Goal: Task Accomplishment & Management: Manage account settings

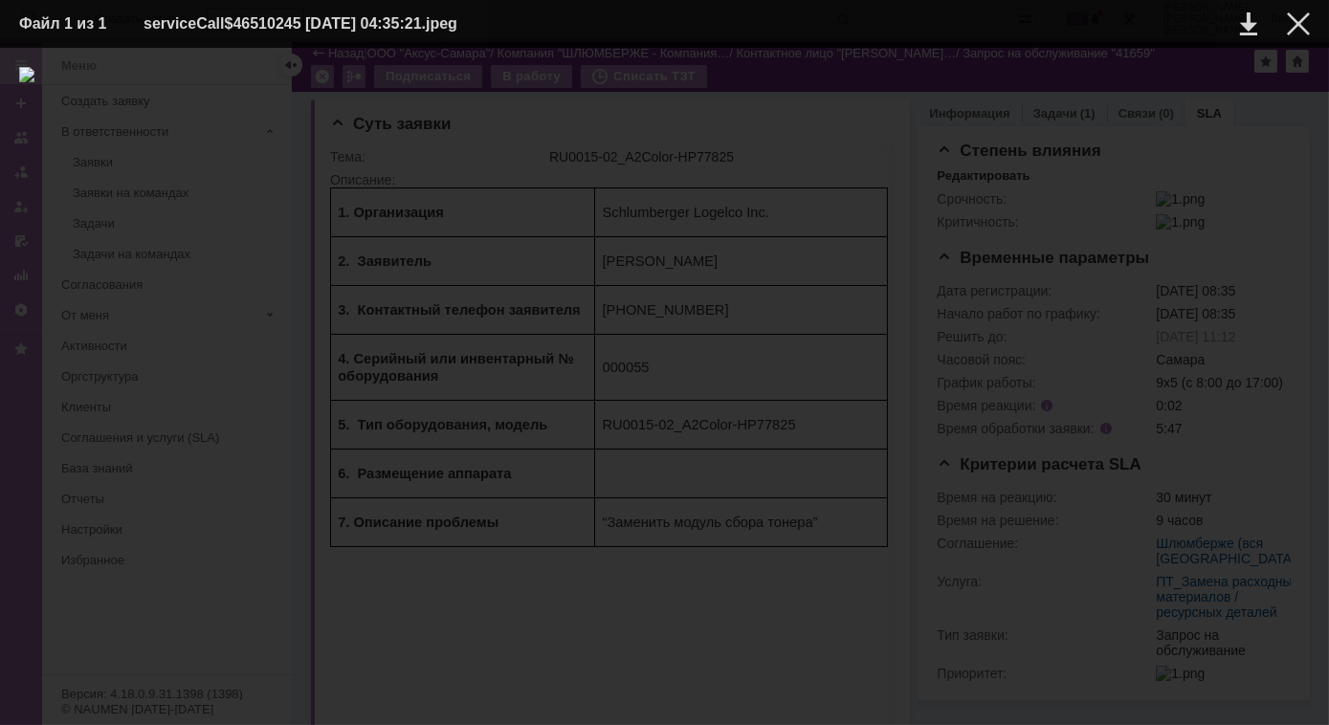
scroll to position [434, 0]
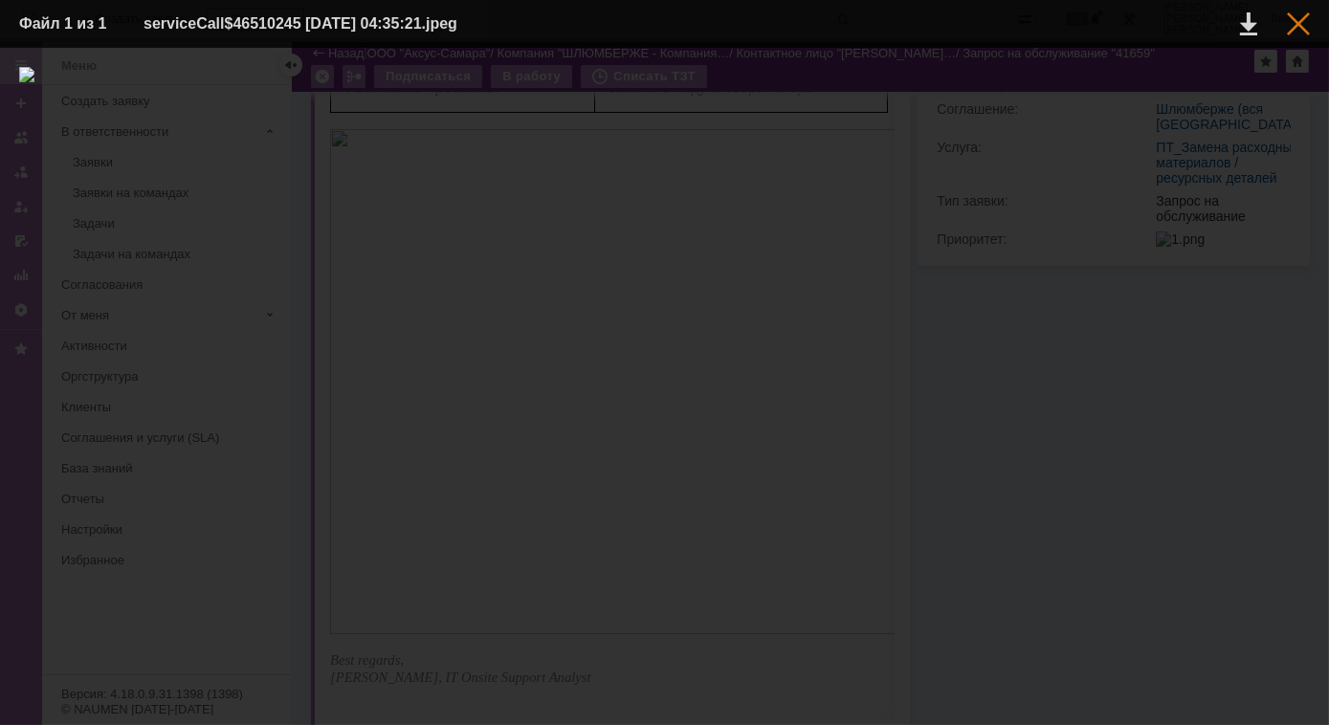
click at [1303, 26] on div at bounding box center [1298, 23] width 23 height 23
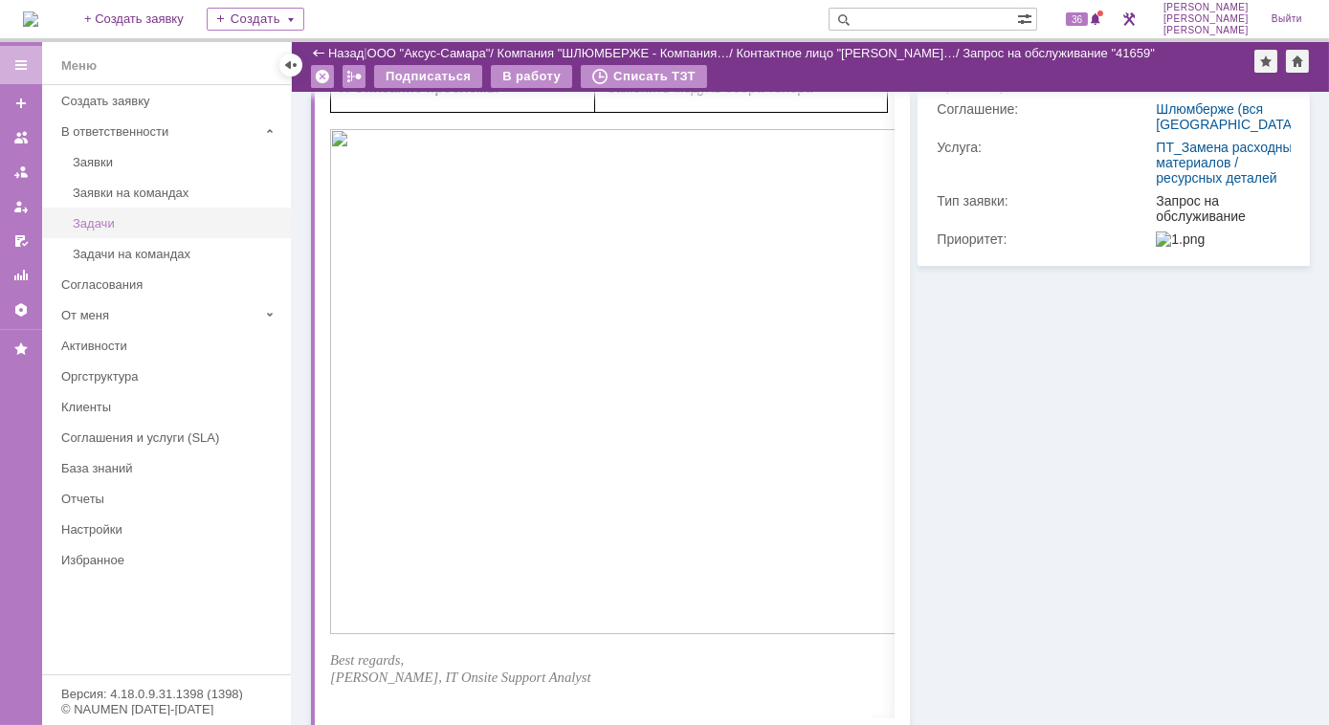
click at [133, 221] on div "Задачи" at bounding box center [176, 223] width 207 height 14
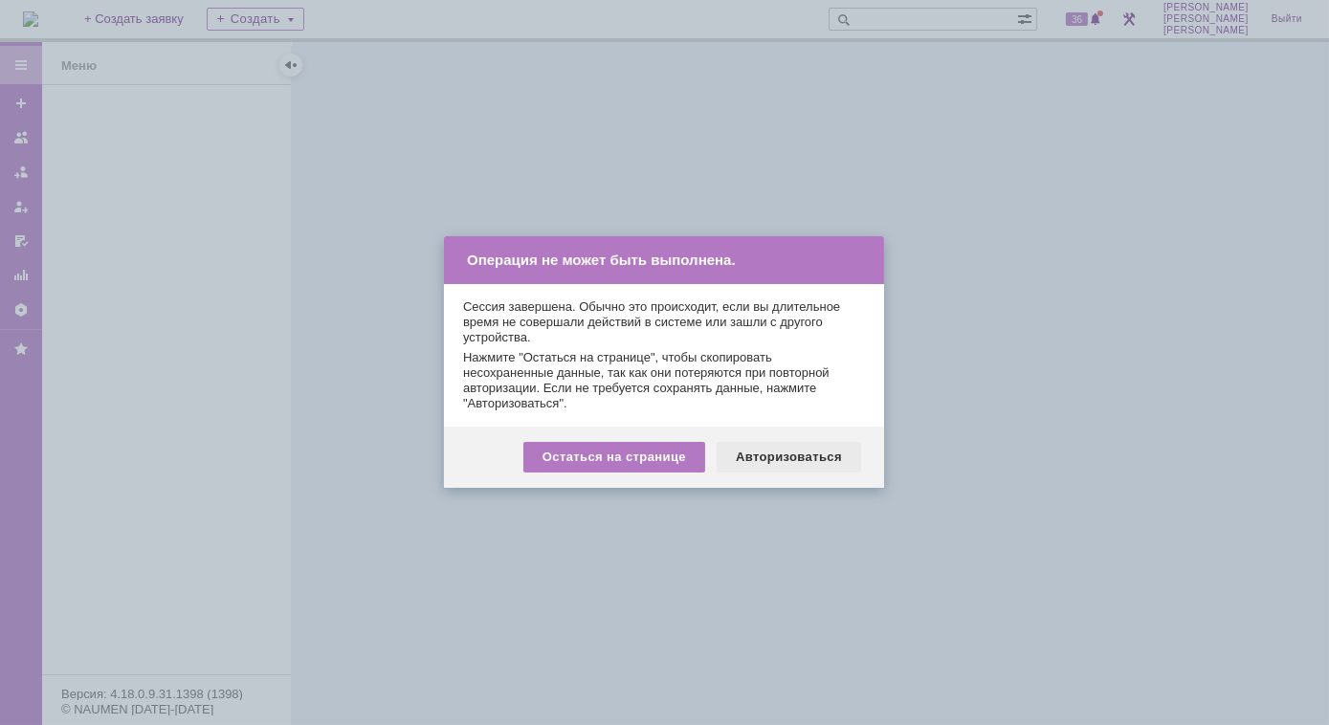
click at [745, 462] on div "Авторизоваться" at bounding box center [789, 457] width 144 height 31
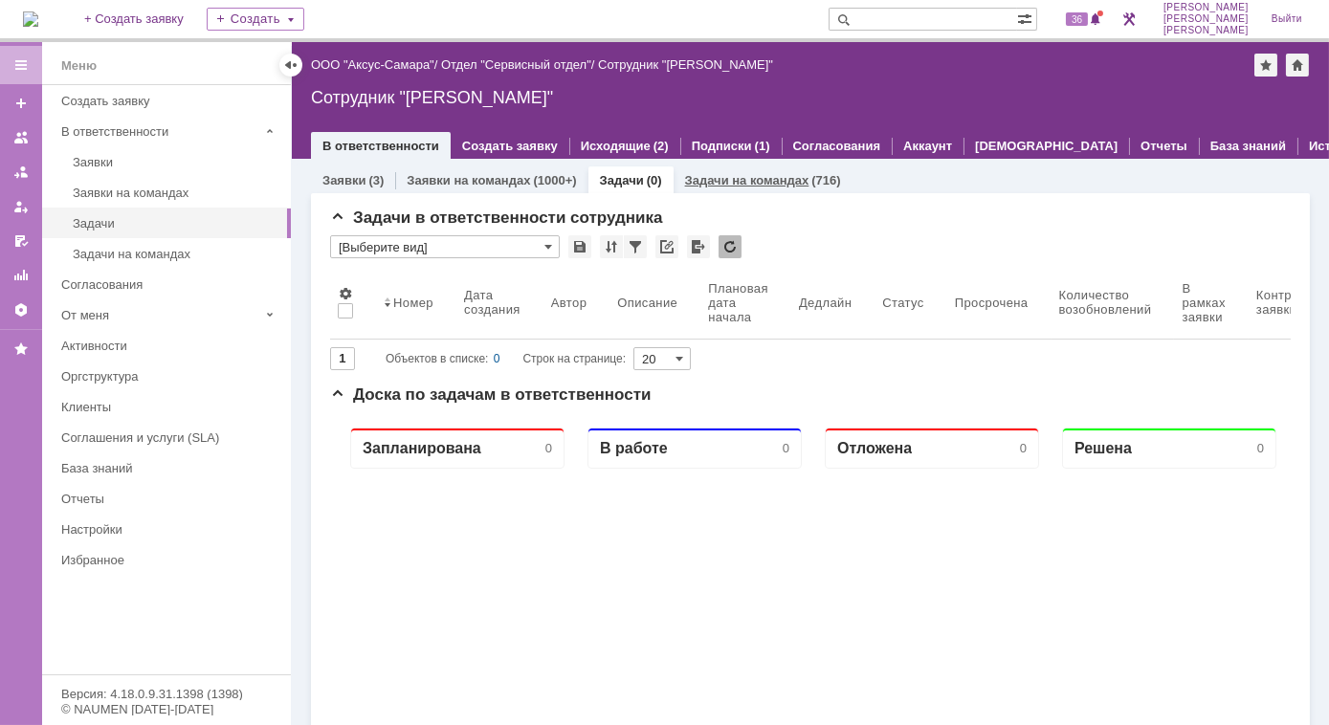
click at [724, 183] on link "Задачи на командах" at bounding box center [747, 180] width 124 height 14
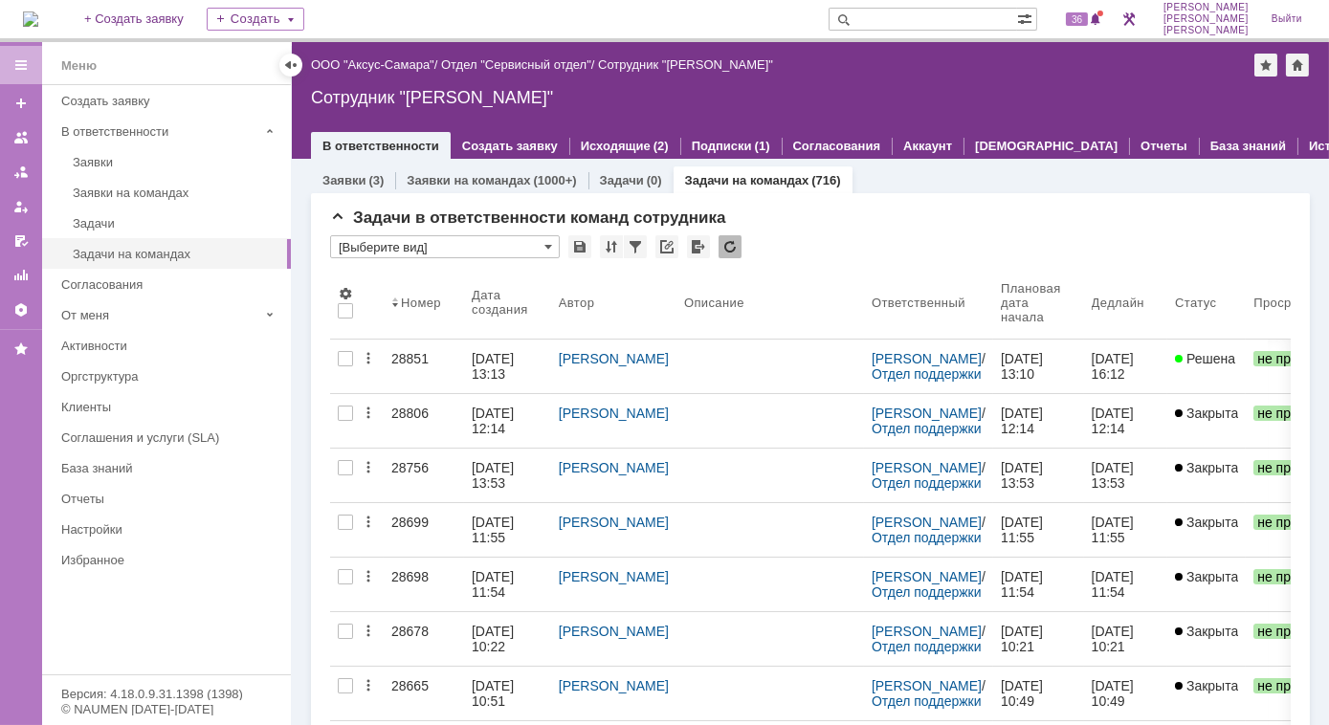
click at [996, 21] on input "text" at bounding box center [923, 19] width 188 height 23
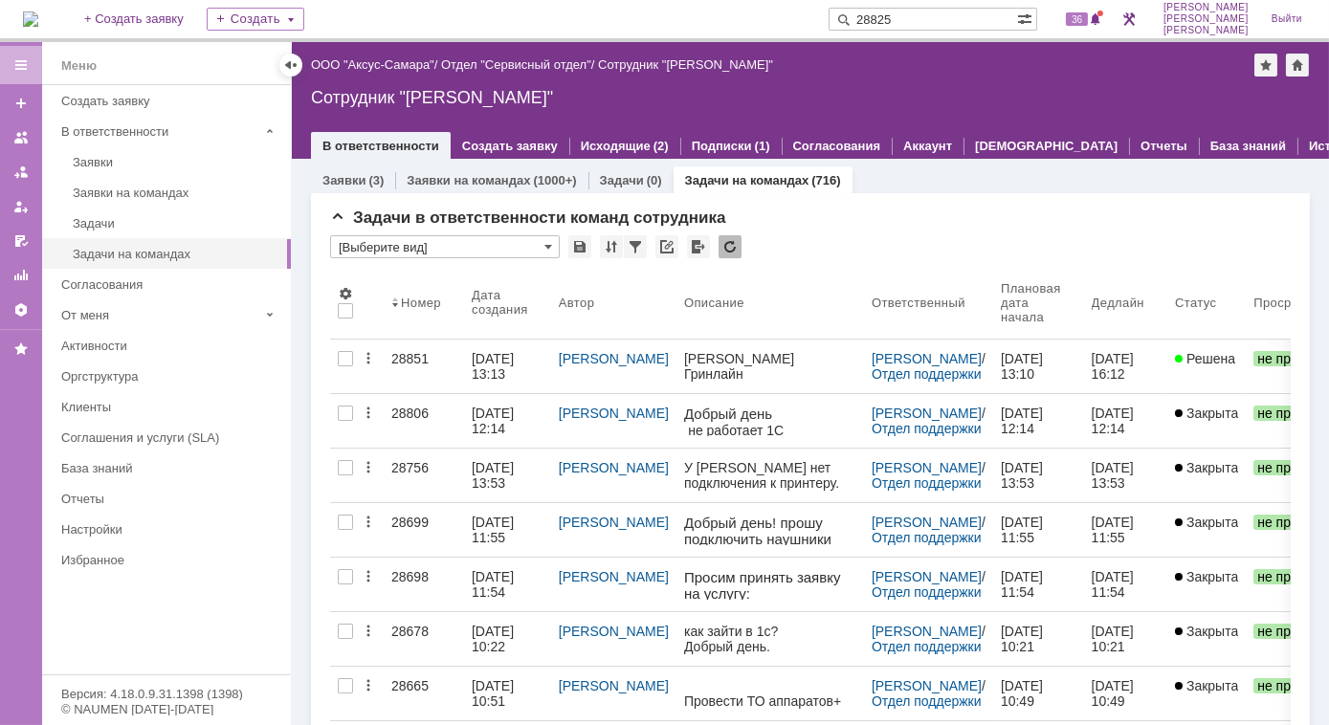
type input "28825"
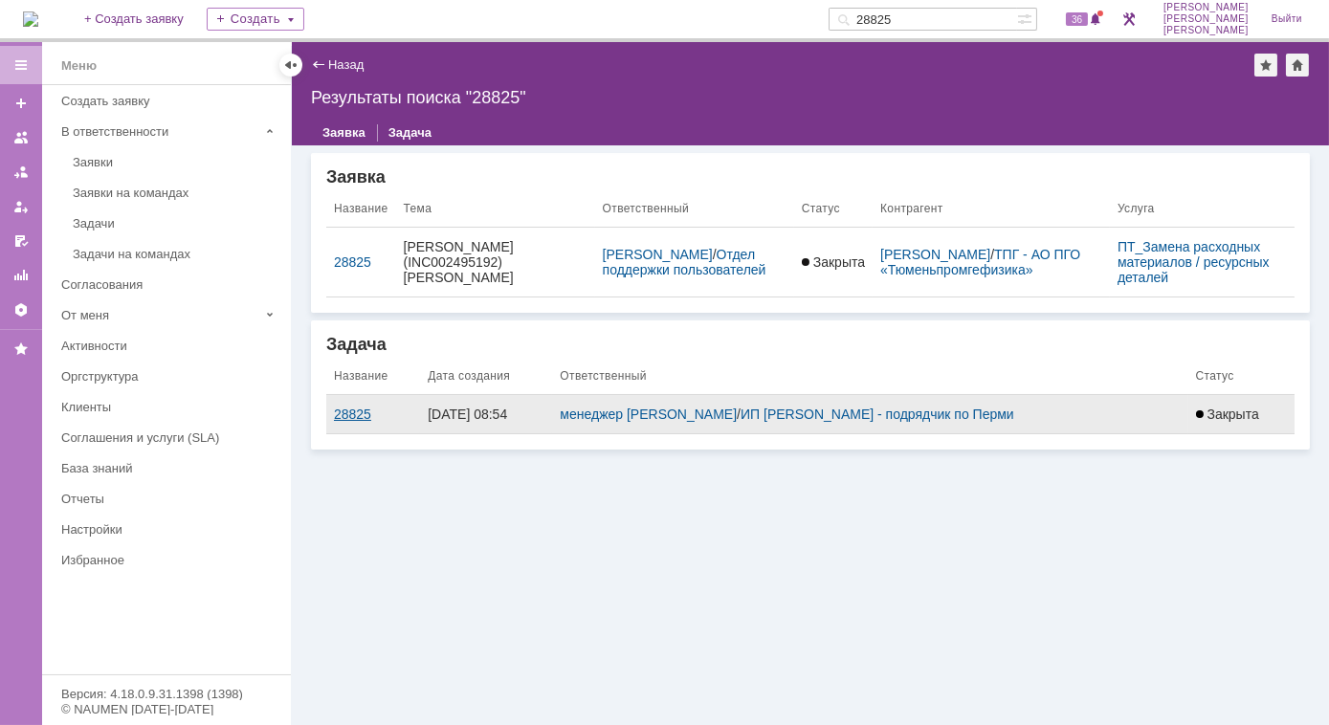
click at [354, 408] on div "28825" at bounding box center [373, 414] width 78 height 15
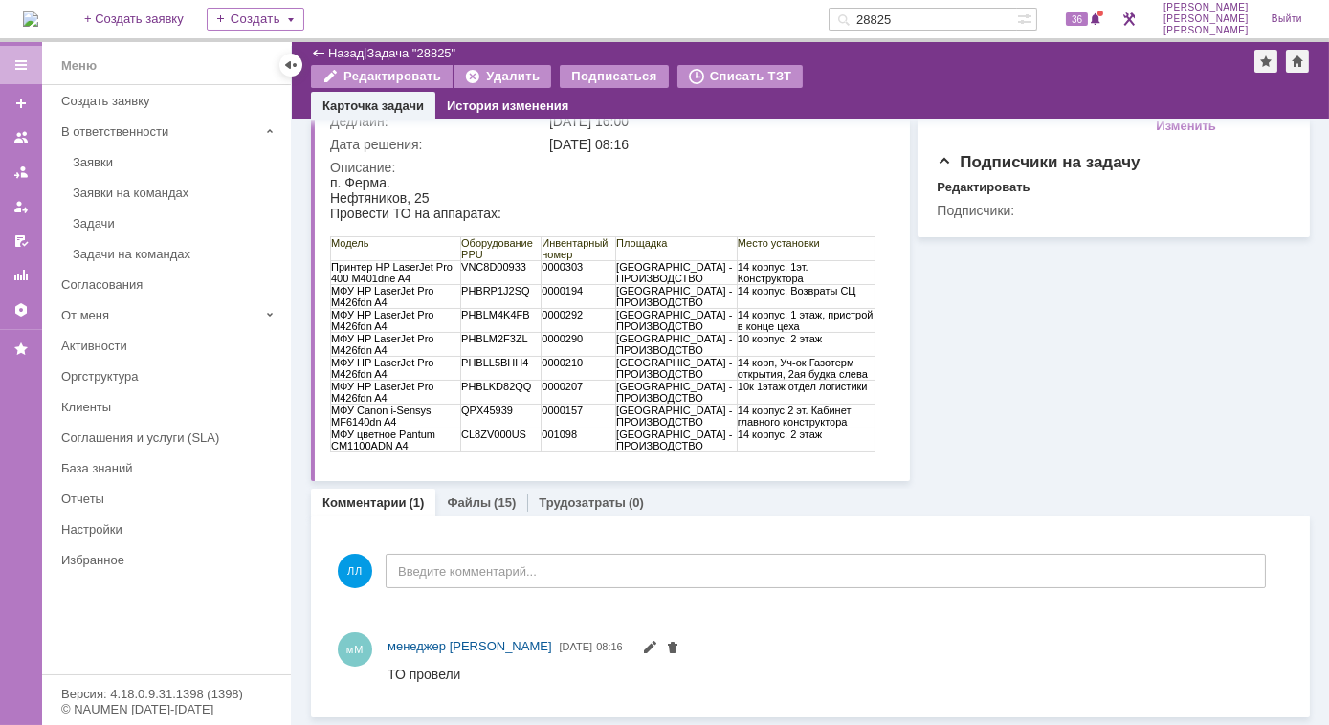
scroll to position [191, 0]
click at [465, 510] on link "Файлы" at bounding box center [469, 504] width 44 height 14
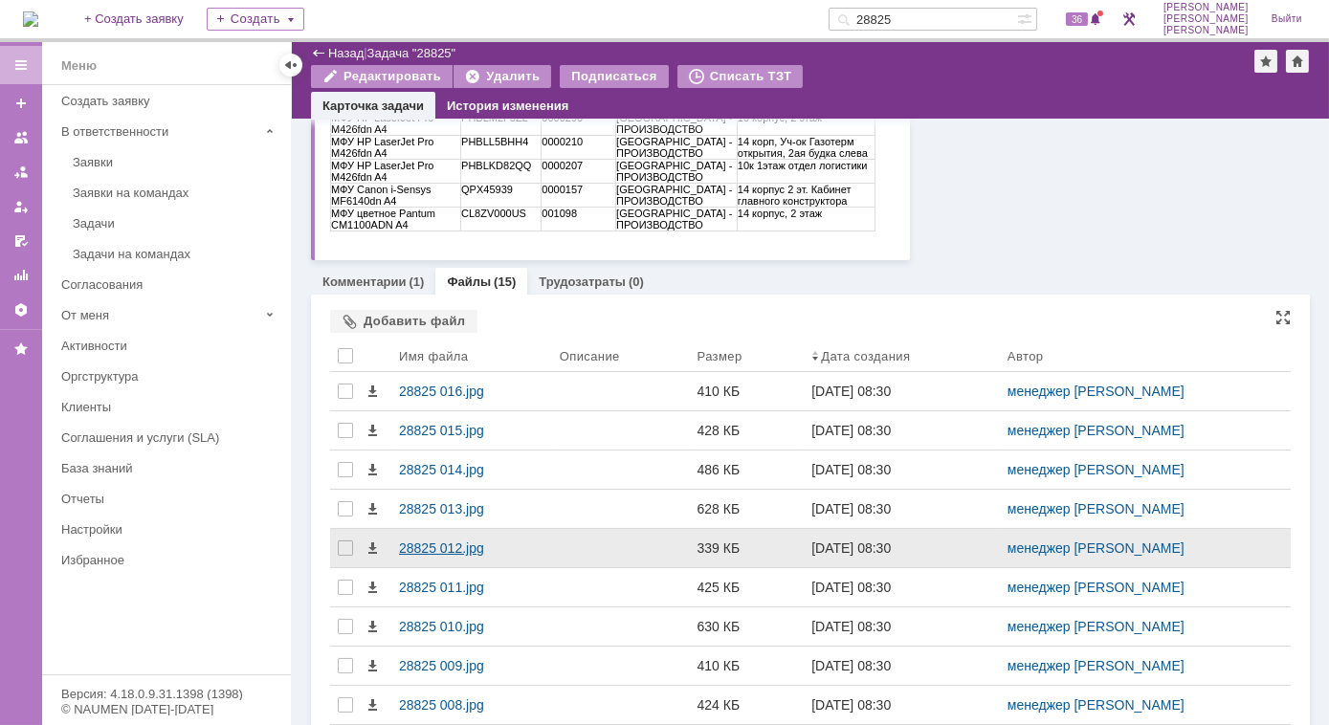
scroll to position [452, 0]
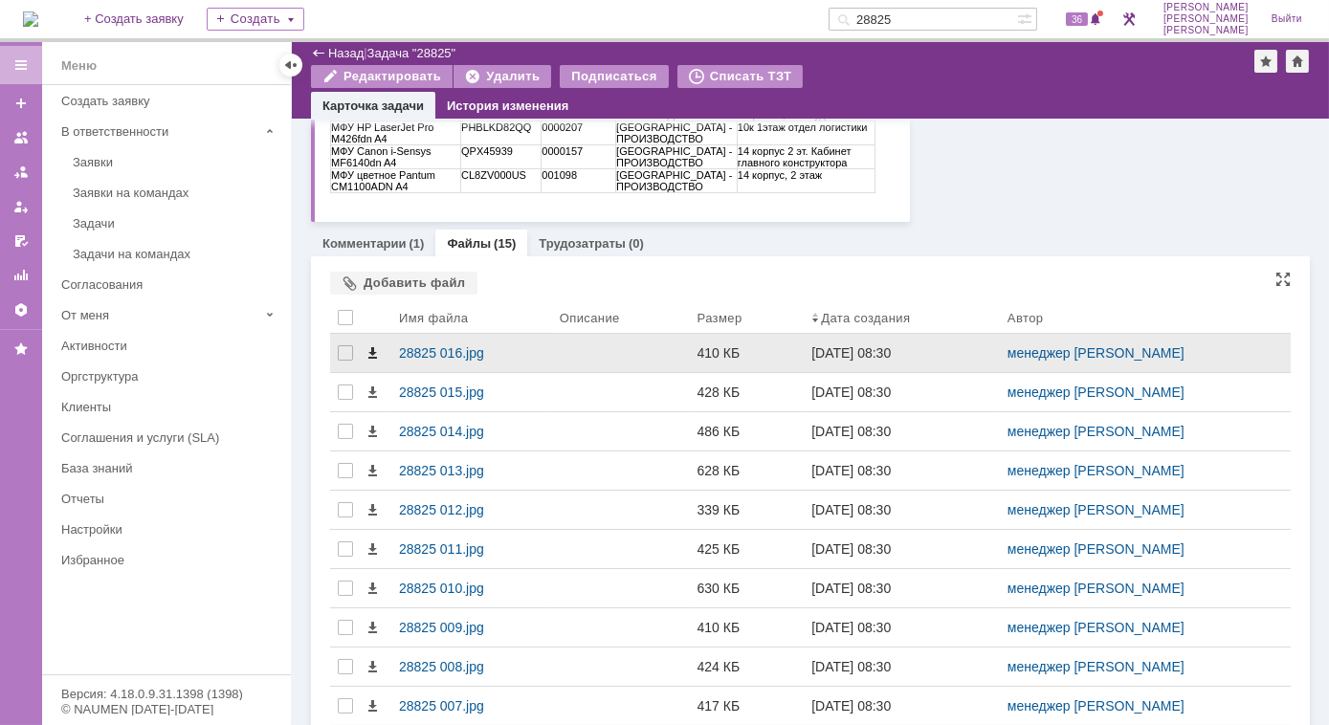
click at [369, 352] on span at bounding box center [372, 352] width 15 height 15
drag, startPoint x: 433, startPoint y: 354, endPoint x: 408, endPoint y: 350, distance: 26.1
click at [408, 350] on div "28825 016.jpg" at bounding box center [471, 352] width 145 height 15
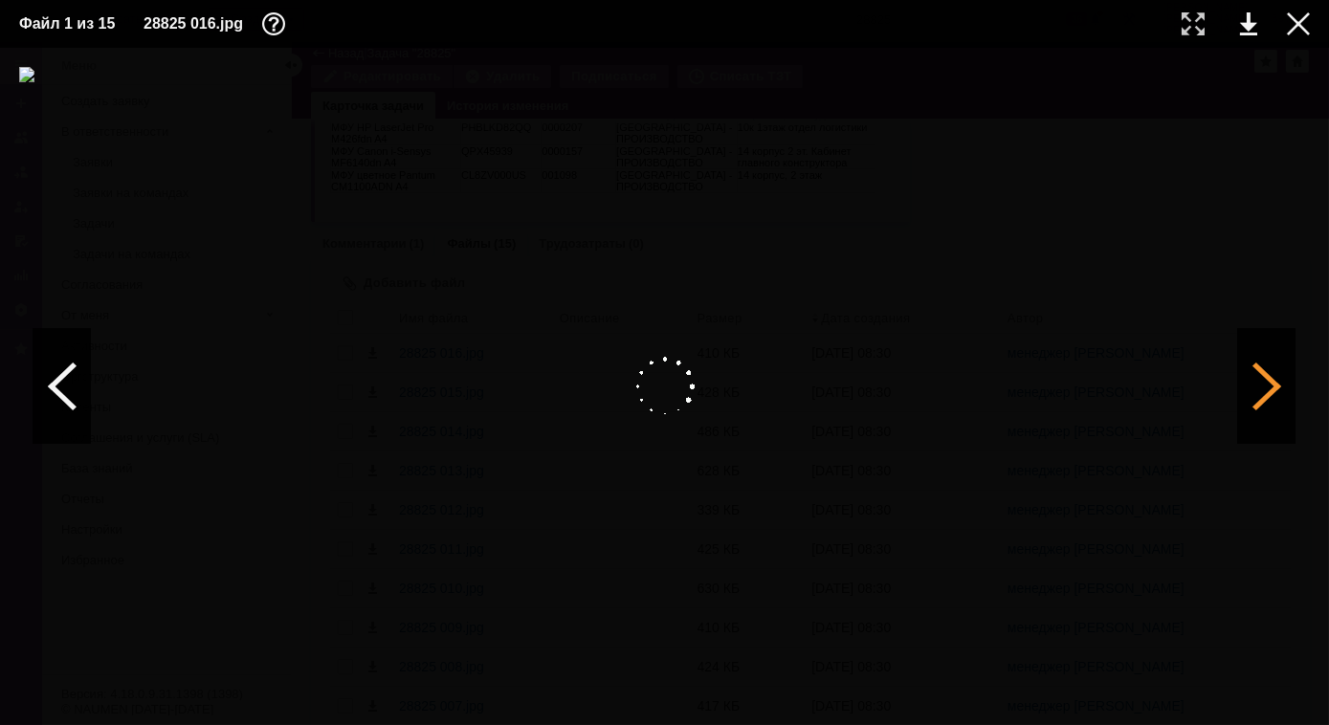
click at [1270, 401] on div at bounding box center [1266, 386] width 57 height 115
click at [1249, 381] on div at bounding box center [1266, 386] width 57 height 115
click at [1191, 21] on div at bounding box center [1193, 23] width 23 height 23
click at [1276, 384] on div at bounding box center [1266, 386] width 57 height 115
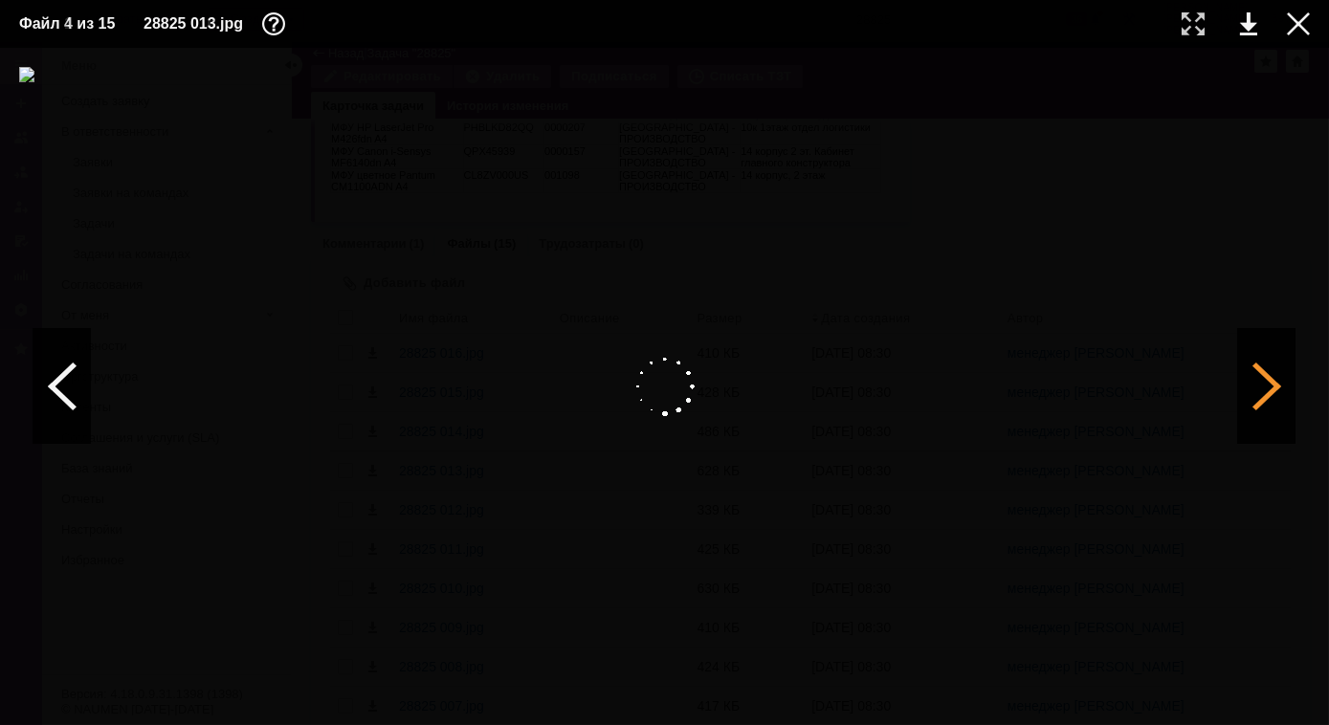
scroll to position [0, 0]
click at [1194, 34] on div at bounding box center [1193, 23] width 23 height 23
click at [66, 385] on div at bounding box center [61, 386] width 57 height 115
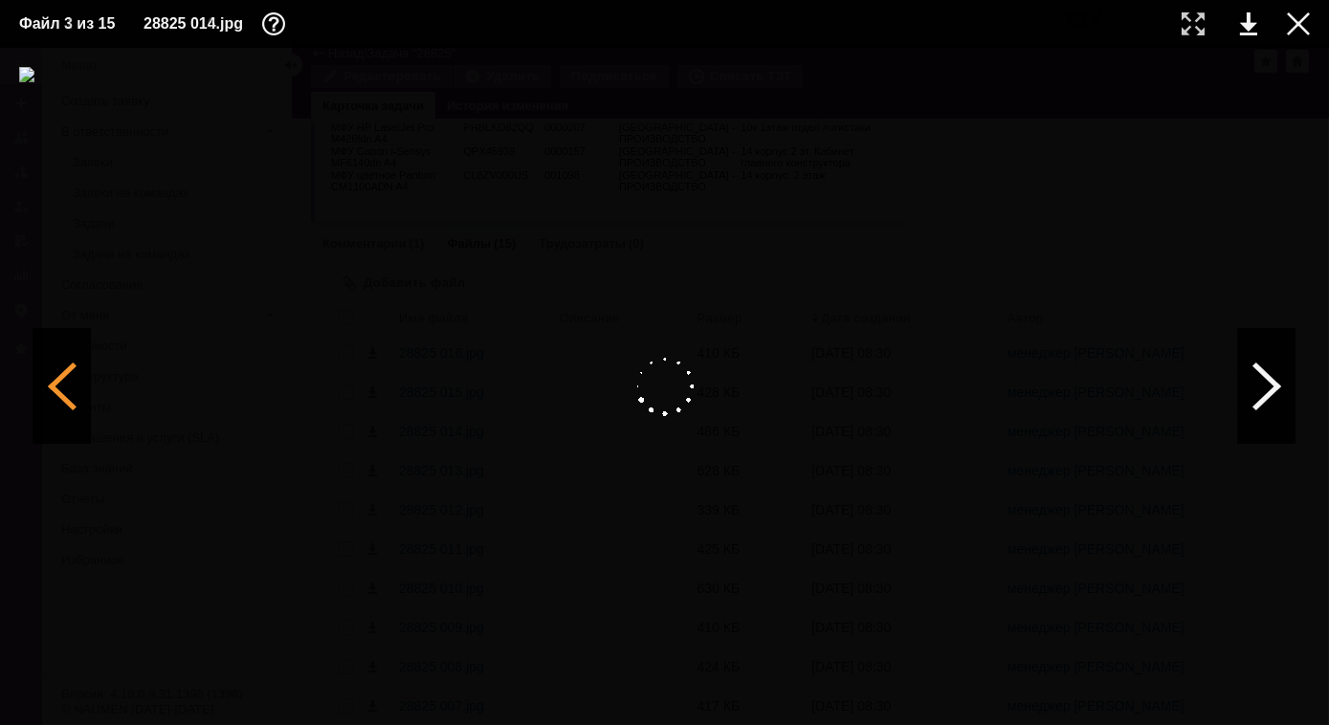
click at [66, 381] on div at bounding box center [61, 386] width 57 height 115
click at [65, 391] on div at bounding box center [61, 386] width 57 height 115
click at [1204, 28] on div at bounding box center [1193, 23] width 23 height 23
click at [1255, 373] on div at bounding box center [1266, 386] width 57 height 115
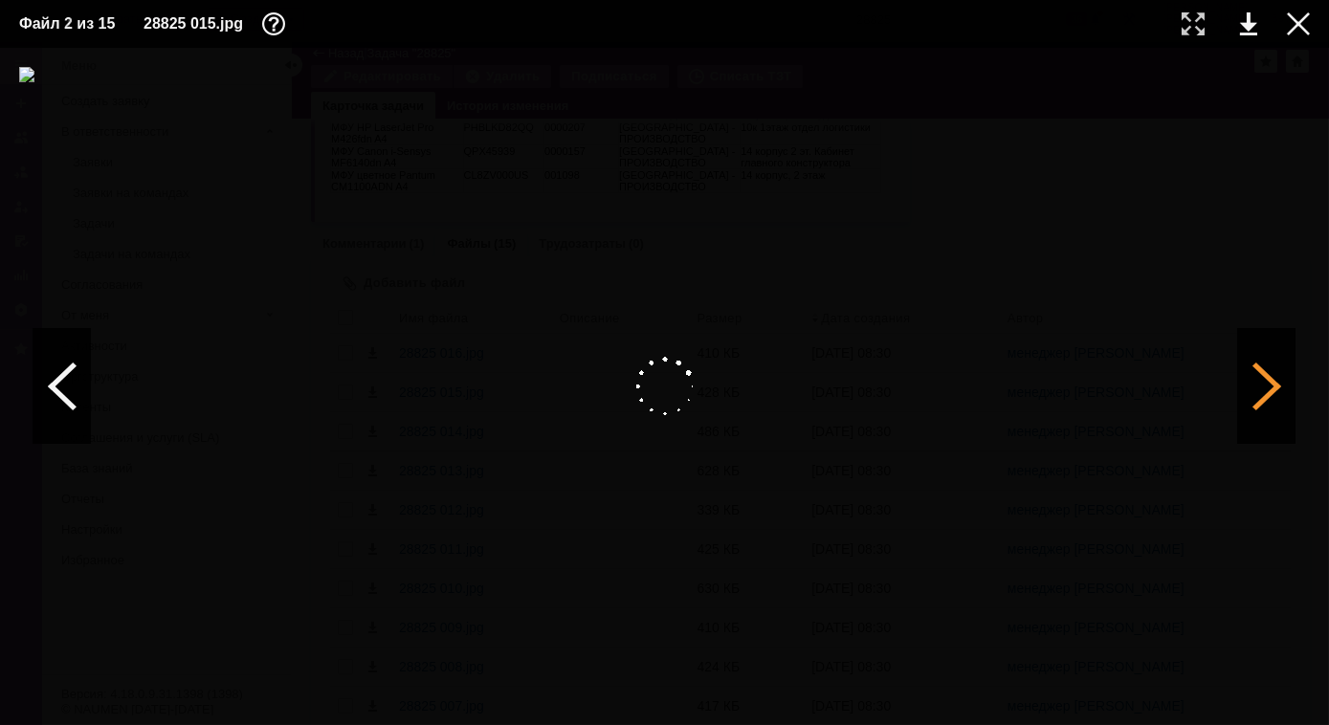
scroll to position [0, 0]
click at [1277, 376] on div at bounding box center [1266, 386] width 57 height 115
click at [1202, 26] on div at bounding box center [1193, 23] width 23 height 23
click at [1271, 376] on div at bounding box center [1266, 386] width 57 height 115
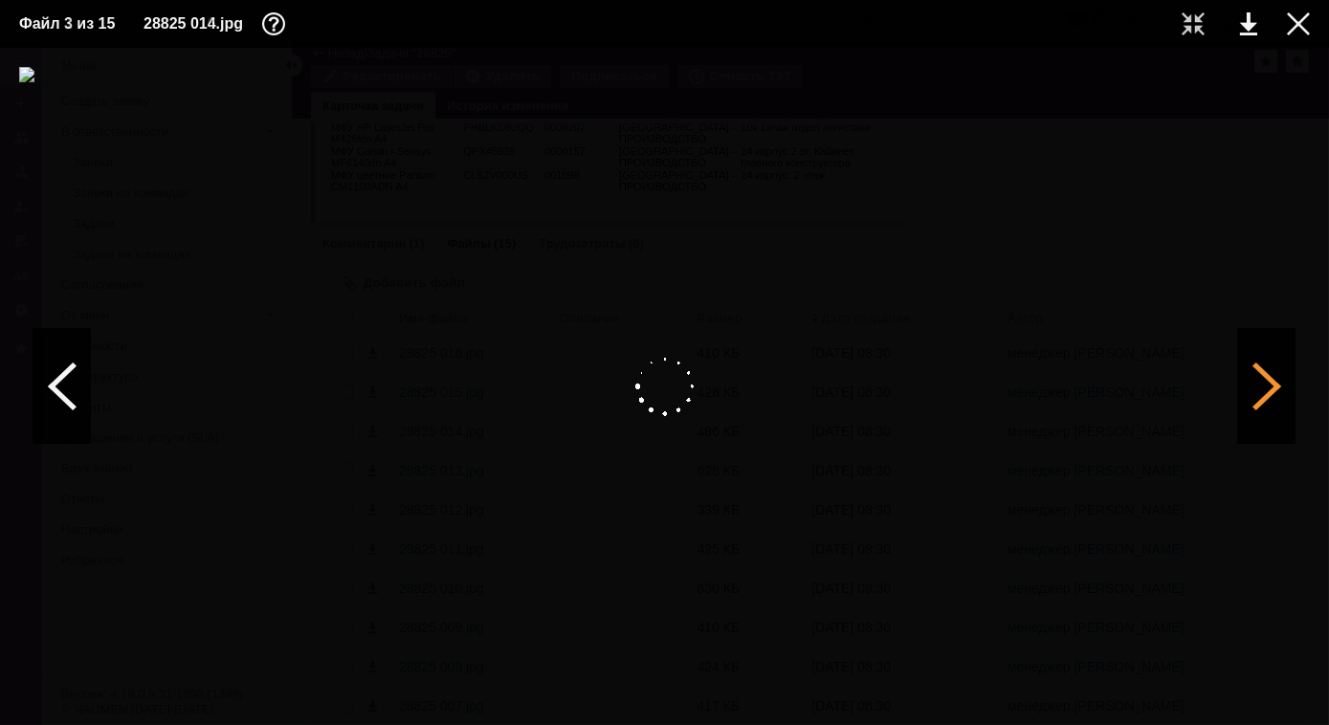
scroll to position [0, 0]
click at [1193, 25] on div at bounding box center [1193, 23] width 23 height 23
click at [57, 385] on div at bounding box center [61, 386] width 57 height 115
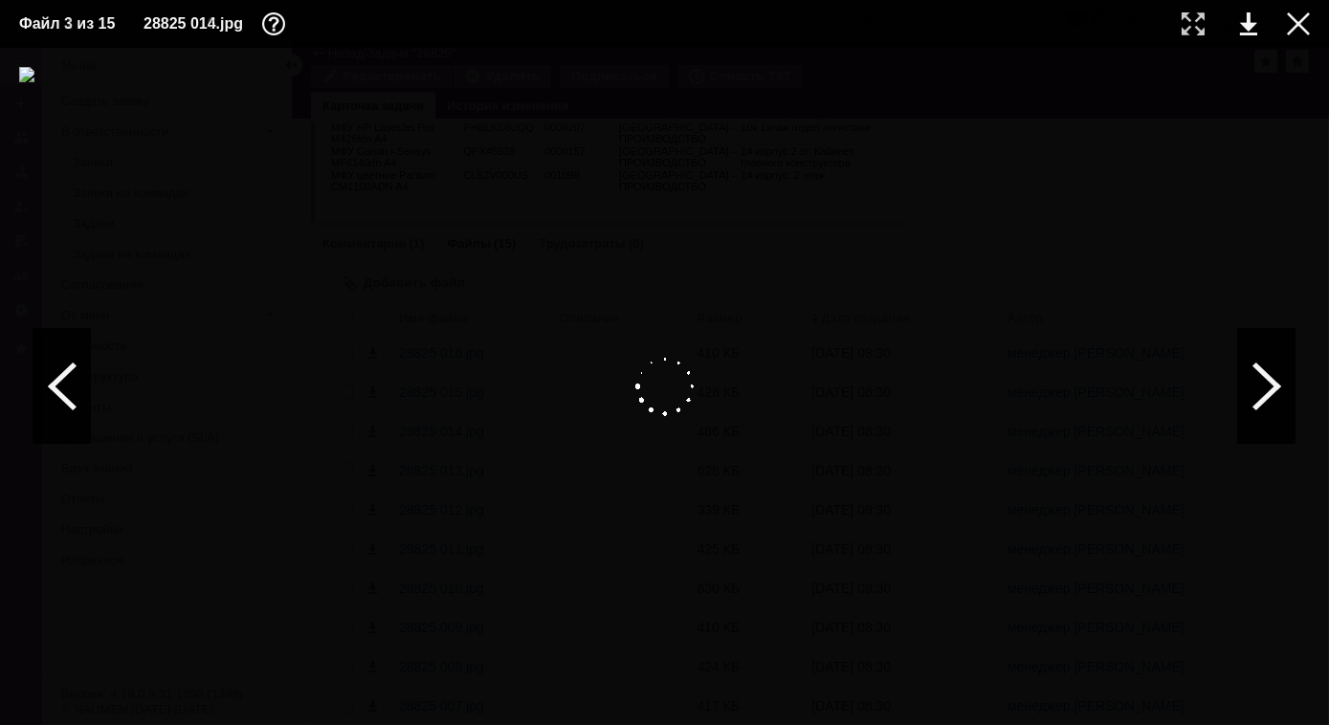
click at [564, 586] on img at bounding box center [664, 386] width 1291 height 639
click at [1198, 20] on div at bounding box center [1193, 23] width 23 height 23
click at [1252, 381] on div at bounding box center [1266, 386] width 57 height 115
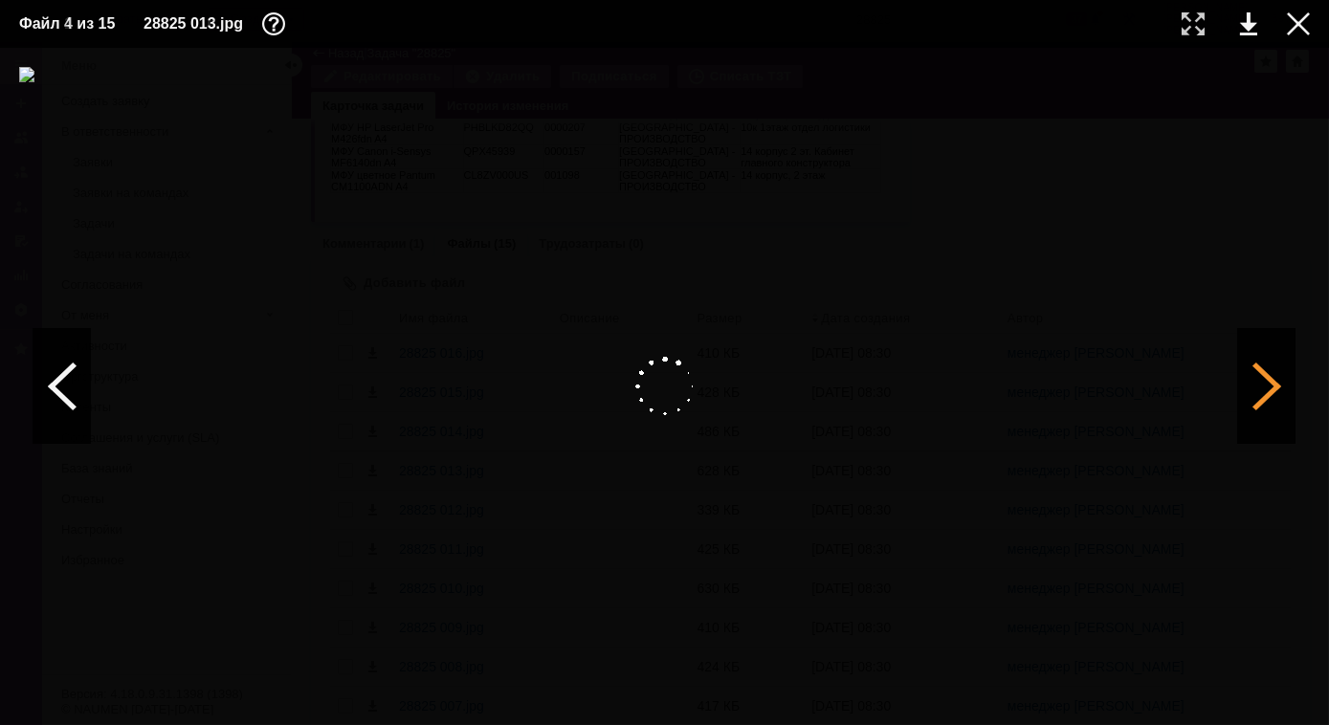
click at [1253, 381] on div at bounding box center [1266, 386] width 57 height 115
click at [66, 379] on div at bounding box center [61, 386] width 57 height 115
click at [1272, 385] on div at bounding box center [1266, 386] width 57 height 115
click at [1194, 31] on div at bounding box center [1193, 23] width 23 height 23
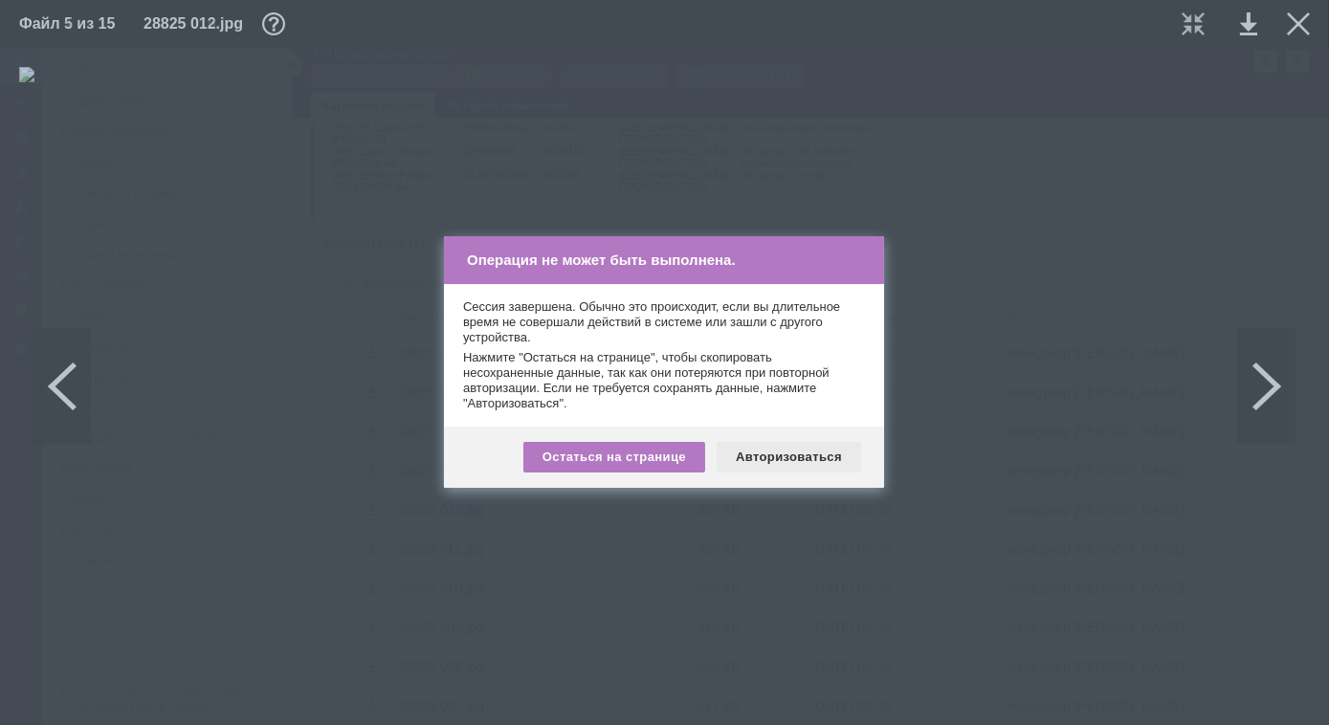
click at [802, 457] on div "Авторизоваться" at bounding box center [789, 457] width 144 height 31
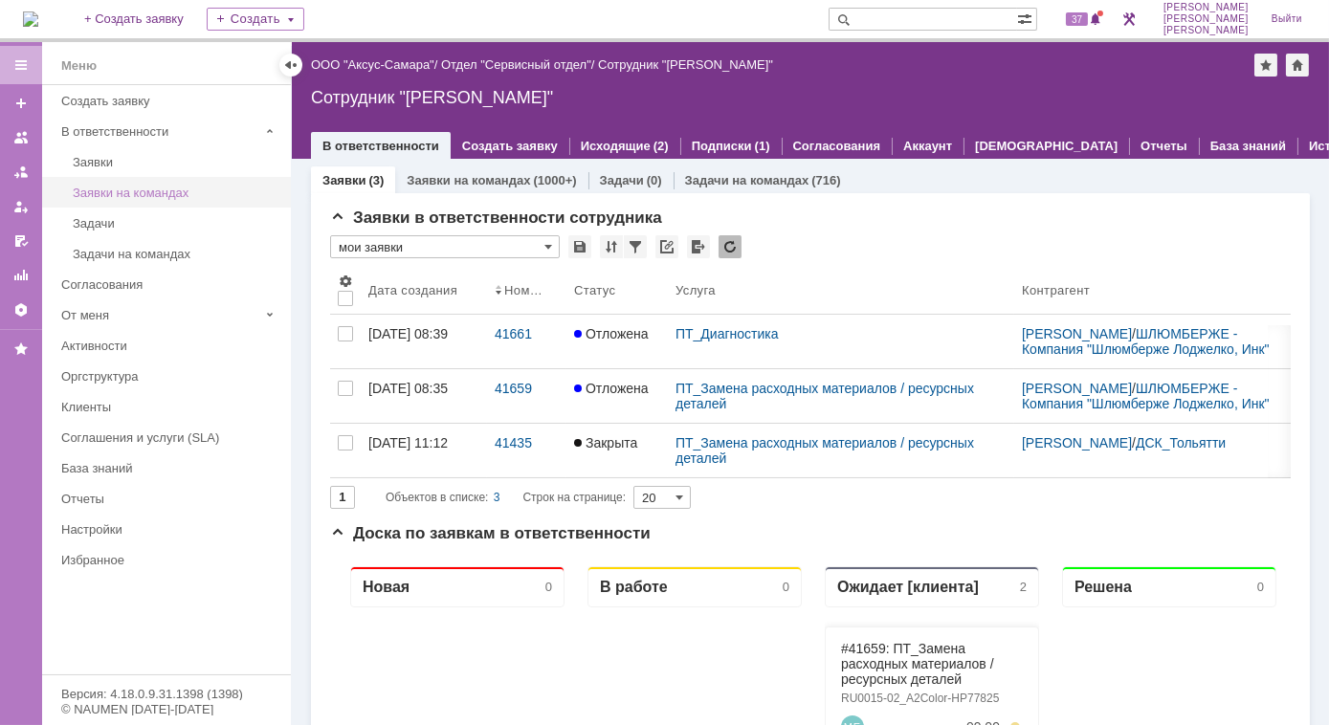
click at [115, 191] on div "Заявки на командах" at bounding box center [176, 193] width 207 height 14
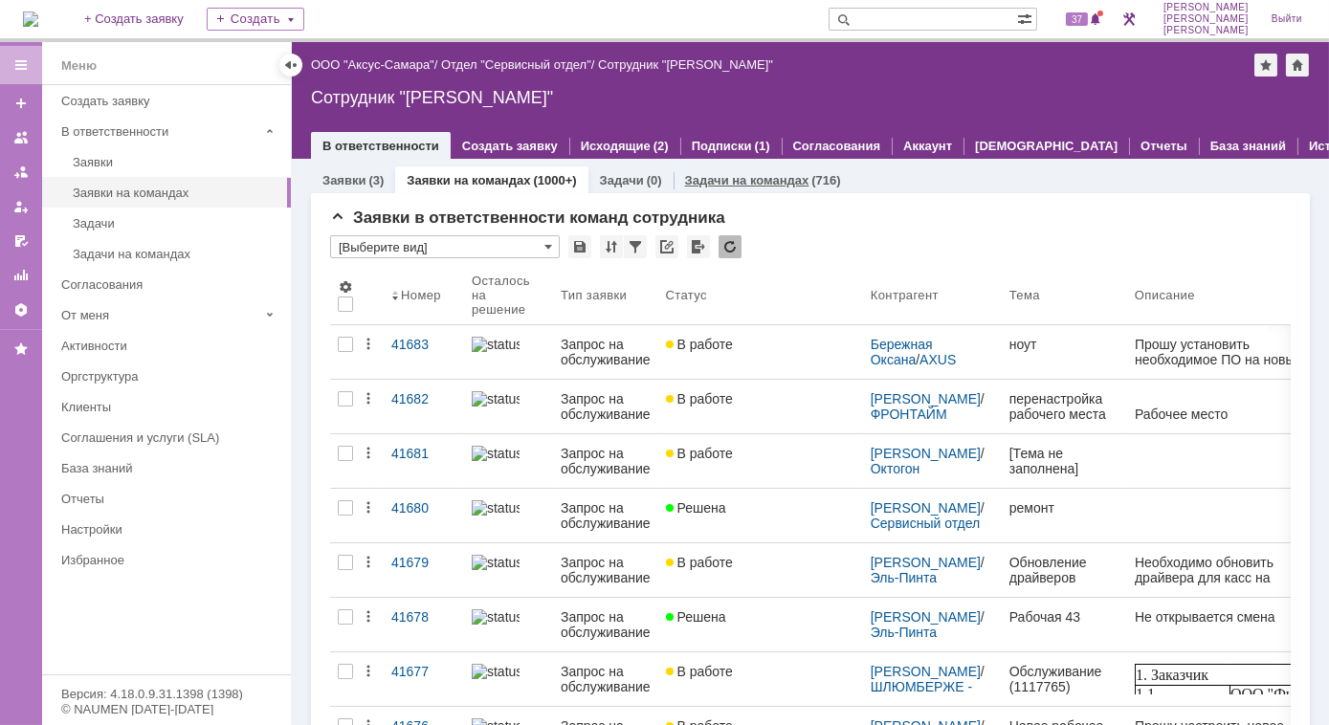
click at [712, 175] on link "Задачи на командах" at bounding box center [747, 180] width 124 height 14
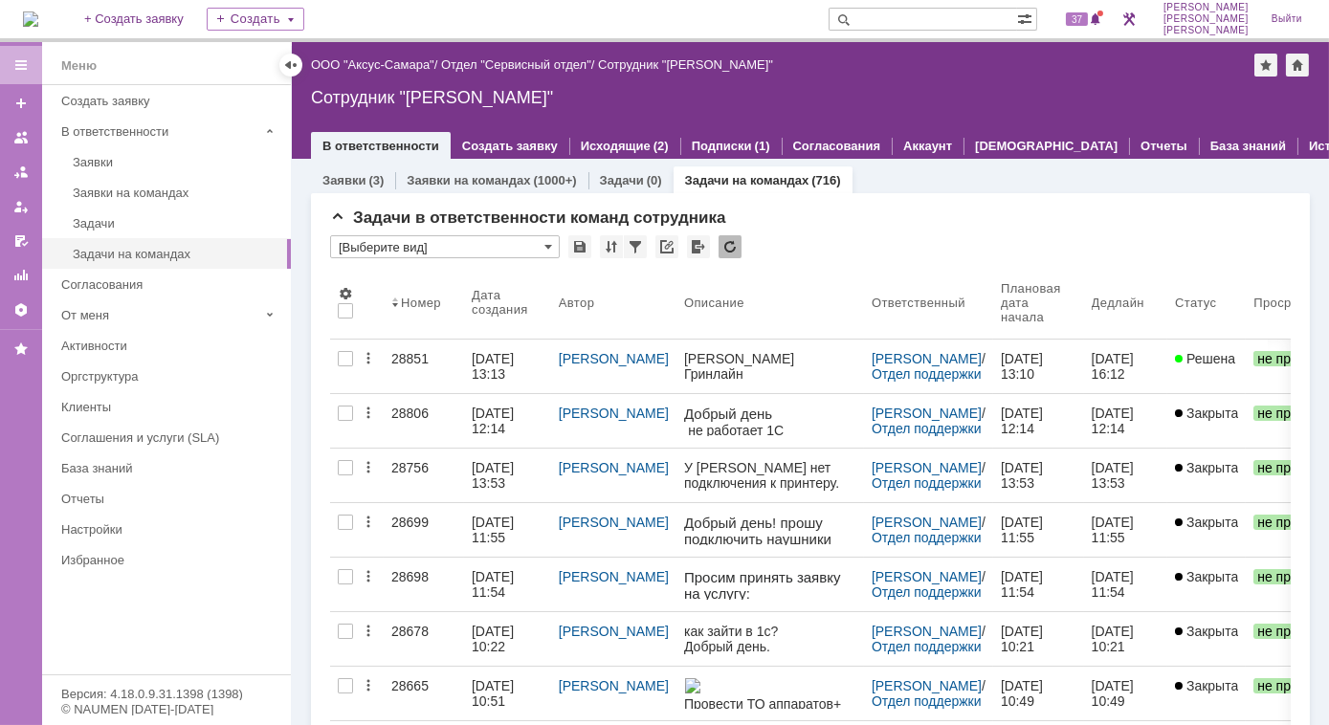
click at [742, 185] on link "Задачи на командах" at bounding box center [747, 180] width 124 height 14
click at [713, 177] on link "Задачи на командах" at bounding box center [747, 180] width 124 height 14
click at [476, 182] on link "Заявки на командах" at bounding box center [468, 180] width 123 height 14
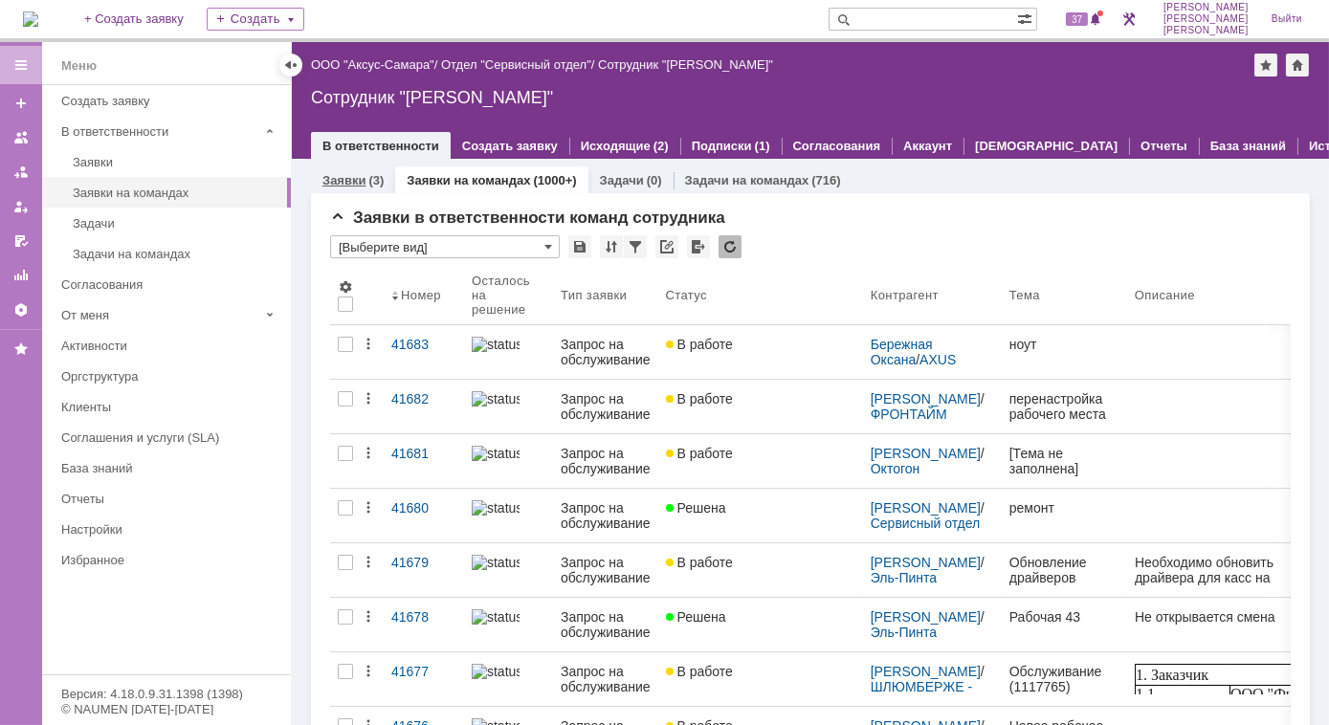
click at [352, 177] on link "Заявки" at bounding box center [343, 180] width 43 height 14
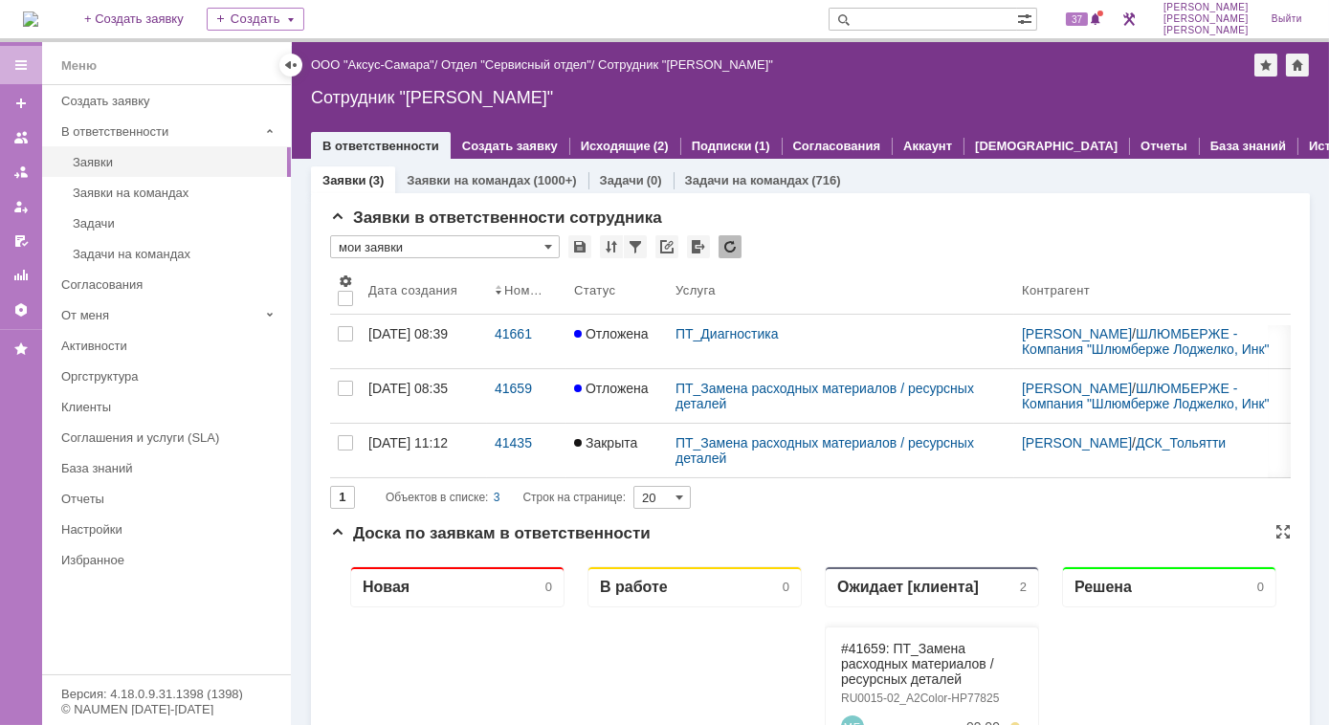
click at [890, 587] on div "Ожидает [клиента]" at bounding box center [907, 586] width 142 height 18
click at [628, 139] on link "Исходящие" at bounding box center [616, 146] width 70 height 14
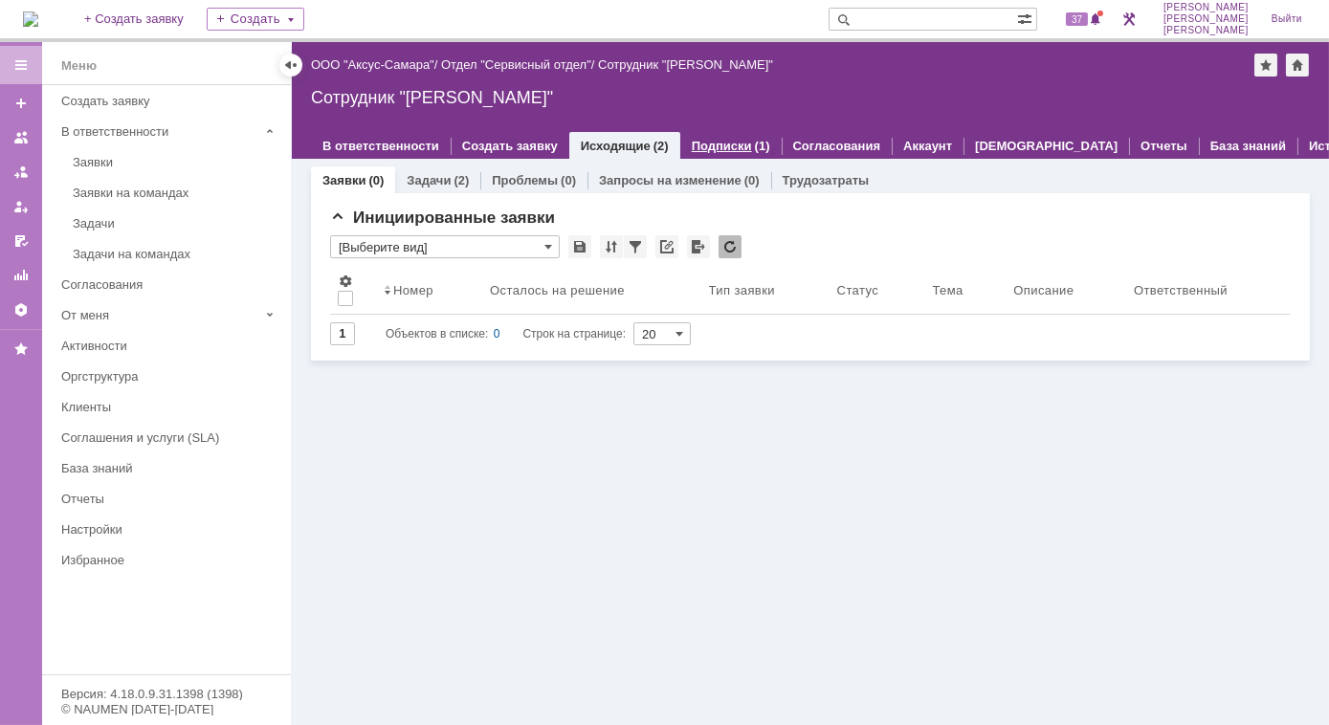
click at [701, 142] on link "Подписки" at bounding box center [722, 146] width 60 height 14
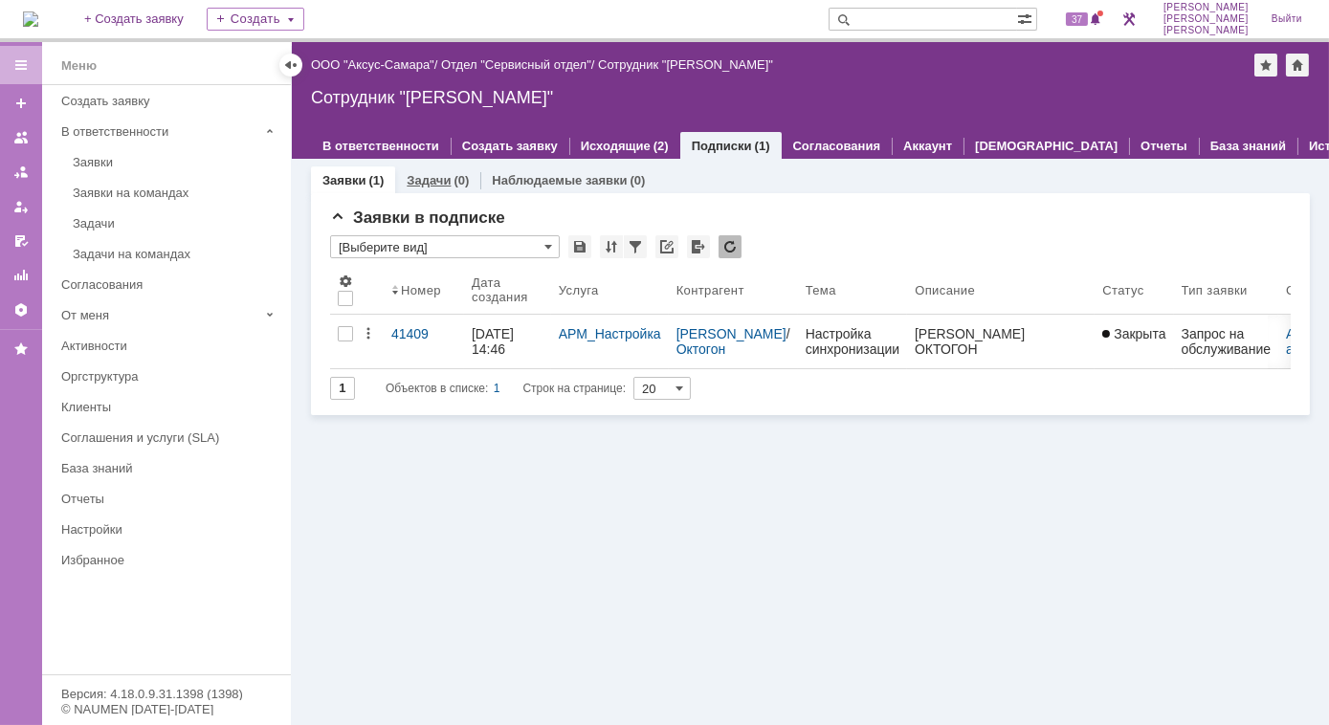
click at [440, 173] on link "Задачи" at bounding box center [429, 180] width 44 height 14
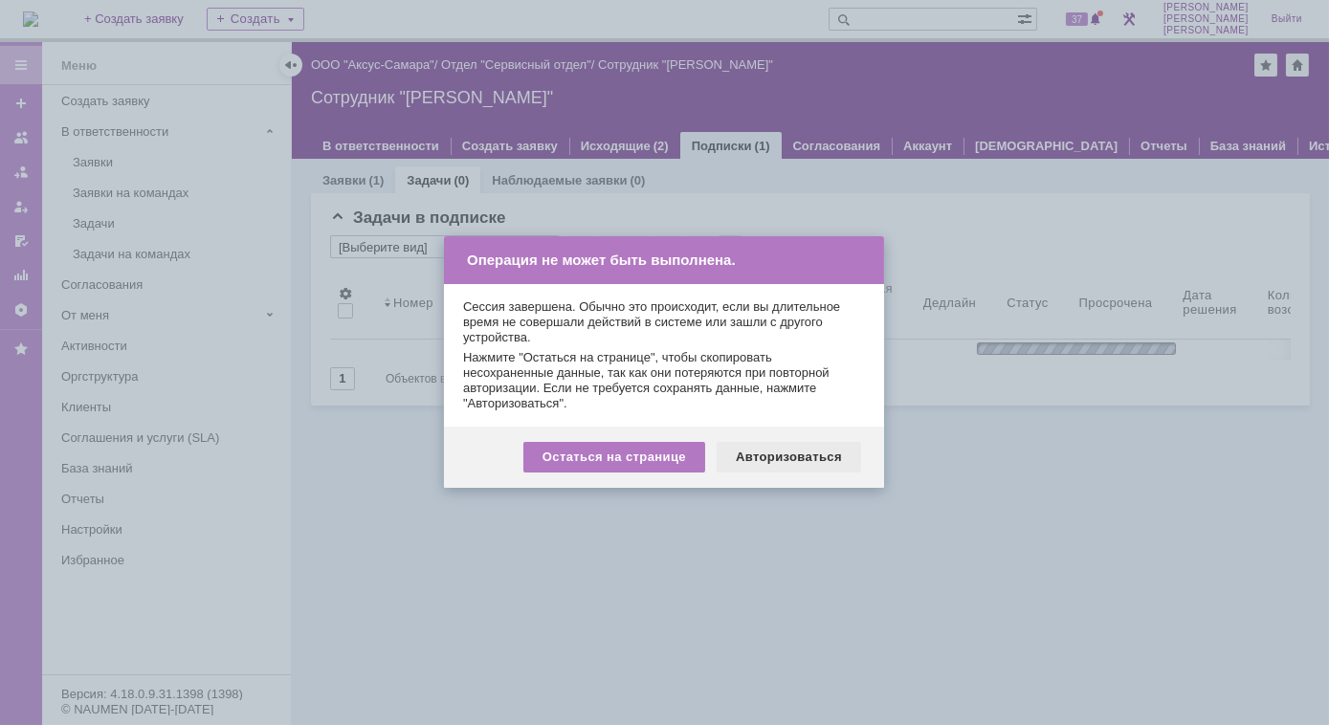
click at [781, 465] on div "Авторизоваться" at bounding box center [789, 457] width 144 height 31
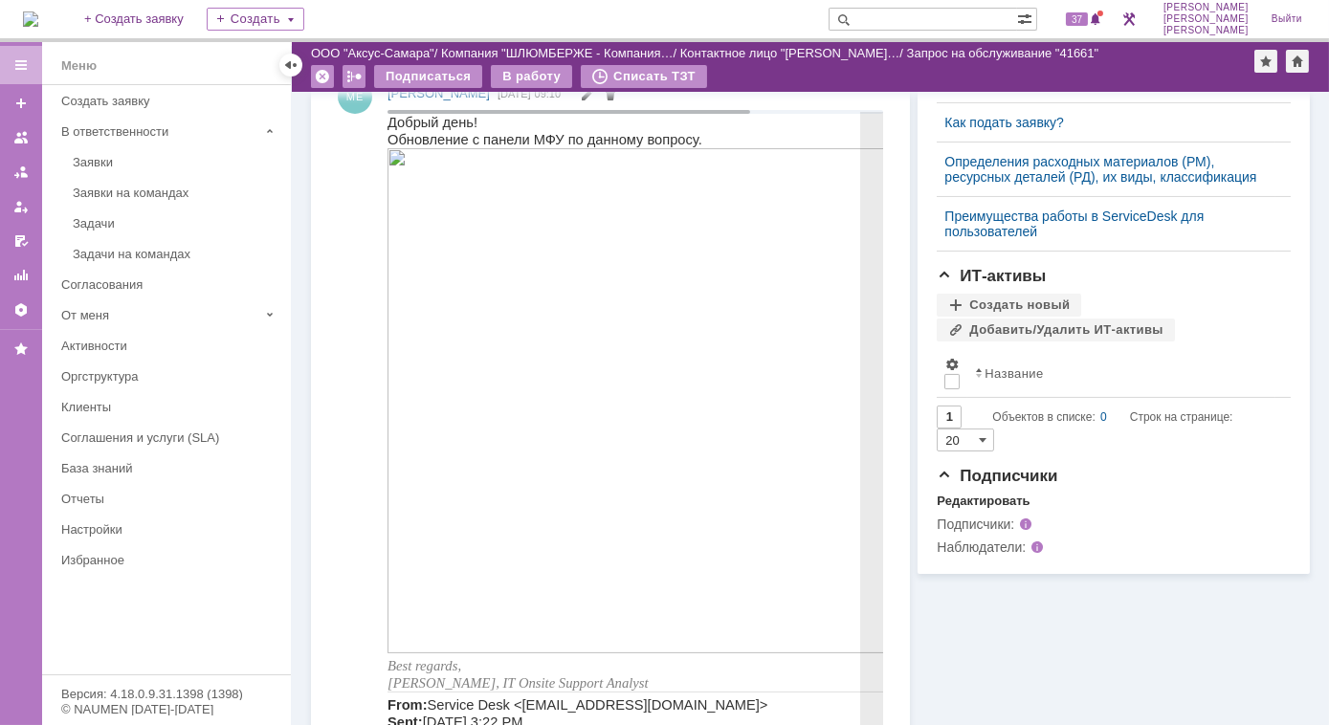
scroll to position [870, 0]
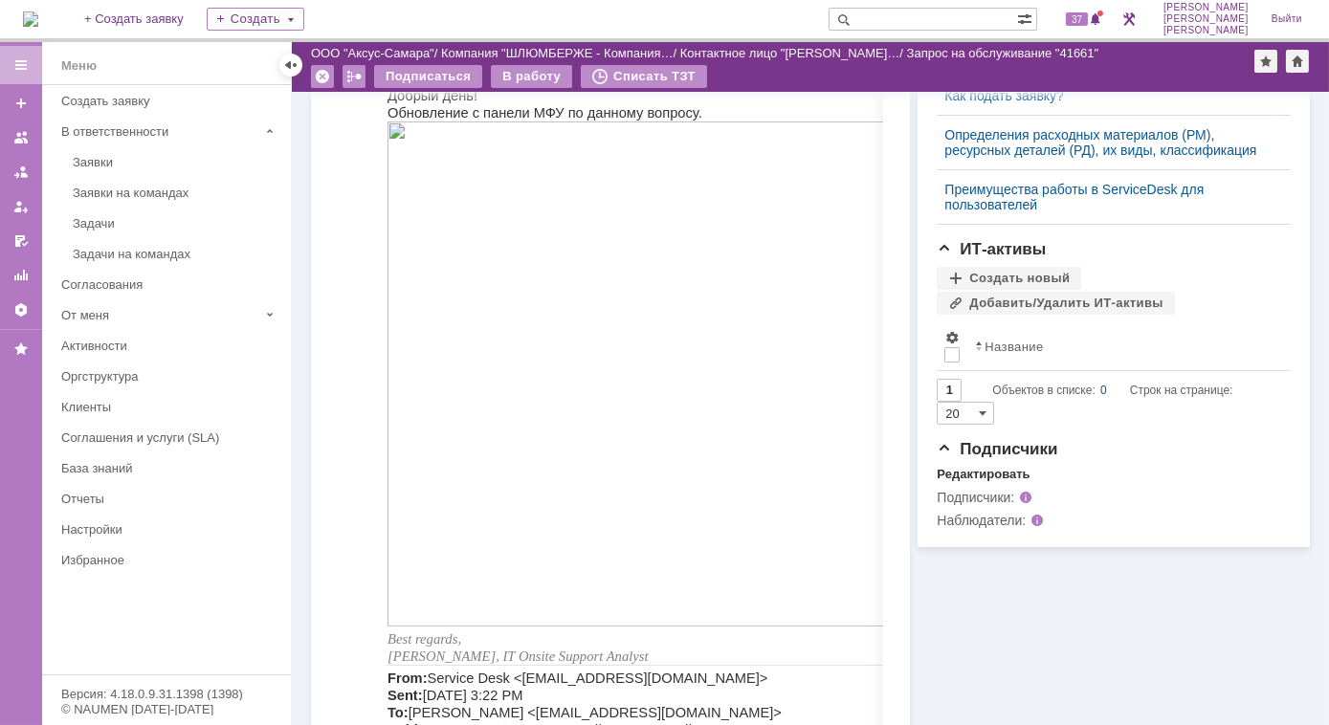
click at [987, 640] on div "Информация Задачи (1) Связи (0) SLA Статус Редактировать Ответственный: Лонская…" at bounding box center [1110, 305] width 400 height 2167
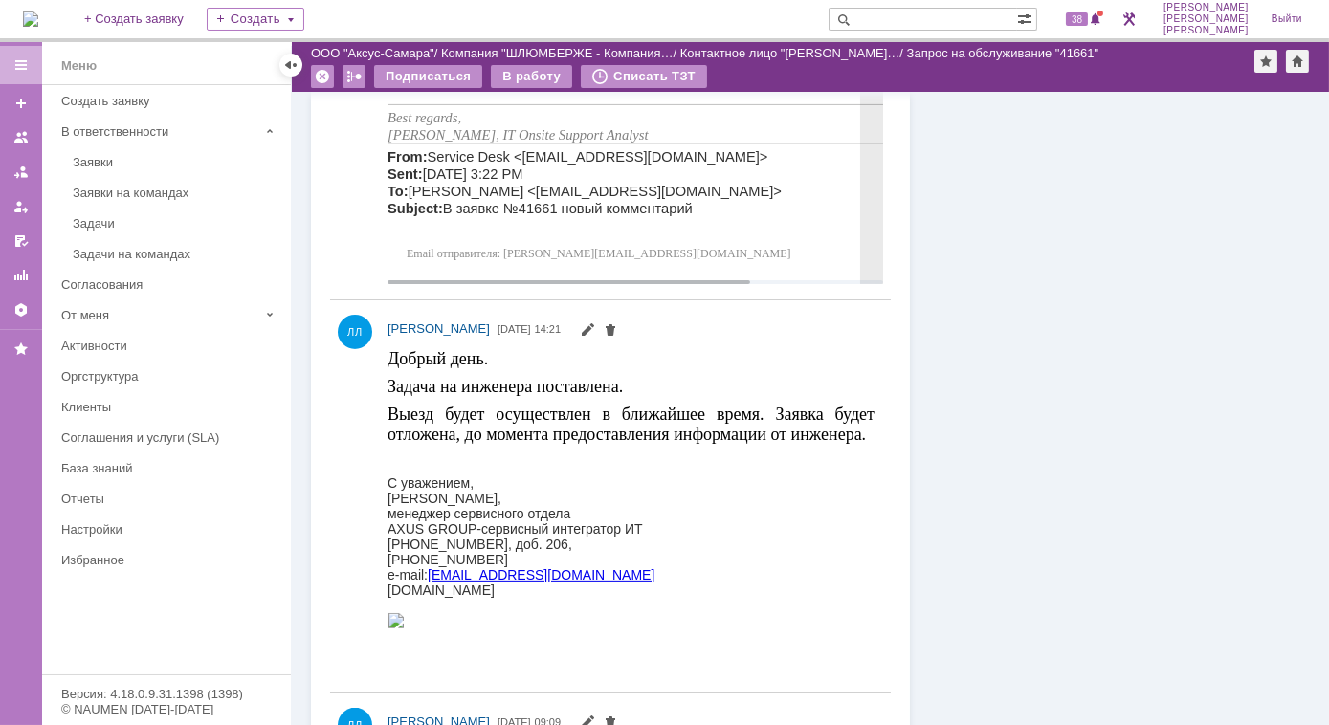
scroll to position [1538, 0]
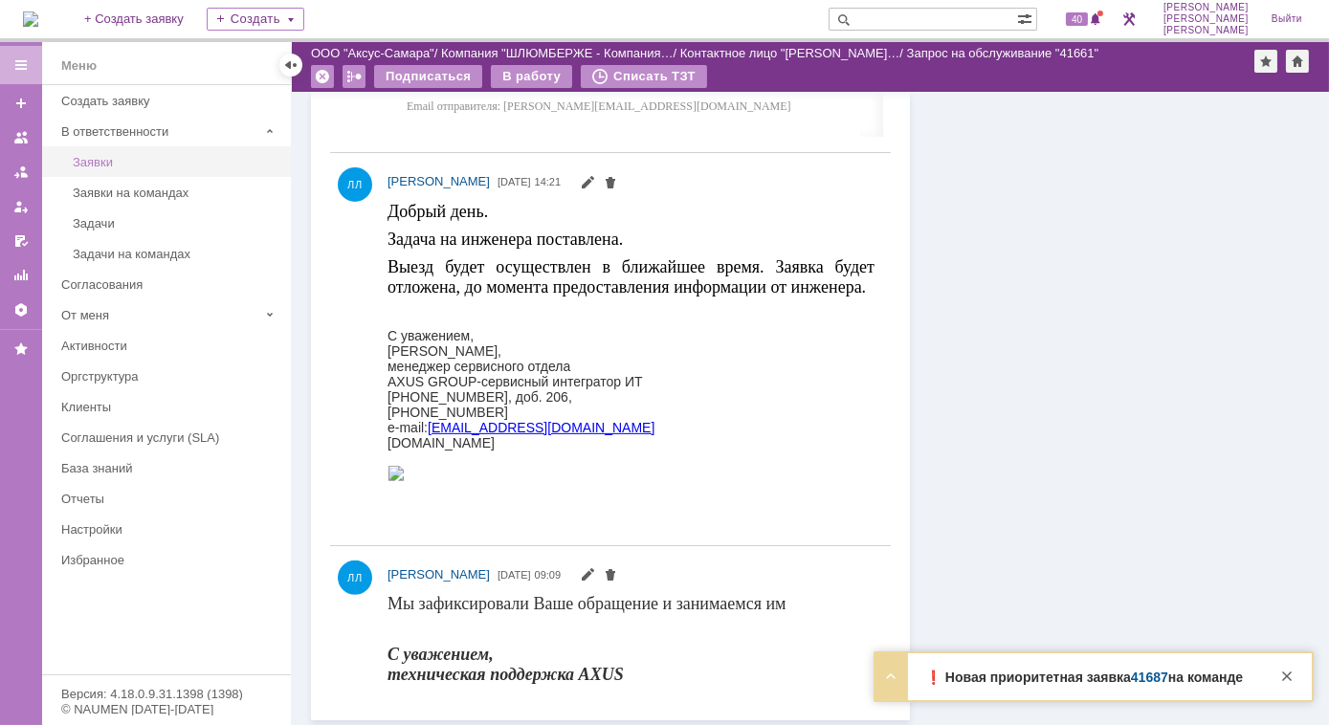
click at [104, 161] on div "Заявки" at bounding box center [176, 162] width 207 height 14
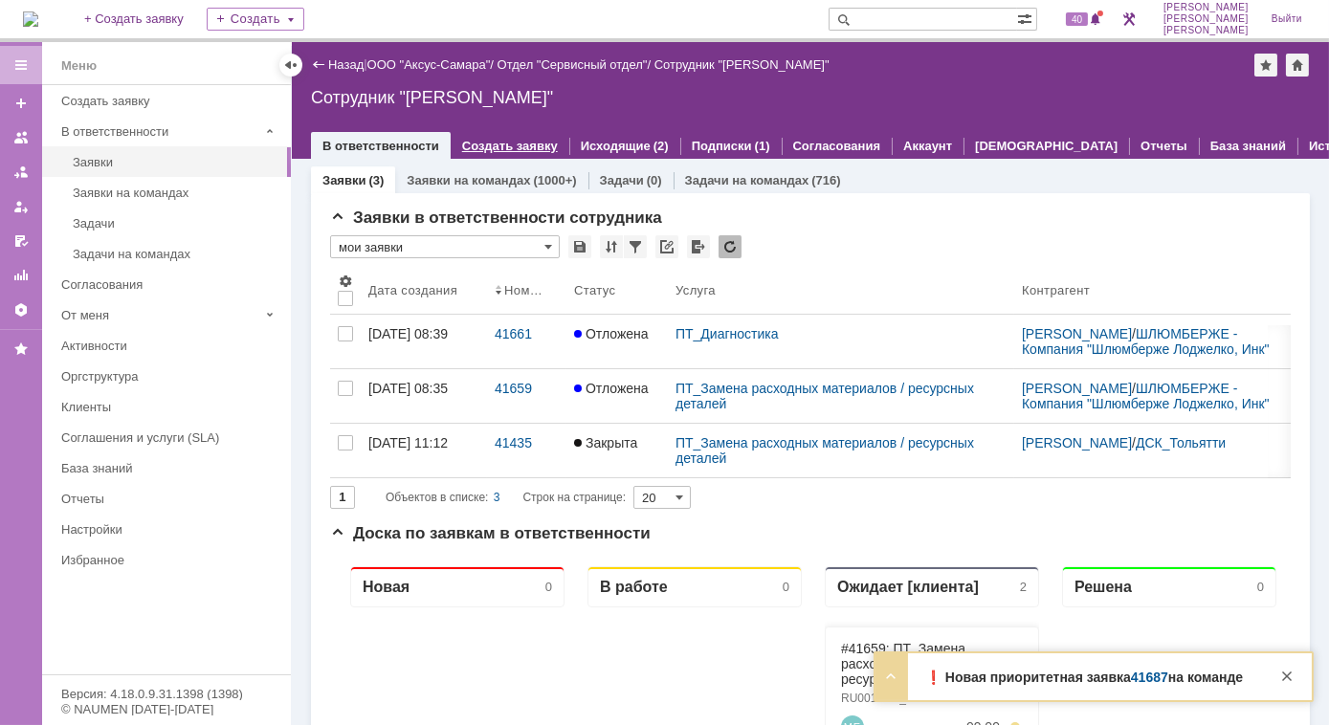
click at [498, 144] on link "Создать заявку" at bounding box center [510, 146] width 96 height 14
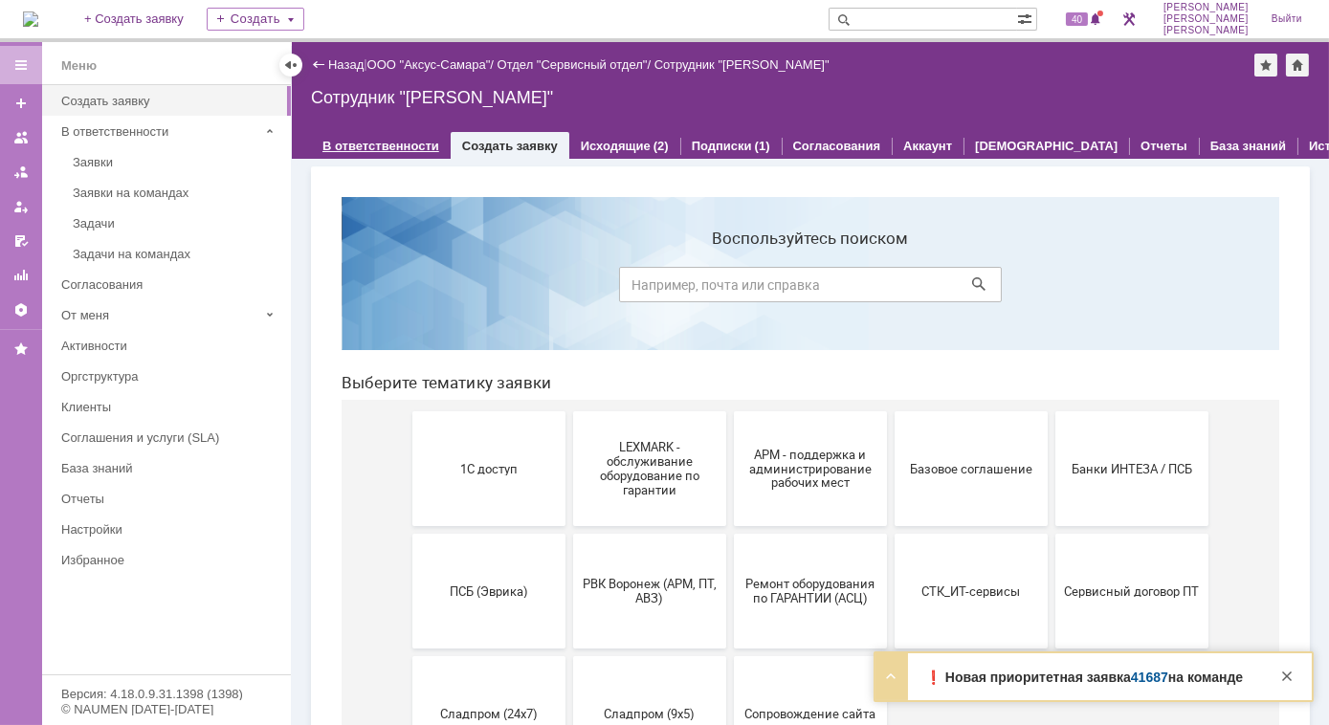
click at [379, 135] on div "В ответственности" at bounding box center [381, 146] width 140 height 28
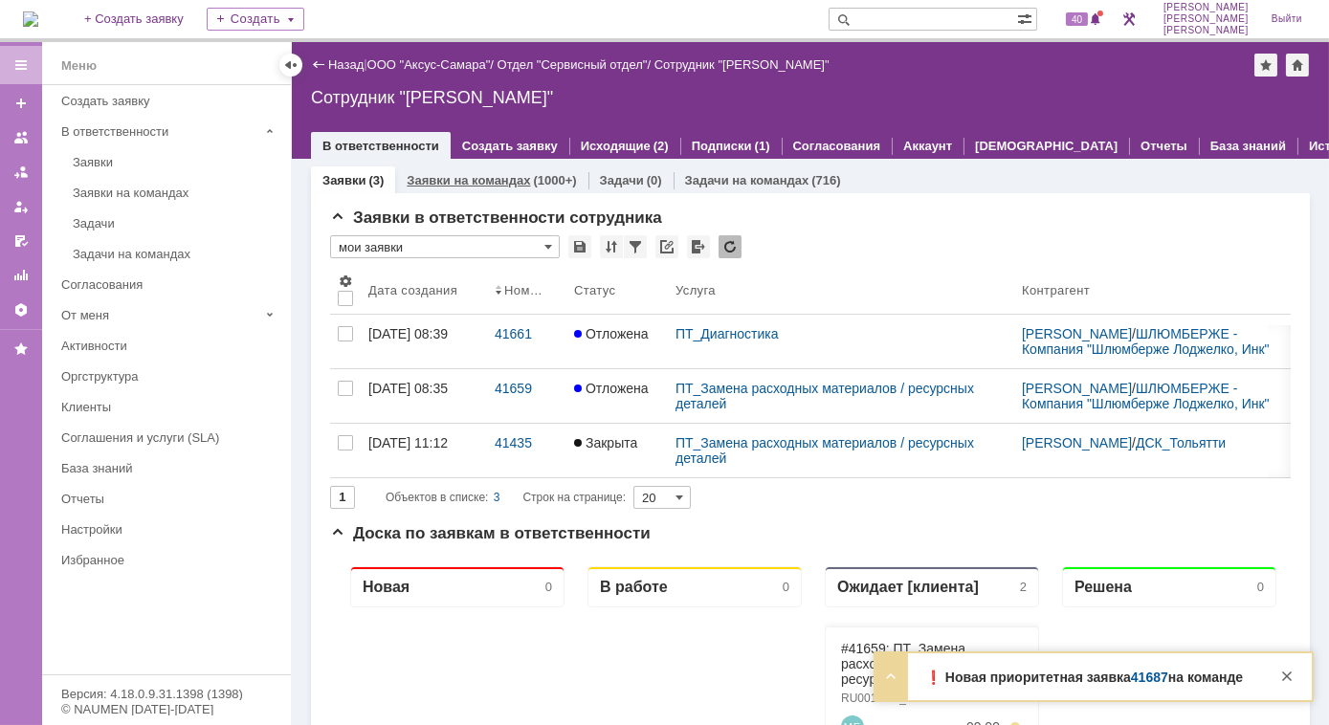
click at [462, 174] on link "Заявки на командах" at bounding box center [468, 180] width 123 height 14
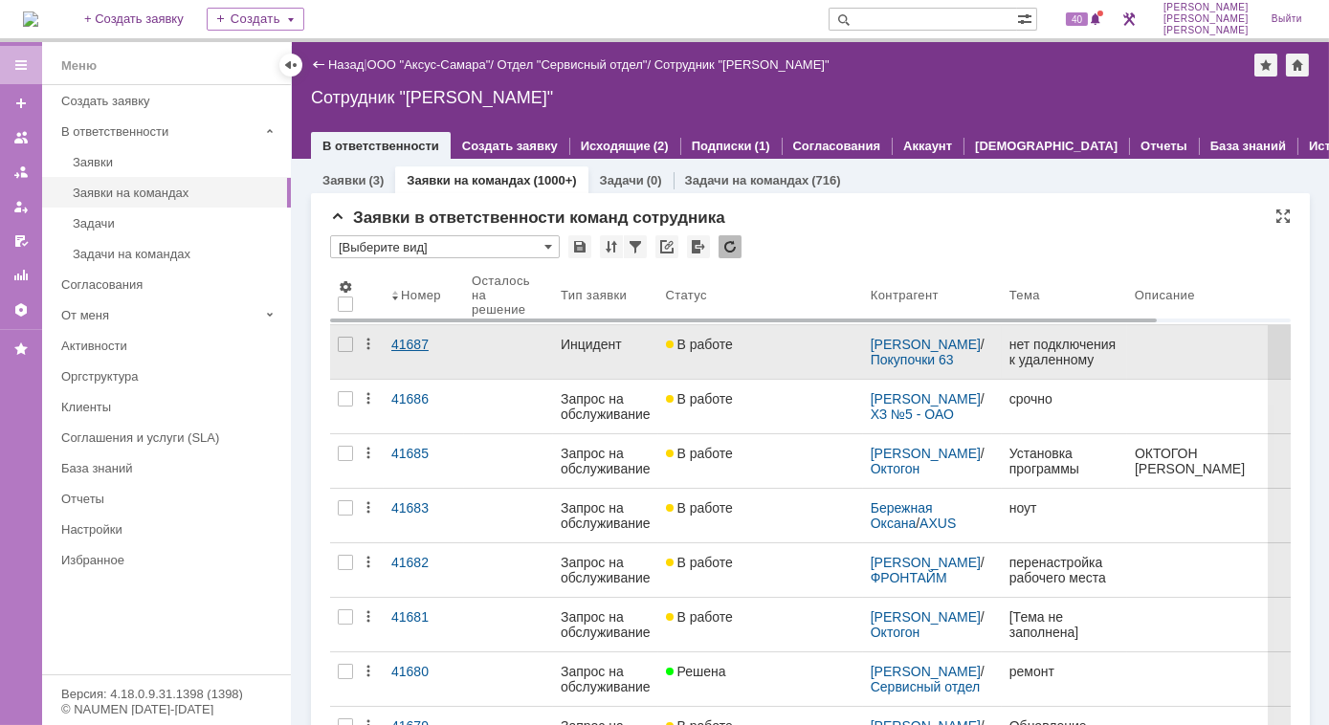
click at [416, 348] on div "41687" at bounding box center [423, 344] width 65 height 15
click at [419, 343] on div "41687" at bounding box center [423, 344] width 65 height 15
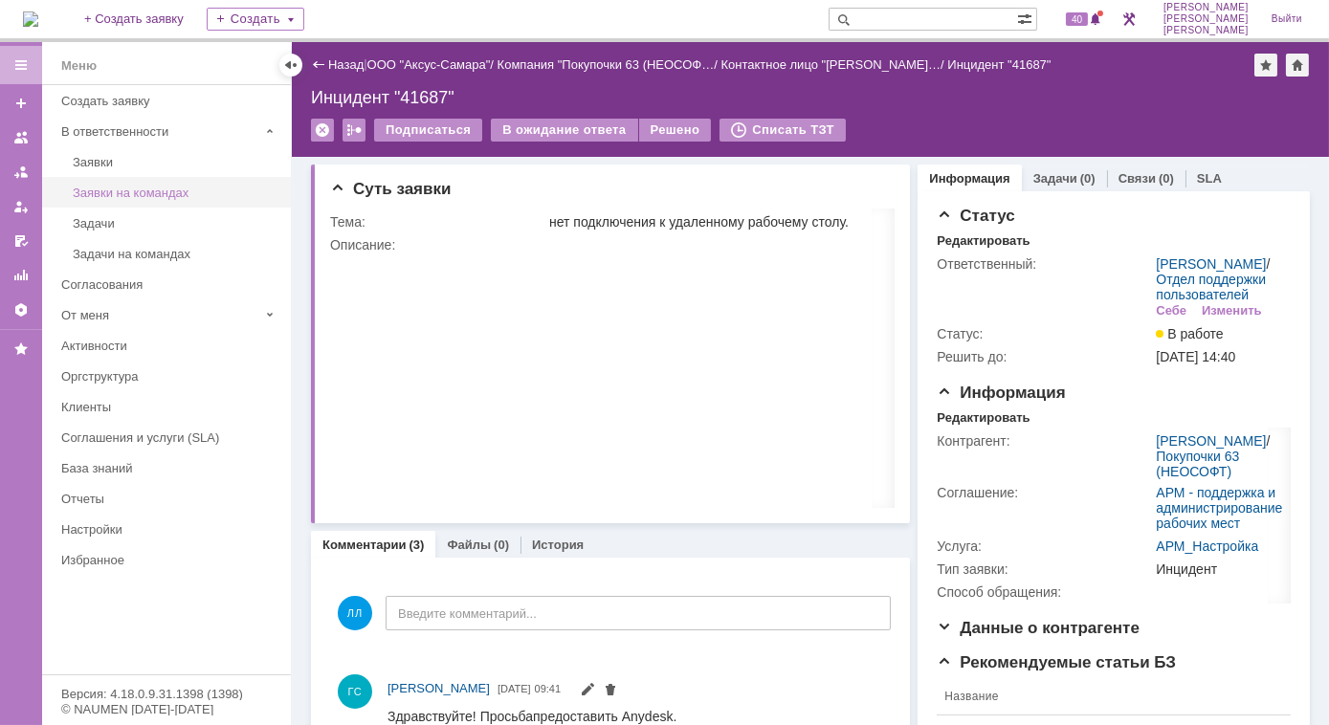
click at [107, 188] on div "Заявки на командах" at bounding box center [176, 193] width 207 height 14
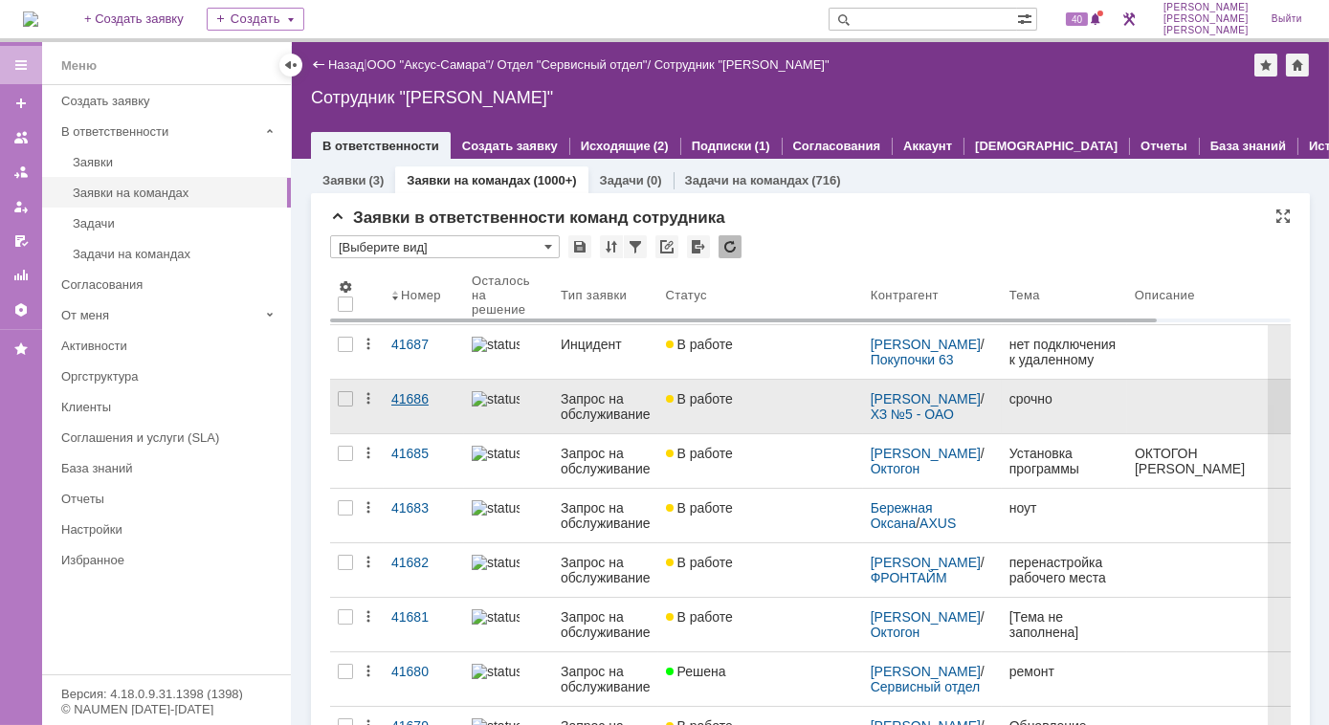
click at [396, 397] on div "41686" at bounding box center [423, 398] width 65 height 15
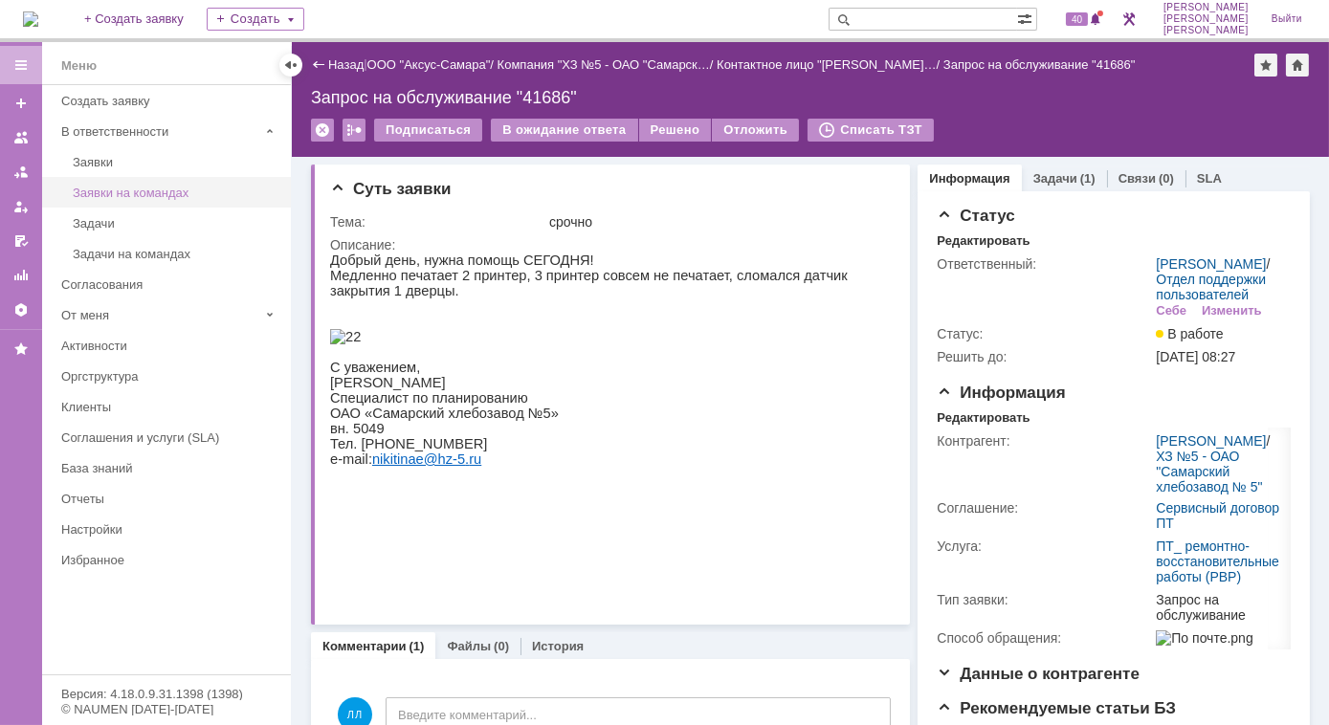
click at [115, 186] on div "Заявки на командах" at bounding box center [176, 193] width 207 height 14
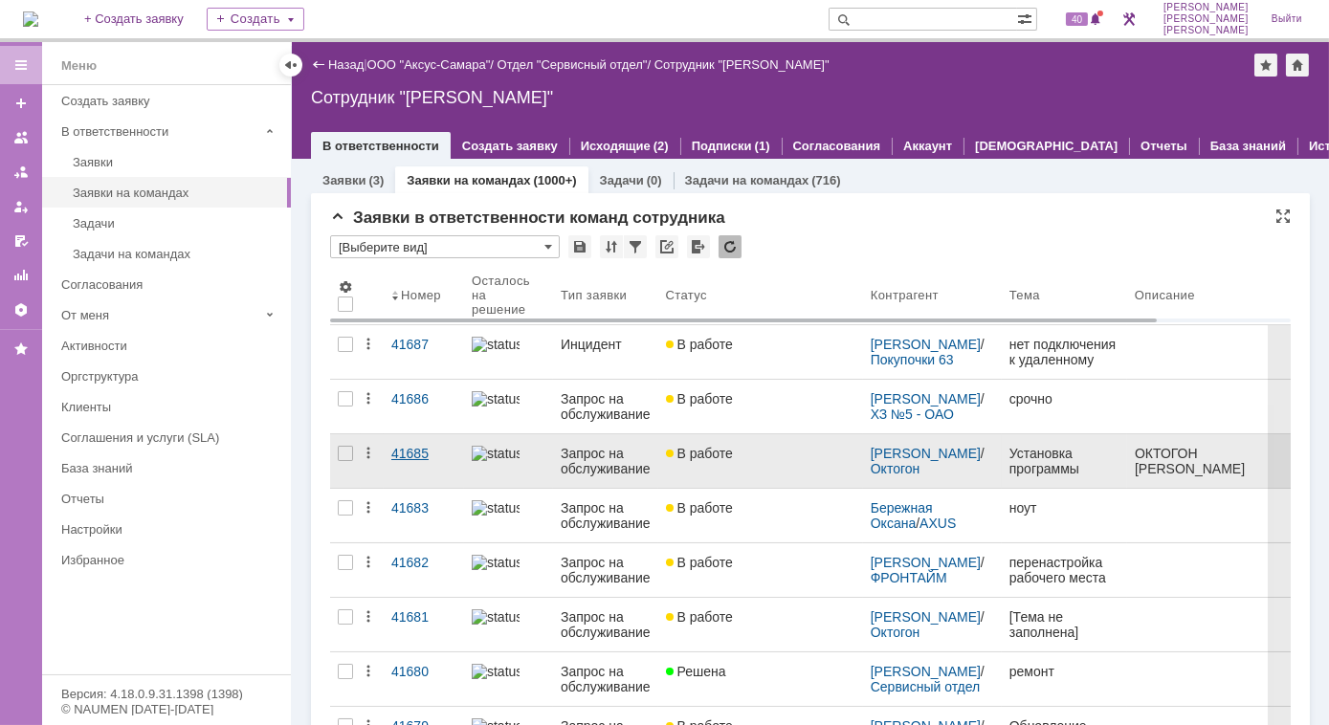
click at [400, 449] on div "41685" at bounding box center [423, 453] width 65 height 15
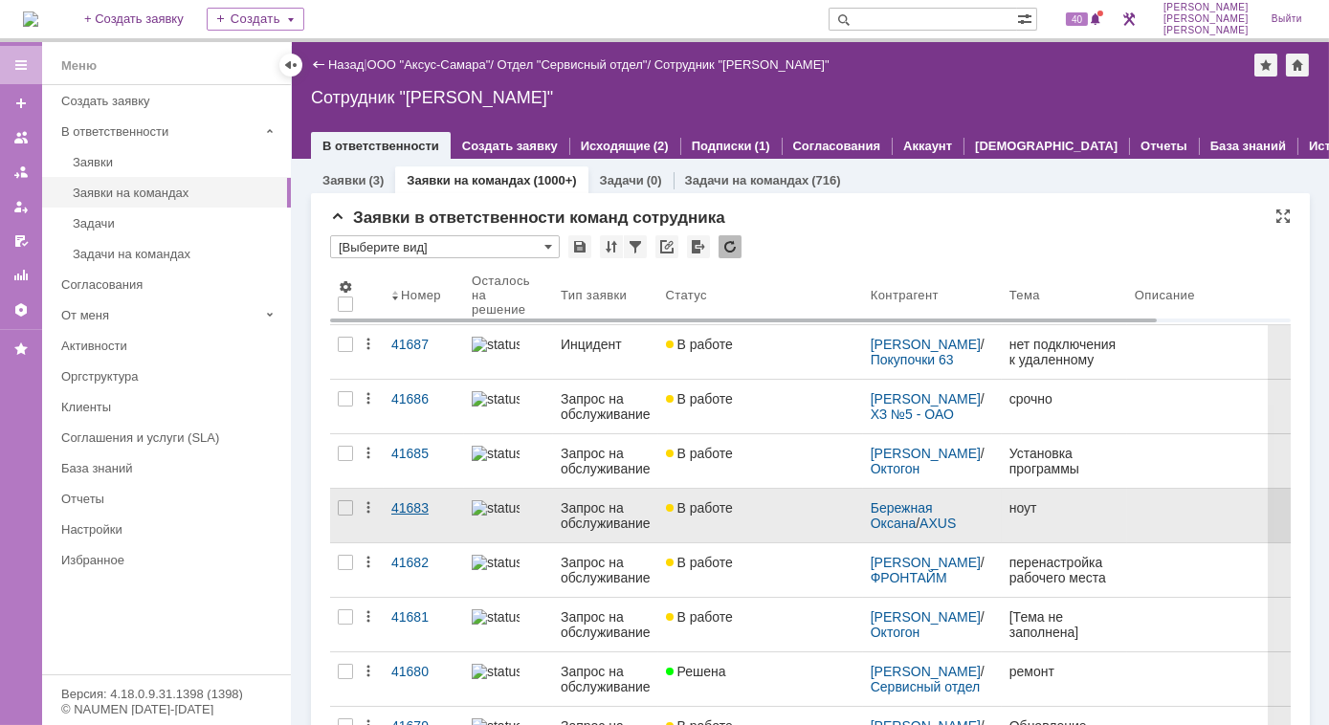
click at [423, 509] on div "41683" at bounding box center [423, 507] width 65 height 15
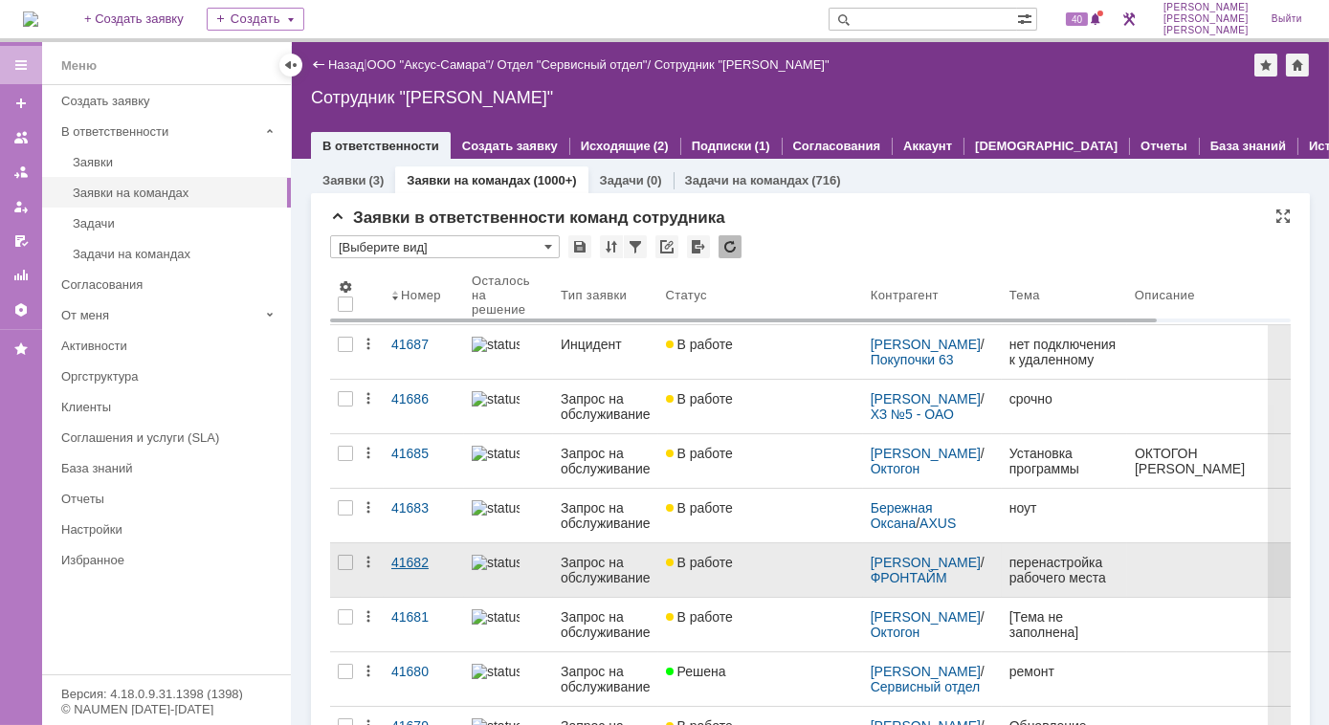
click at [436, 560] on div "41682" at bounding box center [423, 562] width 65 height 15
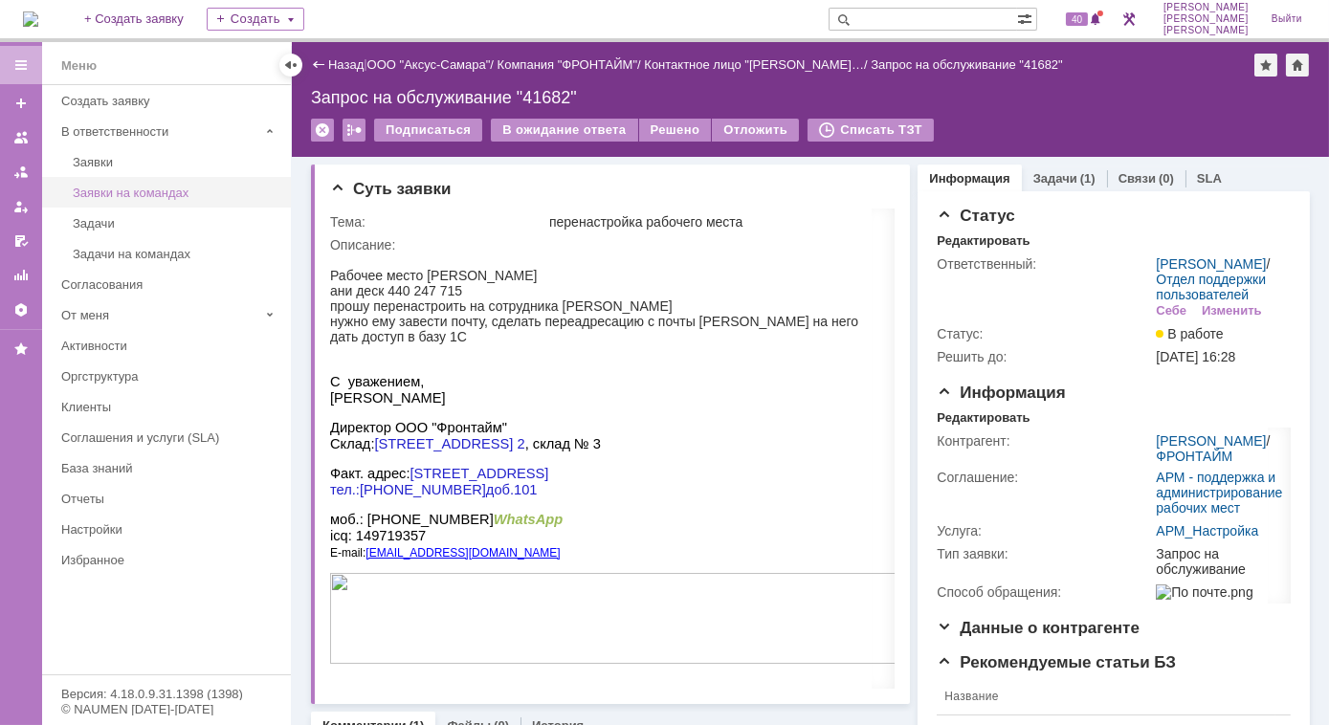
click at [111, 188] on div "Заявки на командах" at bounding box center [176, 193] width 207 height 14
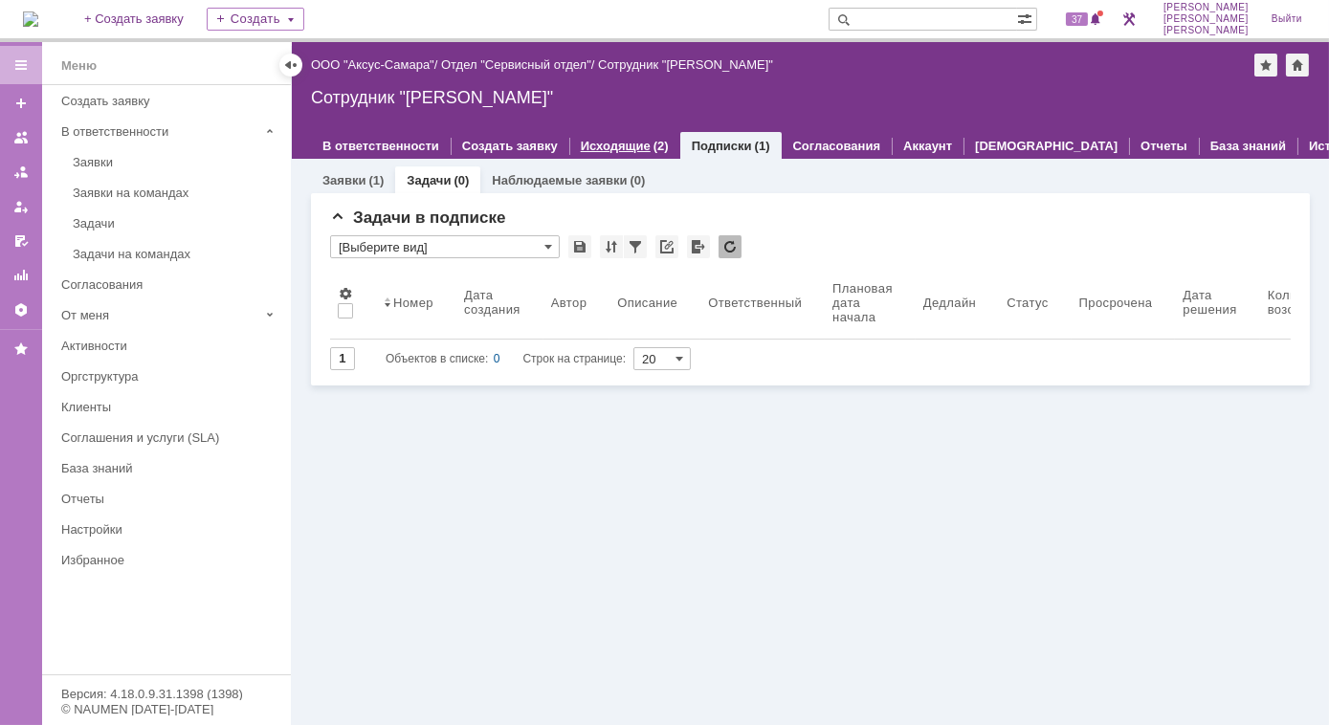
click at [599, 153] on div "Исходящие (2)" at bounding box center [624, 146] width 111 height 28
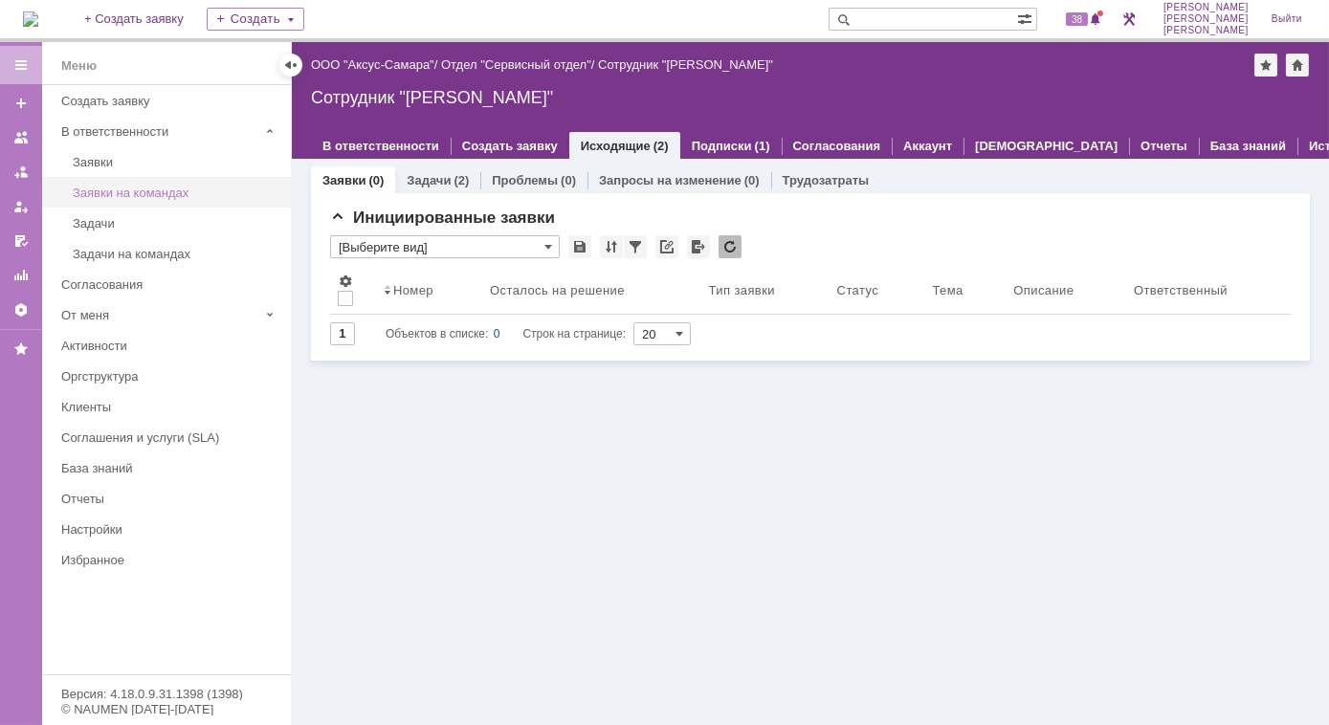
click at [137, 188] on div "Заявки на командах" at bounding box center [176, 193] width 207 height 14
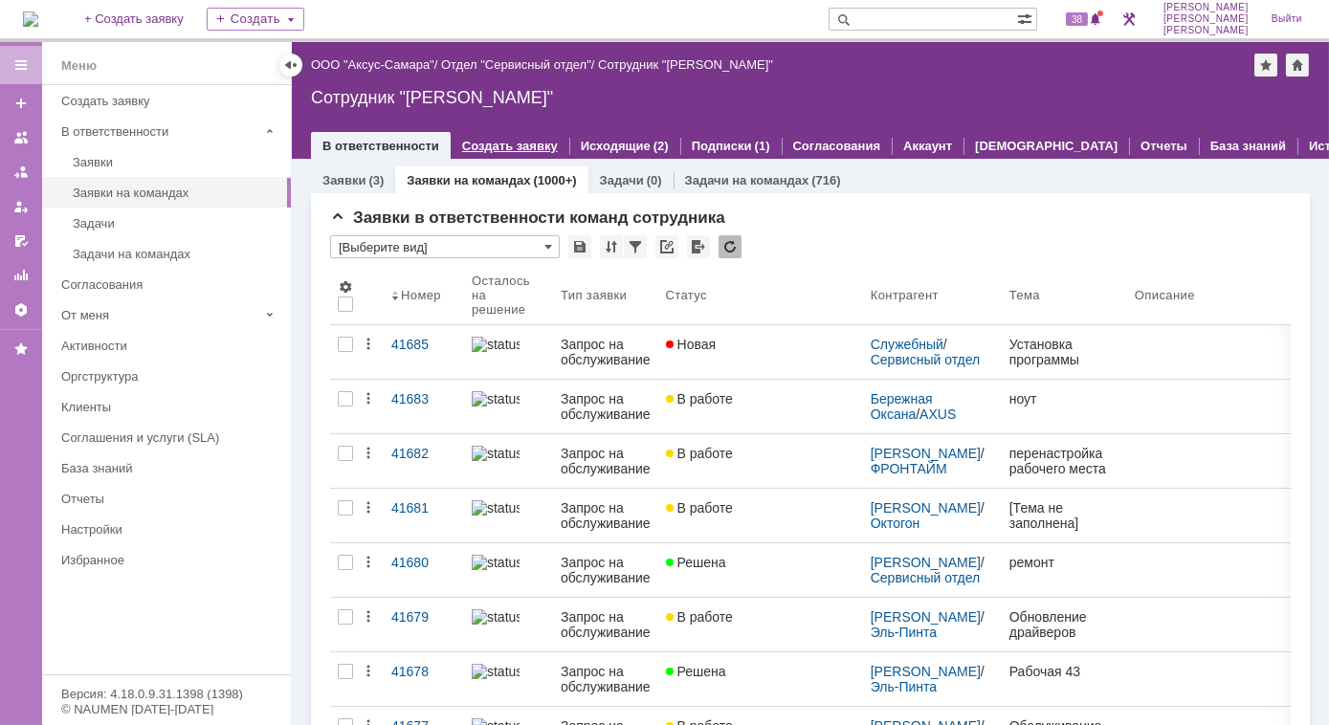
click at [511, 143] on link "Создать заявку" at bounding box center [510, 146] width 96 height 14
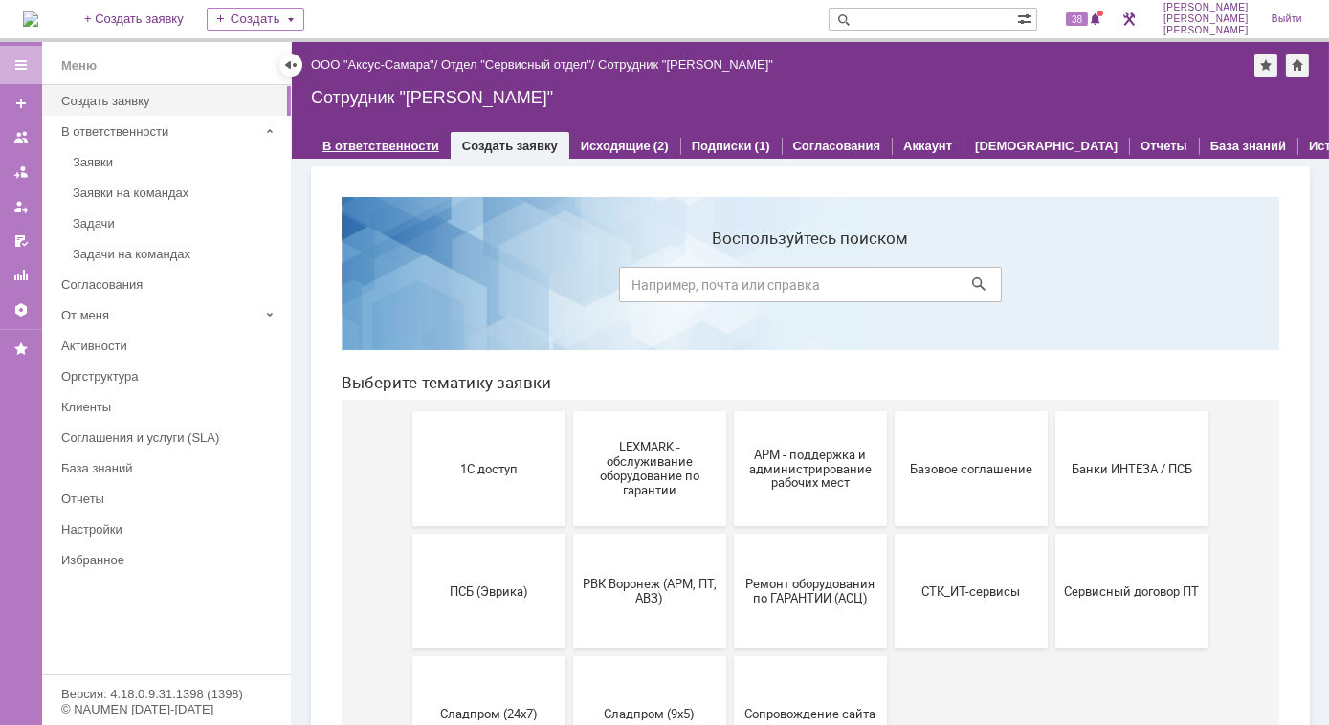
click at [388, 140] on link "В ответственности" at bounding box center [380, 146] width 117 height 14
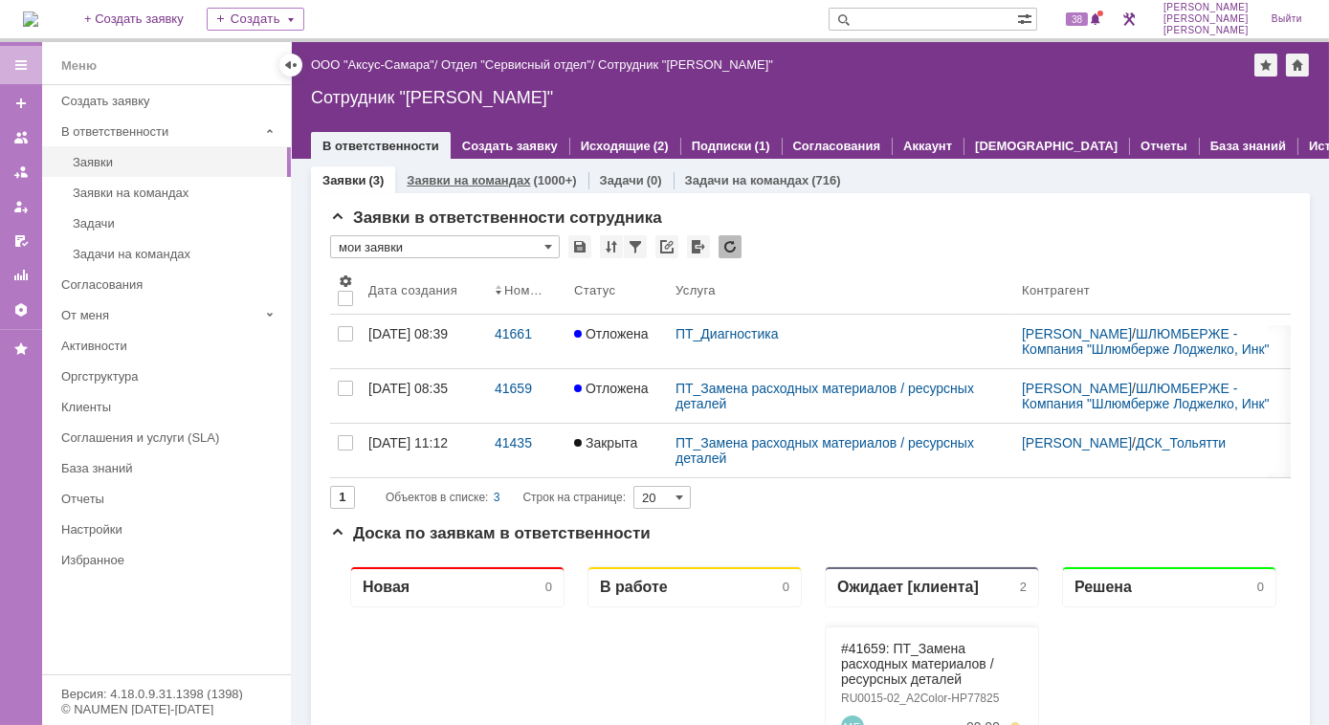
click at [512, 185] on link "Заявки на командах" at bounding box center [468, 180] width 123 height 14
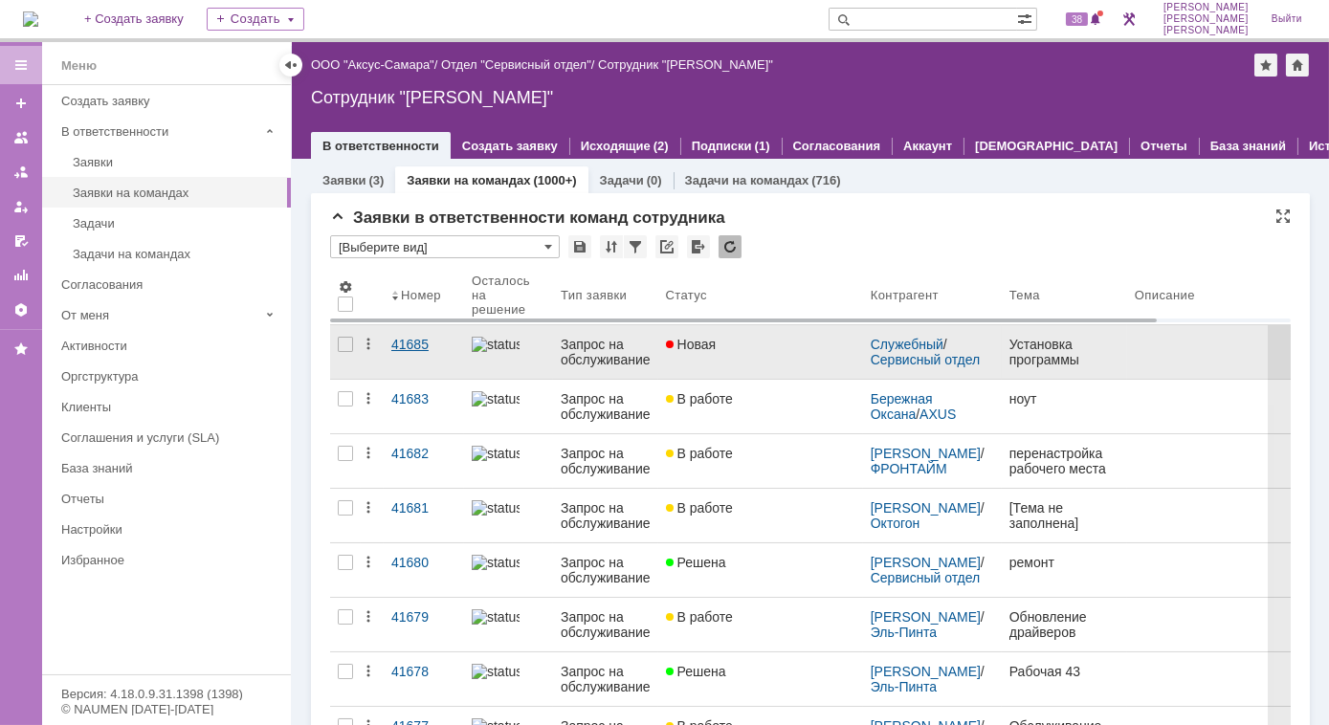
click at [391, 341] on div "41685" at bounding box center [423, 344] width 65 height 15
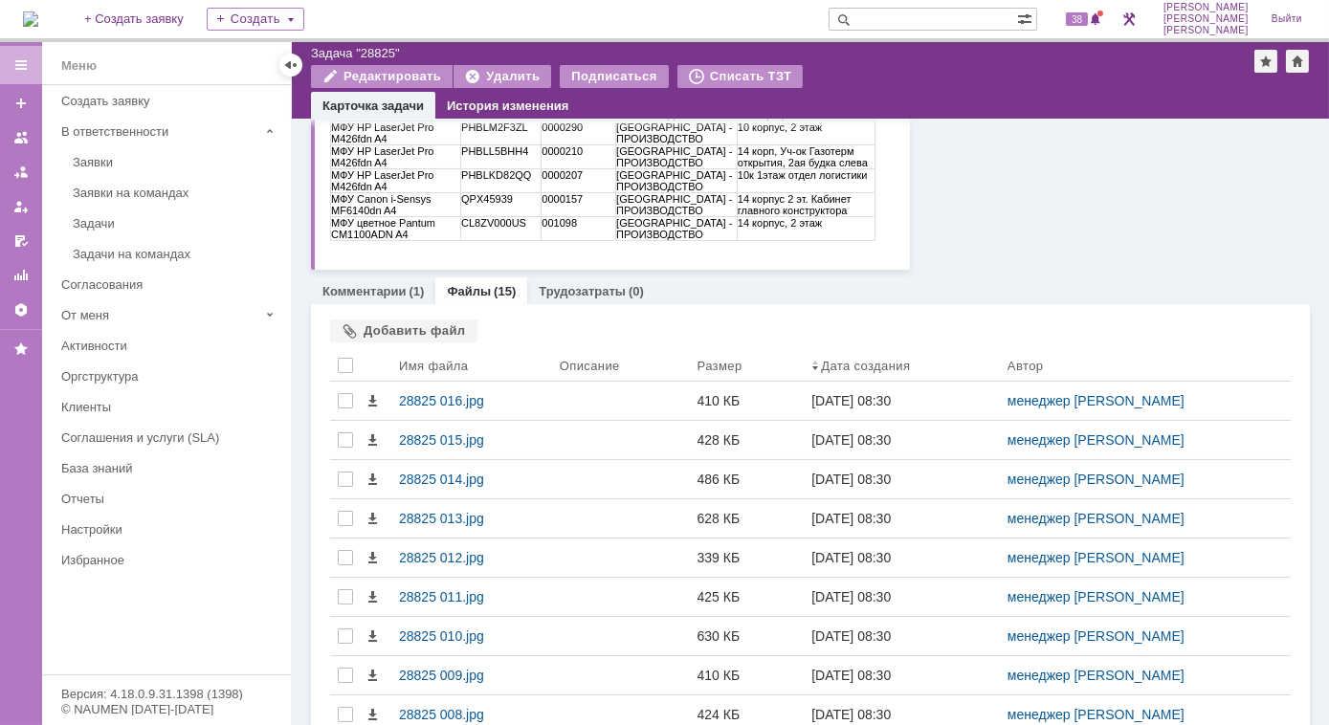
scroll to position [434, 0]
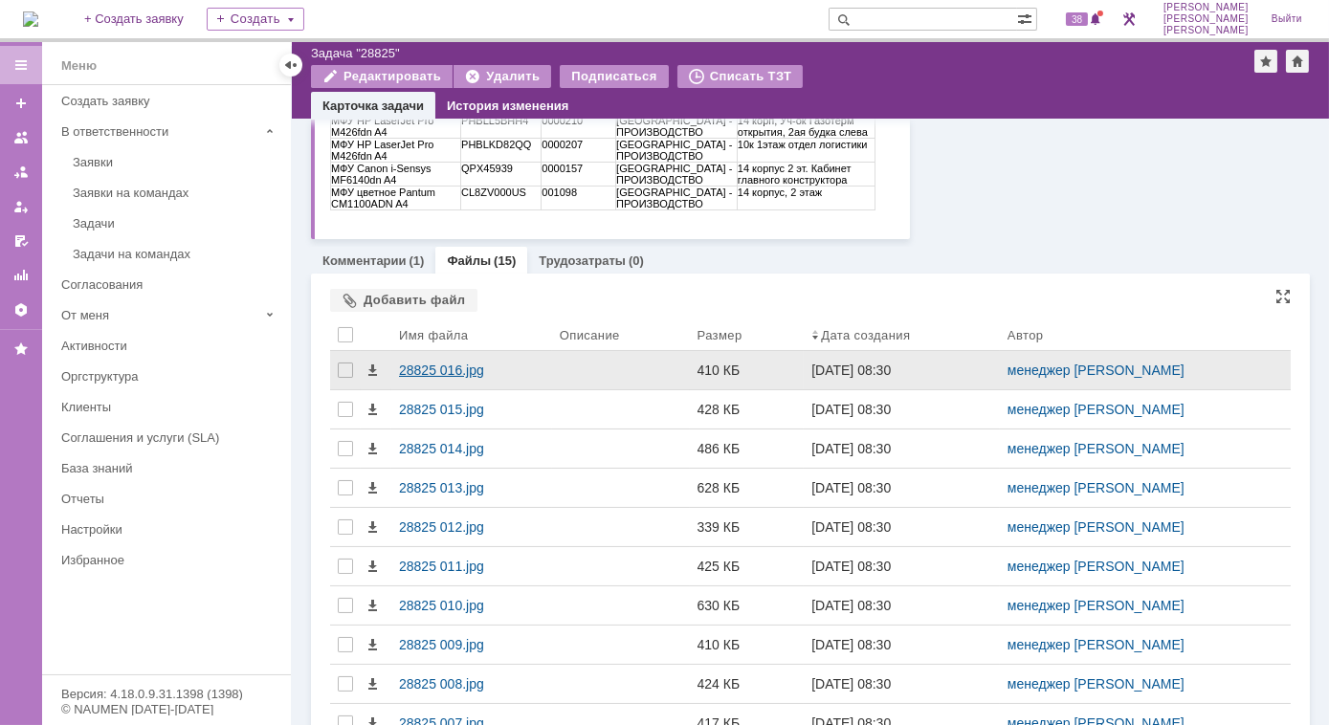
click at [412, 371] on div "28825 016.jpg" at bounding box center [471, 370] width 145 height 15
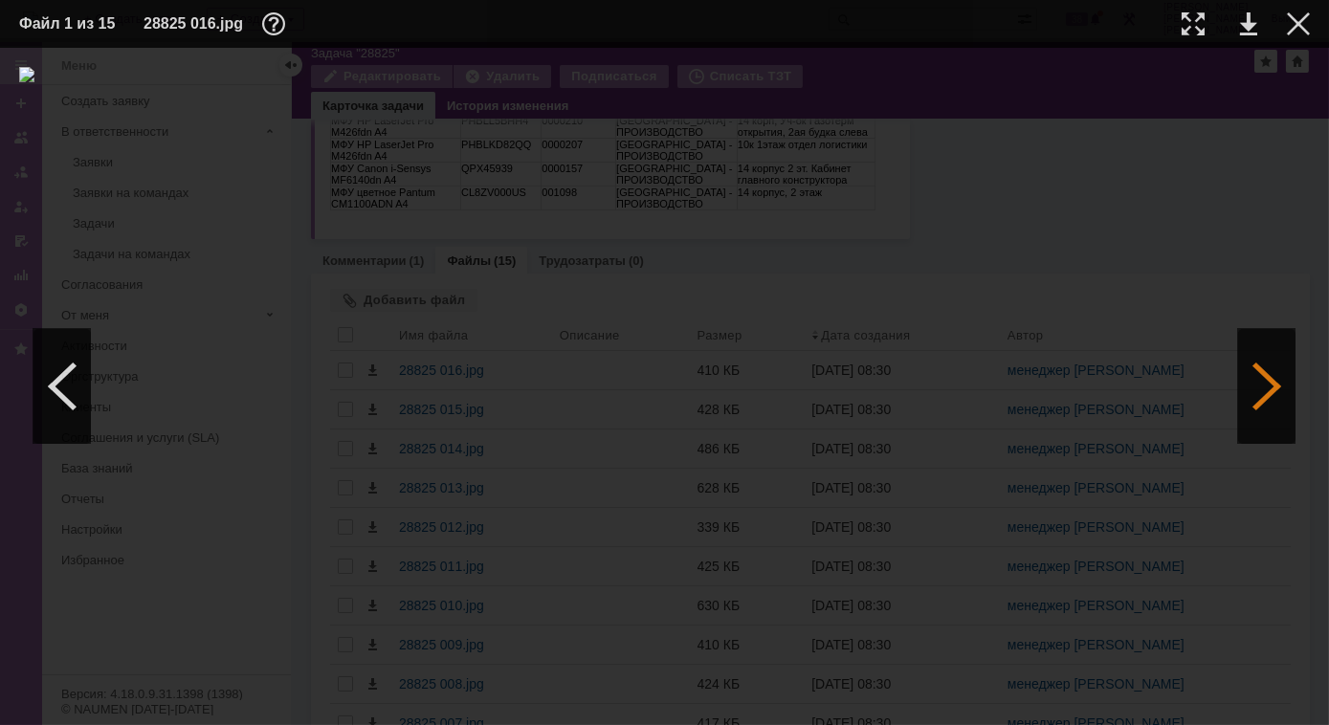
click at [1240, 375] on div at bounding box center [1266, 386] width 57 height 115
click at [1268, 380] on div at bounding box center [1266, 386] width 57 height 115
click at [1269, 377] on div at bounding box center [1266, 386] width 57 height 115
click at [1198, 16] on div at bounding box center [1193, 23] width 23 height 23
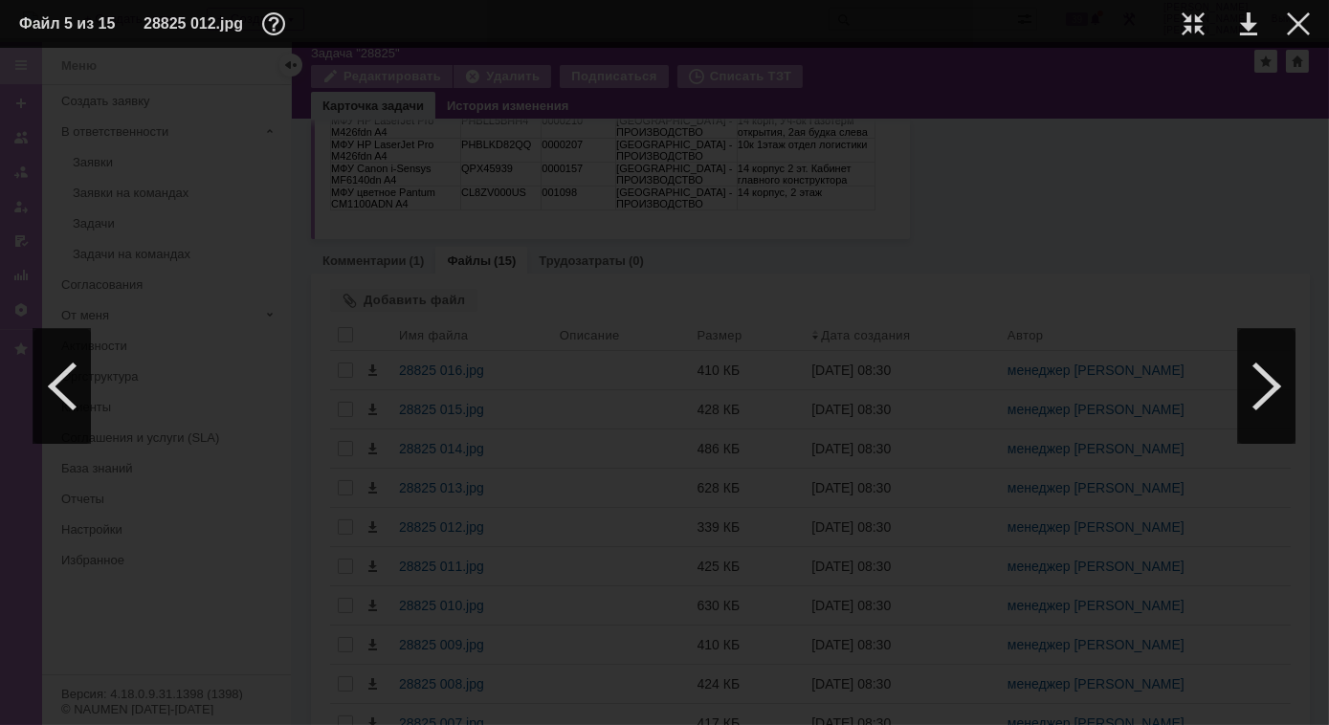
scroll to position [0, 135]
click at [1278, 402] on div at bounding box center [1266, 386] width 57 height 115
click at [1247, 398] on div at bounding box center [1266, 386] width 57 height 115
click at [717, 416] on img at bounding box center [664, 386] width 1291 height 639
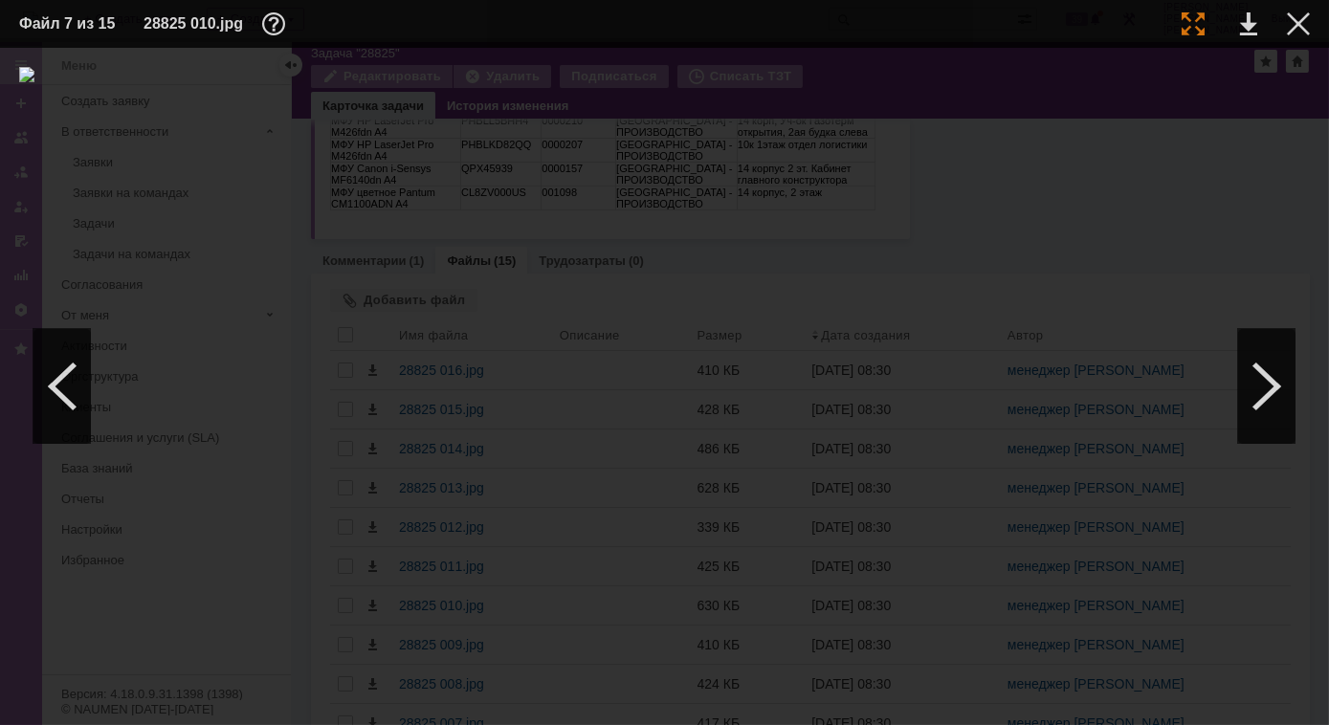
click at [1195, 29] on div at bounding box center [1193, 23] width 23 height 23
click at [1273, 376] on div at bounding box center [1266, 386] width 57 height 115
click at [1196, 26] on div at bounding box center [1193, 23] width 23 height 23
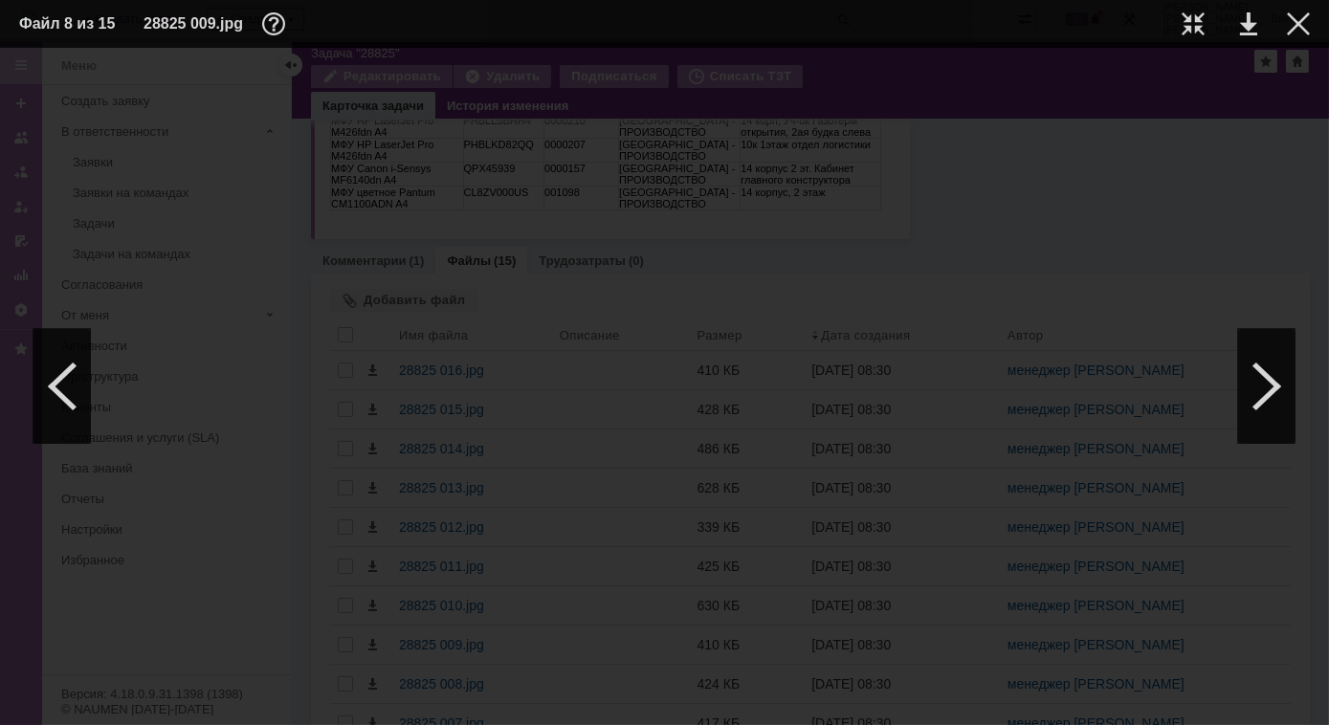
scroll to position [0, 135]
click at [1191, 21] on div at bounding box center [1193, 23] width 23 height 23
click at [70, 376] on div at bounding box center [61, 386] width 57 height 115
click at [61, 388] on div at bounding box center [61, 386] width 57 height 115
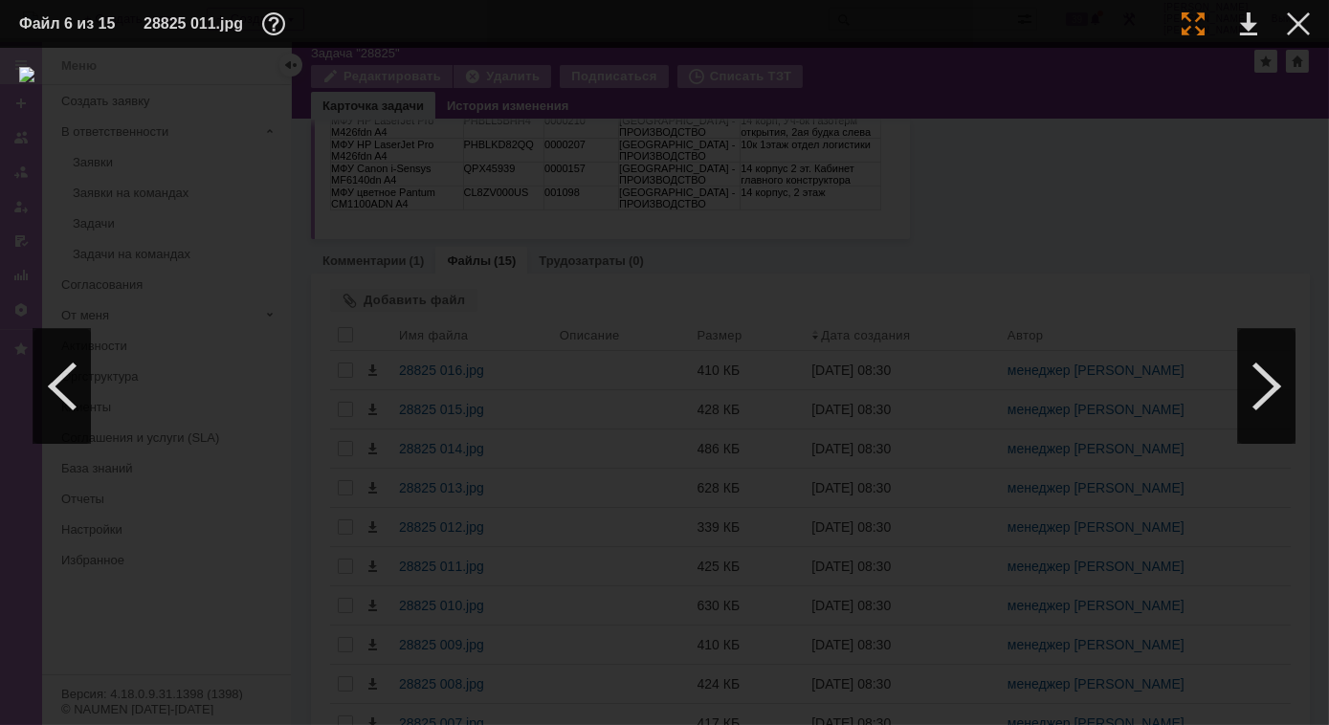
click at [1192, 24] on div at bounding box center [1193, 23] width 23 height 23
drag, startPoint x: 714, startPoint y: 722, endPoint x: 548, endPoint y: 708, distance: 166.1
click at [548, 708] on div at bounding box center [664, 386] width 1329 height 677
click at [1271, 399] on div at bounding box center [1266, 386] width 57 height 115
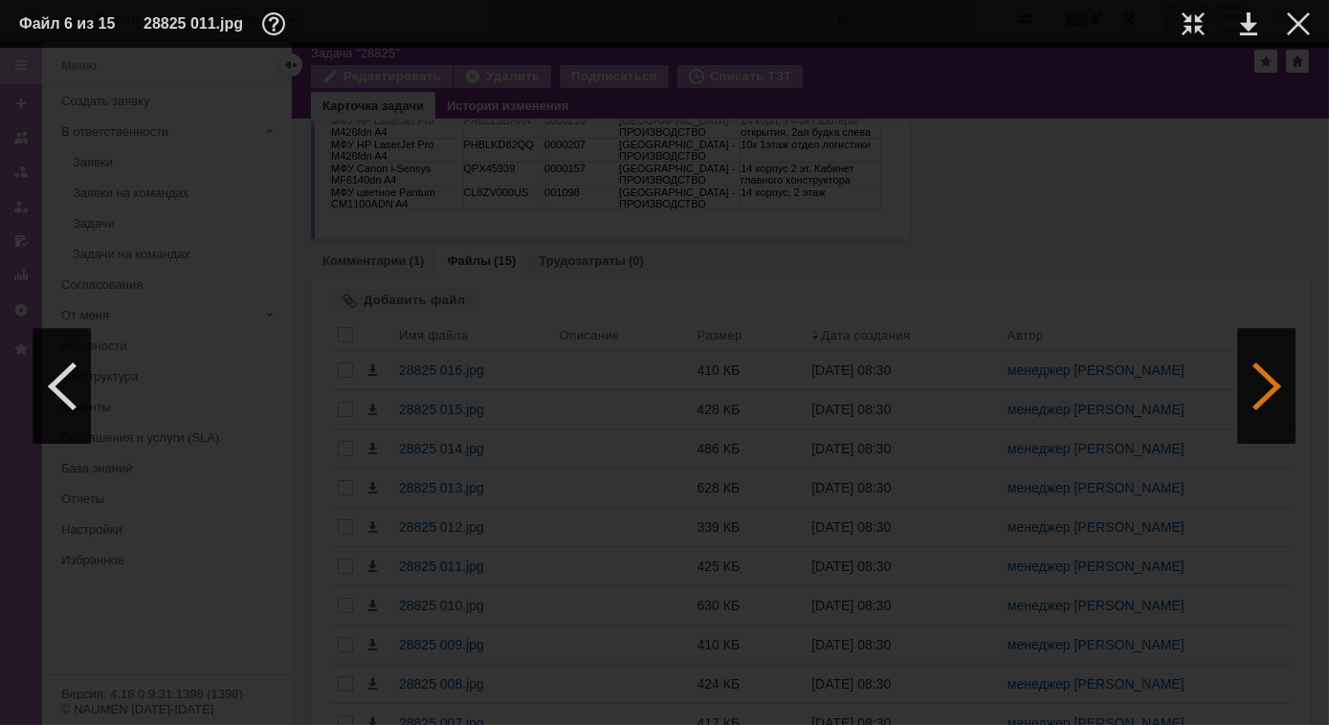
scroll to position [0, 0]
click at [53, 404] on div at bounding box center [61, 386] width 57 height 115
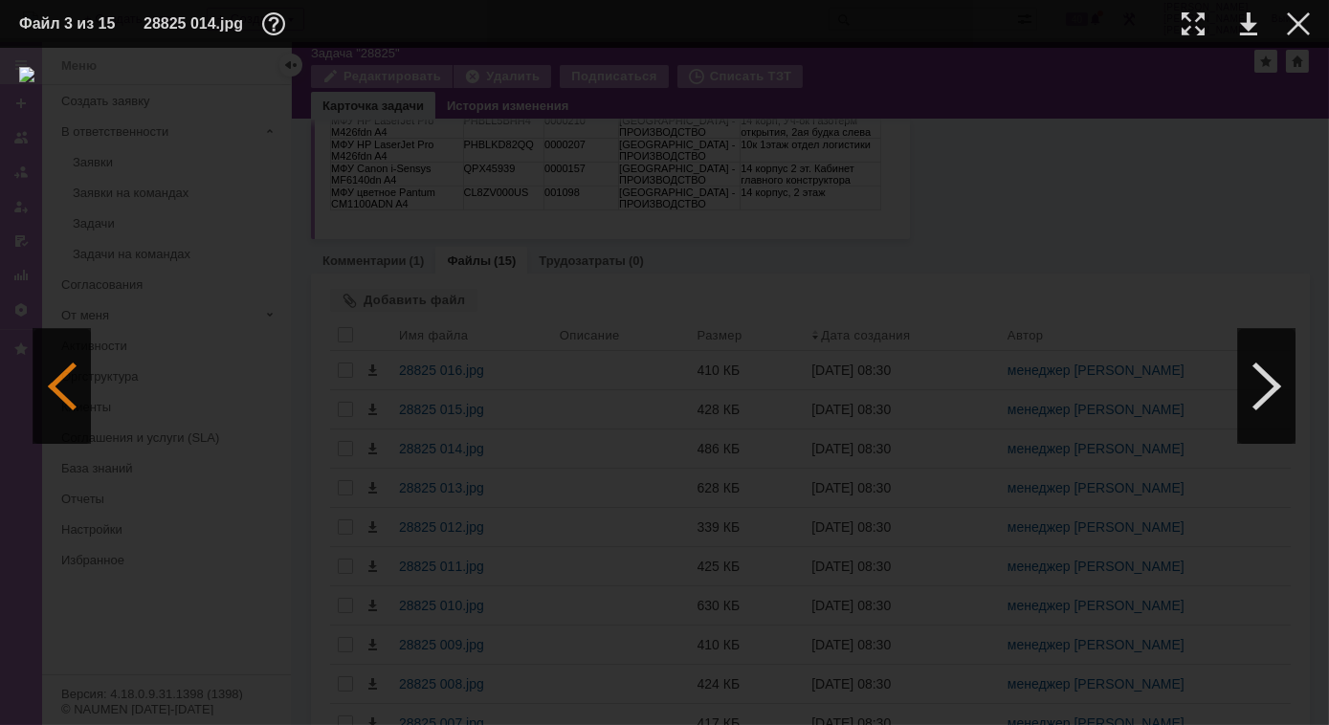
click at [53, 404] on div at bounding box center [61, 386] width 57 height 115
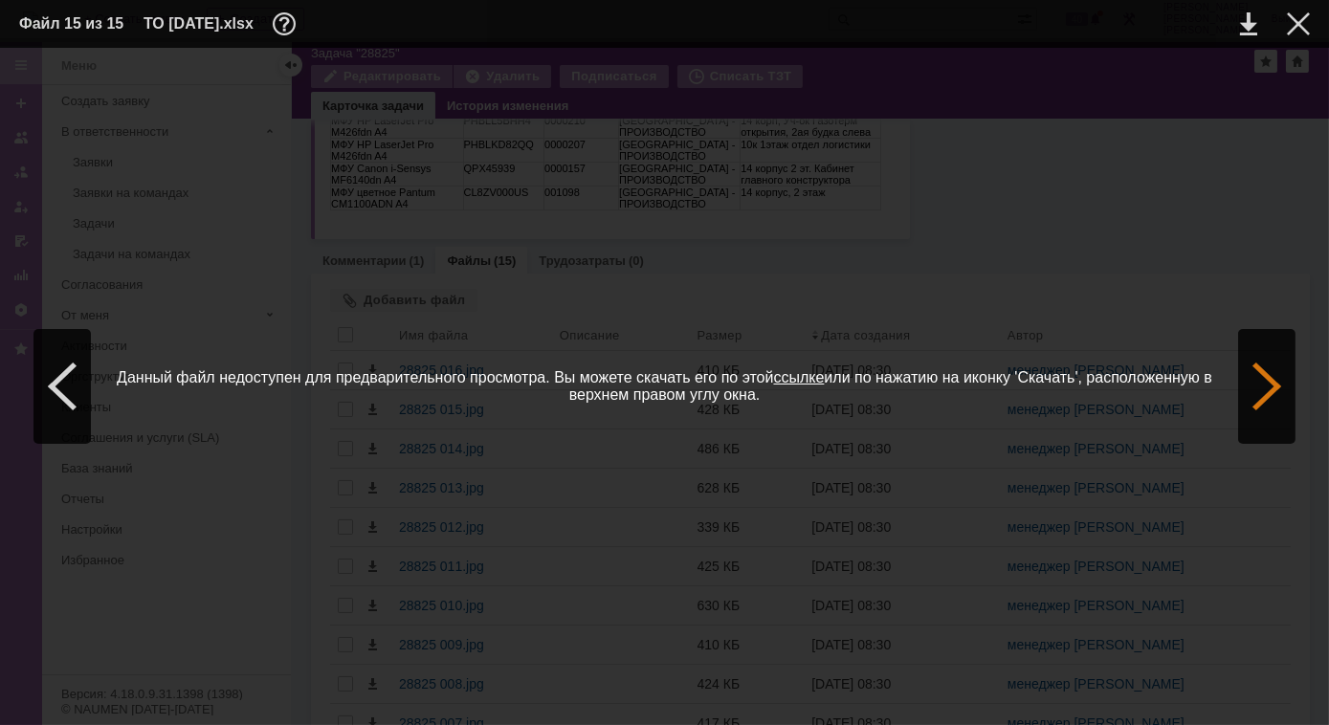
click at [1280, 411] on div at bounding box center [1266, 386] width 57 height 115
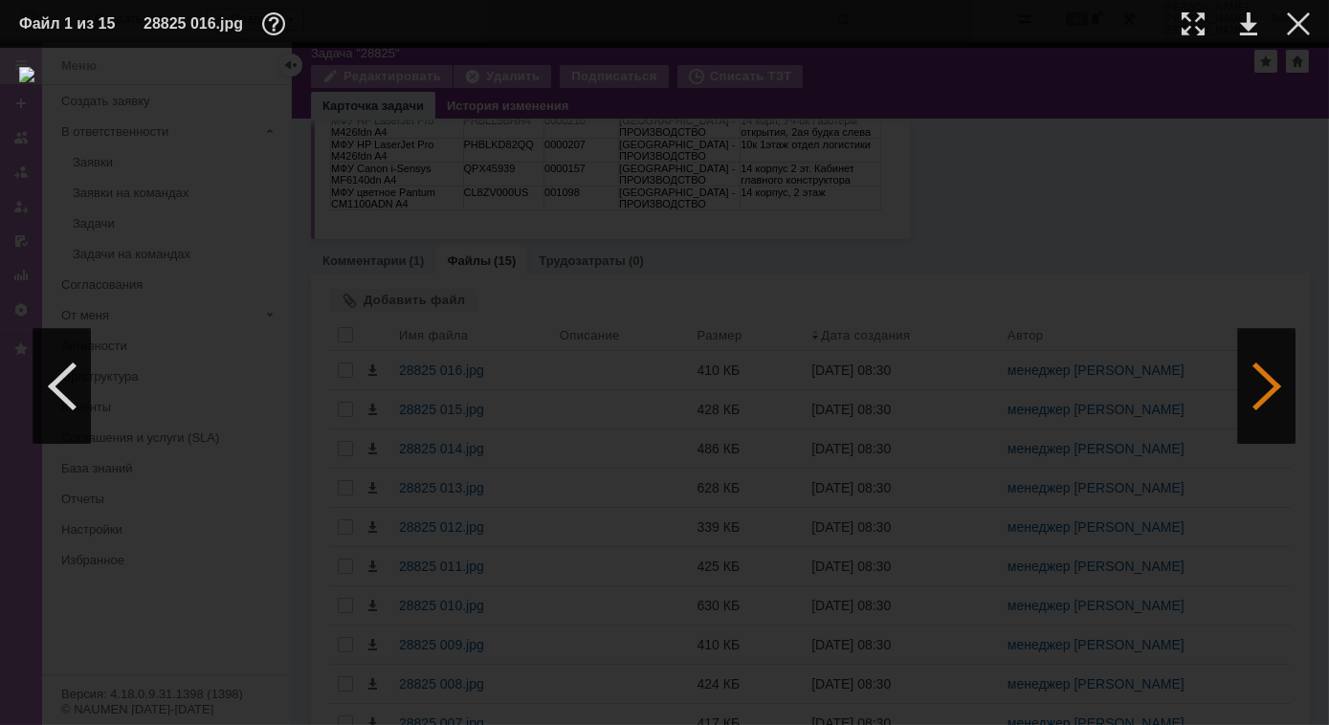
click at [1280, 411] on div at bounding box center [1266, 386] width 57 height 115
click at [1279, 411] on div at bounding box center [1266, 386] width 57 height 115
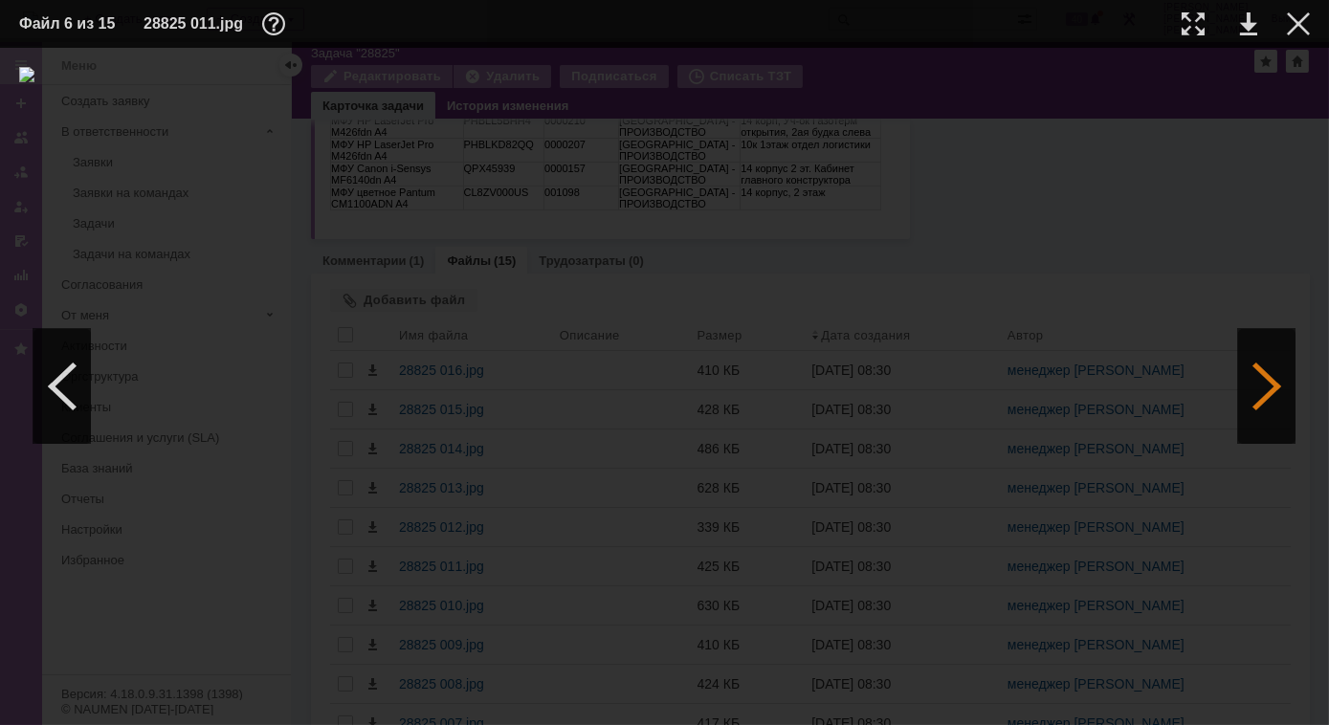
click at [1279, 411] on div at bounding box center [1266, 386] width 57 height 115
click at [74, 406] on div at bounding box center [61, 386] width 57 height 115
click at [70, 402] on div at bounding box center [61, 386] width 57 height 115
click at [1272, 389] on div at bounding box center [1266, 386] width 57 height 115
click at [1264, 394] on div at bounding box center [1266, 386] width 57 height 115
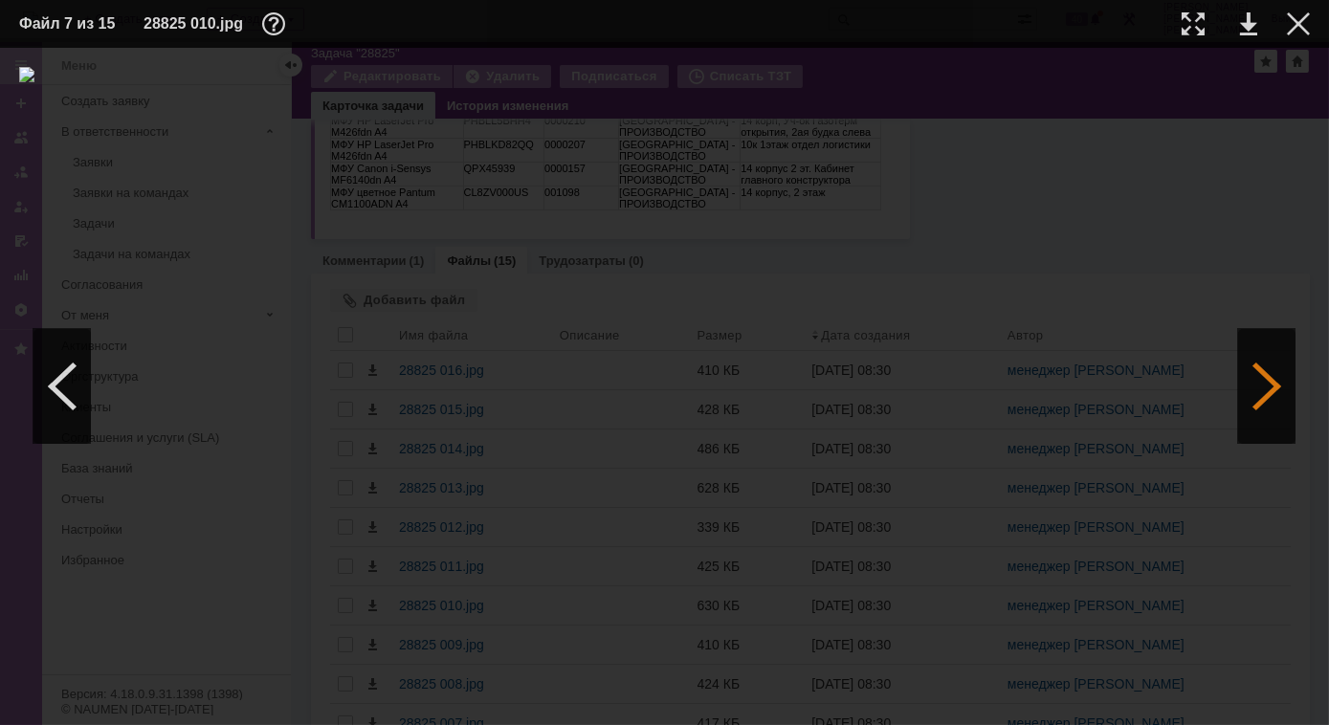
click at [1264, 394] on div at bounding box center [1266, 386] width 57 height 115
click at [1259, 403] on div at bounding box center [1266, 386] width 57 height 115
click at [1272, 373] on div at bounding box center [1266, 386] width 57 height 115
click at [74, 401] on div at bounding box center [61, 386] width 57 height 115
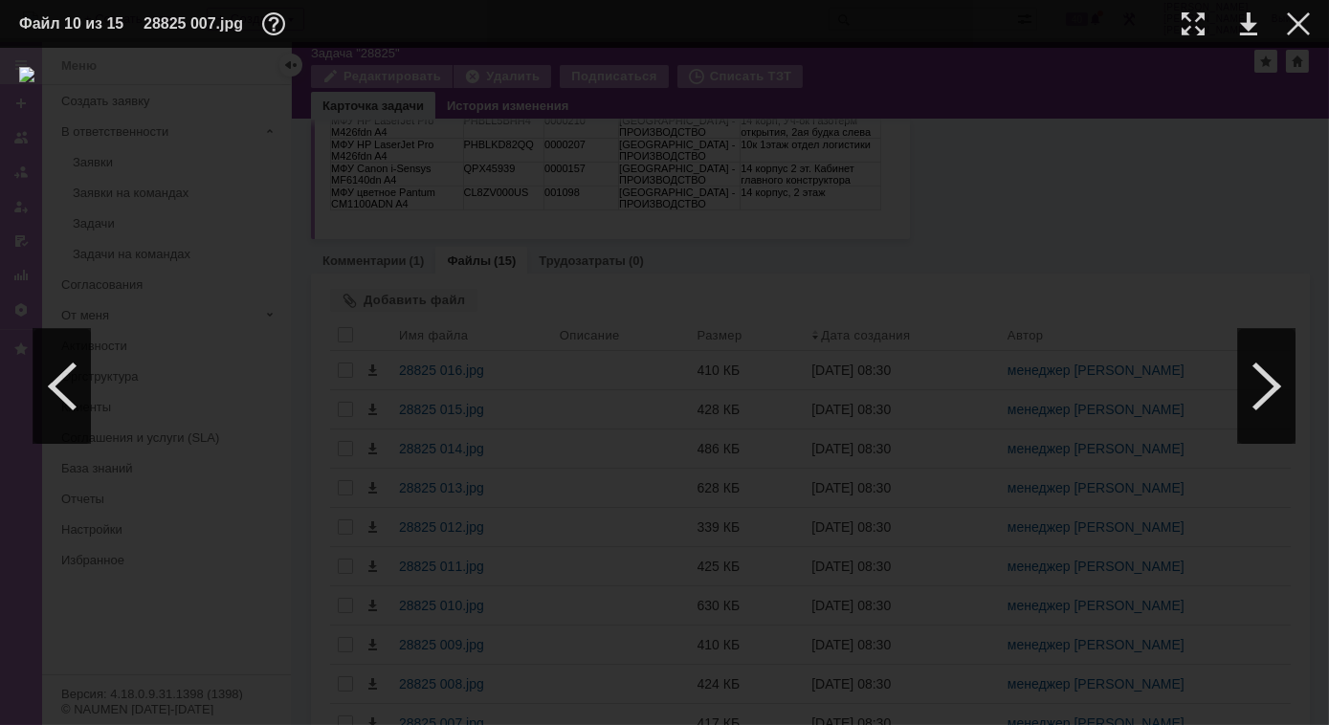
click at [1204, 24] on tr "Файл 10 из 15 28825 007.jpg" at bounding box center [664, 24] width 1291 height 29
click at [1199, 25] on div at bounding box center [1193, 23] width 23 height 23
drag, startPoint x: 651, startPoint y: 722, endPoint x: 499, endPoint y: 721, distance: 151.2
click at [499, 721] on div at bounding box center [664, 386] width 1329 height 677
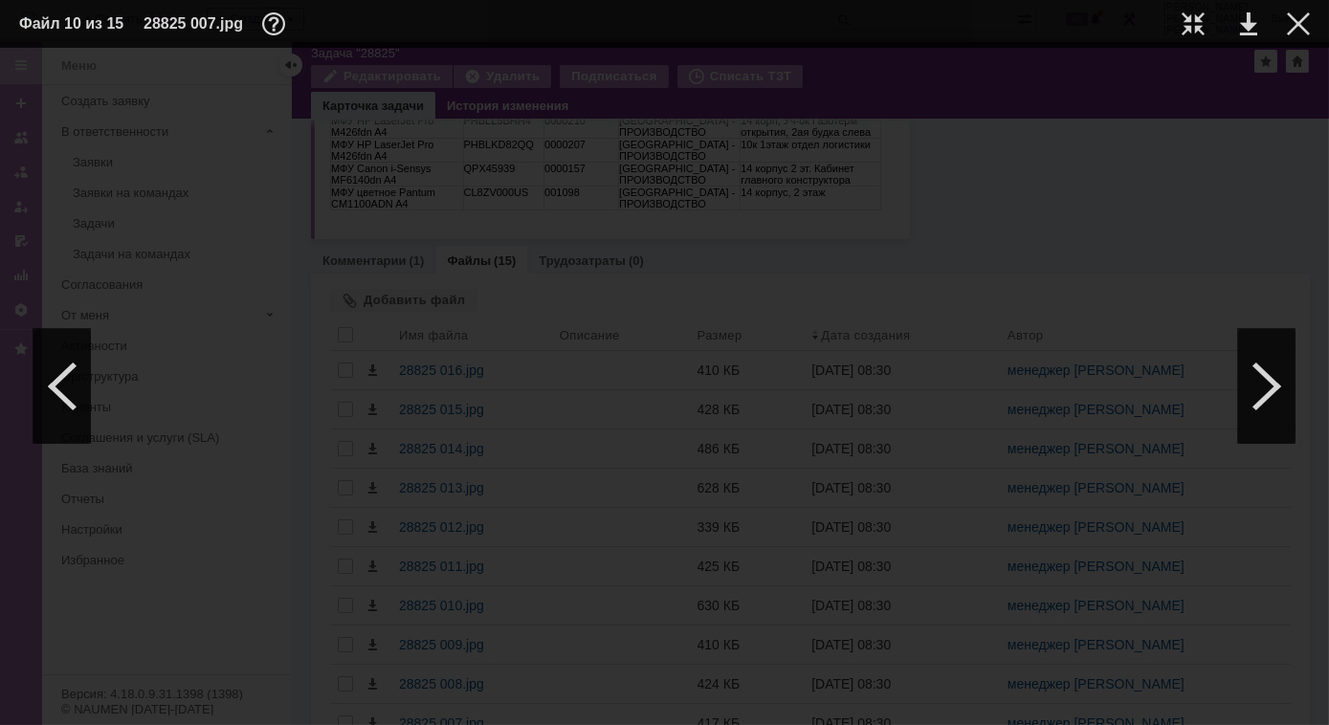
scroll to position [0, 0]
click at [62, 387] on div at bounding box center [61, 386] width 57 height 115
click at [70, 402] on div at bounding box center [61, 386] width 57 height 115
click at [71, 401] on div at bounding box center [61, 386] width 57 height 115
click at [1285, 379] on div at bounding box center [1266, 386] width 57 height 115
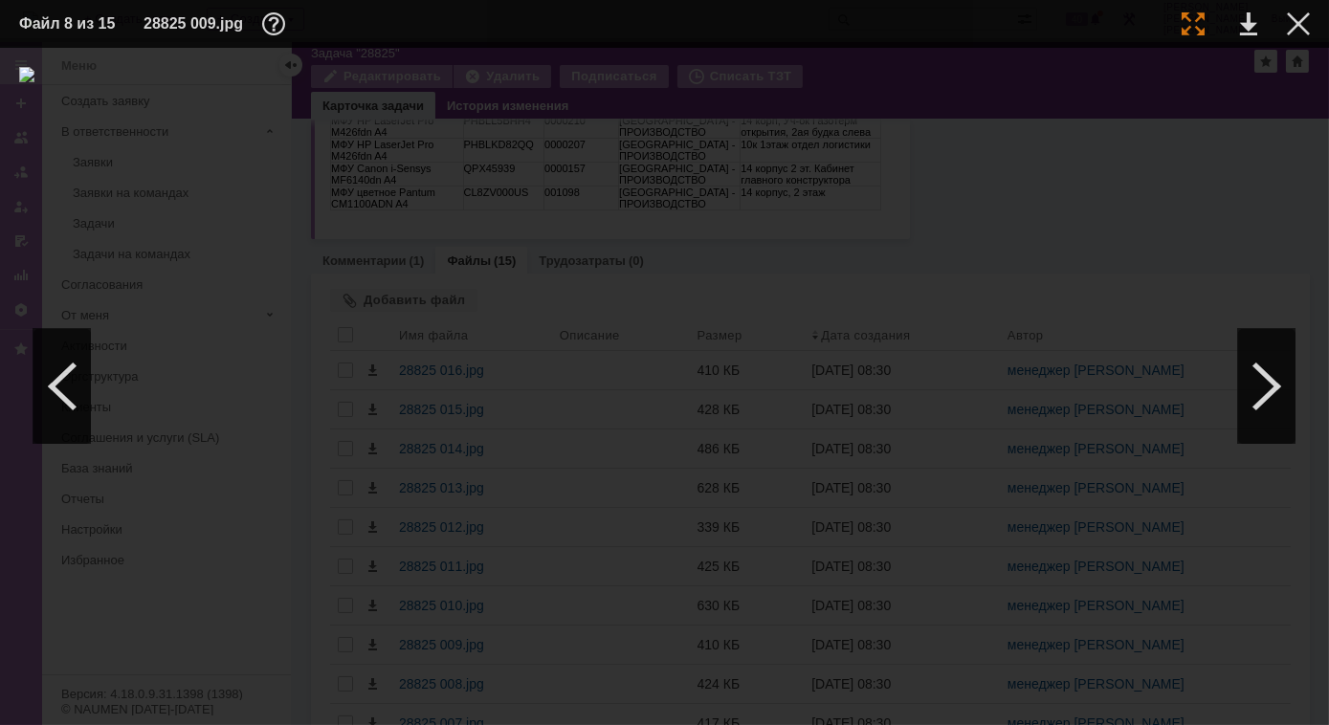
click at [1194, 21] on div at bounding box center [1193, 23] width 23 height 23
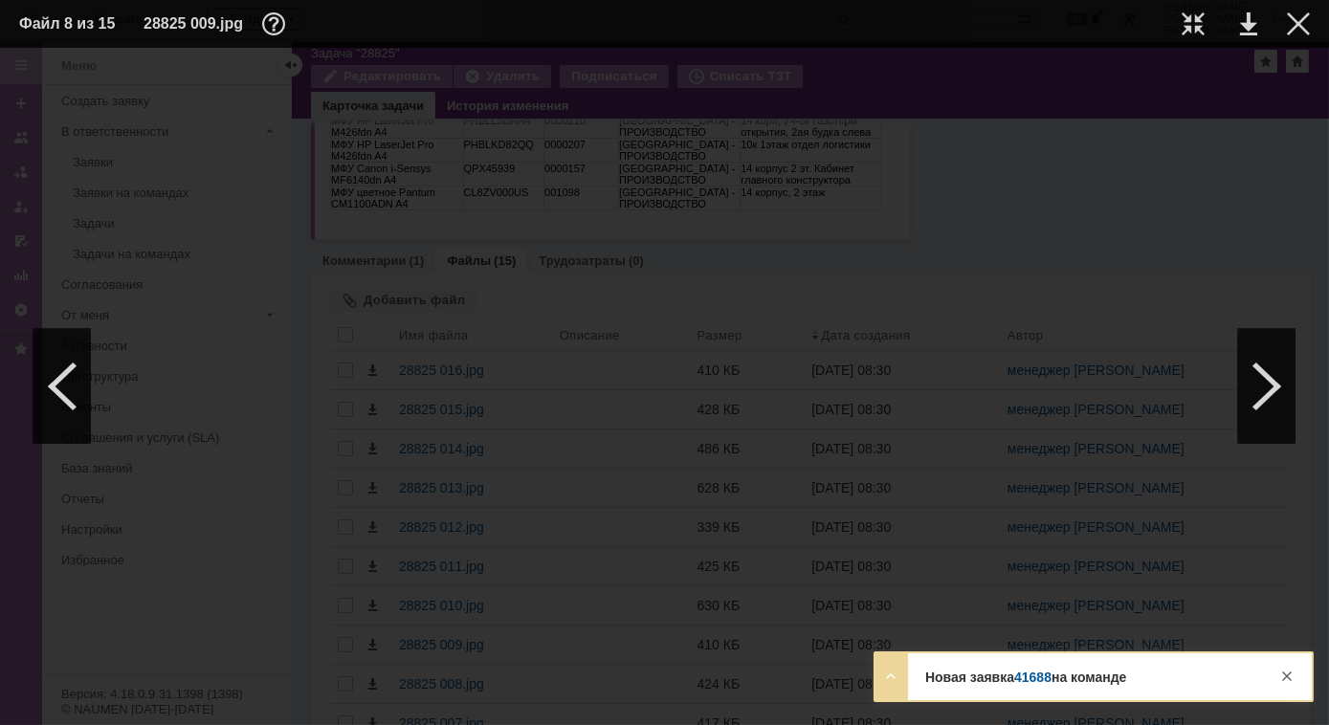
scroll to position [1304, 135]
click at [1053, 691] on div "Новая заявка 41688 на команде Тема заявка НПП САМ Контрагент Отдел эксплуатации…" at bounding box center [1093, 676] width 436 height 47
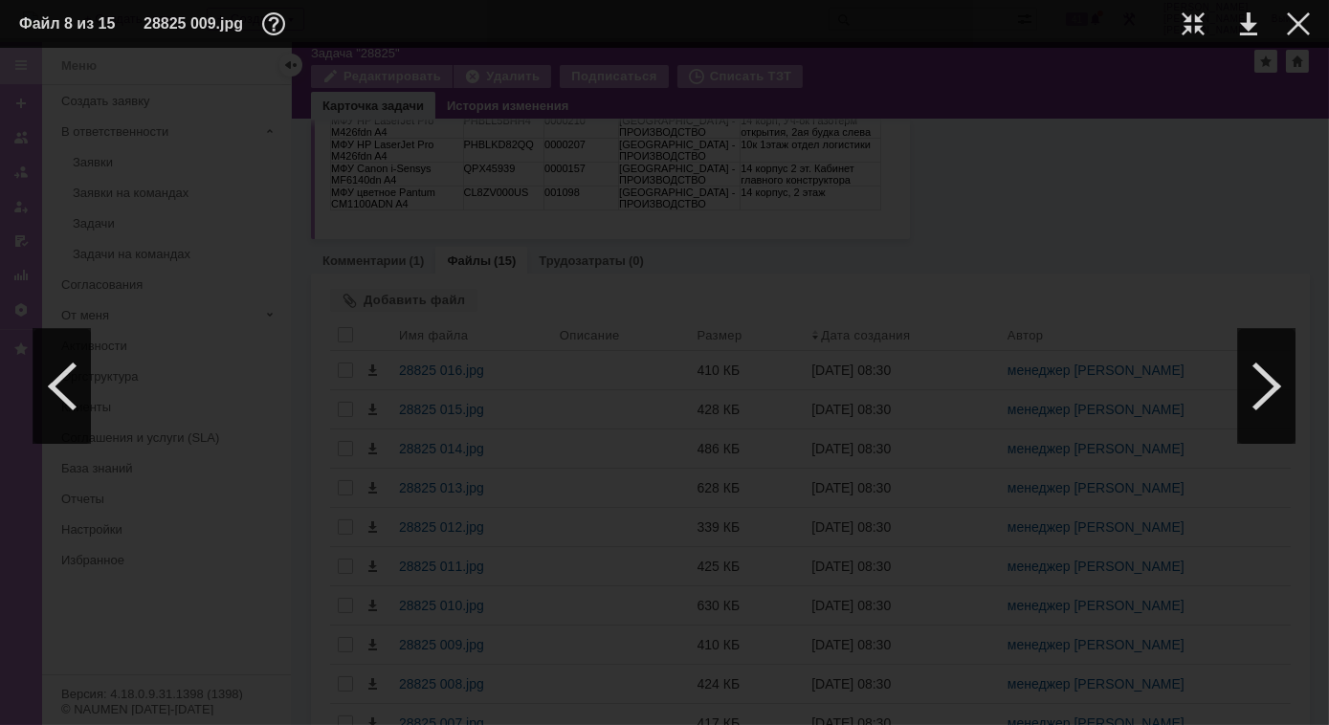
scroll to position [0, 135]
click at [1273, 405] on div at bounding box center [1266, 386] width 57 height 115
click at [1249, 388] on div at bounding box center [1266, 386] width 57 height 115
click at [1280, 399] on div at bounding box center [1266, 386] width 57 height 115
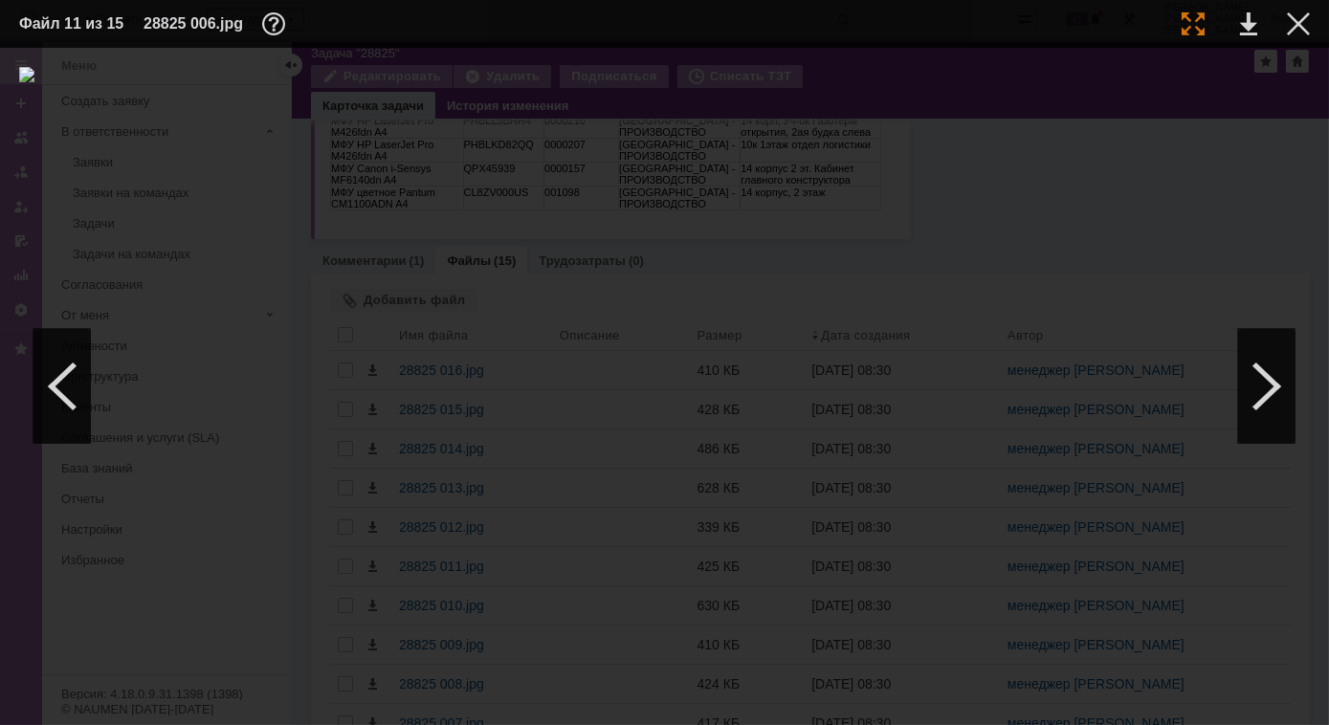
click at [1196, 12] on div at bounding box center [1193, 23] width 23 height 23
click at [58, 387] on div at bounding box center [61, 386] width 57 height 115
click at [1193, 22] on div at bounding box center [1193, 23] width 23 height 23
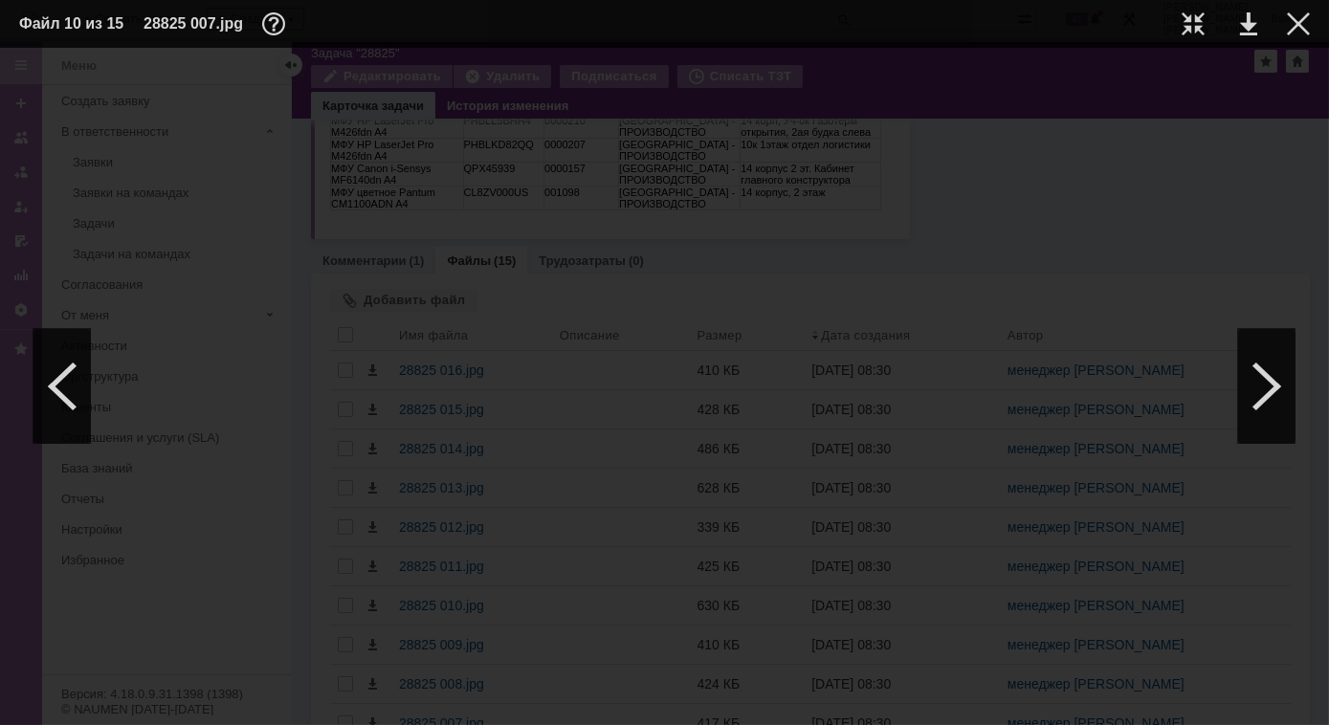
scroll to position [0, 135]
click at [64, 404] on div at bounding box center [61, 386] width 57 height 115
click at [1196, 24] on div at bounding box center [1193, 23] width 23 height 23
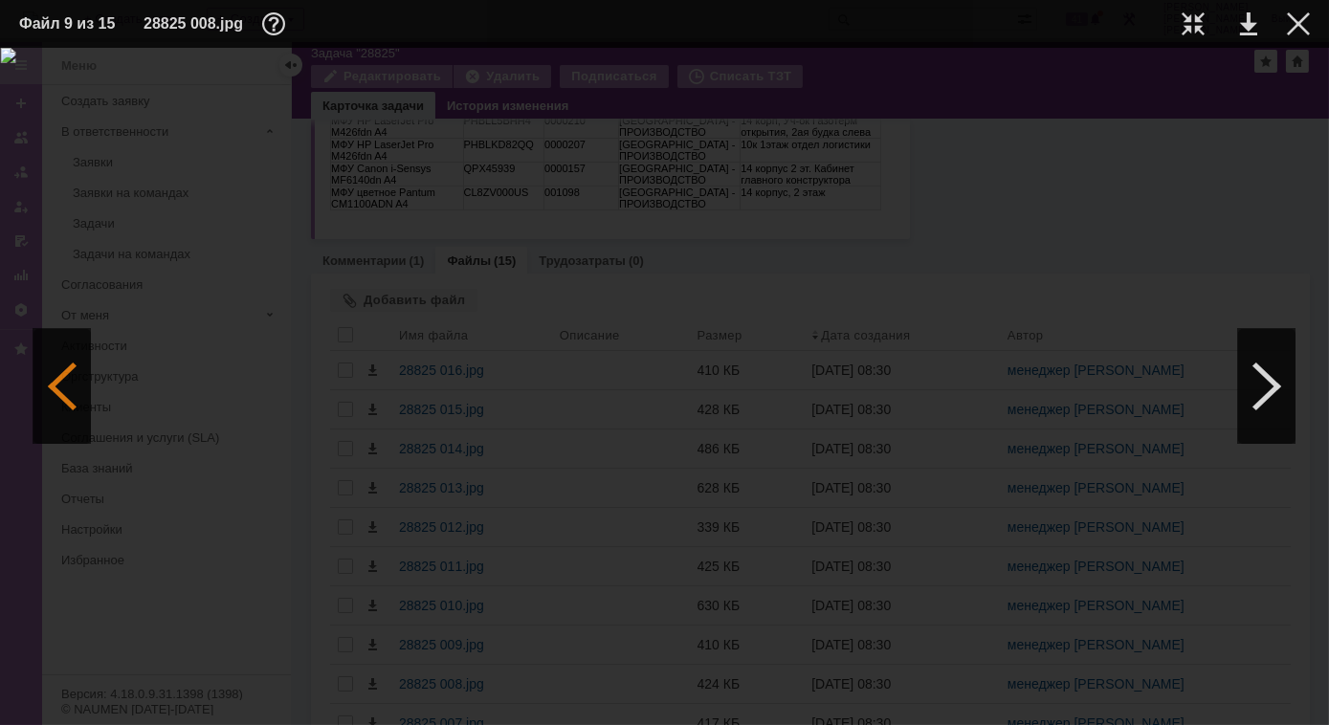
click at [61, 379] on div at bounding box center [61, 386] width 57 height 115
click at [1191, 27] on div at bounding box center [1193, 23] width 23 height 23
click at [1283, 375] on div at bounding box center [1266, 386] width 57 height 115
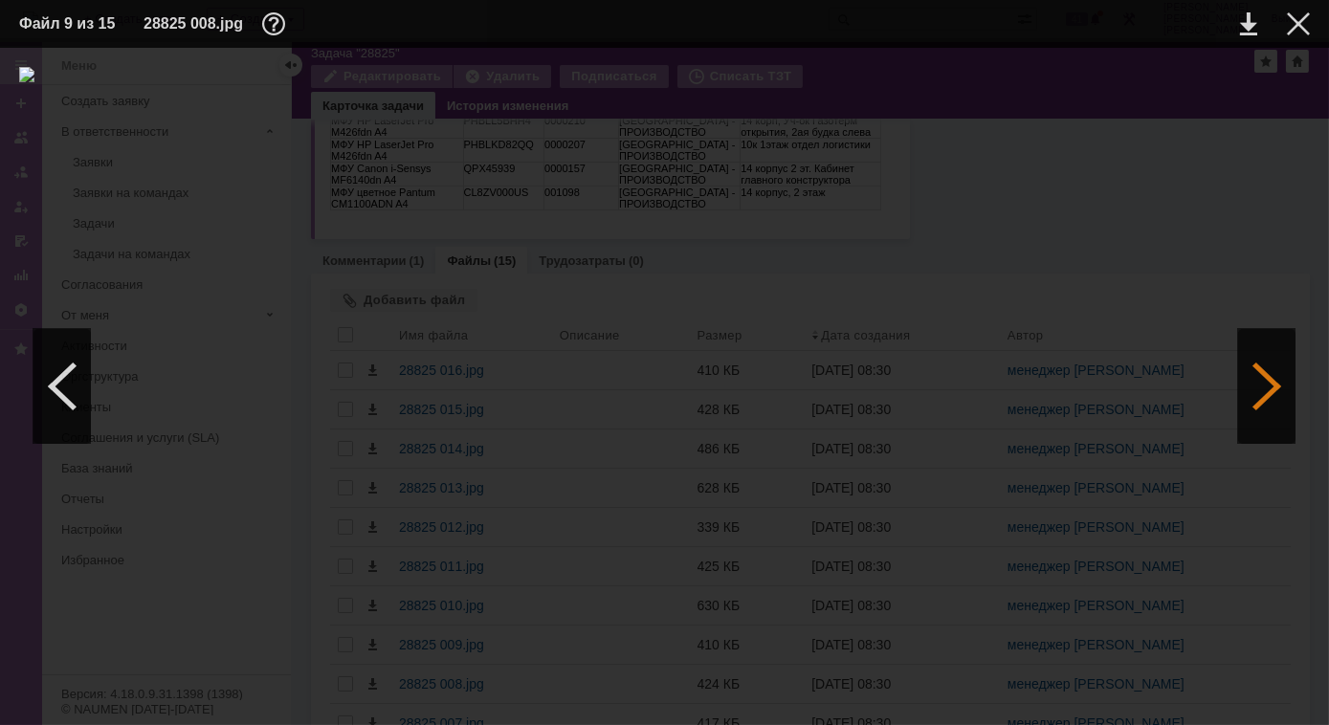
scroll to position [0, 0]
click at [1283, 375] on div at bounding box center [1266, 386] width 57 height 115
click at [56, 346] on div at bounding box center [61, 386] width 57 height 115
click at [1193, 28] on div at bounding box center [1193, 23] width 23 height 23
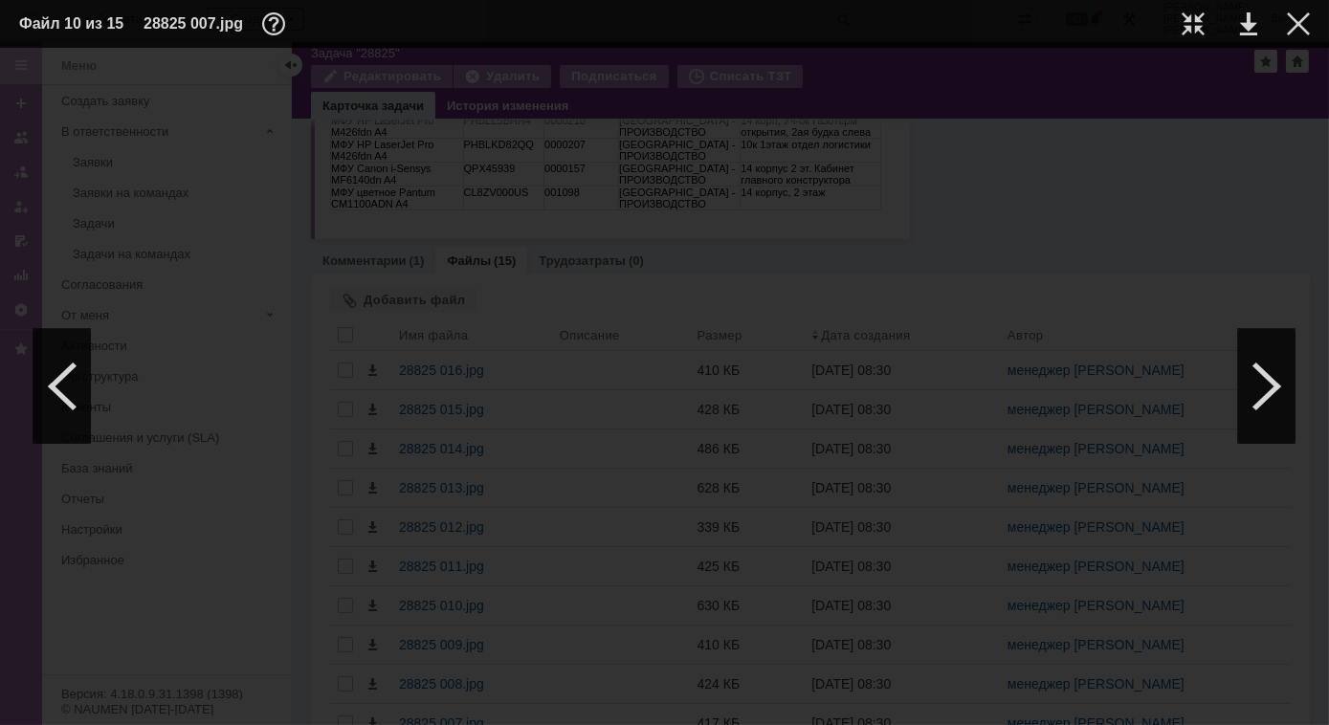
scroll to position [783, 135]
click at [55, 402] on div at bounding box center [61, 386] width 57 height 115
click at [1189, 26] on div at bounding box center [1193, 23] width 23 height 23
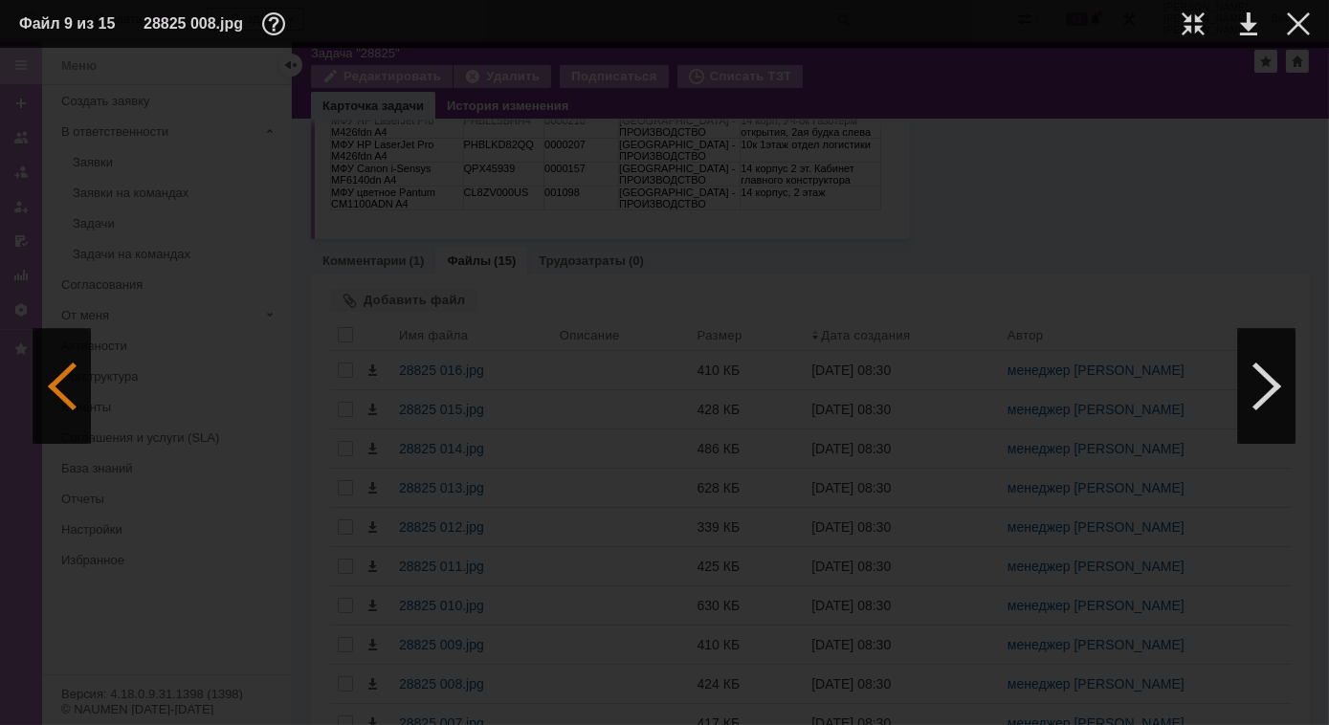
click at [61, 353] on div at bounding box center [61, 386] width 57 height 115
click at [1194, 28] on div at bounding box center [1193, 23] width 23 height 23
click at [54, 407] on div at bounding box center [61, 386] width 57 height 115
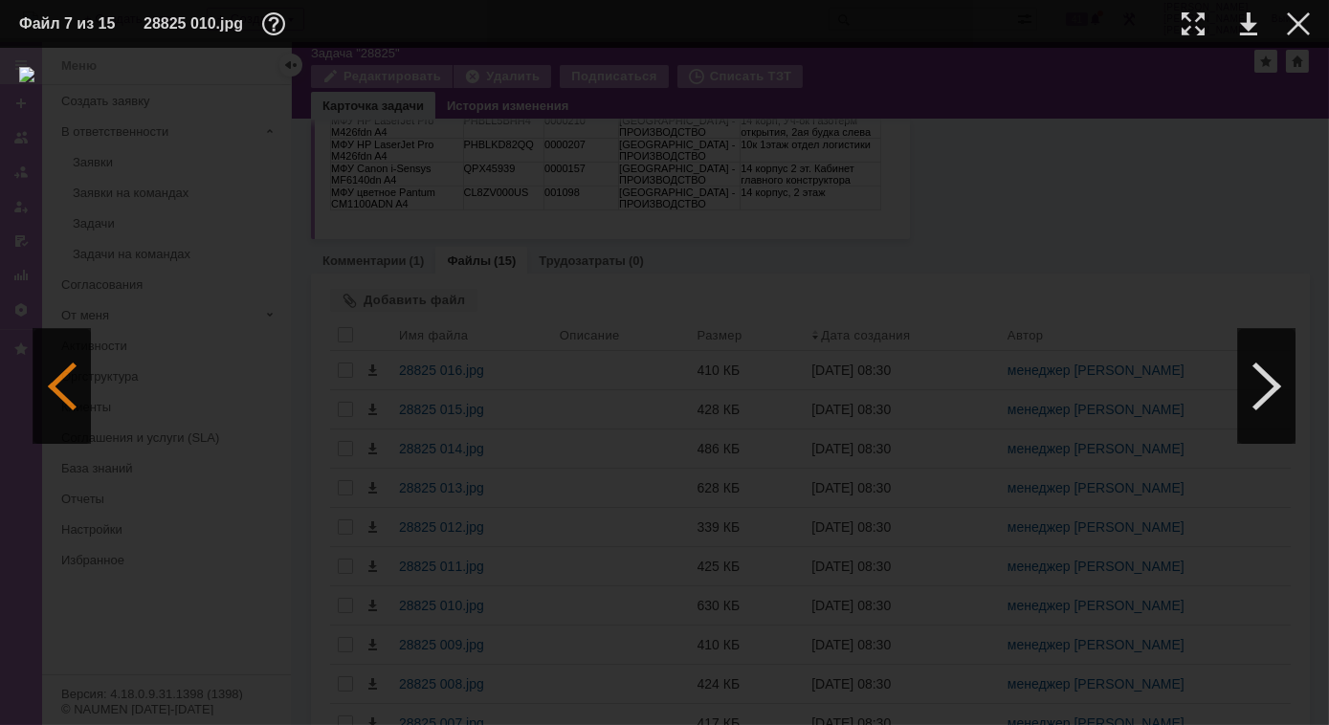
scroll to position [0, 0]
click at [1256, 384] on div at bounding box center [1266, 386] width 57 height 115
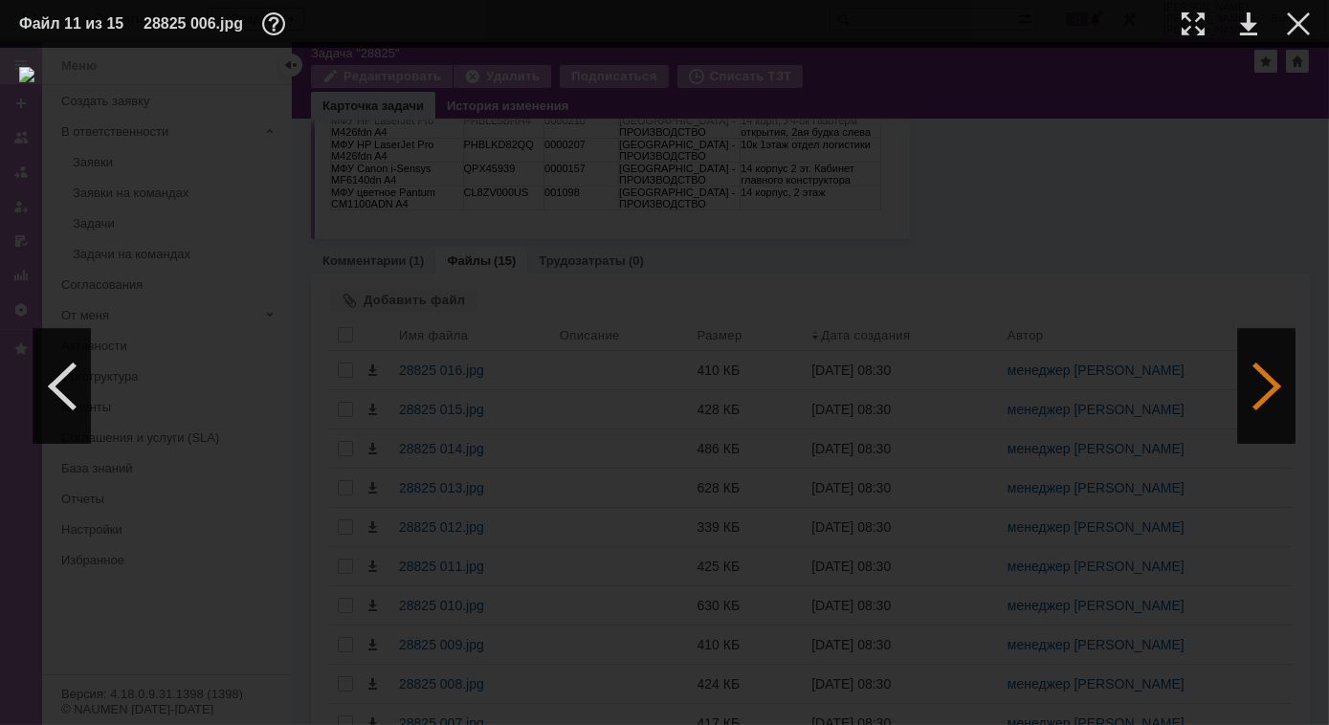
click at [1274, 395] on div at bounding box center [1266, 386] width 57 height 115
click at [1196, 26] on div at bounding box center [1193, 23] width 23 height 23
click at [1270, 390] on div at bounding box center [1266, 386] width 57 height 115
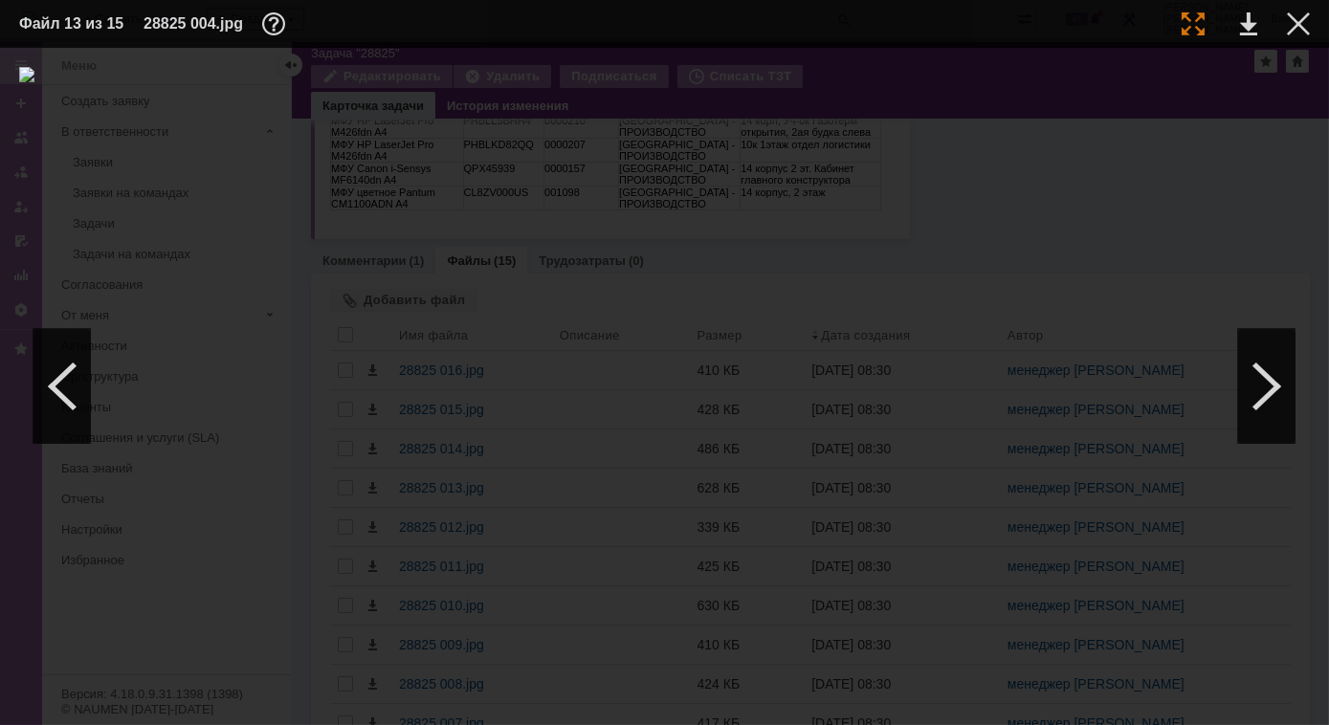
click at [1190, 25] on div at bounding box center [1193, 23] width 23 height 23
click at [1258, 356] on div at bounding box center [1266, 386] width 57 height 115
click at [847, 214] on img at bounding box center [664, 386] width 1291 height 639
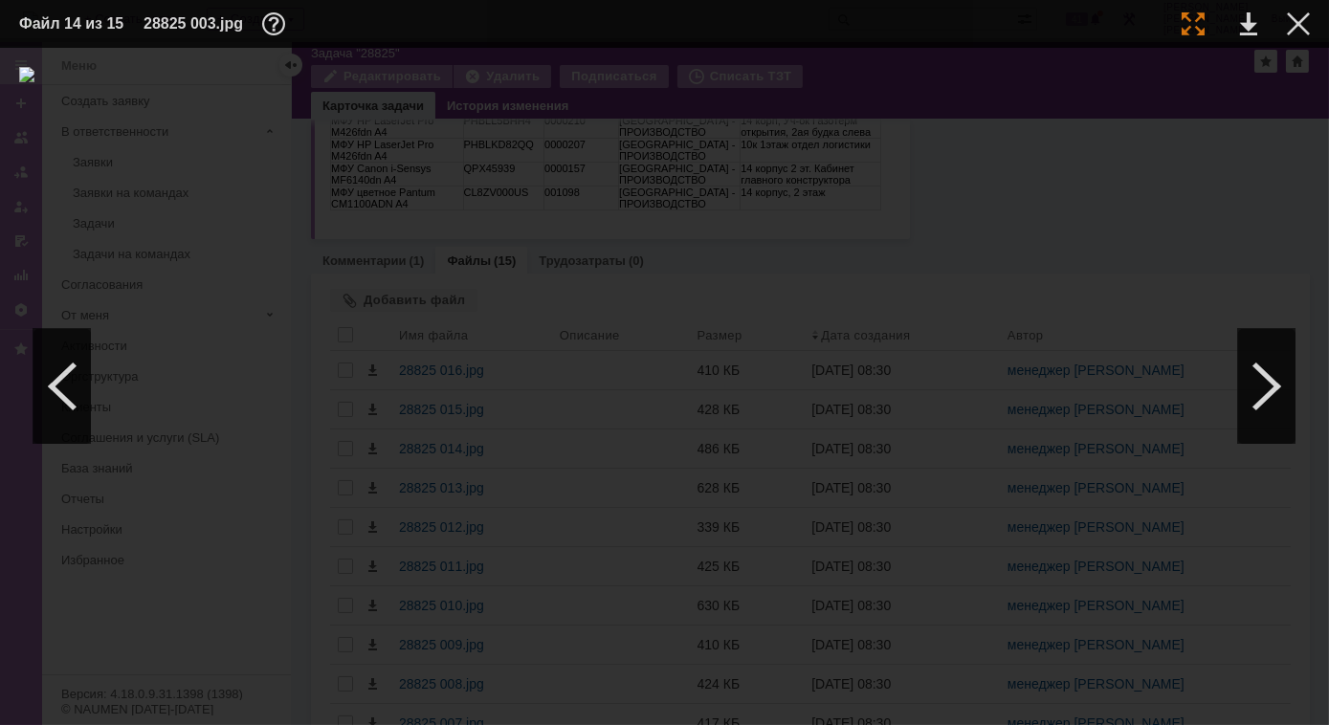
click at [1192, 31] on div at bounding box center [1193, 23] width 23 height 23
click at [80, 410] on div at bounding box center [61, 386] width 57 height 115
click at [1261, 404] on div at bounding box center [1266, 386] width 57 height 115
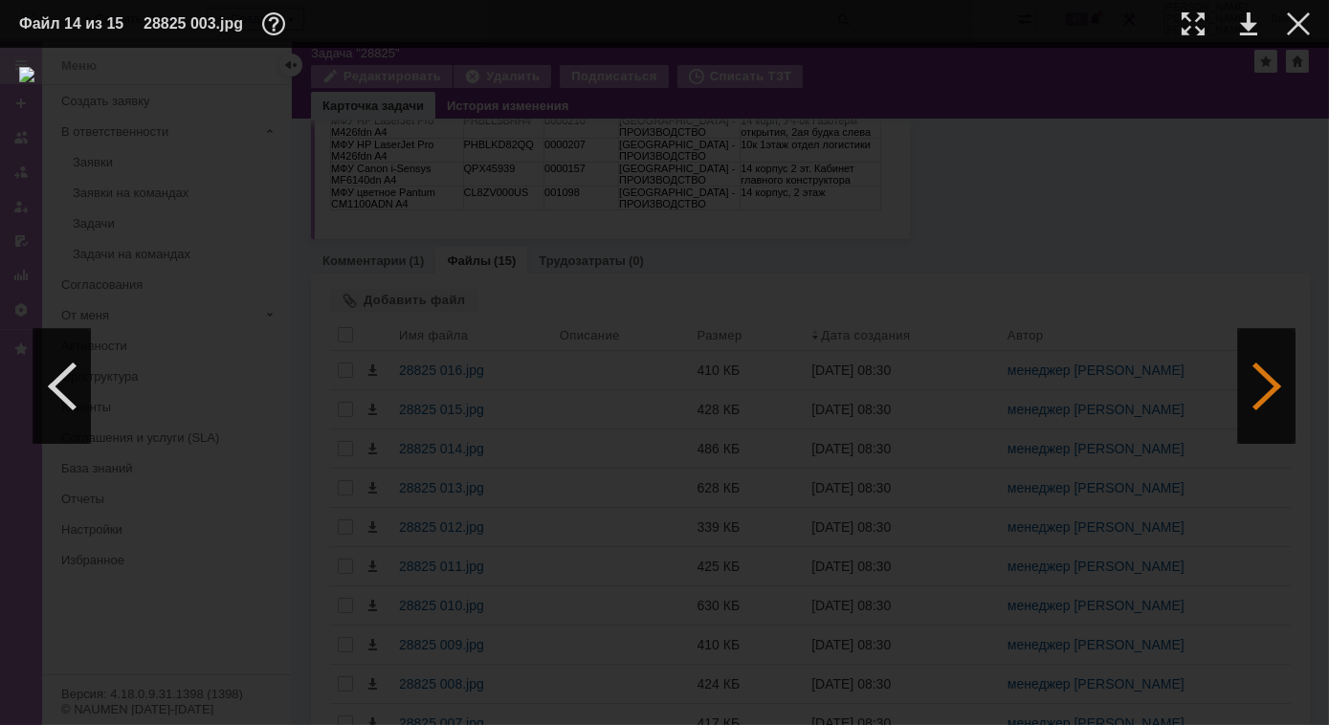
click at [1261, 404] on div at bounding box center [1266, 386] width 57 height 115
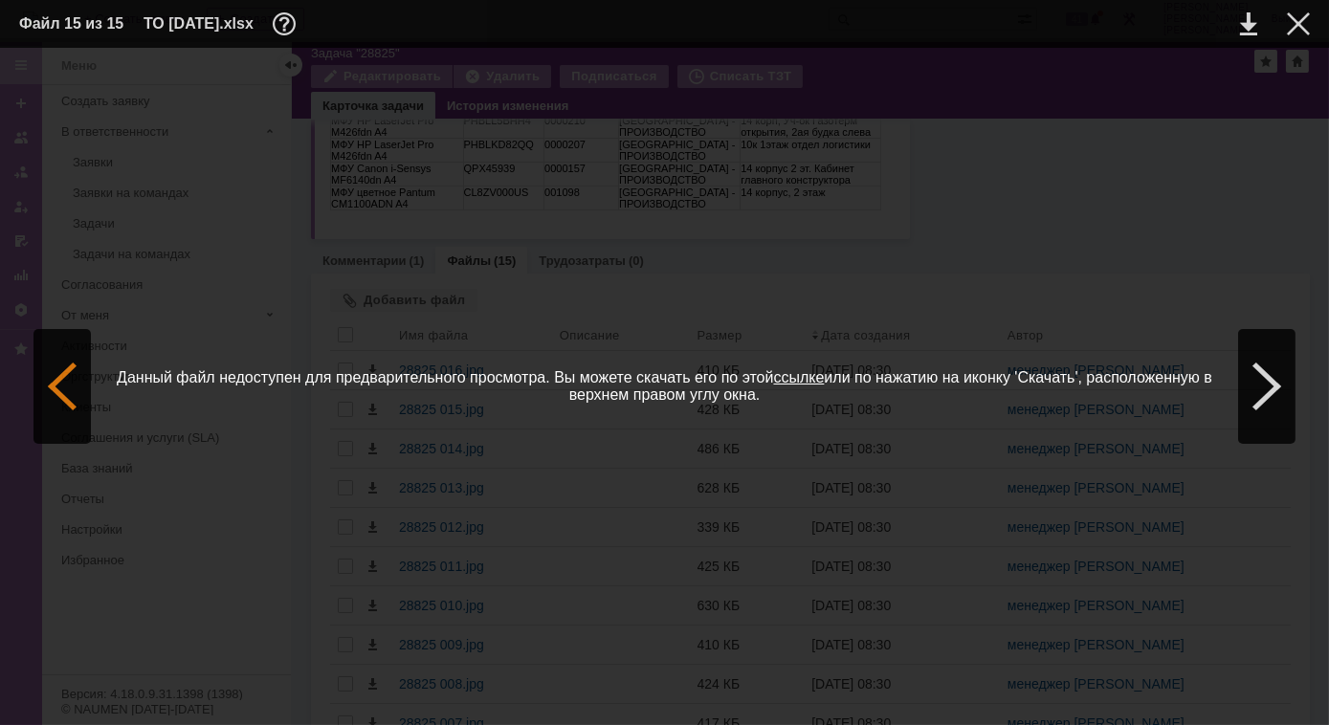
click at [64, 405] on div at bounding box center [61, 386] width 57 height 115
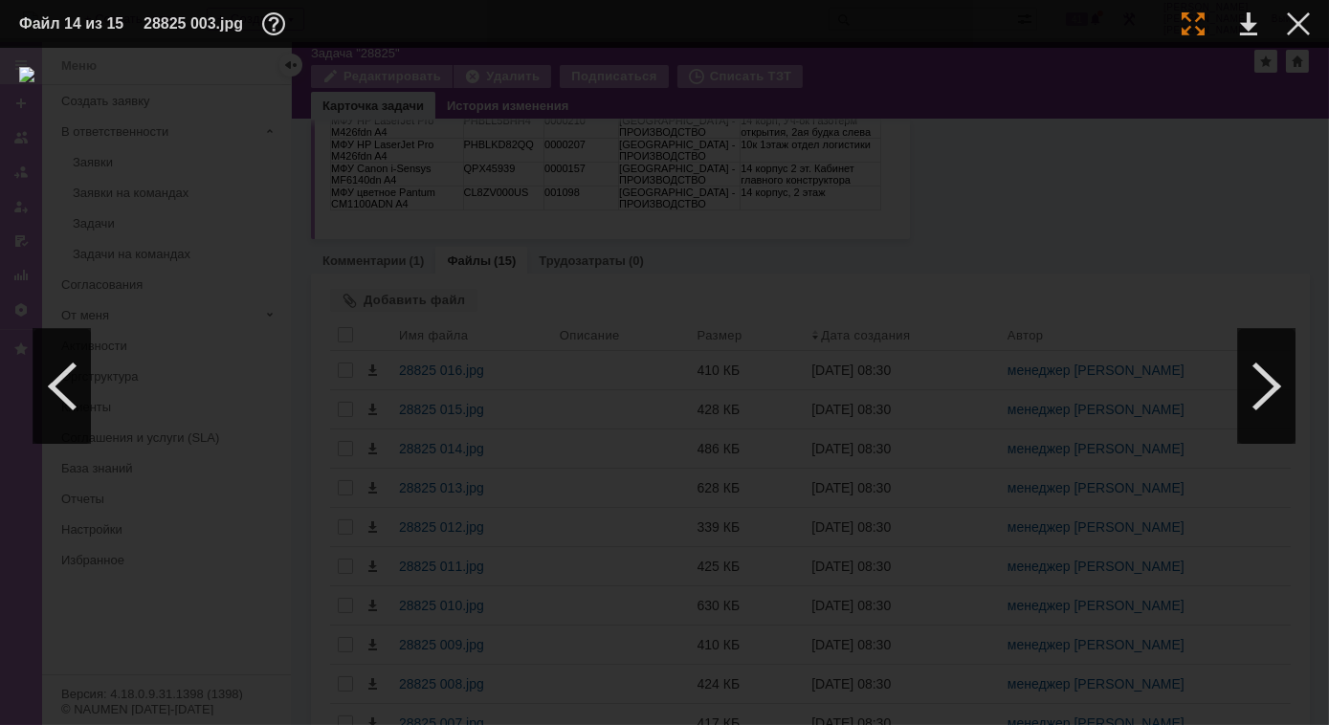
click at [1187, 26] on div at bounding box center [1193, 23] width 23 height 23
click at [1275, 378] on div at bounding box center [1266, 386] width 57 height 115
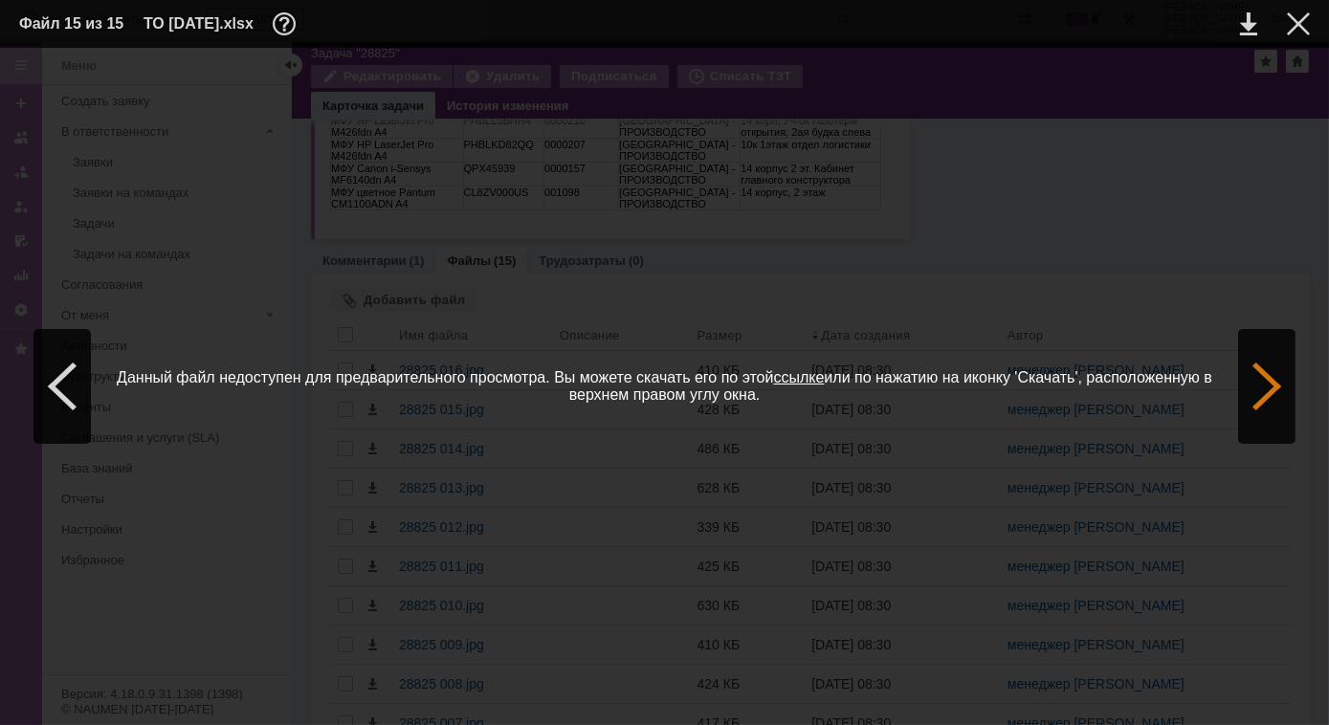
click at [1274, 376] on div at bounding box center [1266, 386] width 57 height 115
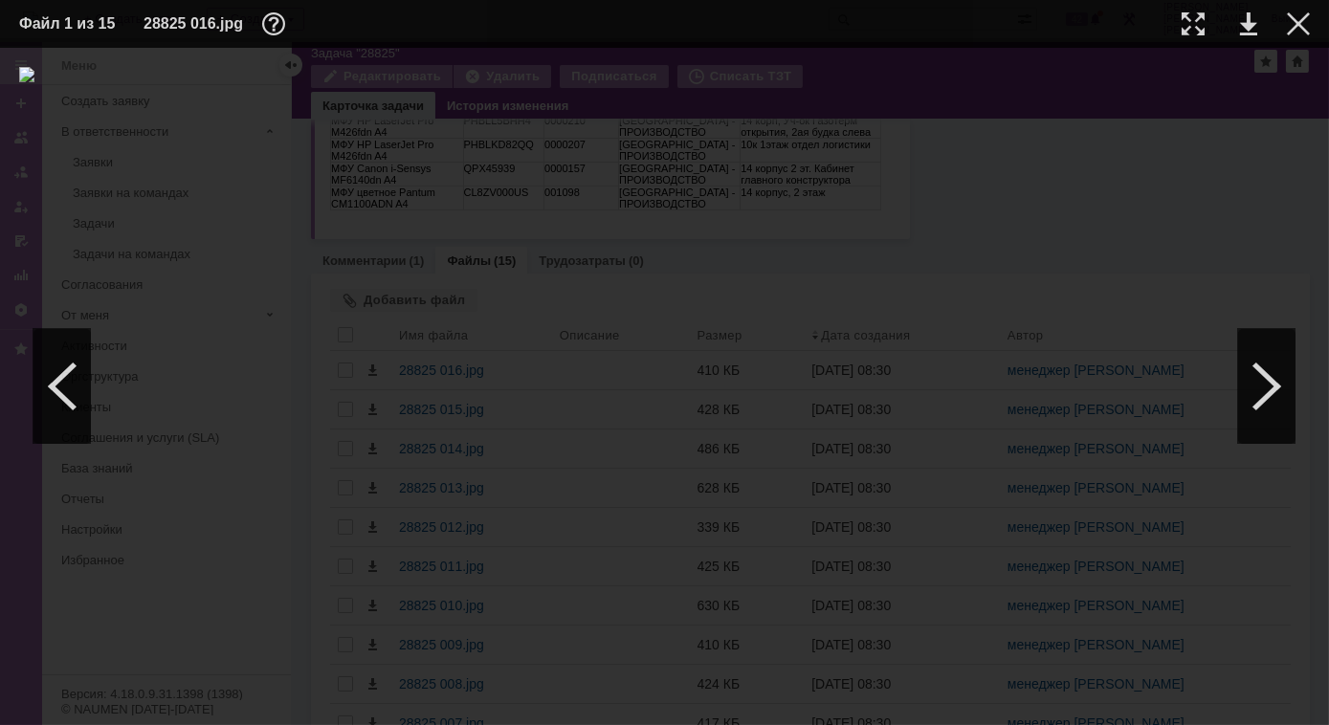
click at [640, 337] on img at bounding box center [664, 386] width 1291 height 639
click at [1192, 17] on div at bounding box center [1193, 23] width 23 height 23
click at [1255, 342] on div at bounding box center [1266, 386] width 57 height 115
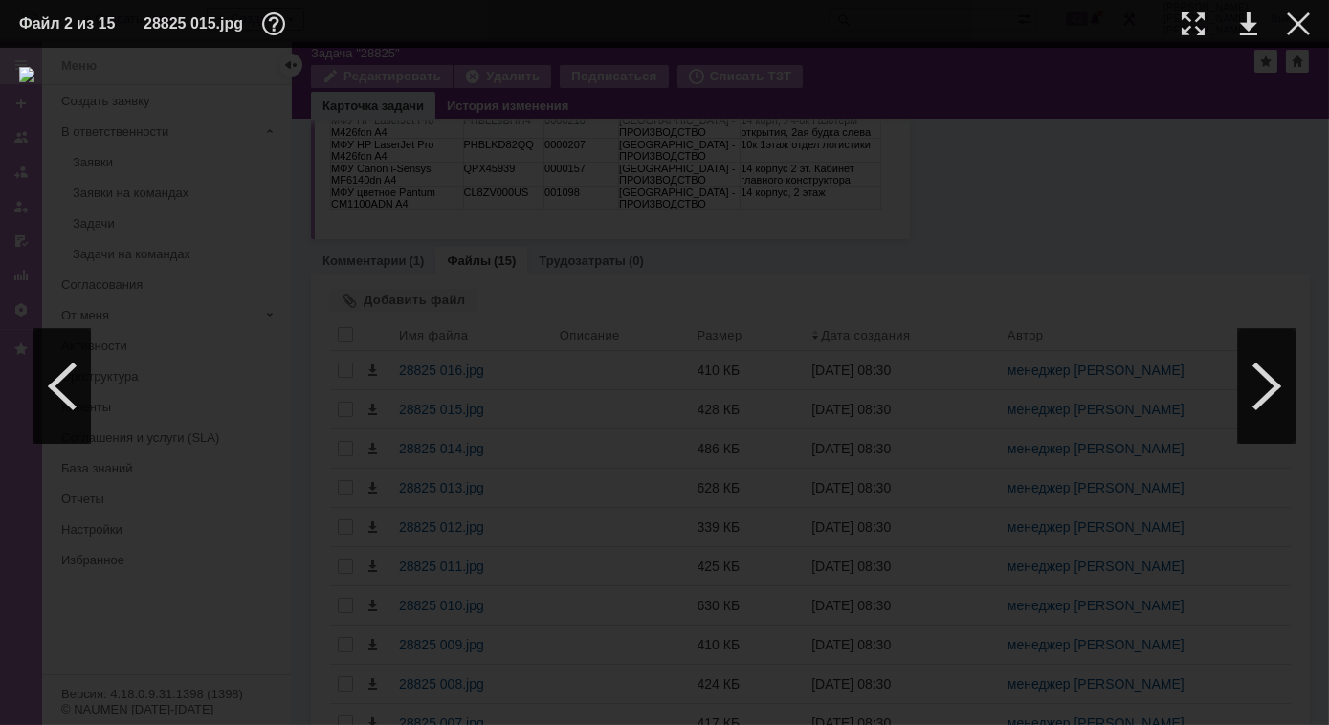
click at [1179, 16] on td at bounding box center [1178, 24] width 53 height 29
click at [1194, 27] on div at bounding box center [1193, 23] width 23 height 23
click at [1282, 395] on div at bounding box center [1266, 386] width 57 height 115
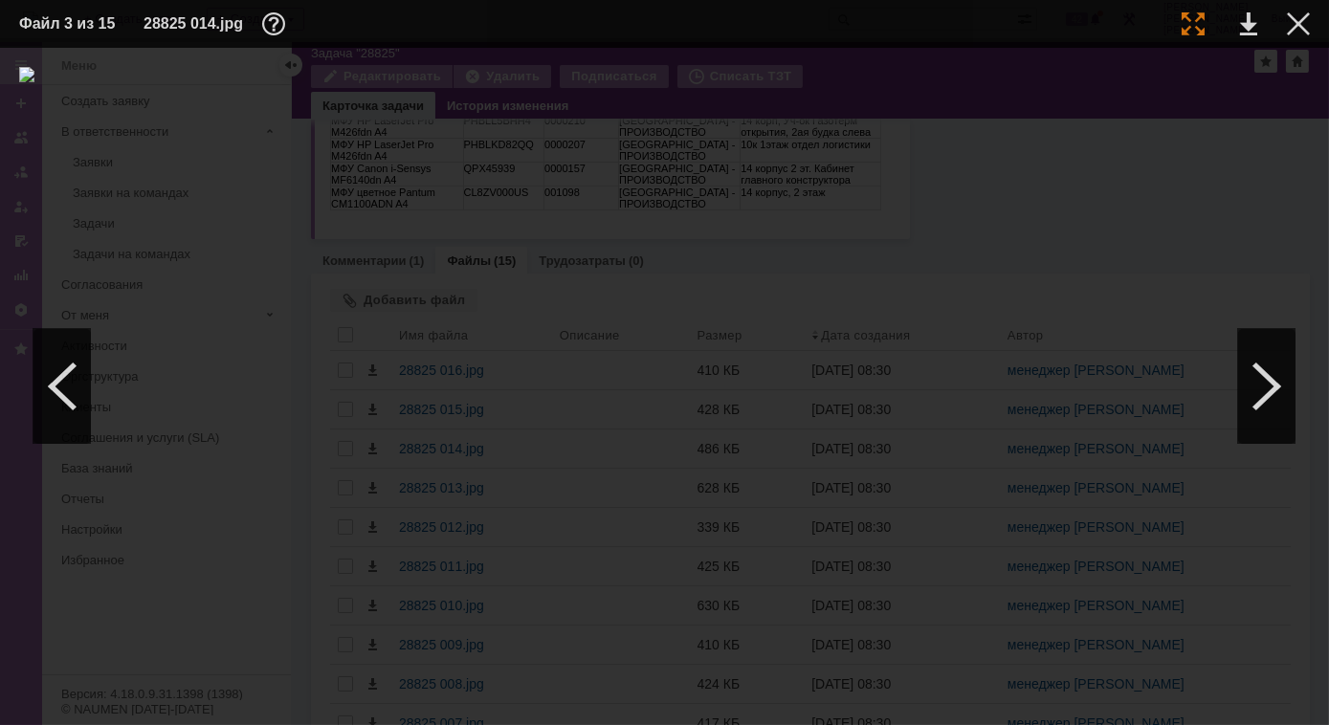
click at [1195, 19] on div at bounding box center [1193, 23] width 23 height 23
click at [1303, 27] on div at bounding box center [1298, 23] width 23 height 23
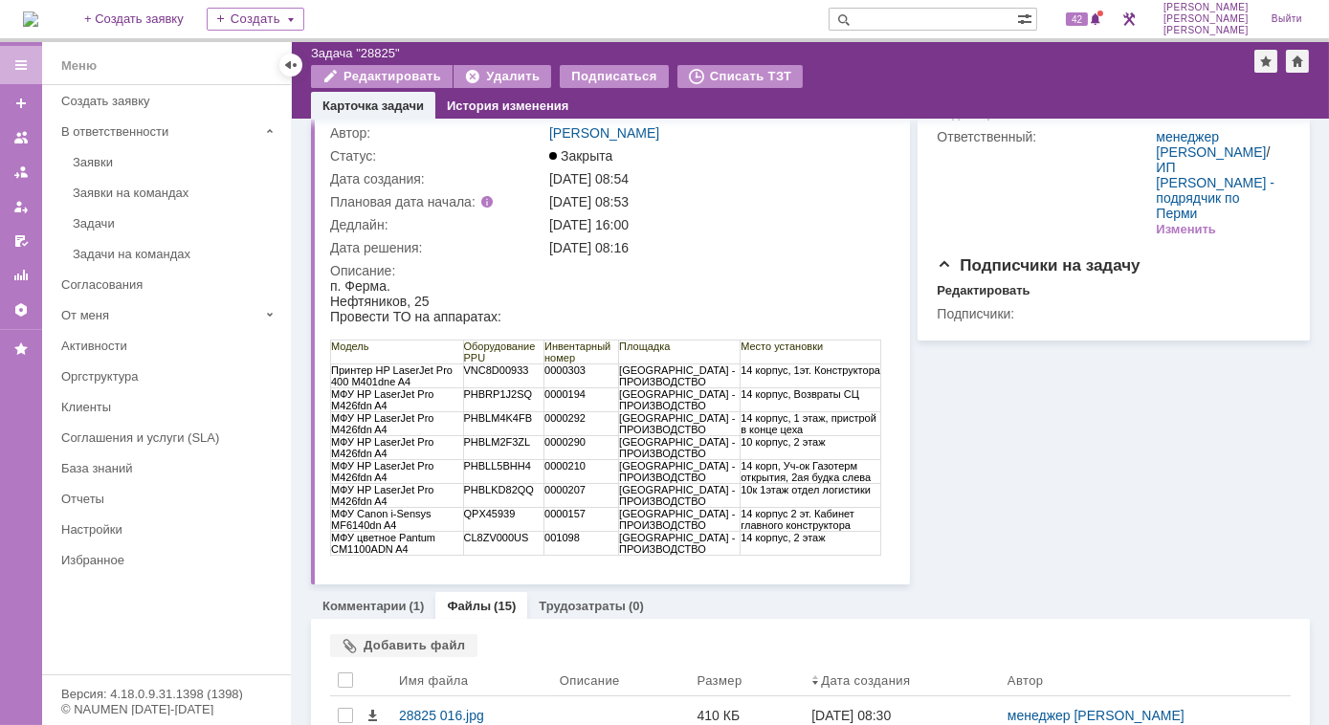
scroll to position [0, 0]
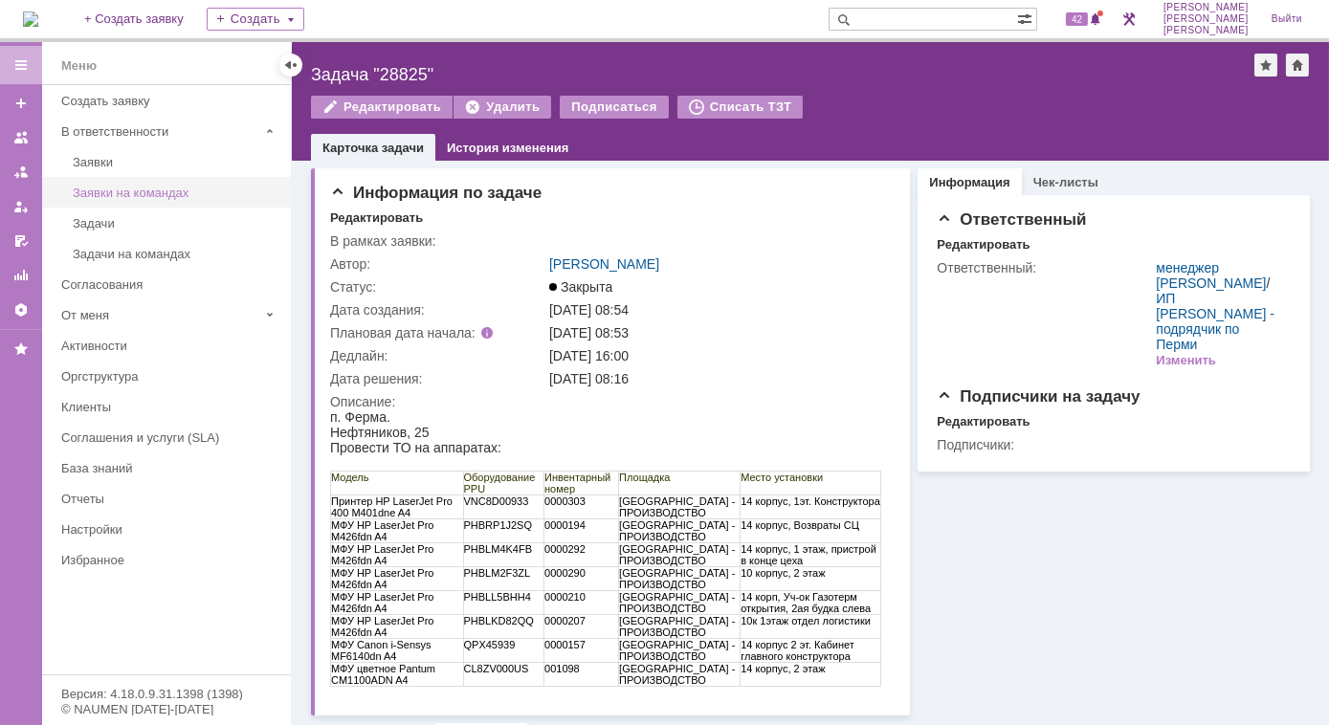
click at [127, 193] on div "Заявки на командах" at bounding box center [176, 193] width 207 height 14
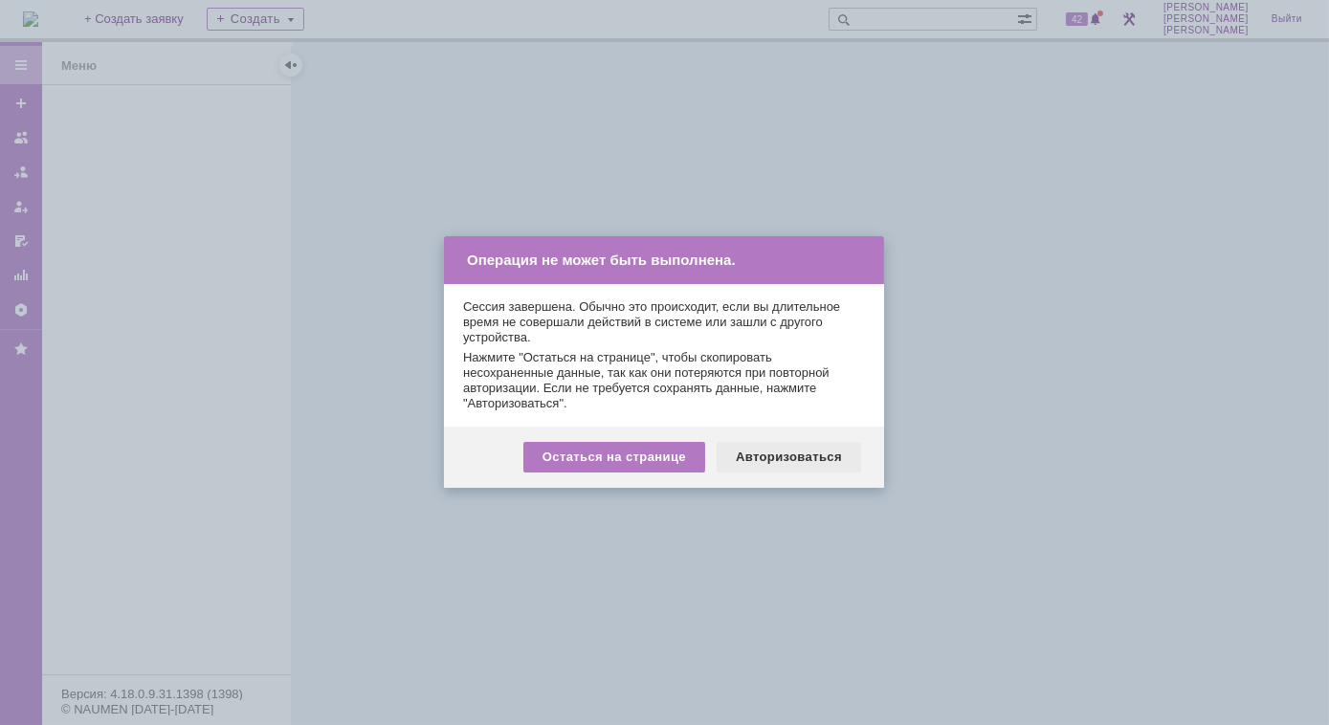
click at [793, 470] on div "Авторизоваться" at bounding box center [789, 457] width 144 height 31
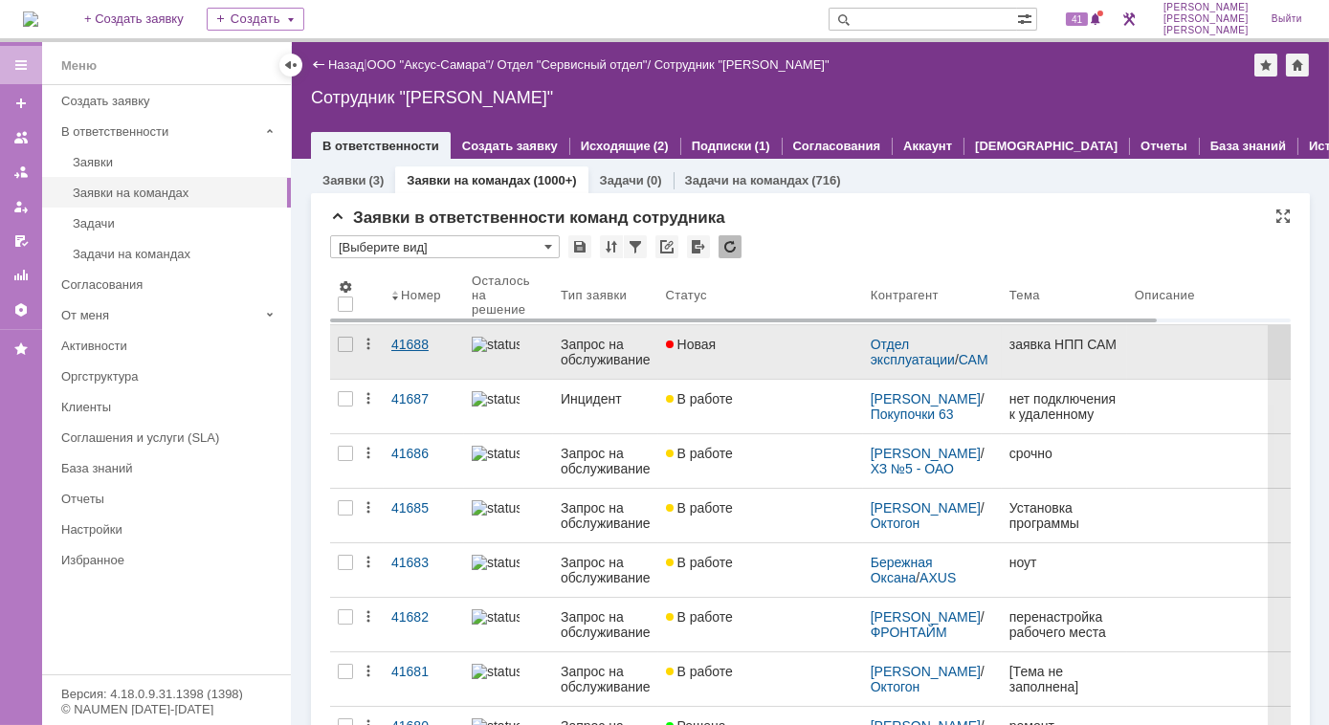
click at [406, 345] on div "41688" at bounding box center [423, 344] width 65 height 15
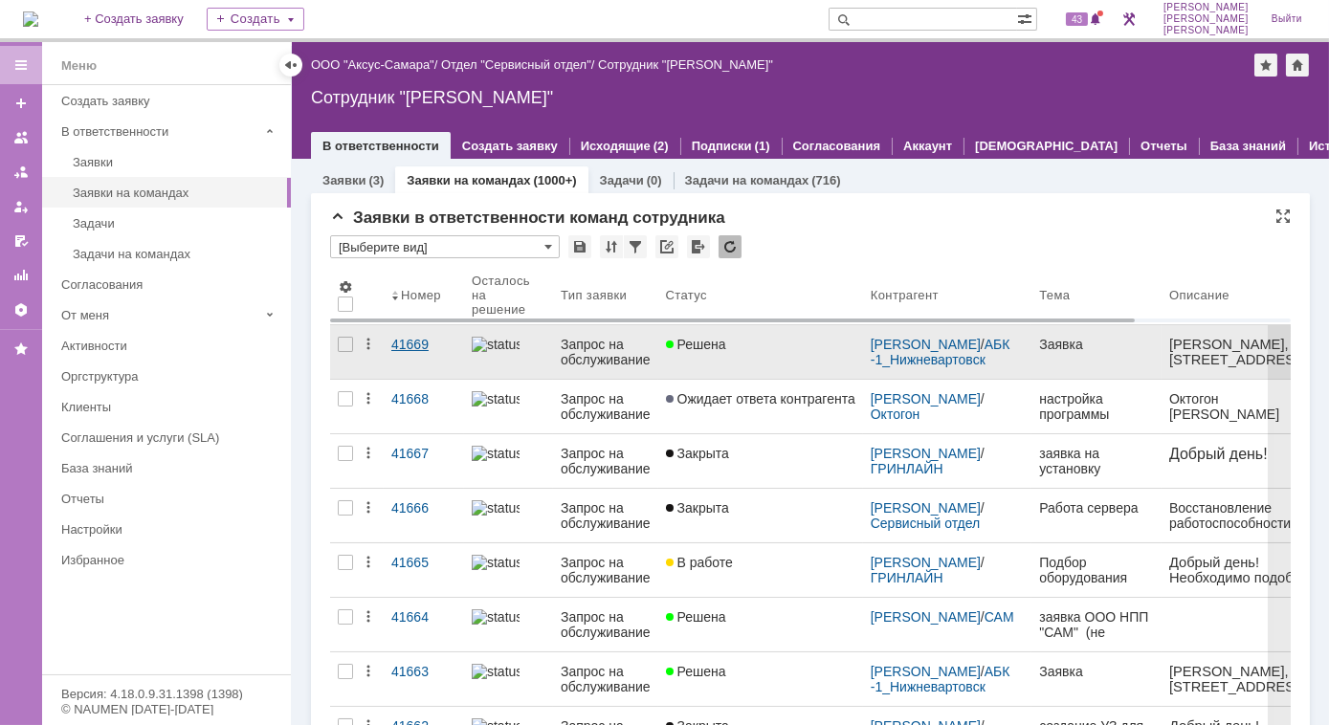
click at [422, 344] on div "41669" at bounding box center [423, 344] width 65 height 15
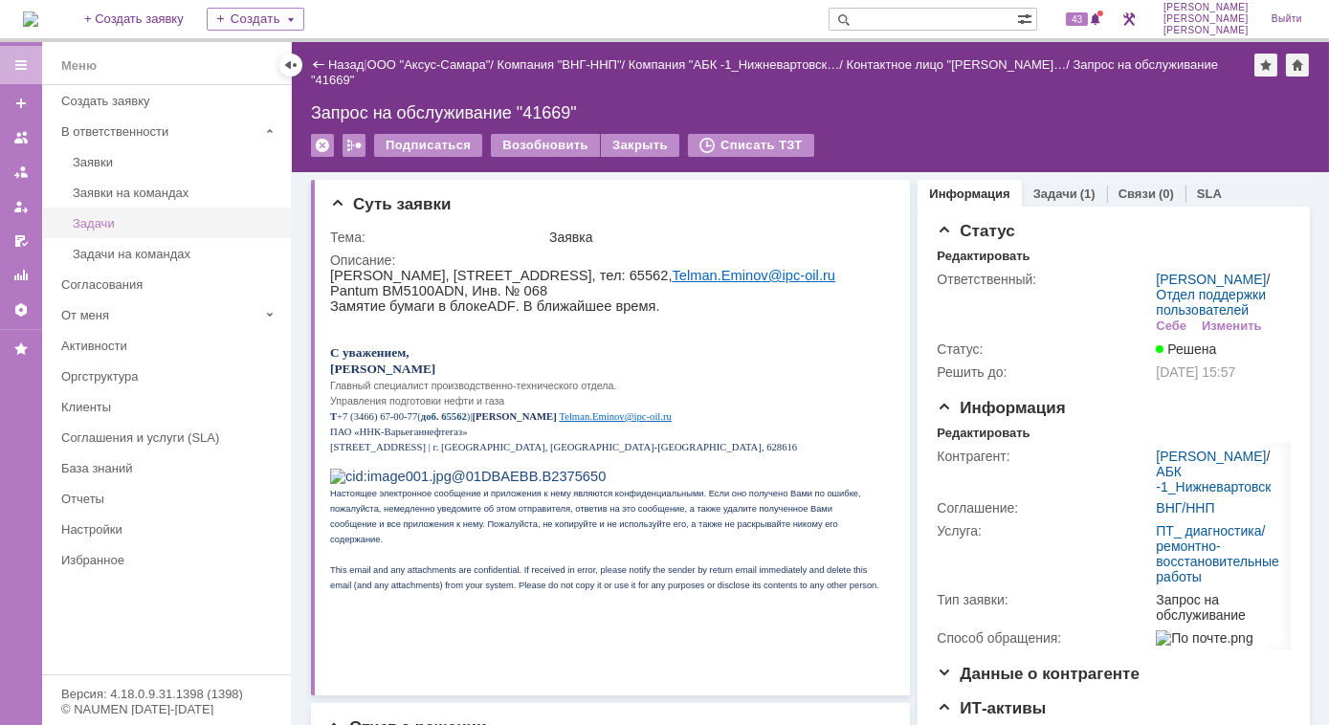
click at [161, 228] on div "Задачи" at bounding box center [176, 223] width 207 height 14
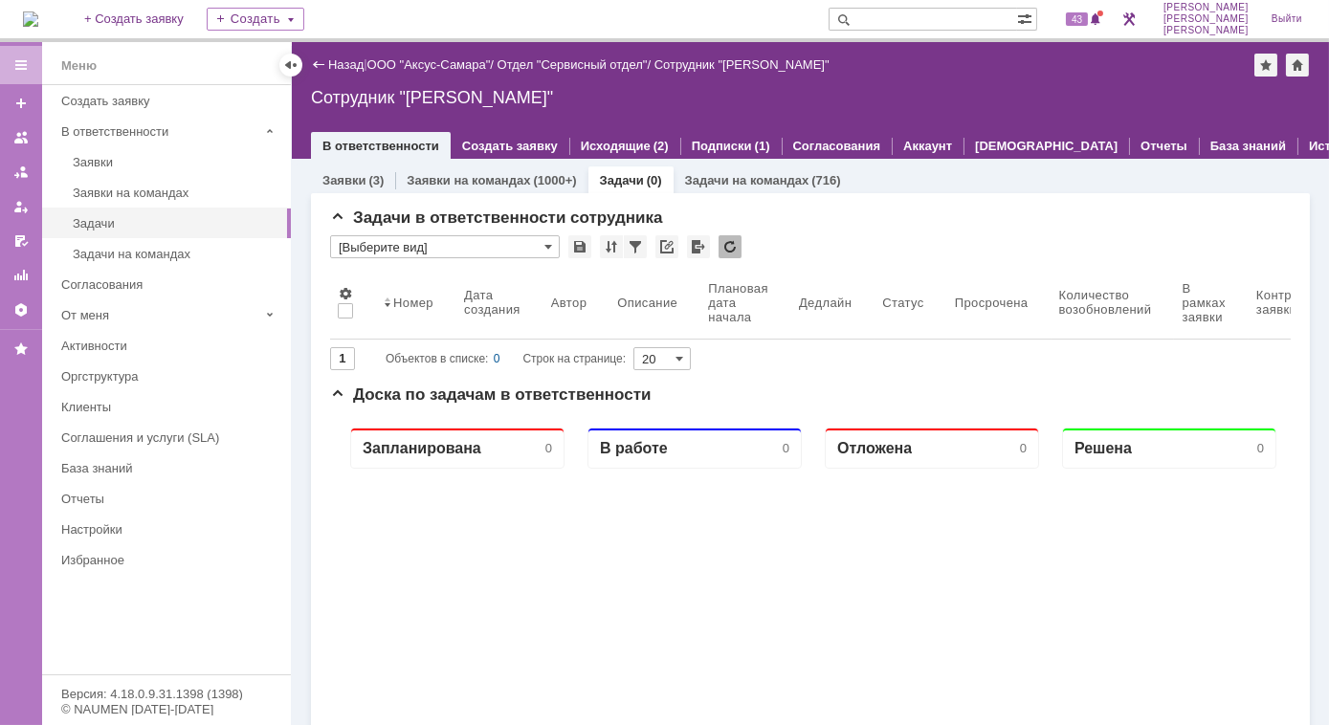
click at [924, 21] on input "text" at bounding box center [923, 19] width 188 height 23
type input "27351"
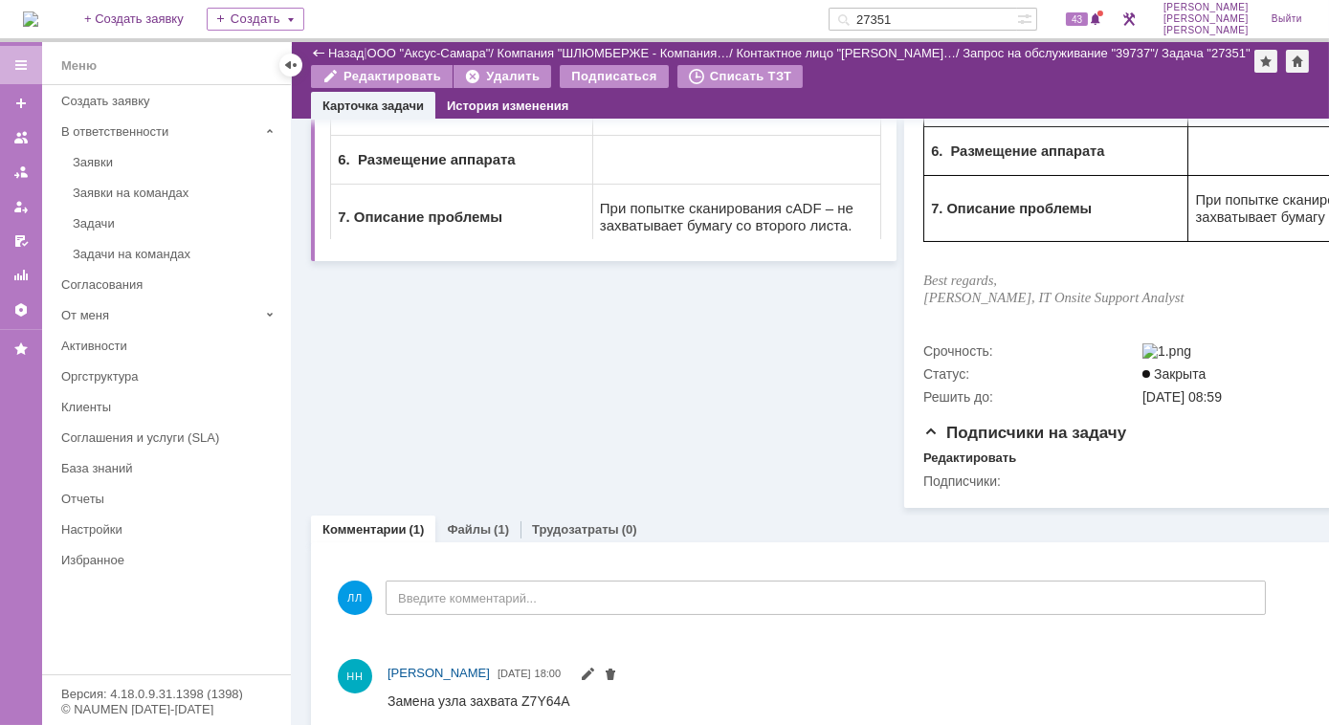
scroll to position [586, 0]
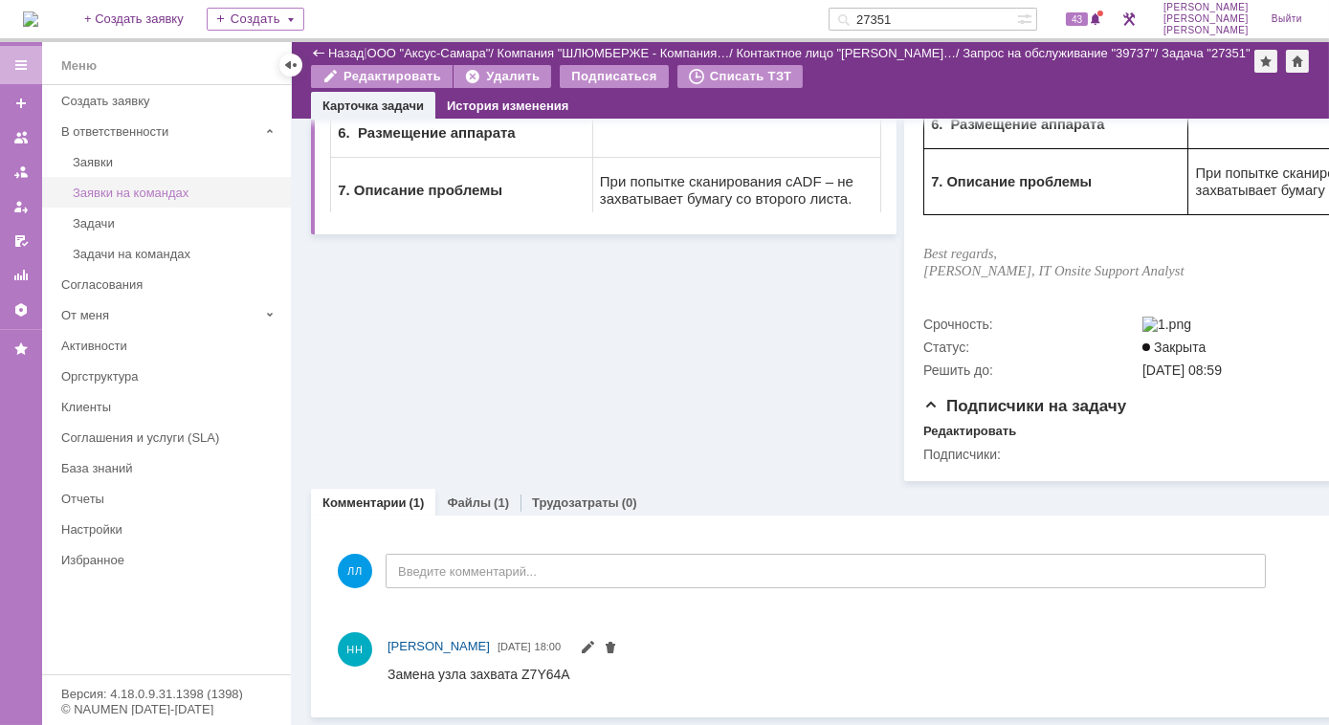
click at [173, 186] on div "Заявки на командах" at bounding box center [176, 193] width 207 height 14
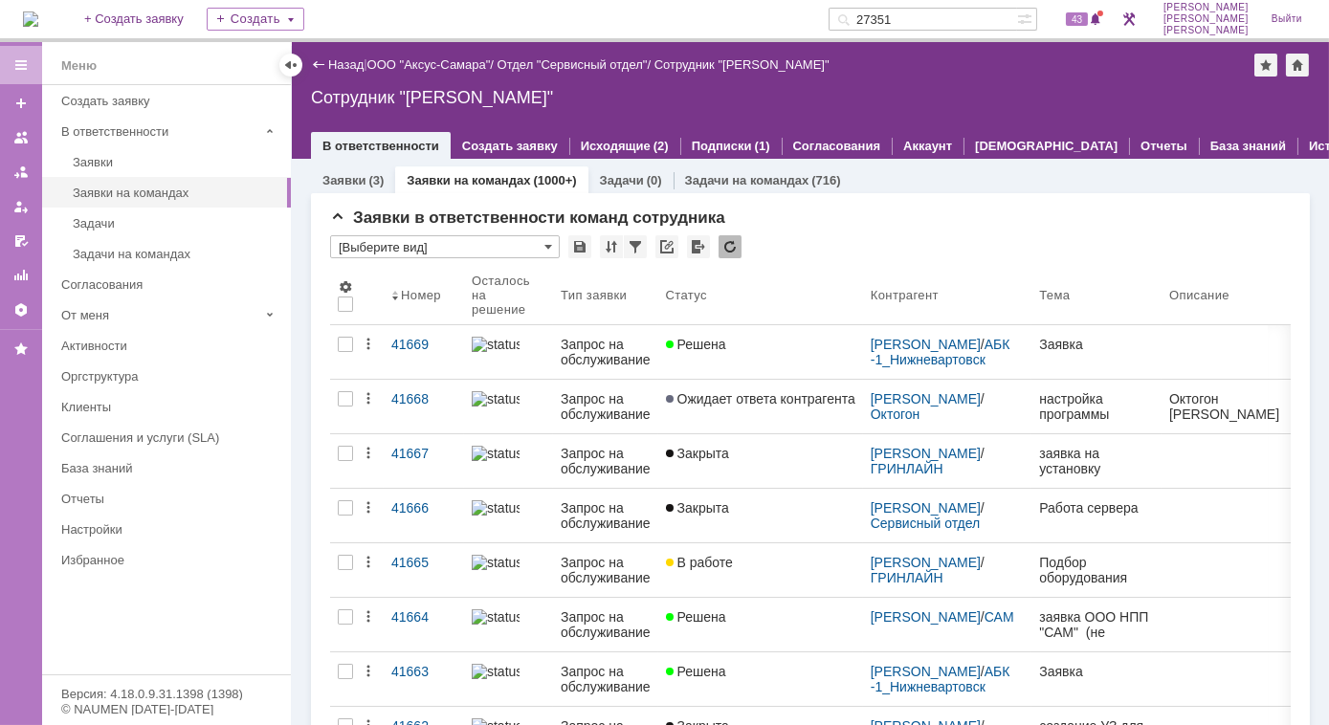
click at [368, 186] on div "(3)" at bounding box center [375, 180] width 15 height 14
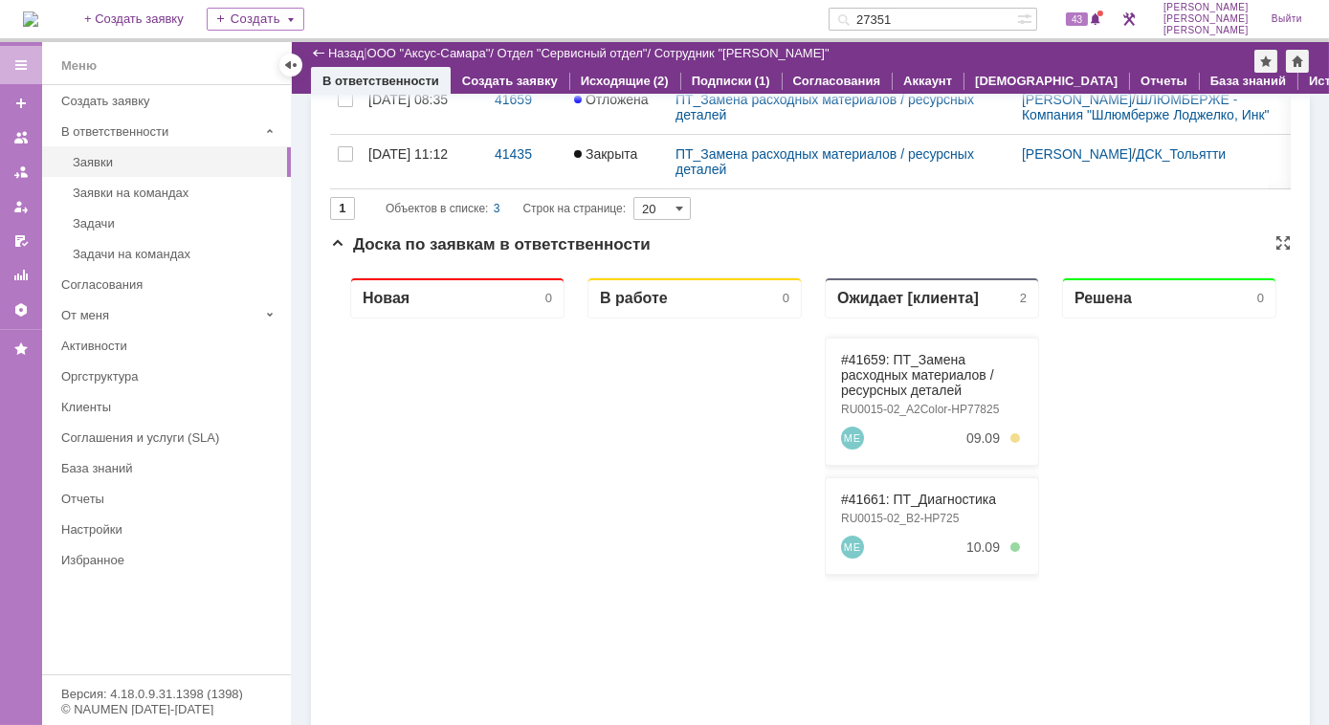
scroll to position [260, 0]
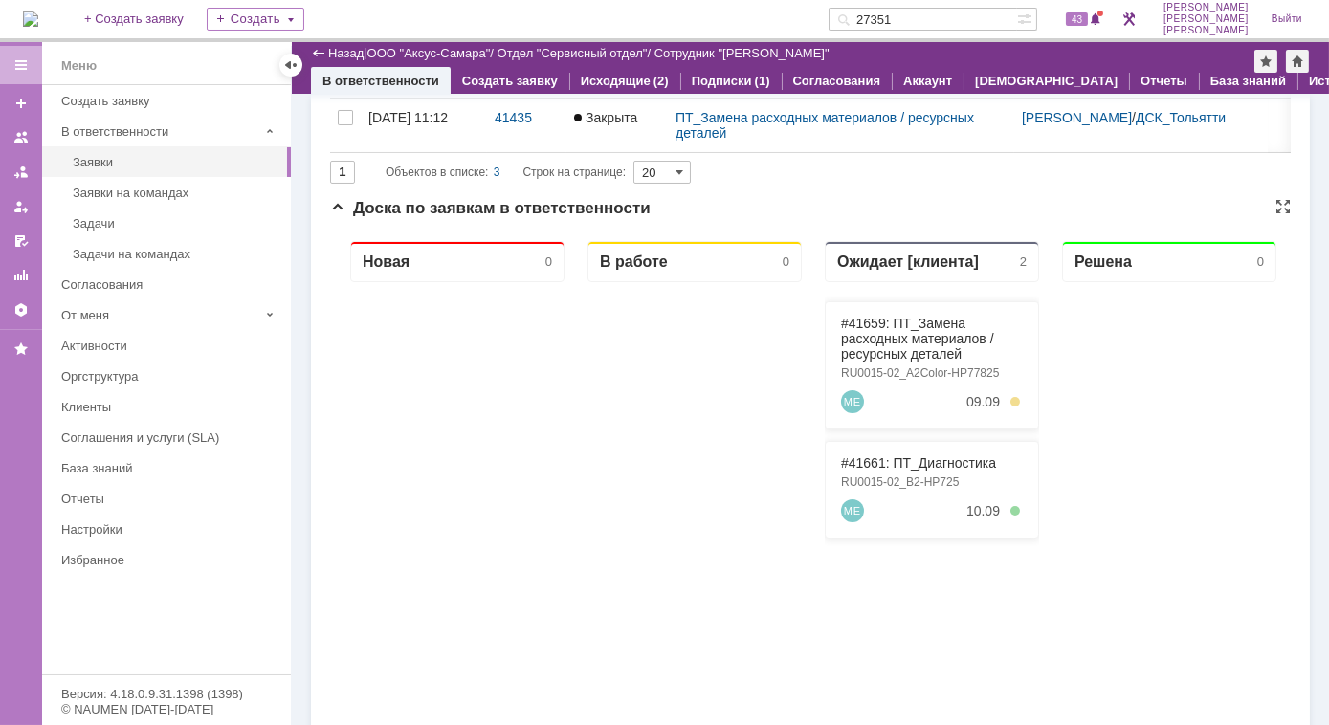
click at [986, 273] on div "Ожидает [клиента] 2" at bounding box center [931, 260] width 214 height 41
click at [999, 252] on div "Ожидает [клиента] 2" at bounding box center [931, 260] width 214 height 41
click at [942, 265] on div "Ожидает [клиента]" at bounding box center [907, 261] width 142 height 18
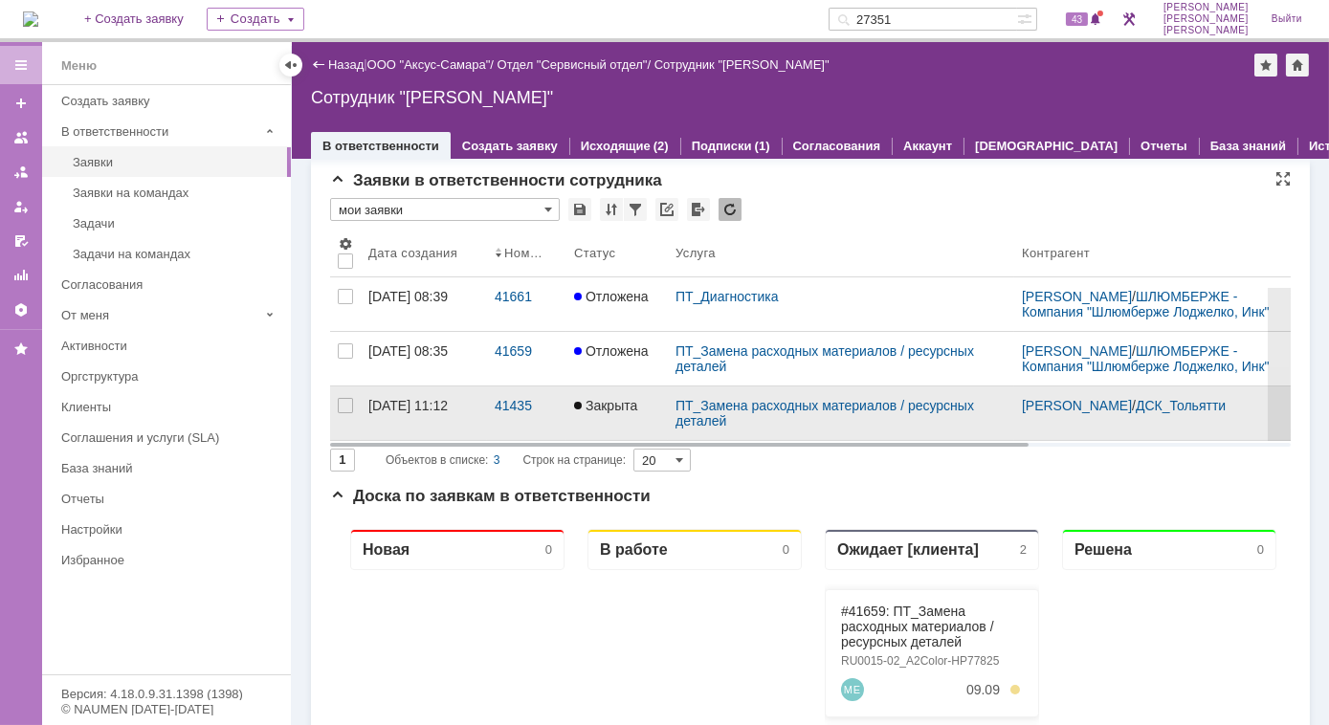
scroll to position [0, 0]
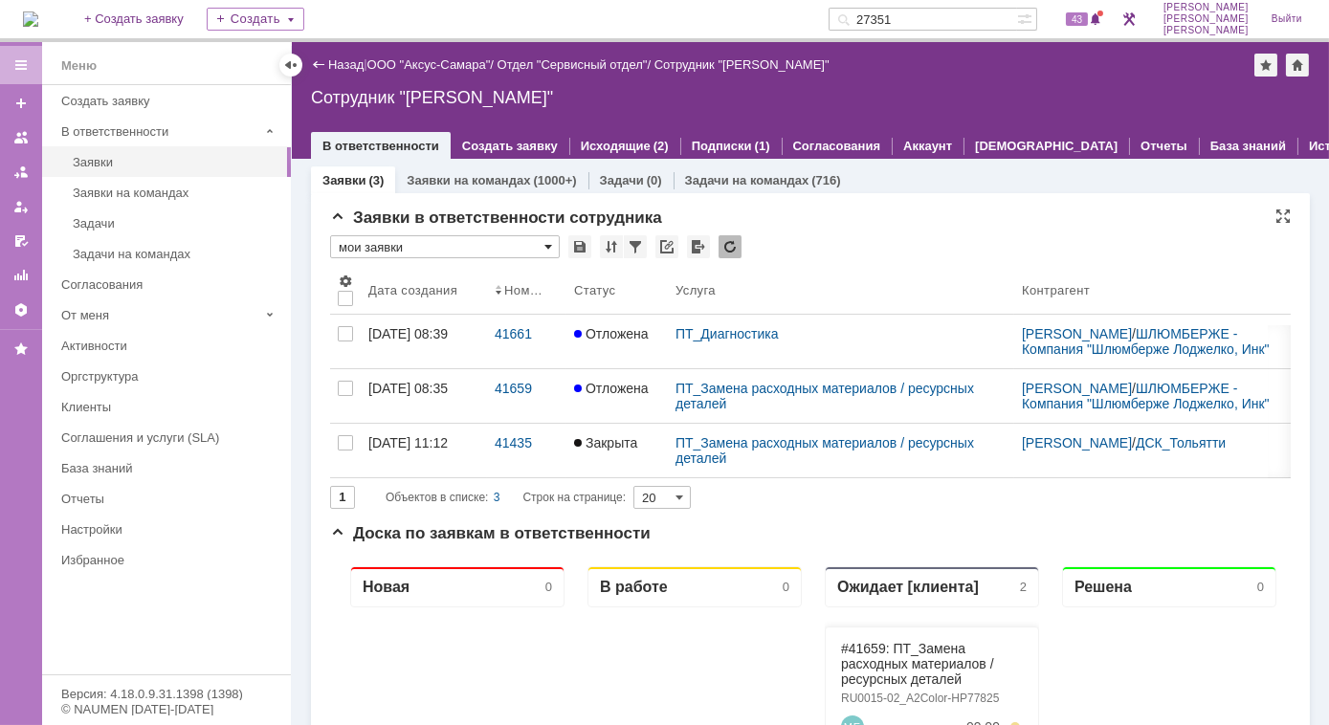
click at [550, 249] on span at bounding box center [548, 246] width 8 height 15
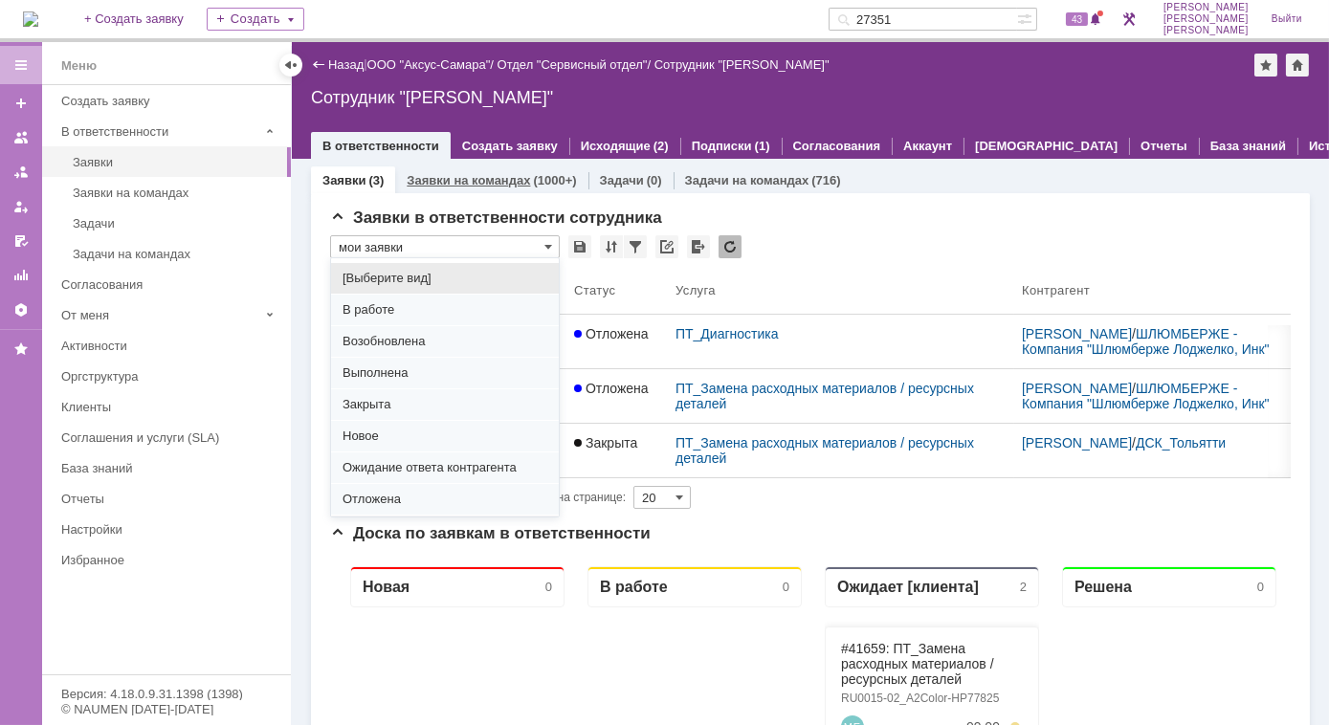
click at [495, 177] on link "Заявки на командах" at bounding box center [468, 180] width 123 height 14
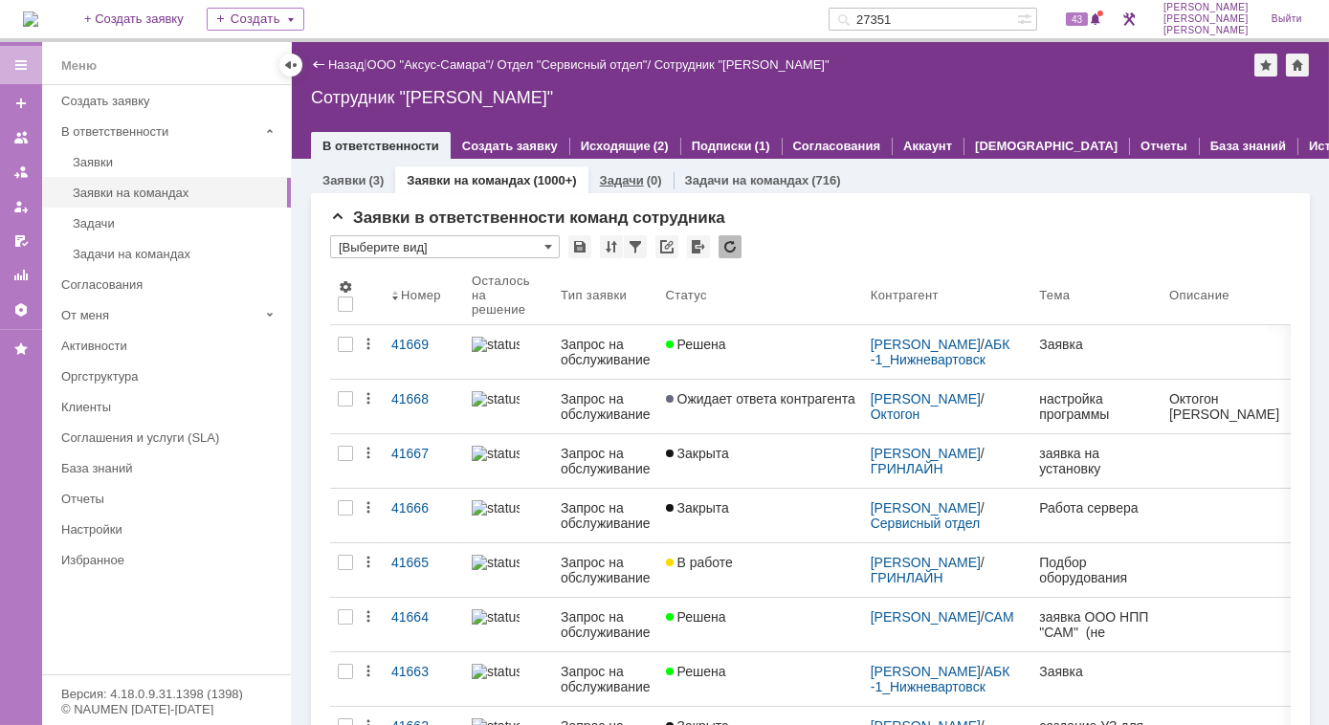
click at [647, 185] on div "(0)" at bounding box center [654, 180] width 15 height 14
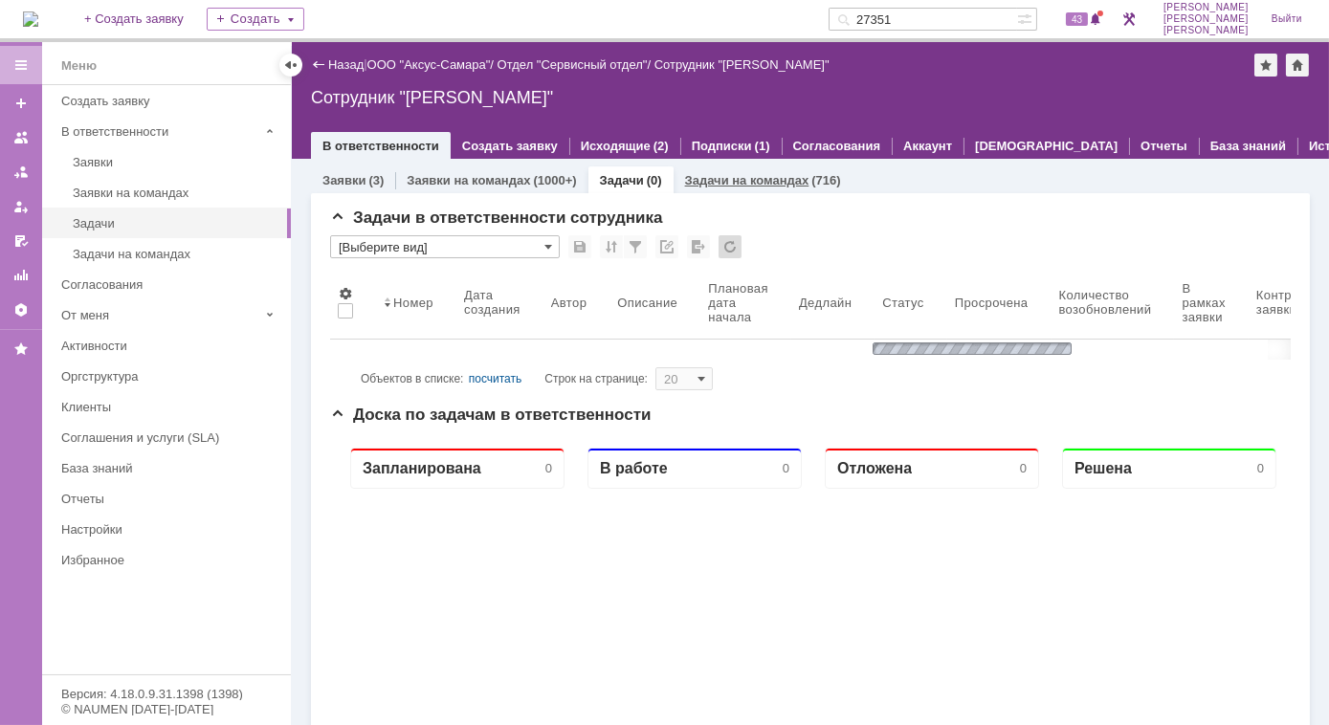
click at [715, 185] on link "Задачи на командах" at bounding box center [747, 180] width 124 height 14
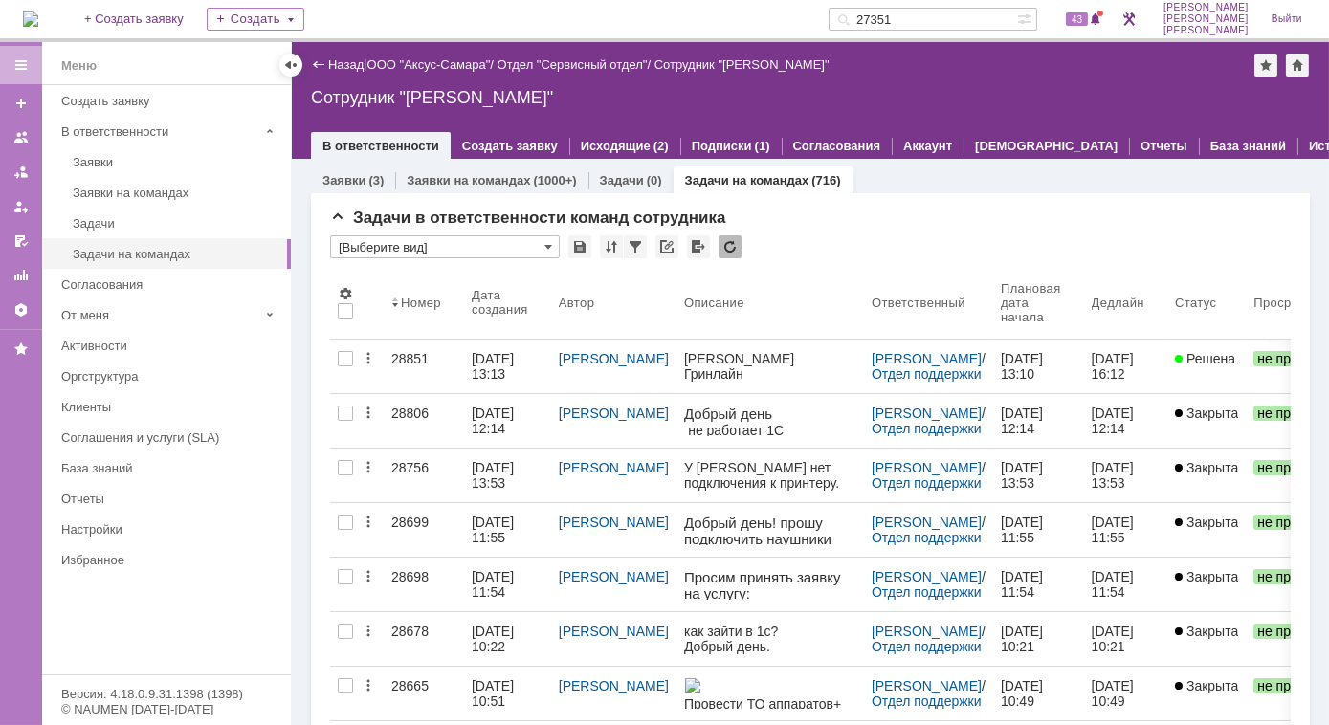
click at [959, 24] on input "27351" at bounding box center [923, 19] width 188 height 23
click at [851, 19] on span at bounding box center [840, 19] width 23 height 23
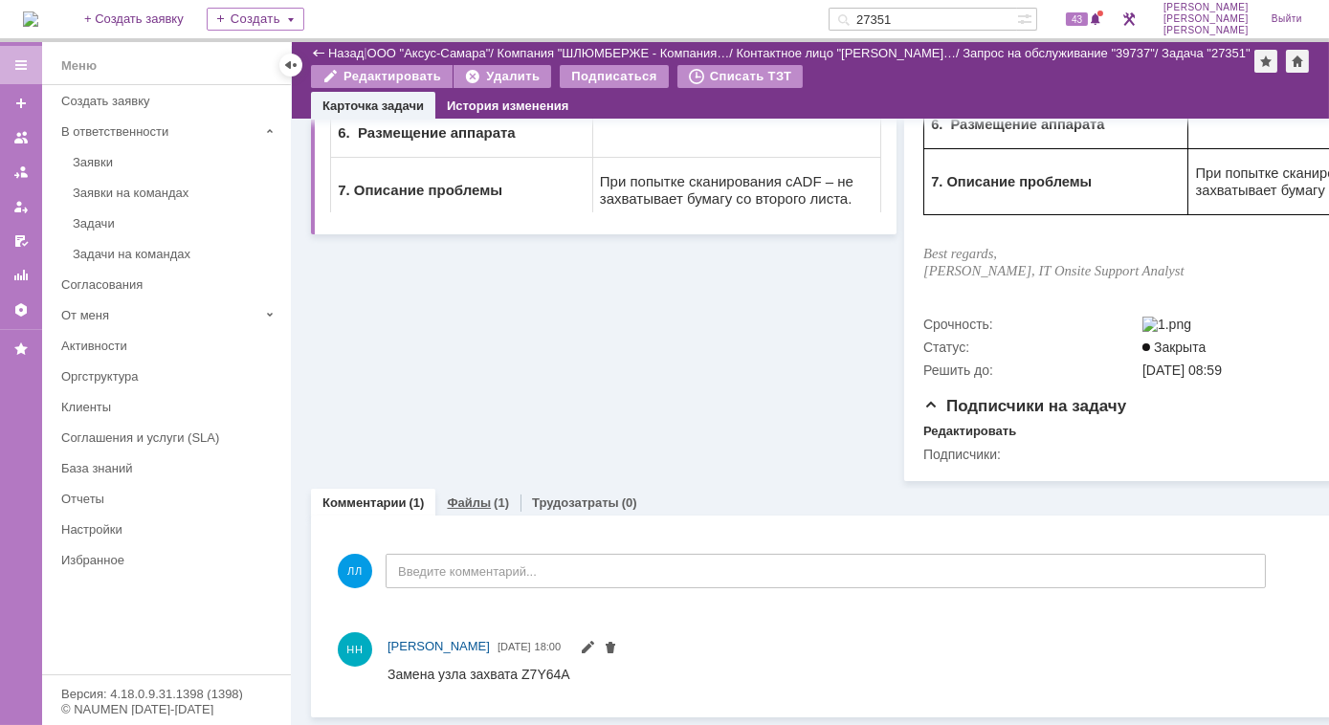
click at [472, 496] on link "Файлы" at bounding box center [469, 503] width 44 height 14
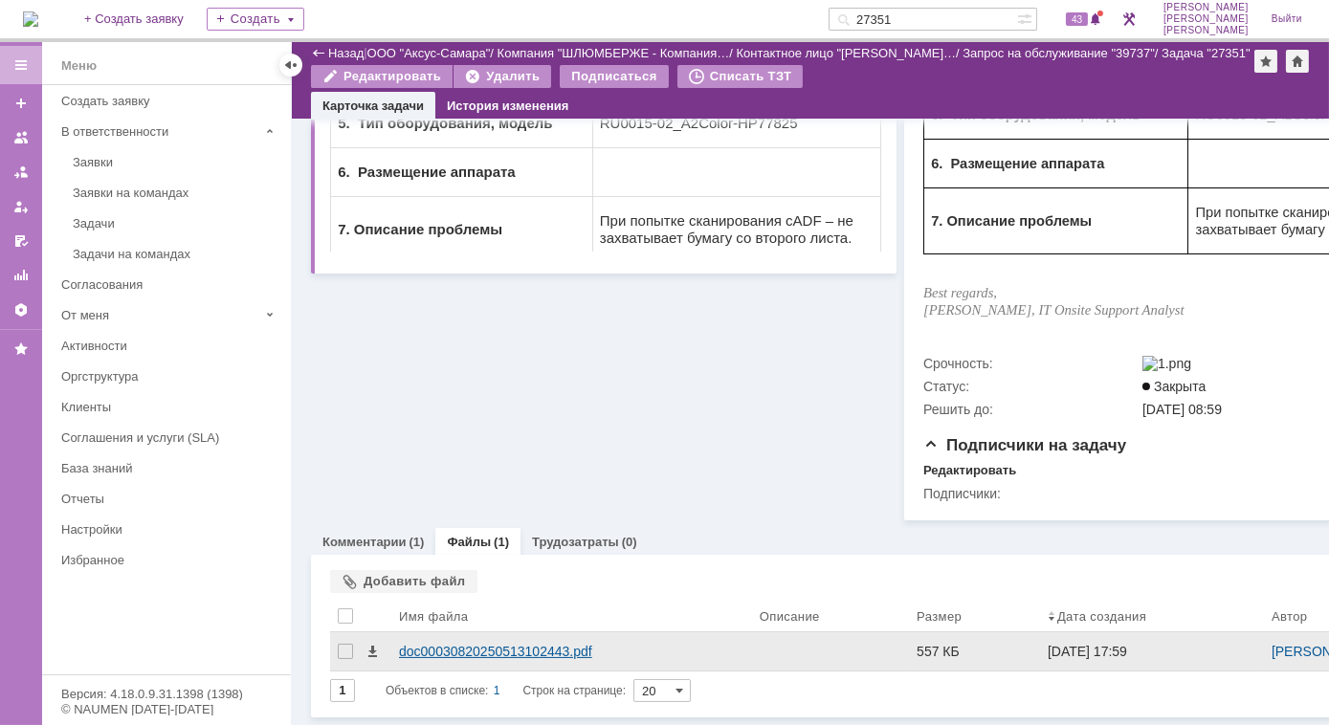
click at [466, 644] on div "doc00030820250513102443.pdf" at bounding box center [571, 651] width 345 height 15
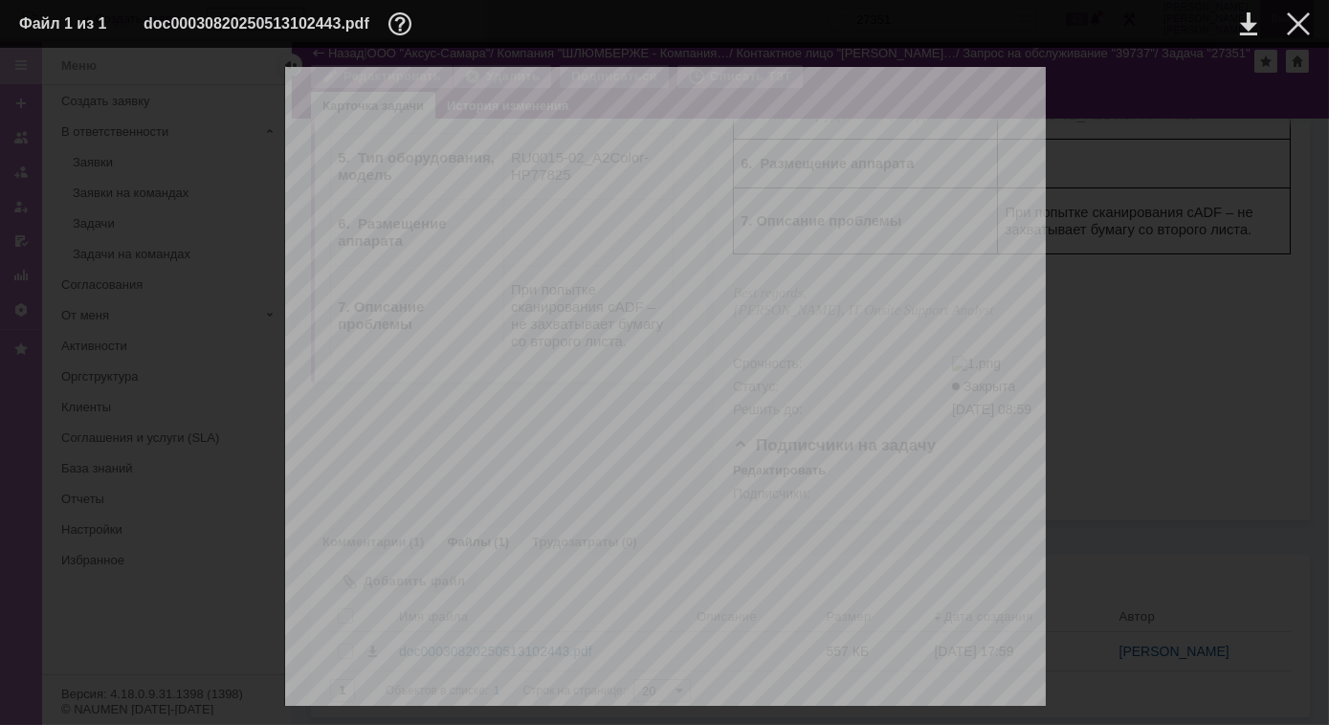
click at [1301, 26] on div at bounding box center [1298, 23] width 23 height 23
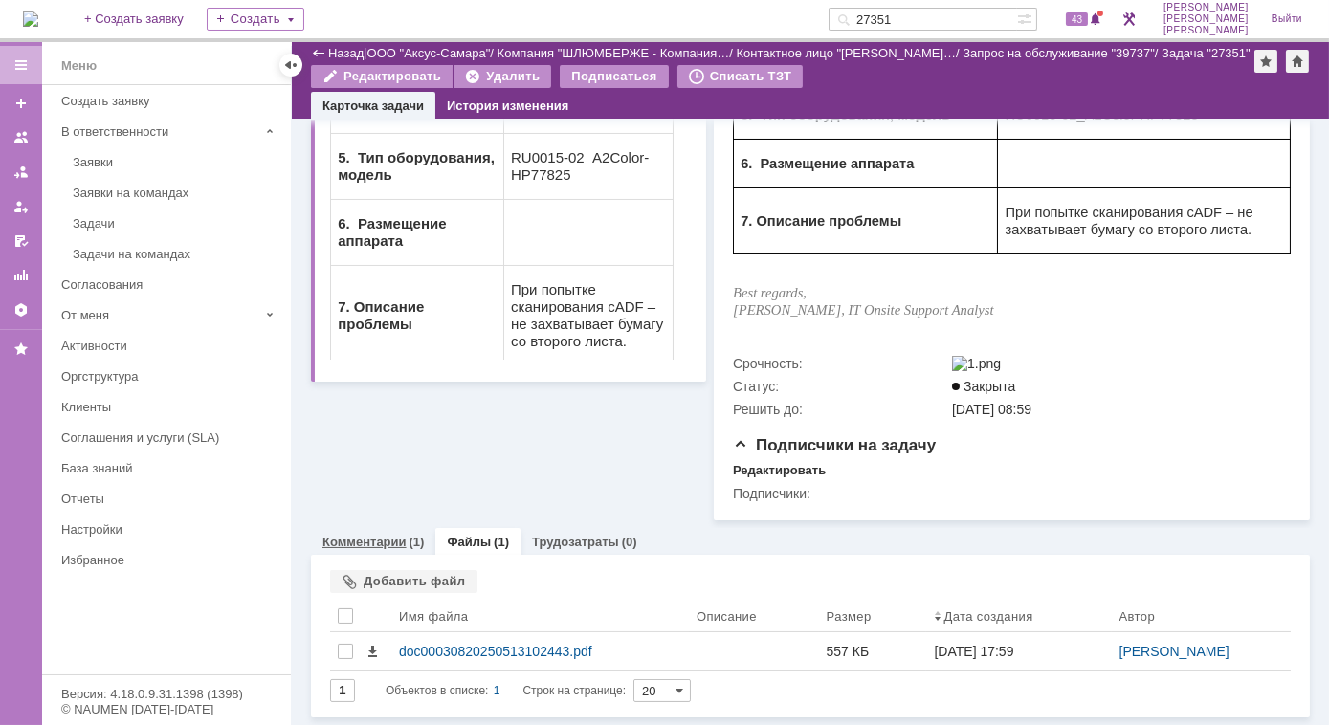
click at [404, 539] on div "Комментарии (1)" at bounding box center [372, 542] width 101 height 12
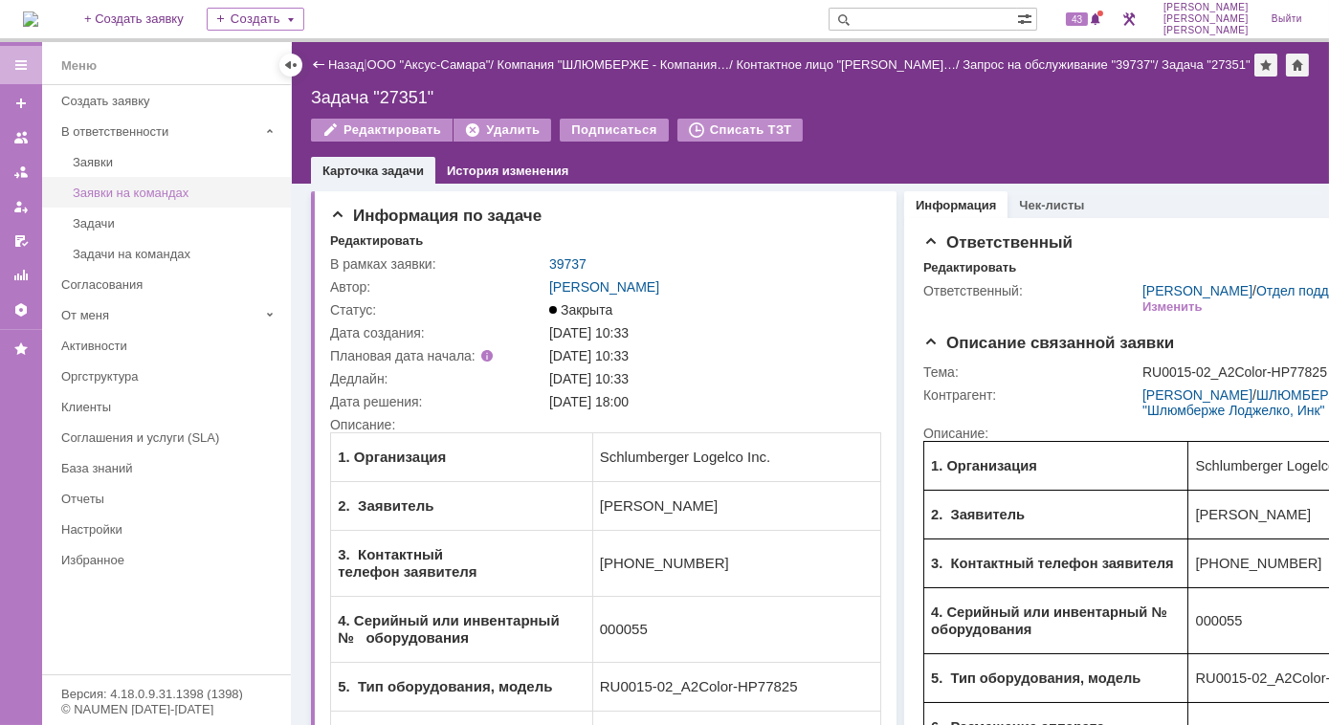
click at [147, 197] on div "Заявки на командах" at bounding box center [176, 193] width 207 height 14
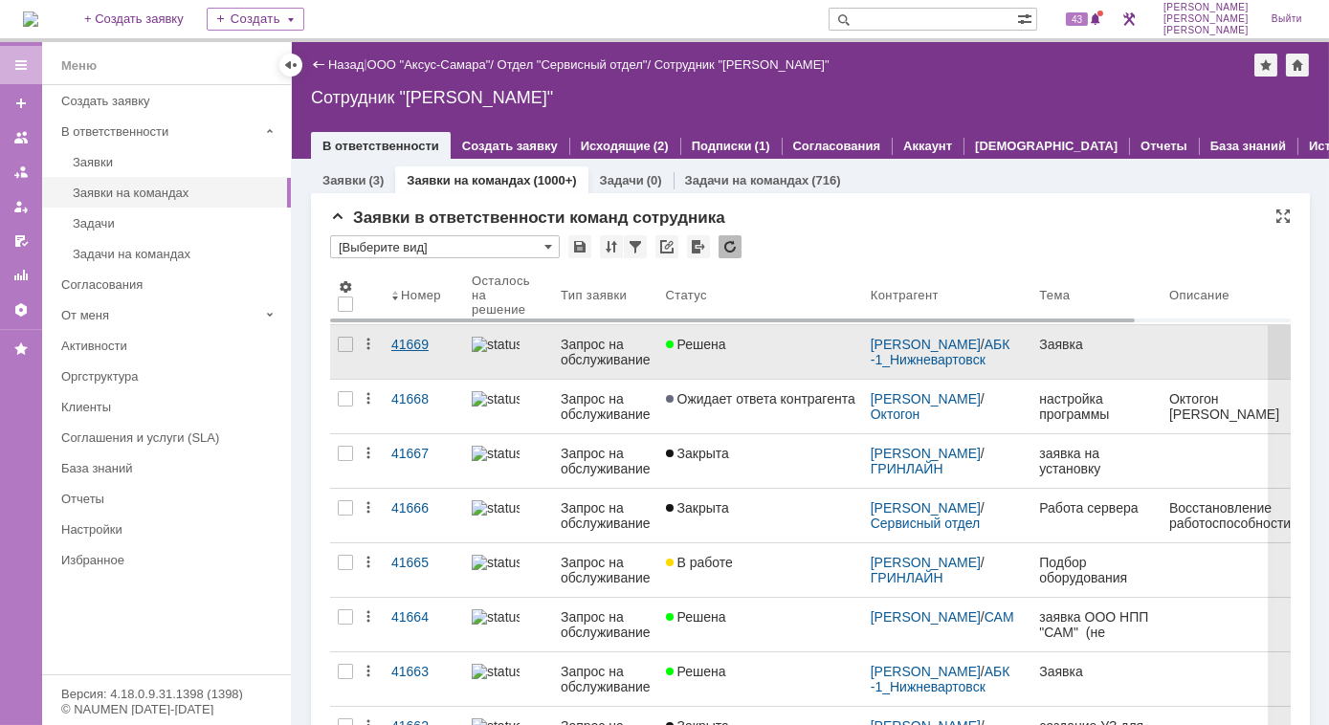
click at [432, 356] on link "41669" at bounding box center [424, 352] width 80 height 54
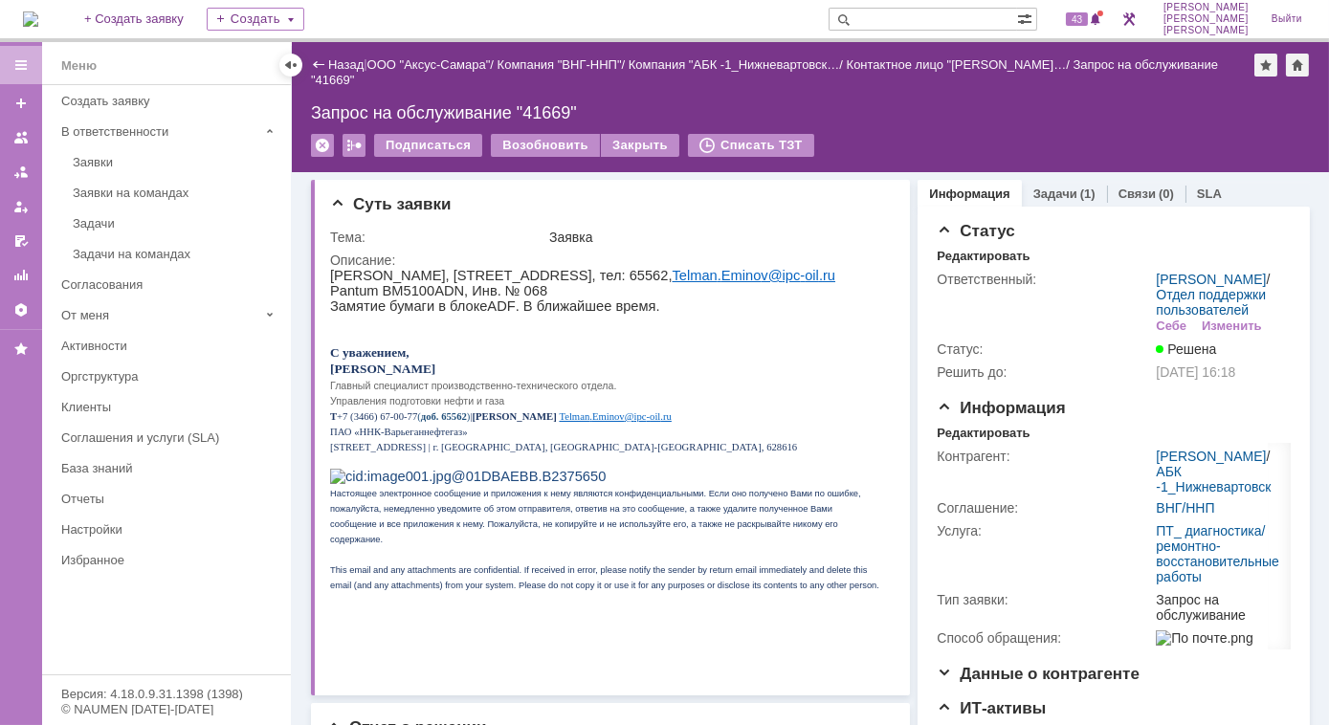
click at [739, 437] on p "ПАО «ННК-Варьеганнефтегаз»" at bounding box center [604, 429] width 551 height 15
click at [160, 247] on div "Задачи на командах" at bounding box center [176, 254] width 207 height 14
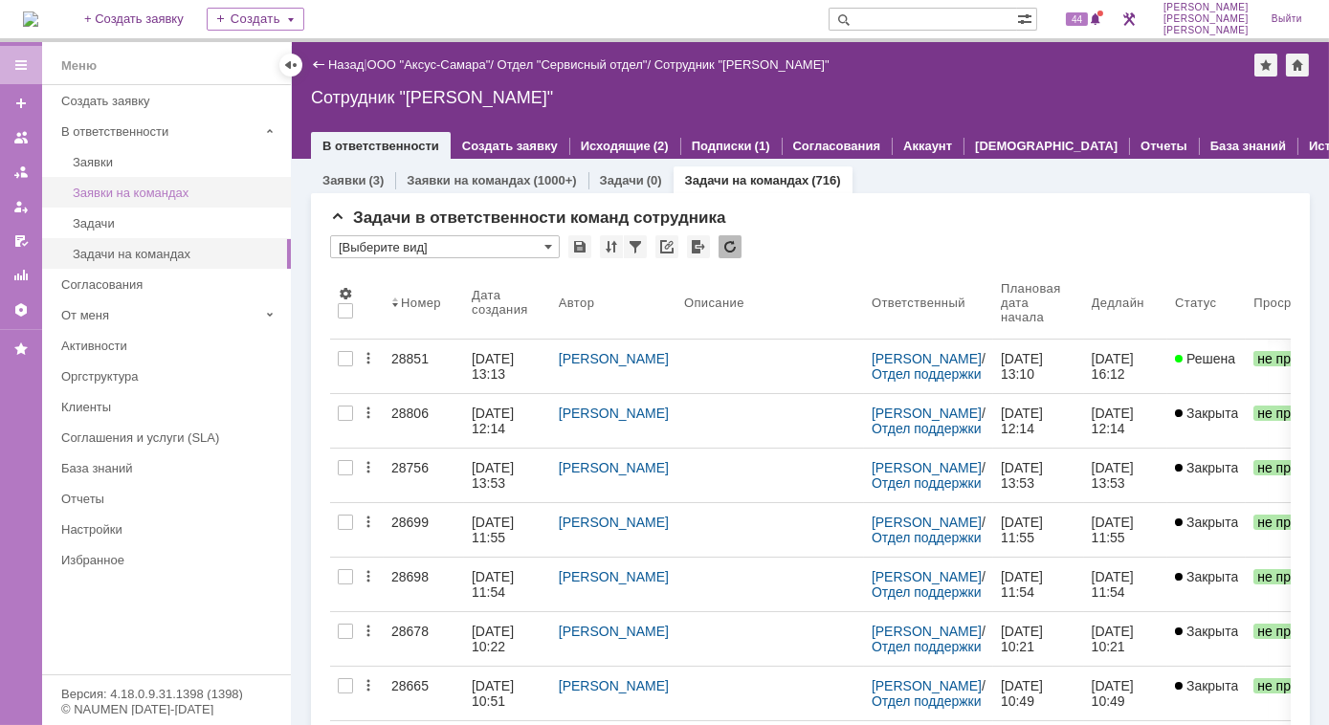
click at [125, 197] on div "Заявки на командах" at bounding box center [176, 193] width 207 height 14
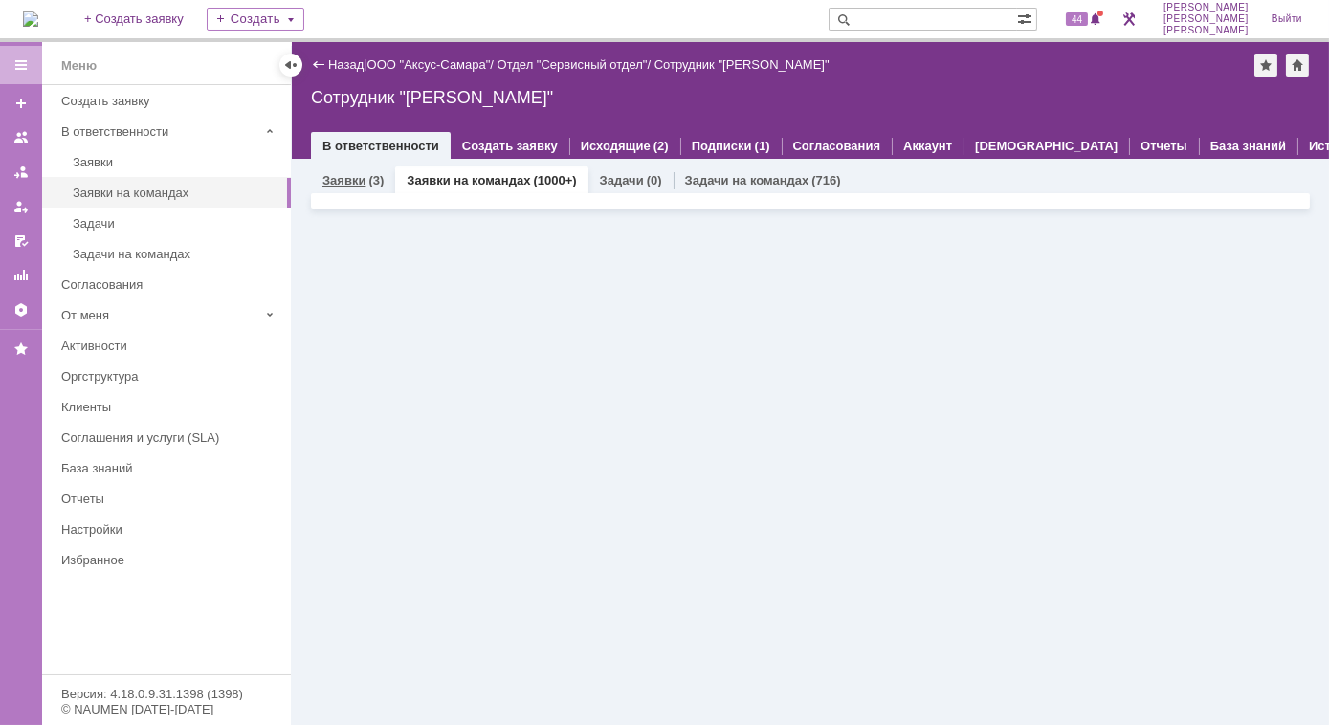
click at [359, 182] on link "Заявки" at bounding box center [343, 180] width 43 height 14
click at [365, 180] on link "Заявки" at bounding box center [343, 180] width 43 height 14
click at [433, 266] on div "Заявки (3) Заявки на командах (1000+) Задачи (0) Задачи на командах (716) Задач…" at bounding box center [810, 442] width 1037 height 566
click at [176, 178] on link "Заявки на командах" at bounding box center [176, 193] width 222 height 30
click at [449, 180] on link "Заявки на командах" at bounding box center [468, 180] width 123 height 14
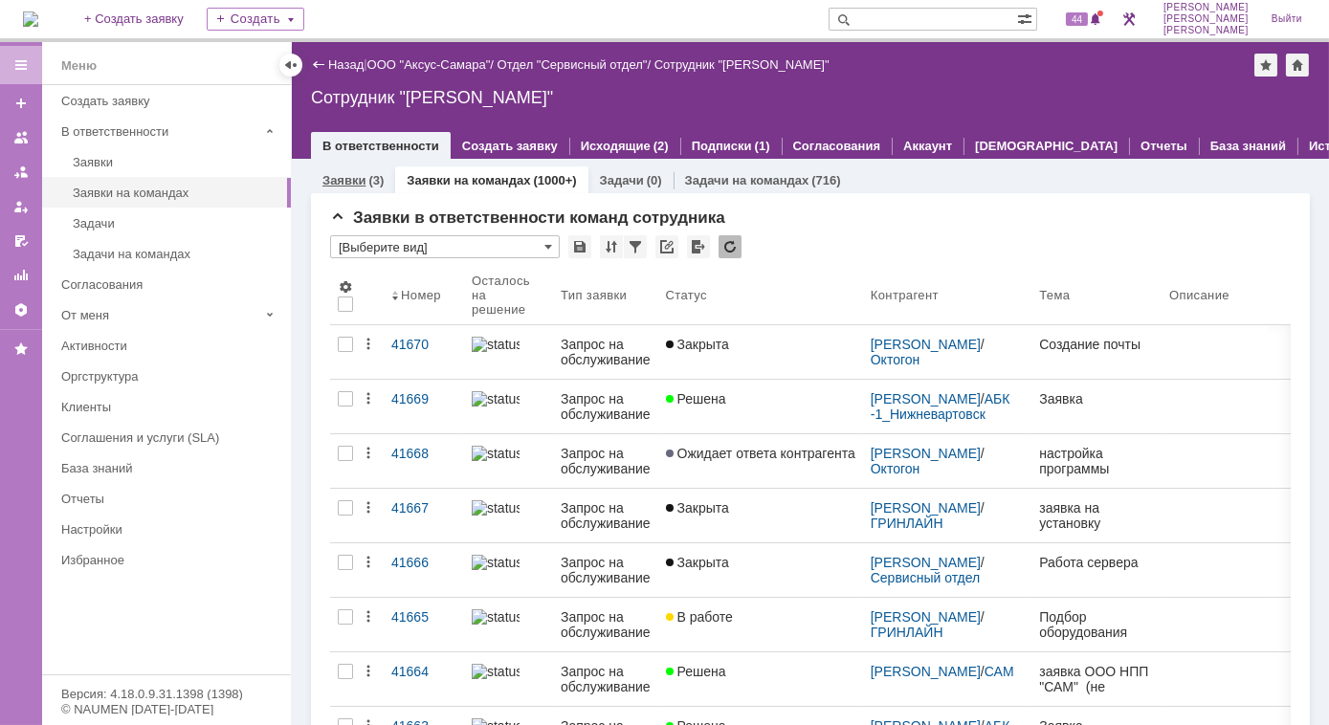
click at [369, 181] on div "(3)" at bounding box center [375, 180] width 15 height 14
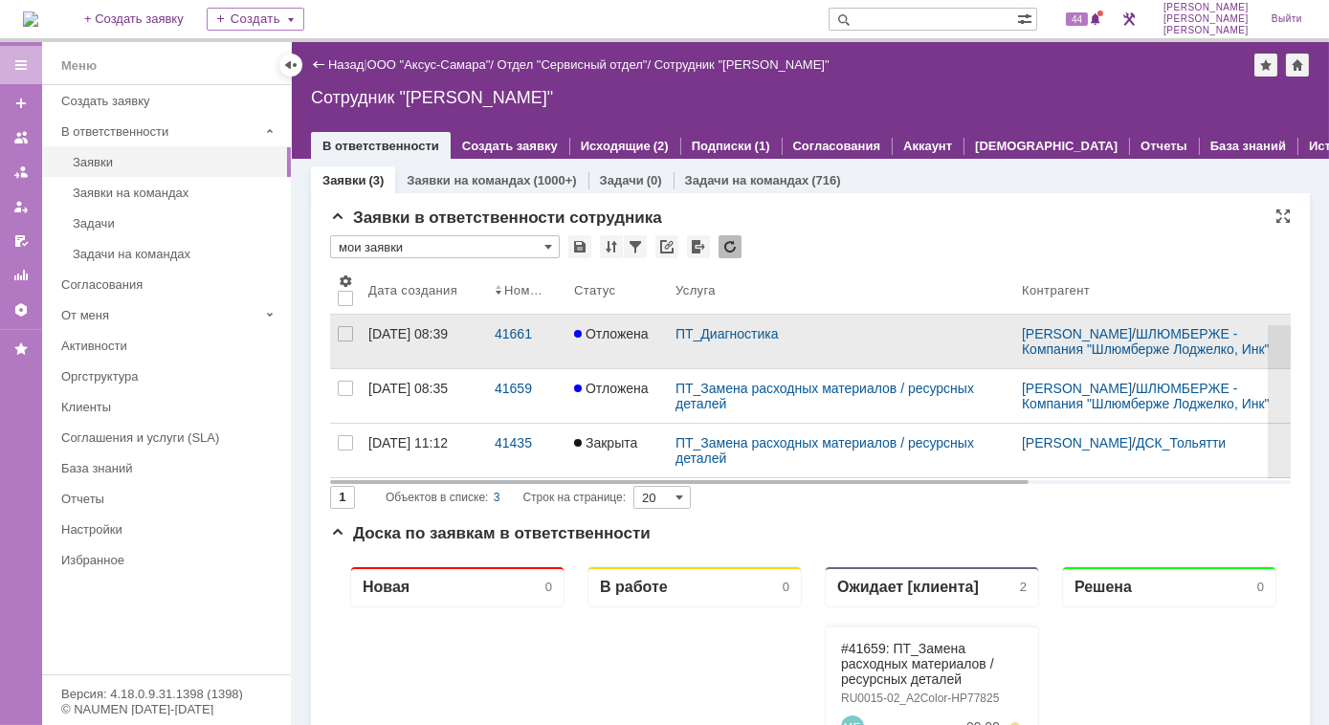
click at [448, 342] on div "08.09.2025 08:39" at bounding box center [407, 333] width 79 height 15
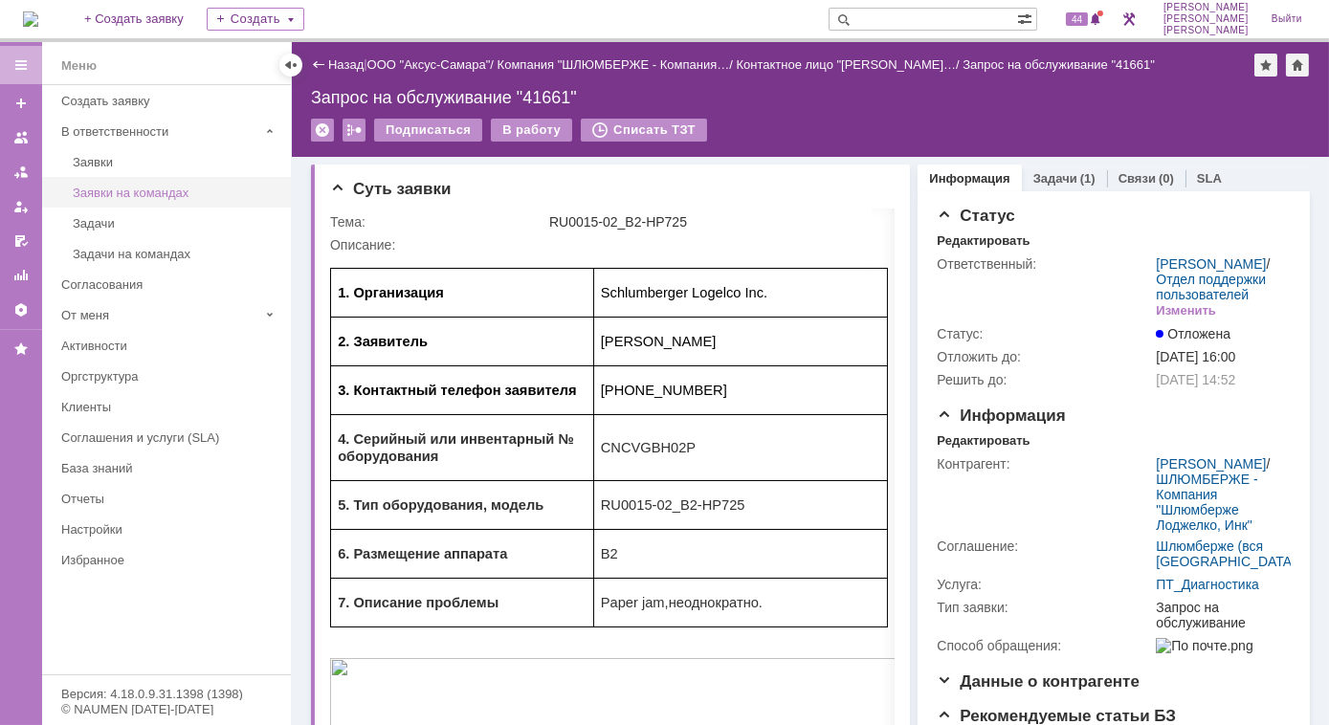
click at [138, 192] on div "Заявки на командах" at bounding box center [176, 193] width 207 height 14
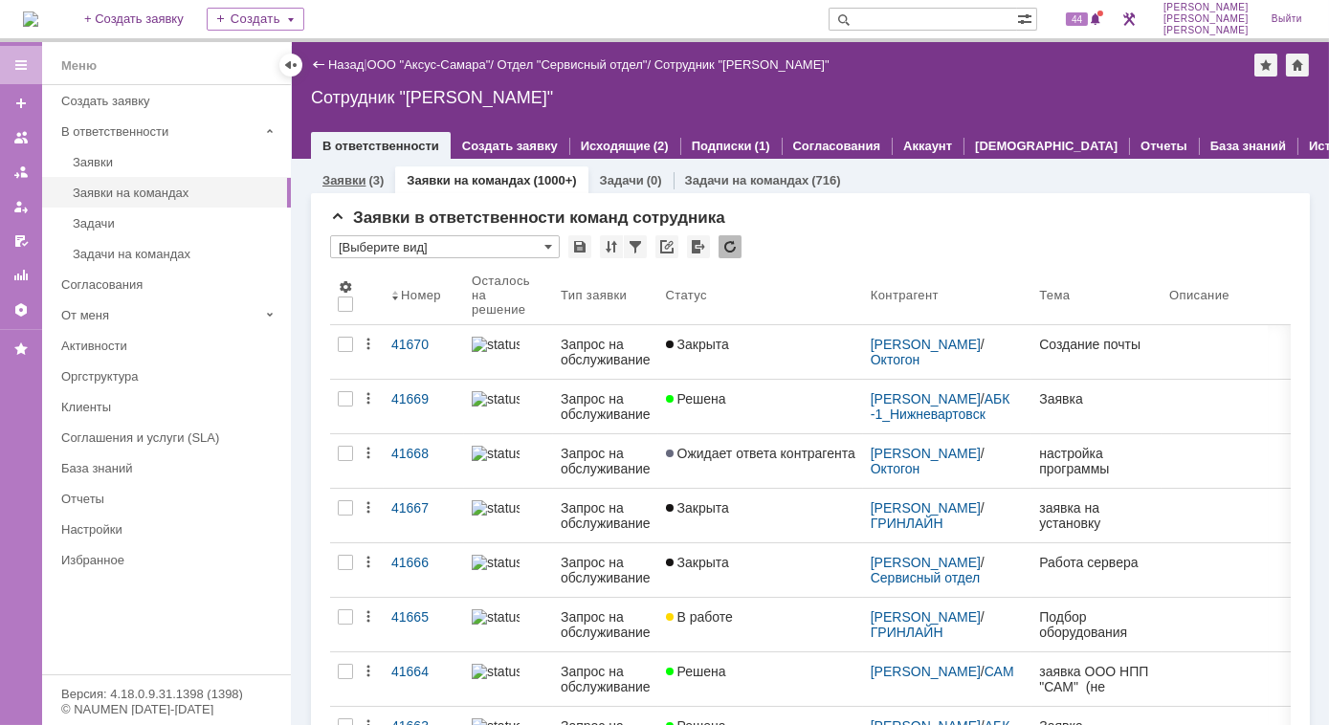
click at [352, 189] on div "Заявки (3)" at bounding box center [353, 180] width 84 height 28
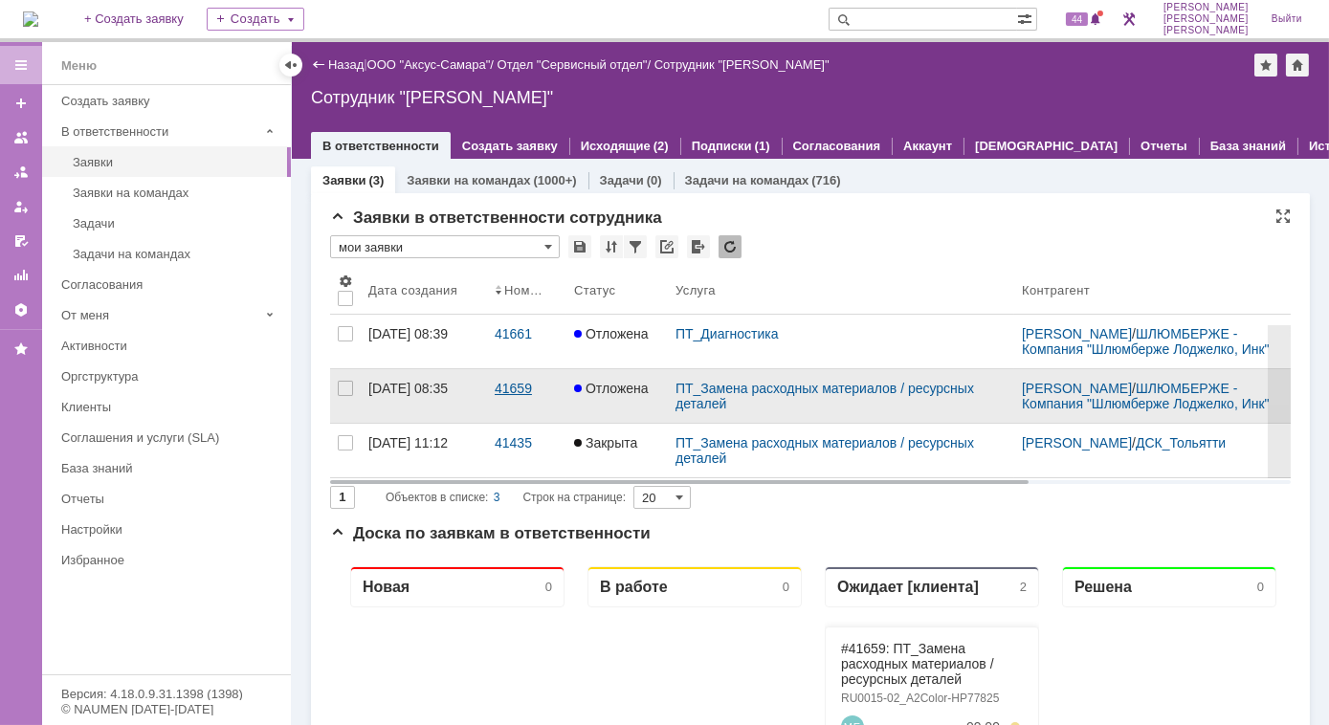
click at [520, 394] on div "41659" at bounding box center [527, 388] width 64 height 15
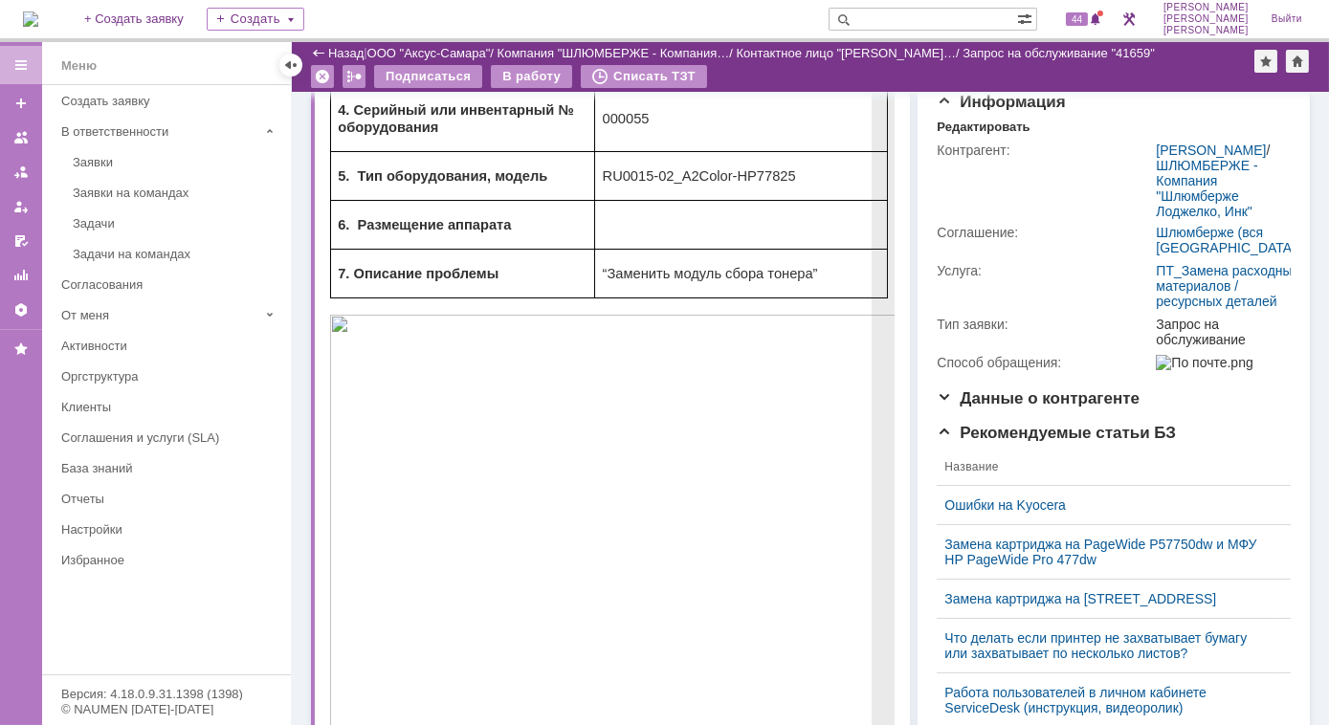
scroll to position [223, 0]
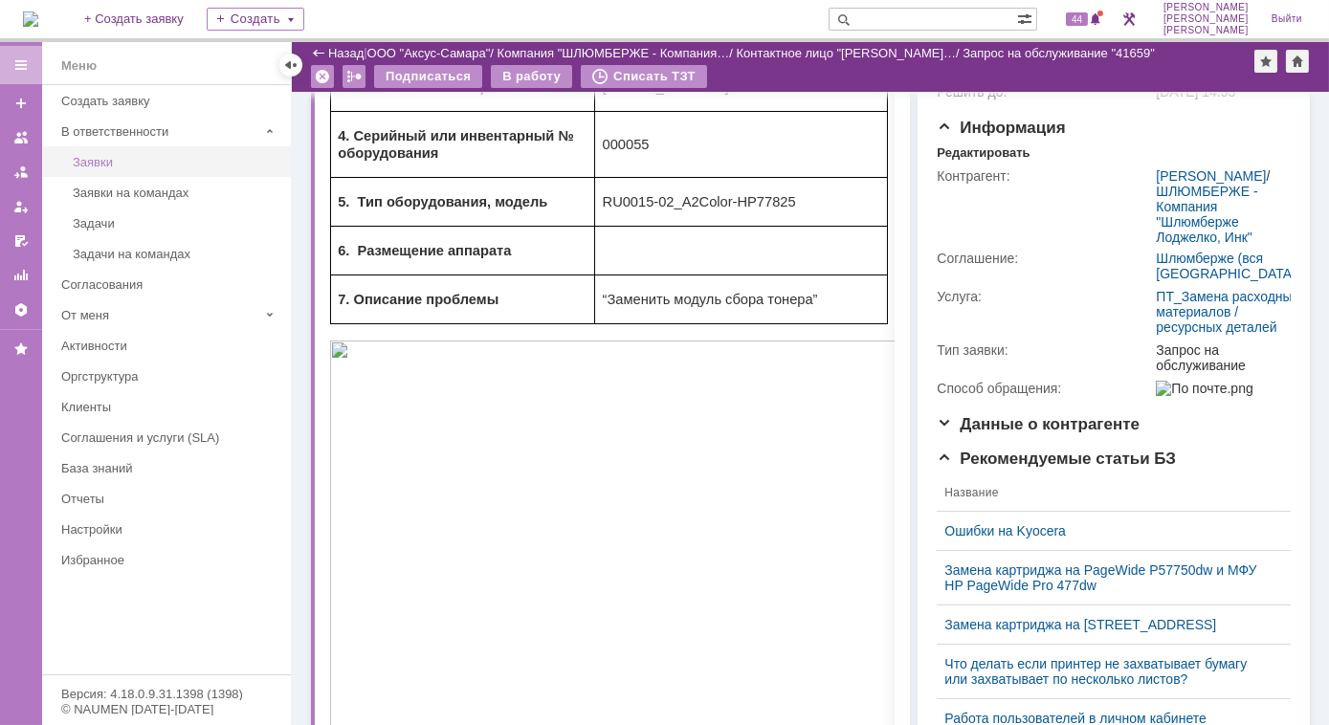
click at [116, 169] on link "Заявки" at bounding box center [176, 162] width 222 height 30
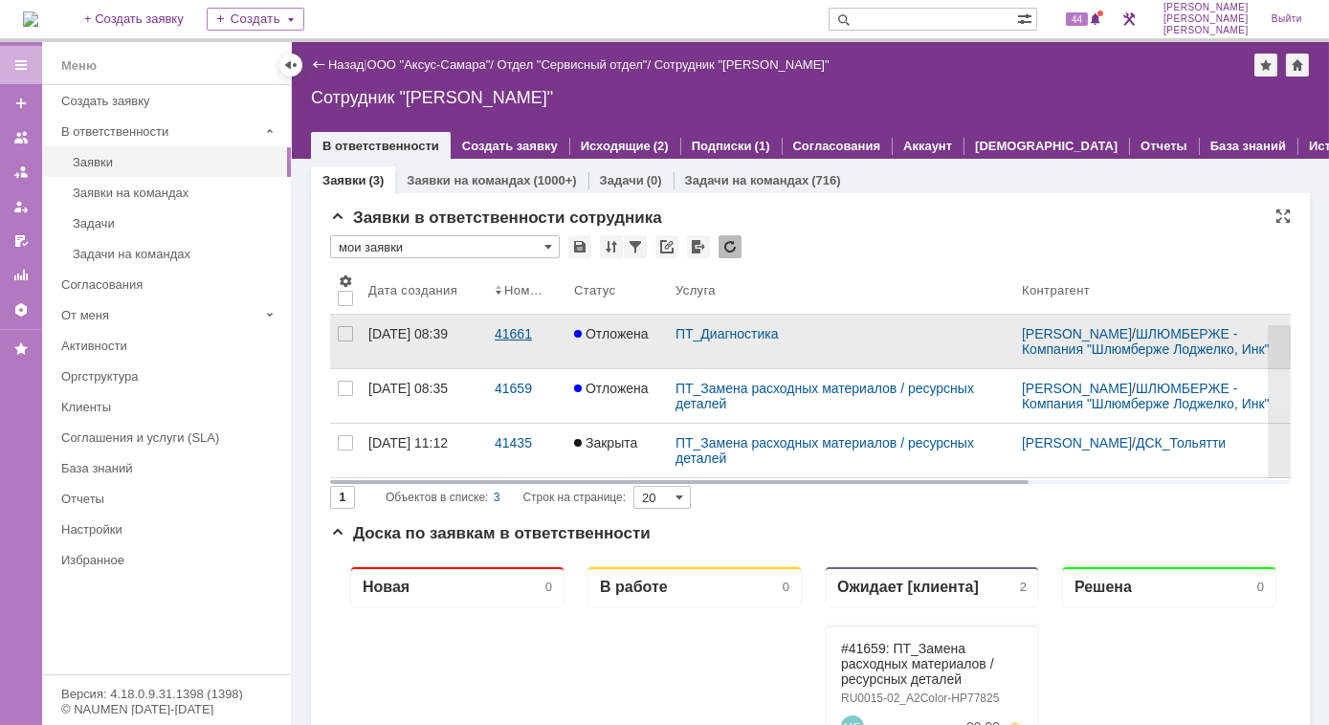
click at [512, 351] on link "41661" at bounding box center [526, 342] width 79 height 54
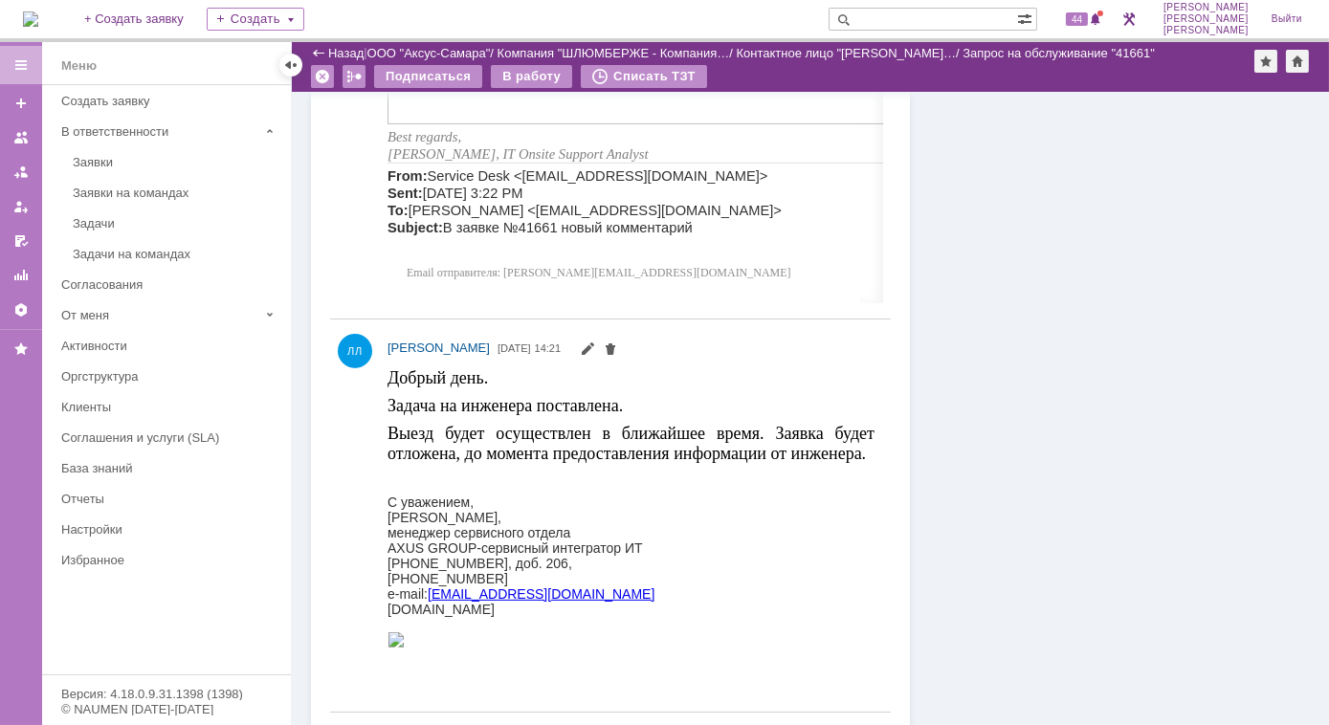
scroll to position [1391, 0]
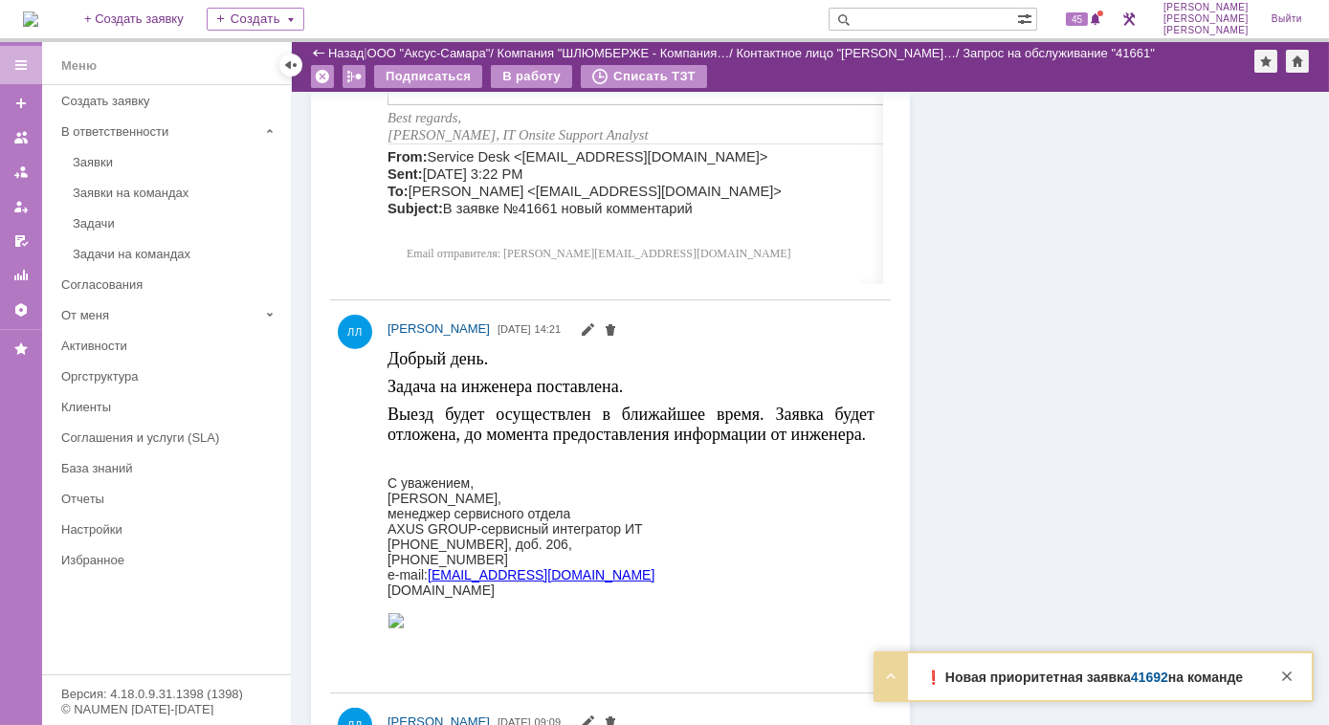
click at [1050, 676] on strong "❗️ Новая приоритетная заявка 41692 на команде" at bounding box center [1084, 677] width 318 height 15
click at [988, 687] on div "❗️ Новая приоритетная заявка 41692 на команде Тема на столе Макеева Дарья не ра…" at bounding box center [1093, 676] width 436 height 47
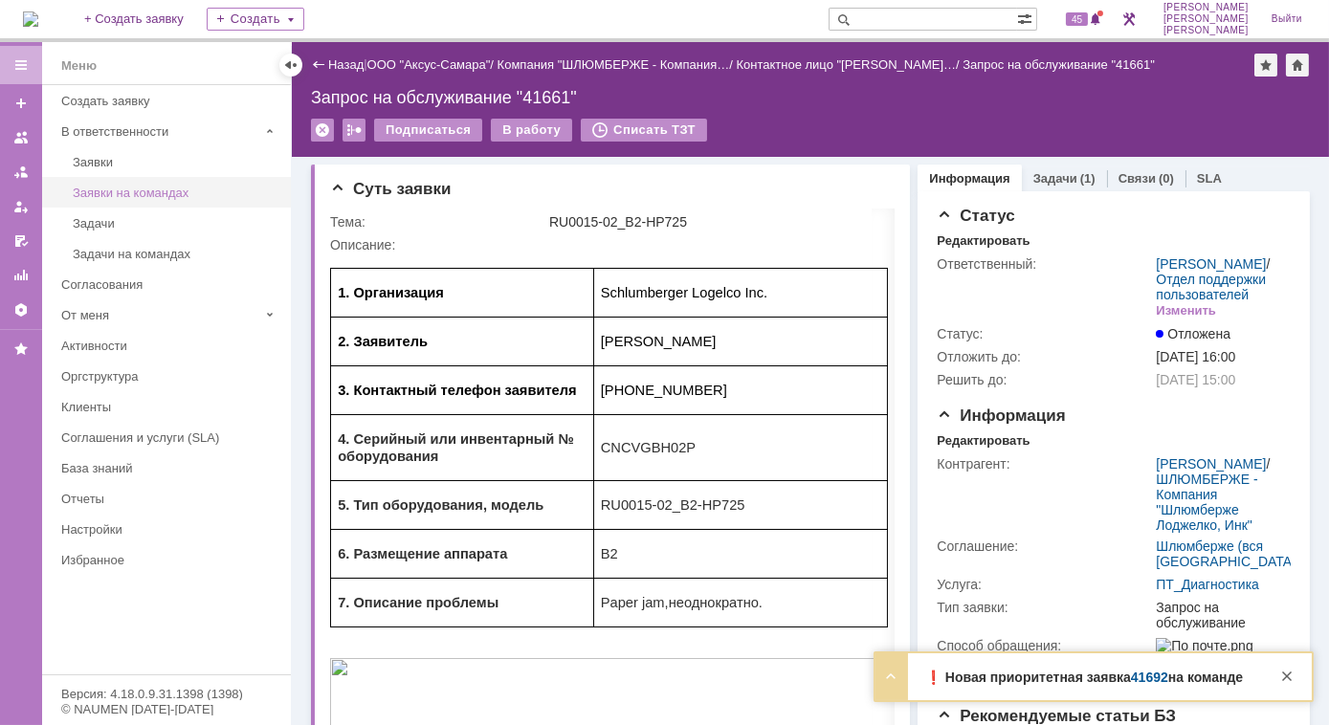
click at [142, 188] on div "Заявки на командах" at bounding box center [176, 193] width 207 height 14
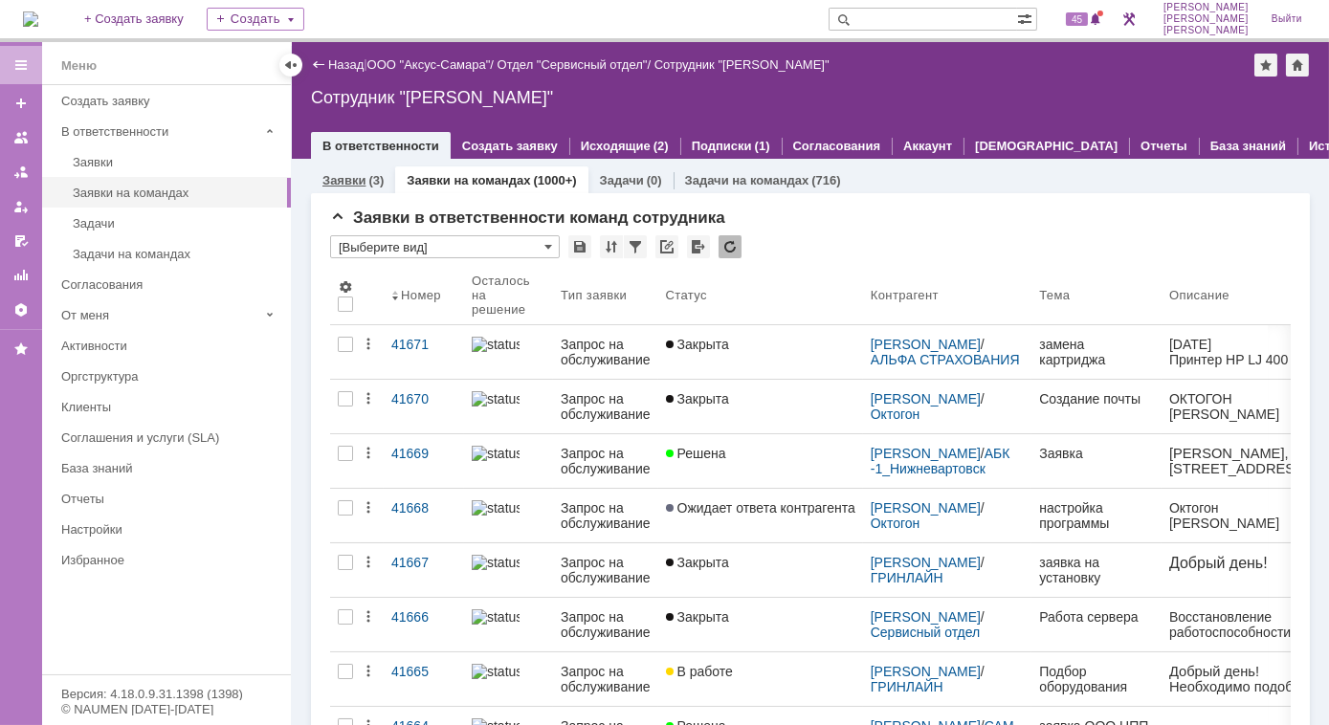
click at [363, 185] on link "Заявки" at bounding box center [343, 180] width 43 height 14
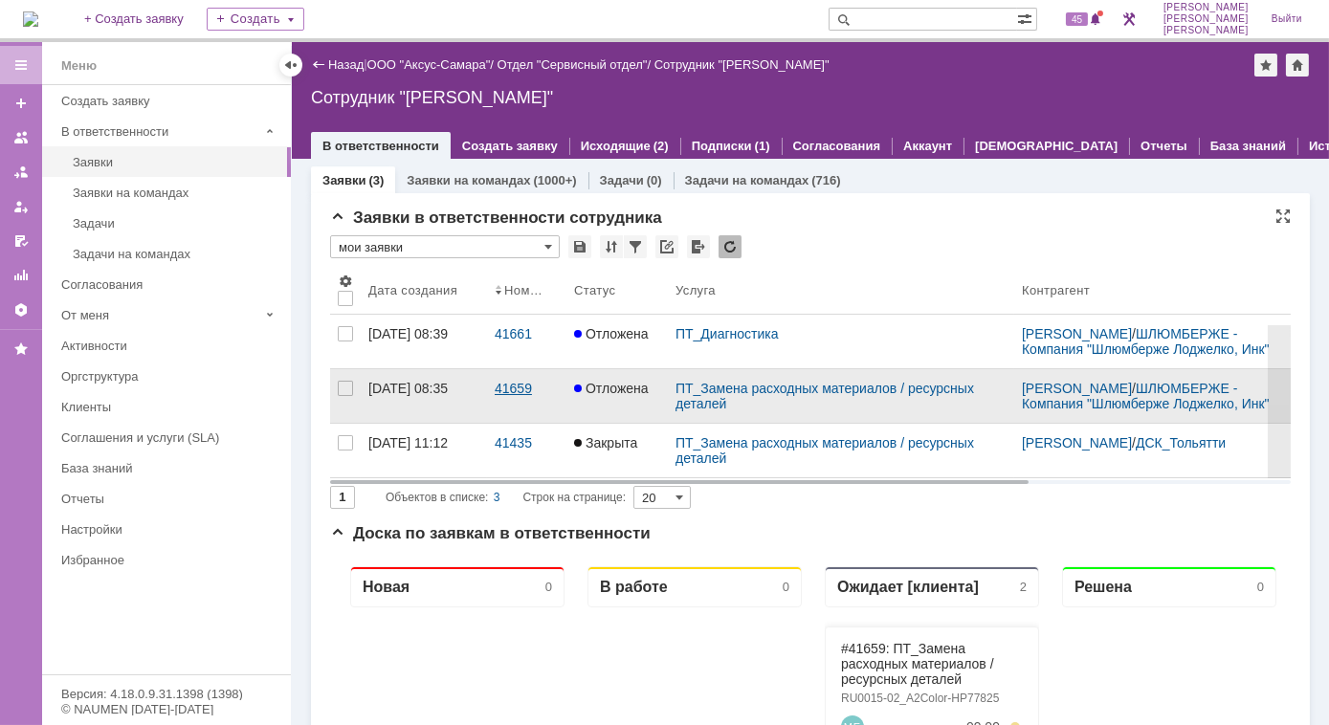
click at [520, 395] on div "41659" at bounding box center [527, 388] width 64 height 15
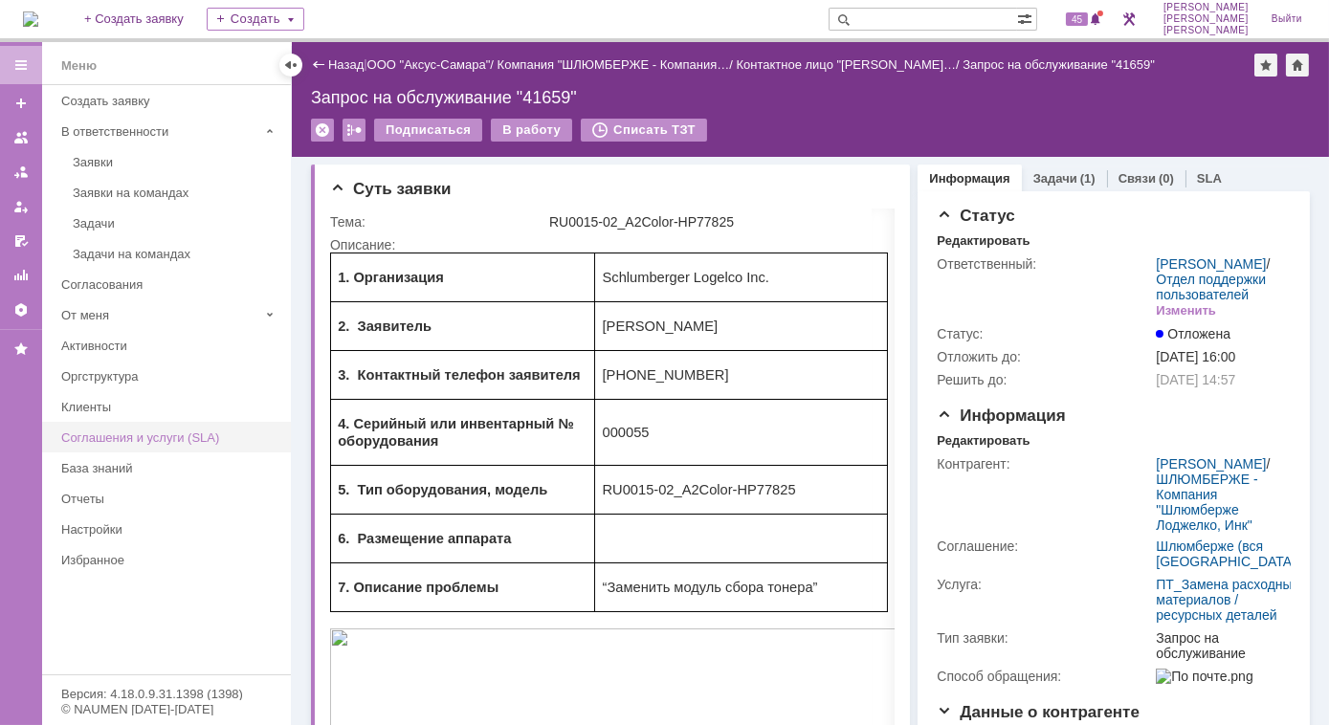
click at [200, 423] on link "Соглашения и услуги (SLA)" at bounding box center [170, 438] width 233 height 30
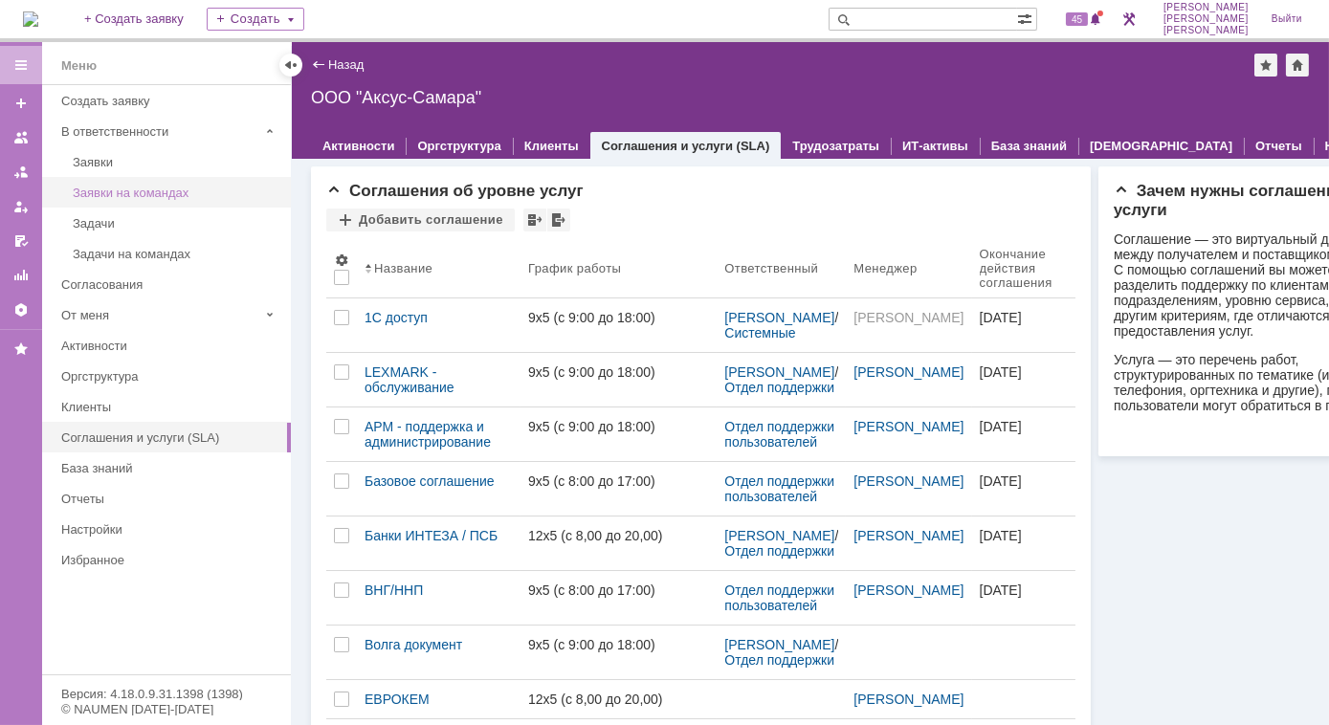
click at [127, 189] on div "Заявки на командах" at bounding box center [176, 193] width 207 height 14
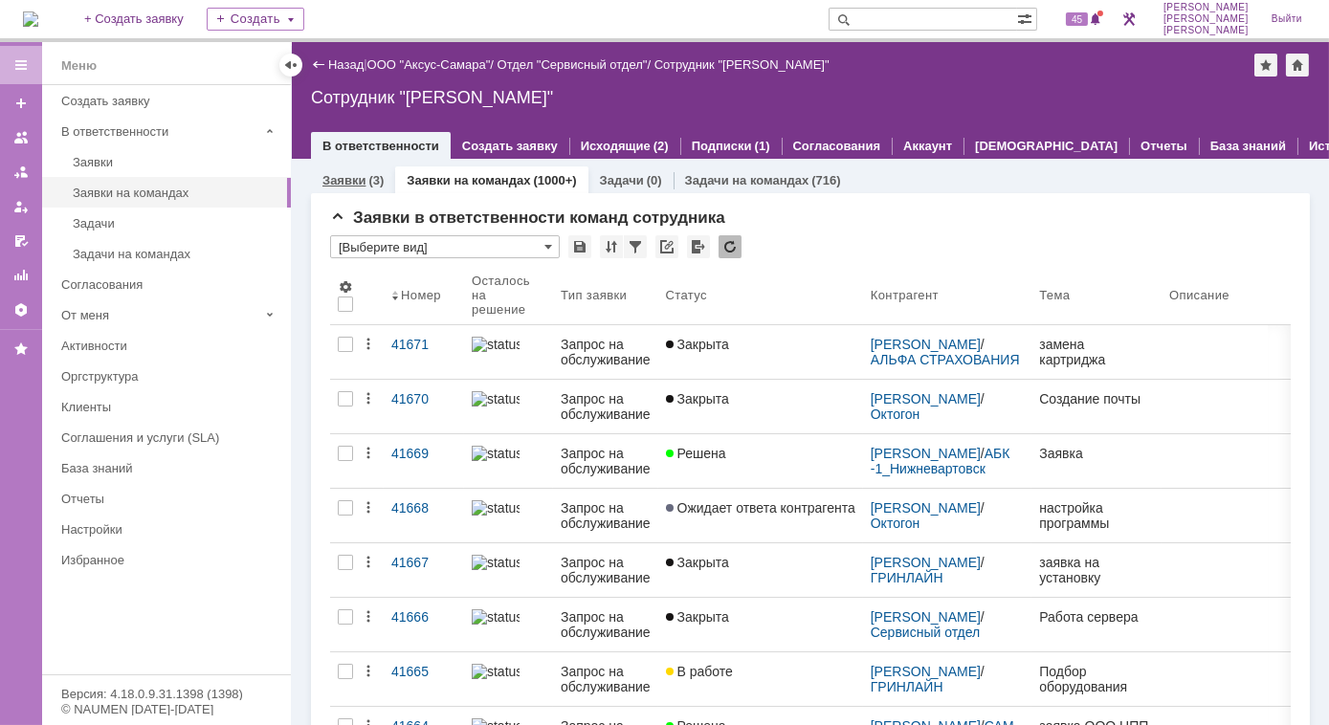
click at [358, 180] on link "Заявки" at bounding box center [343, 180] width 43 height 14
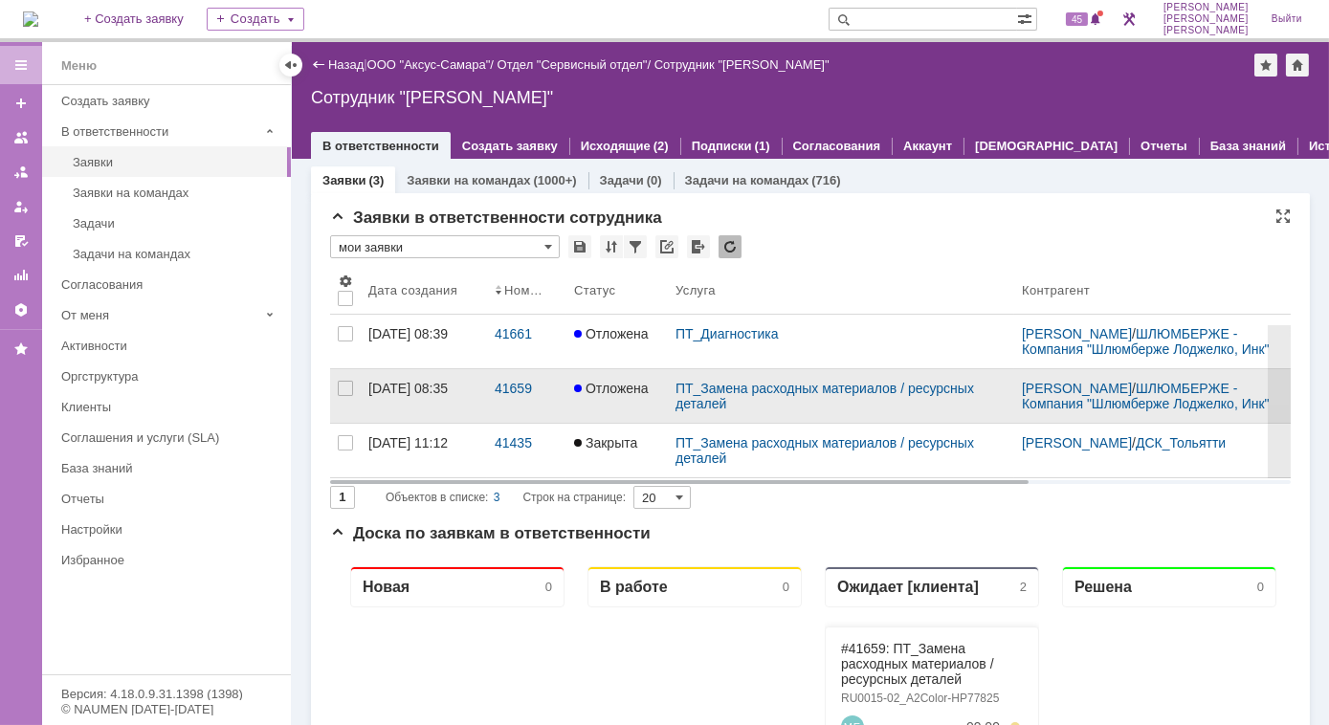
click at [448, 396] on div "08.09.2025 08:35" at bounding box center [407, 388] width 79 height 15
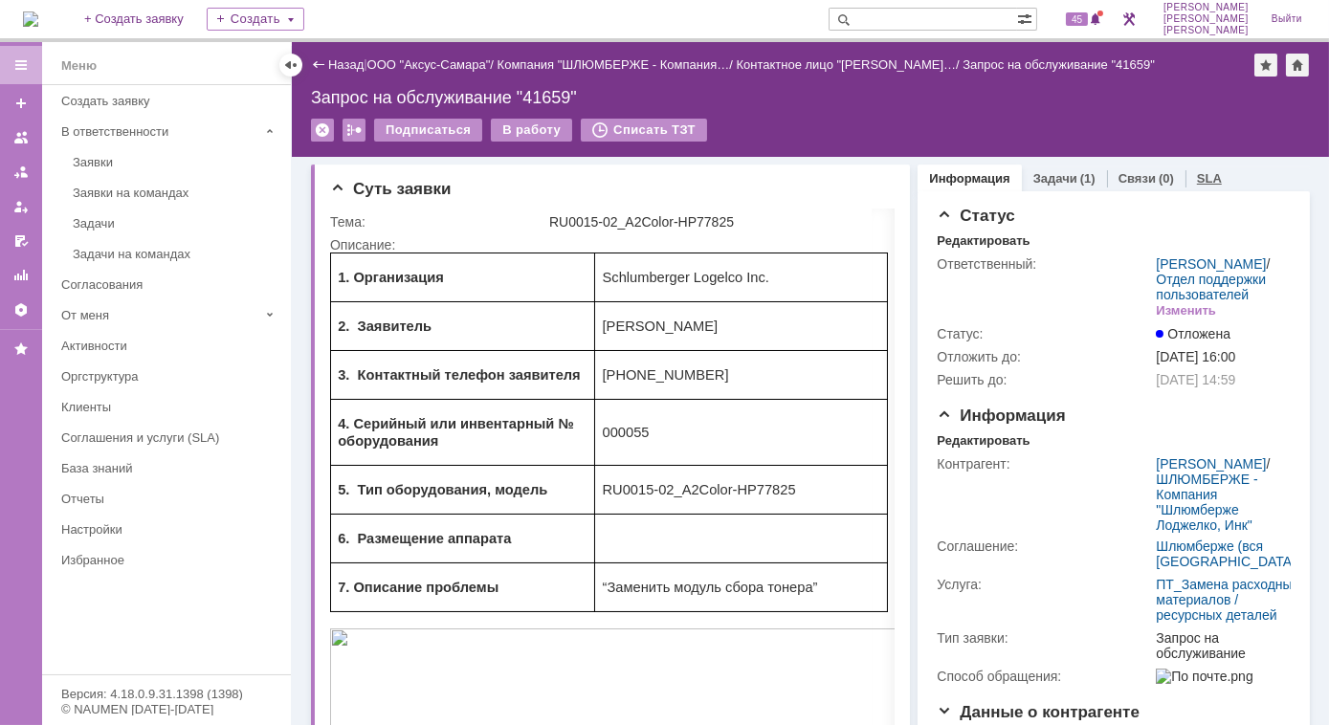
click at [1197, 181] on link "SLA" at bounding box center [1209, 178] width 25 height 14
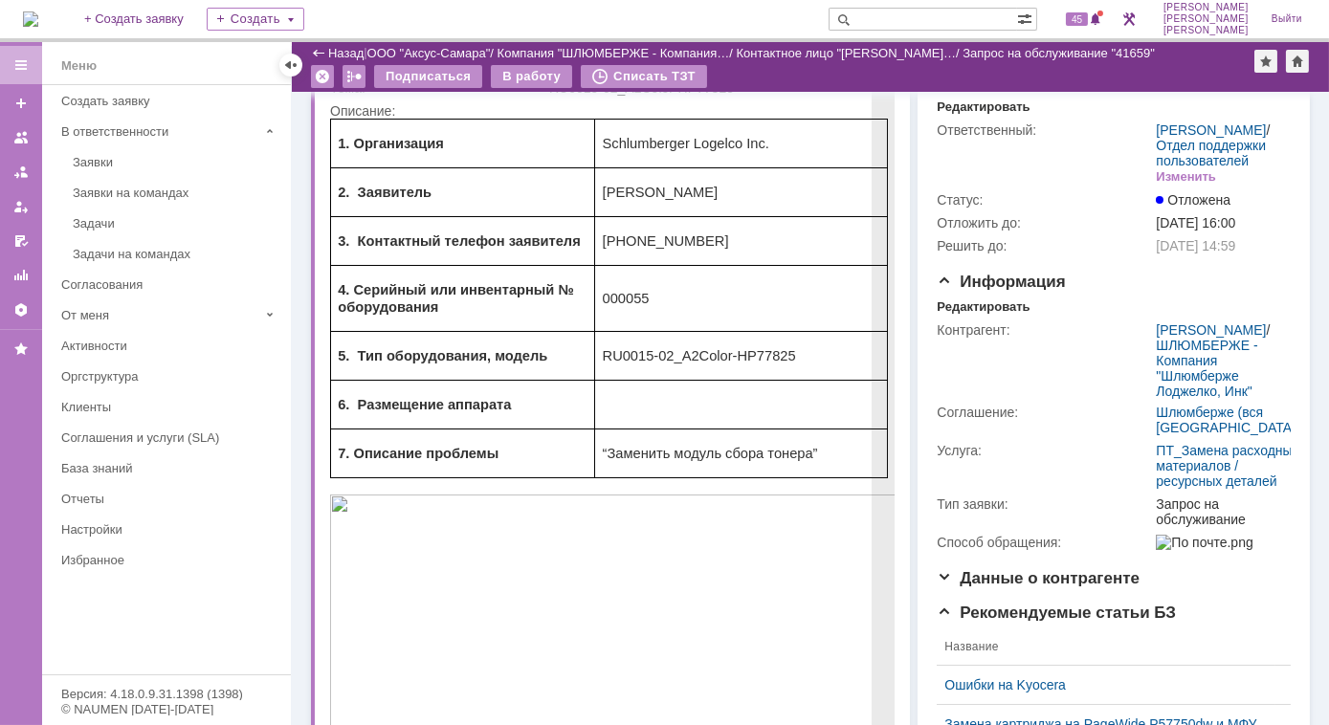
scroll to position [173, 0]
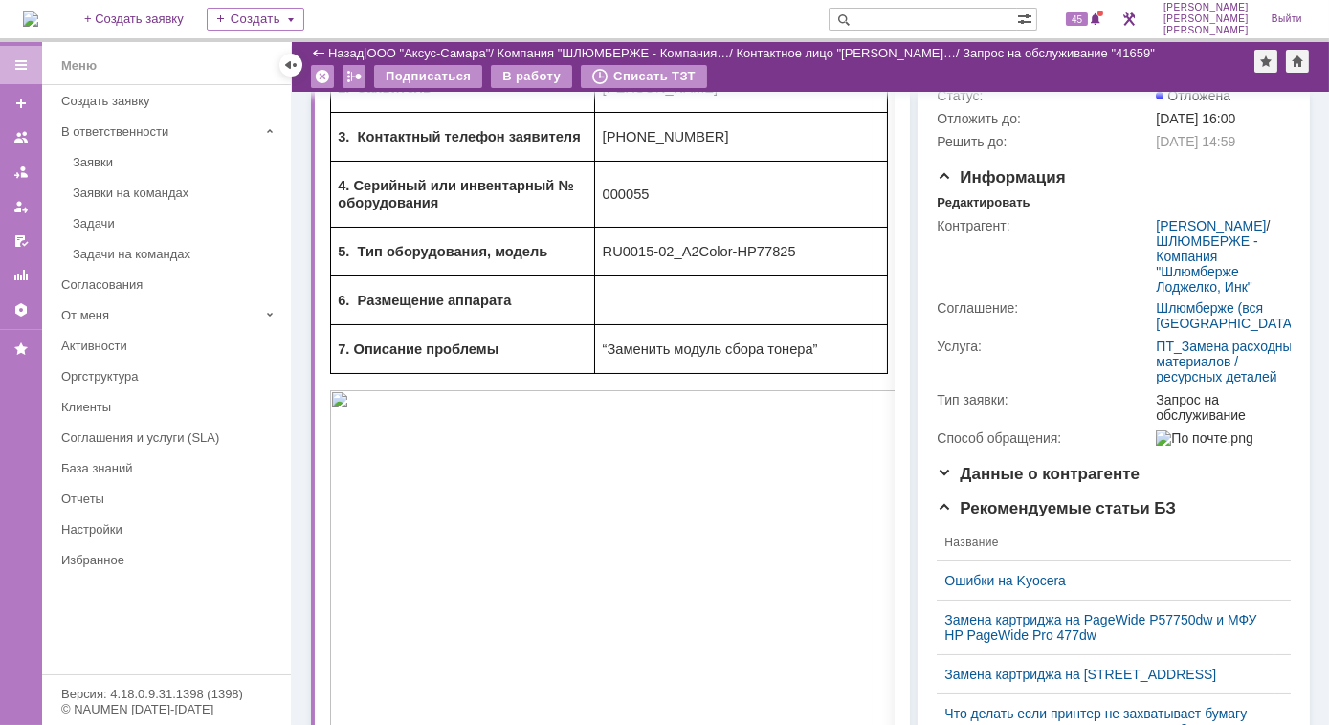
click at [109, 190] on div "Заявки на командах" at bounding box center [176, 193] width 207 height 14
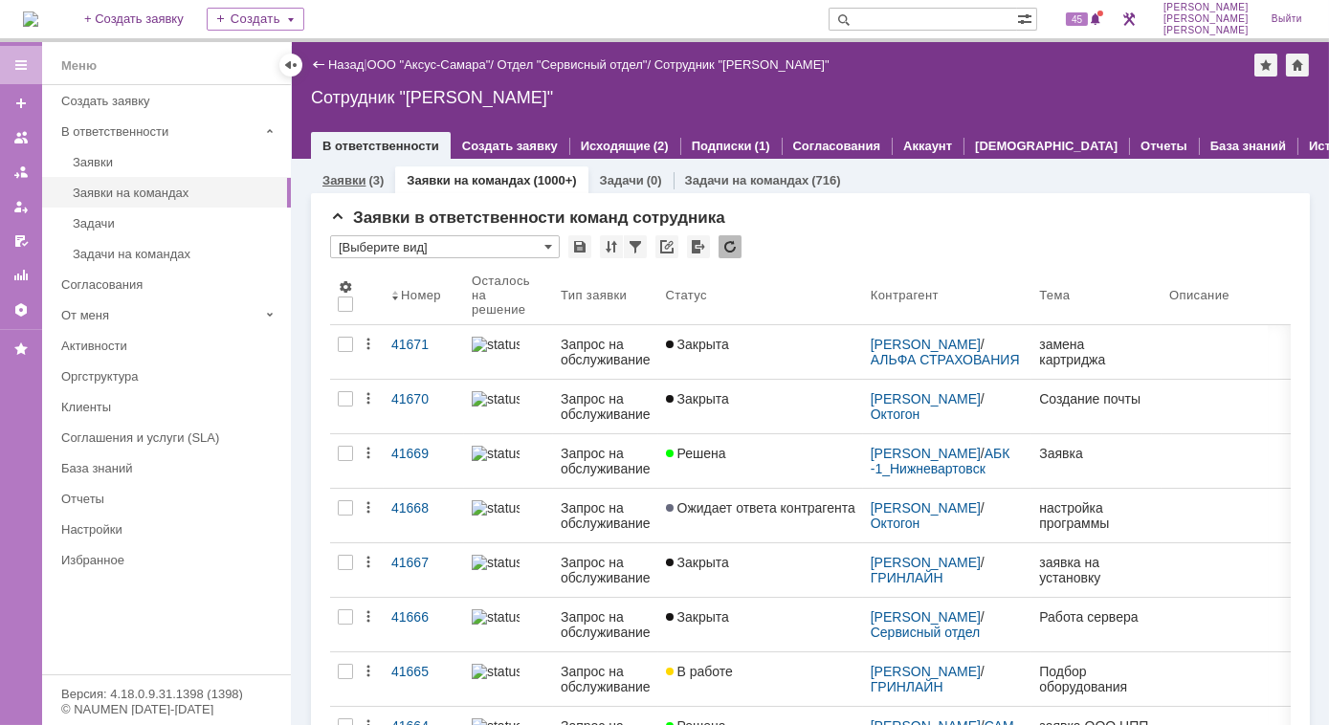
click at [341, 182] on link "Заявки" at bounding box center [343, 180] width 43 height 14
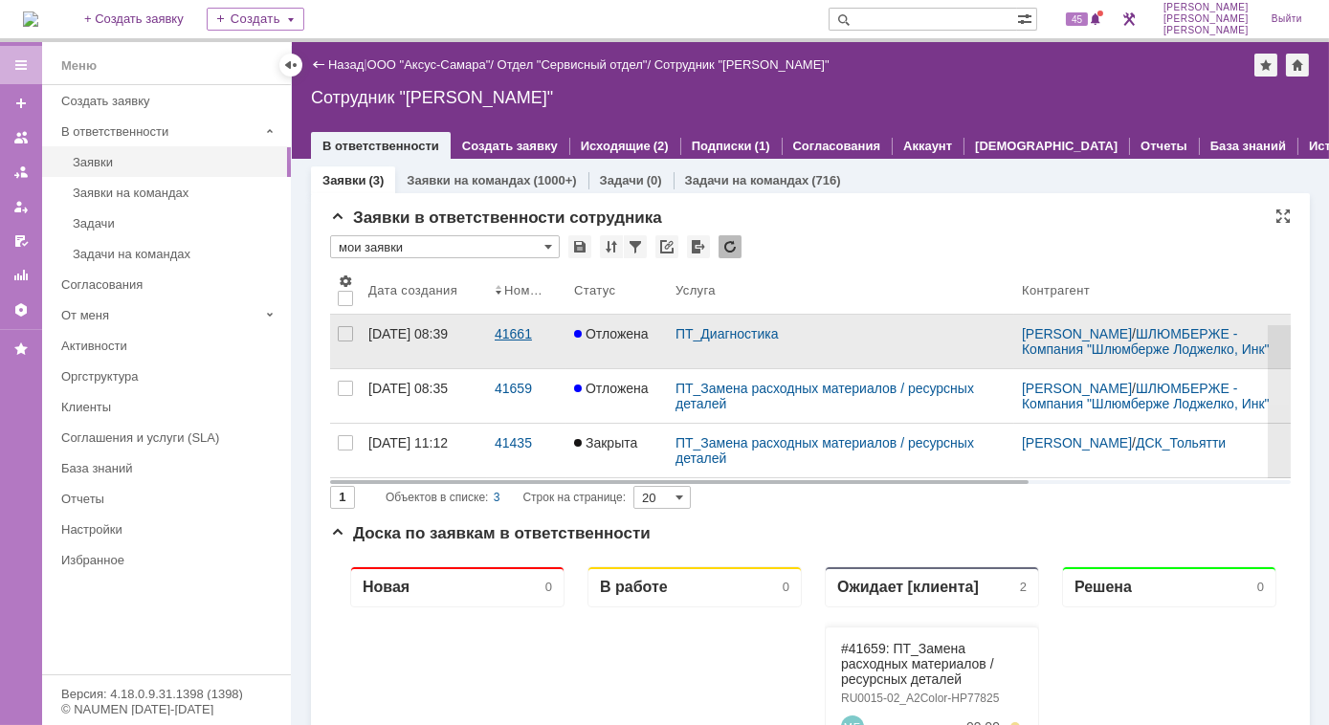
click at [515, 342] on div "41661" at bounding box center [527, 333] width 64 height 15
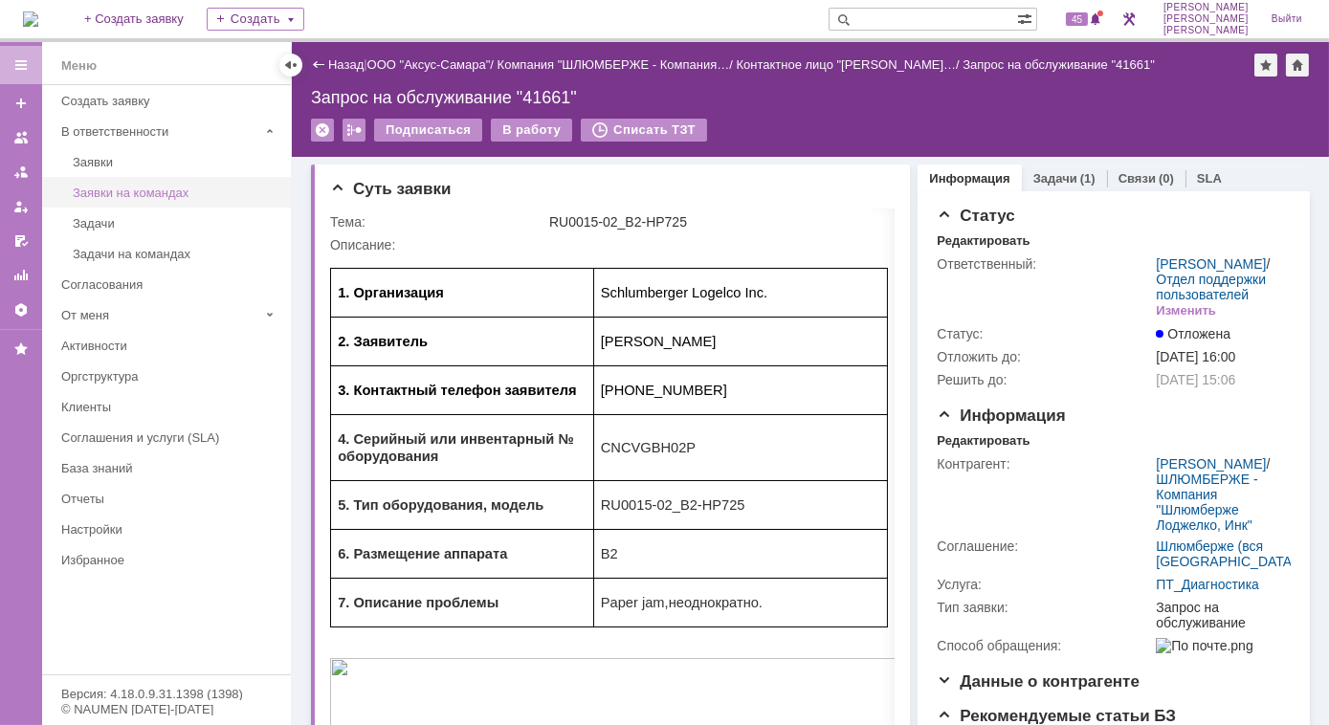
click at [107, 190] on div "Заявки на командах" at bounding box center [176, 193] width 207 height 14
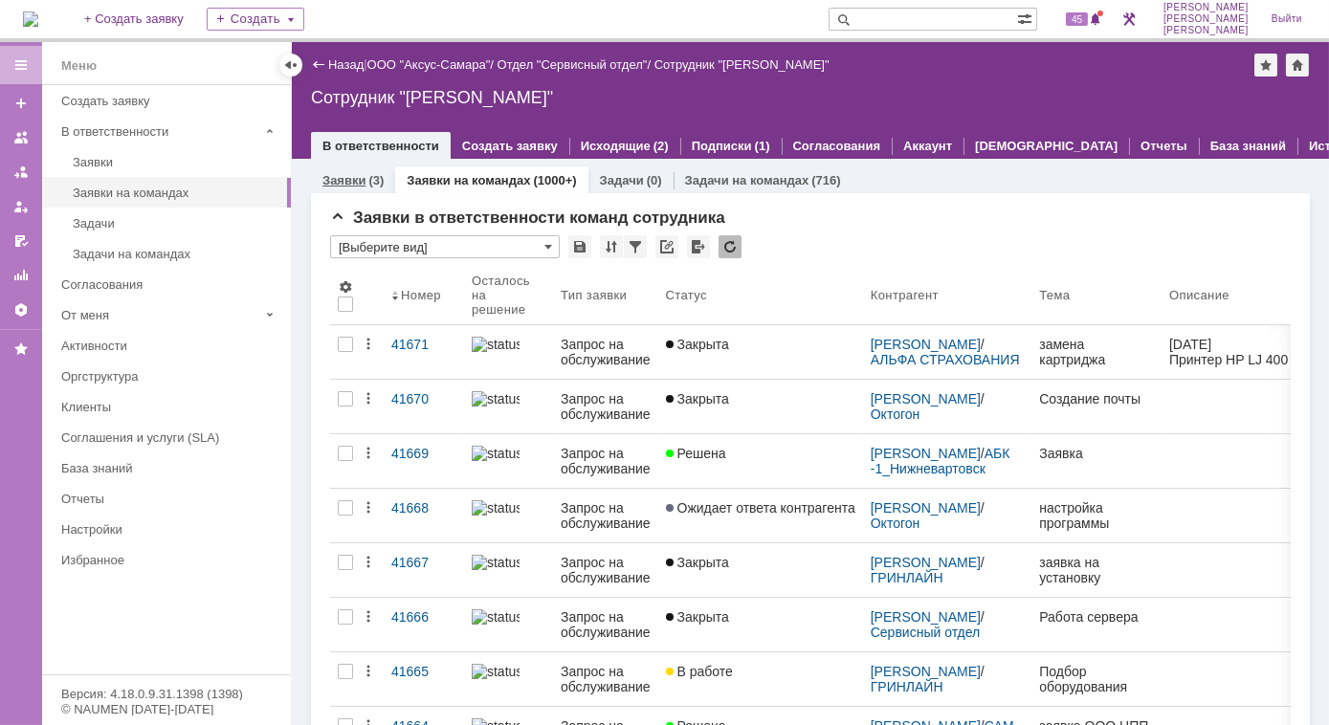
click at [368, 180] on div "(3)" at bounding box center [375, 180] width 15 height 14
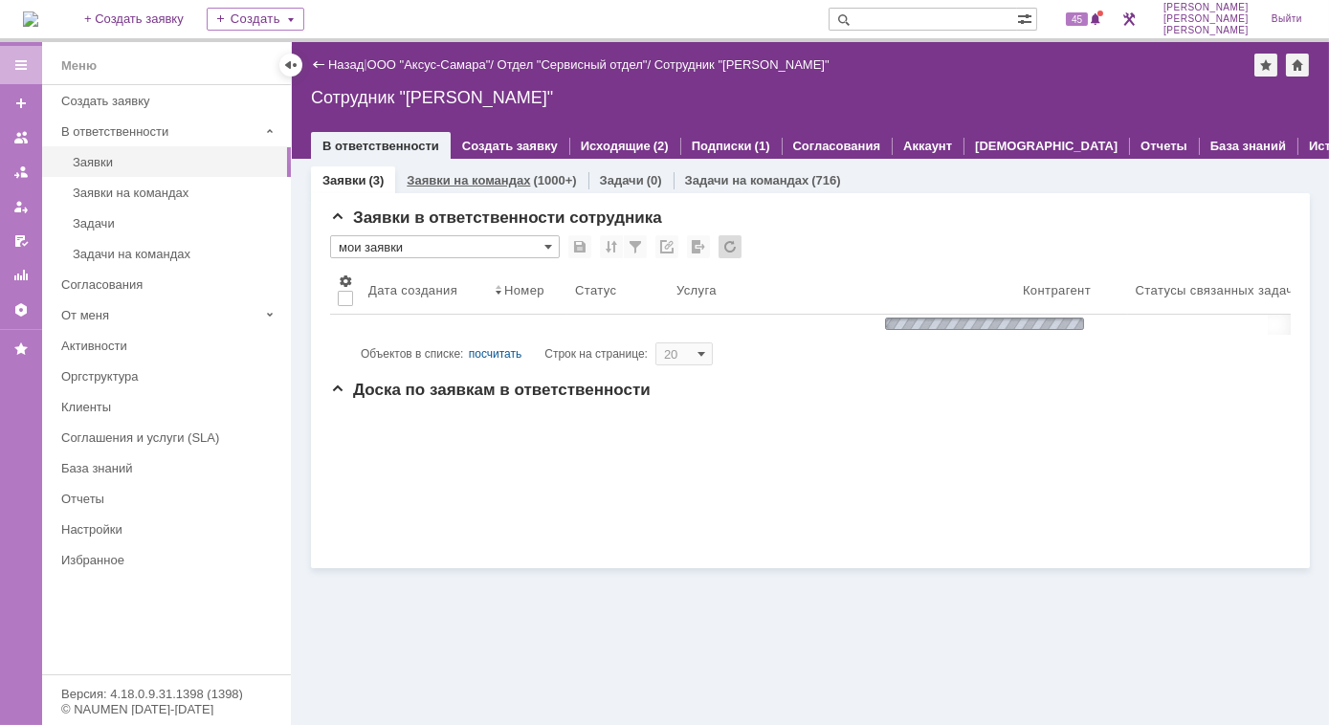
click at [414, 190] on div "Заявки на командах (1000+)" at bounding box center [491, 180] width 192 height 28
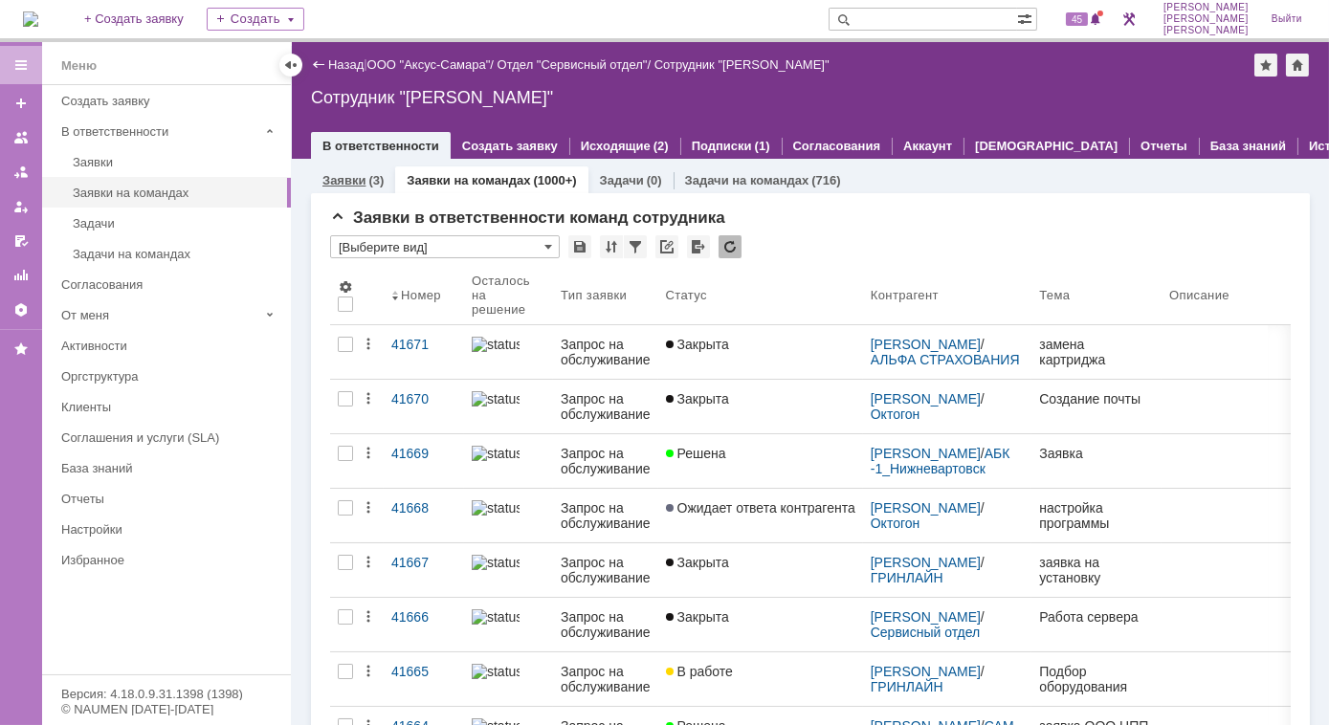
click at [379, 182] on div "(3)" at bounding box center [375, 180] width 15 height 14
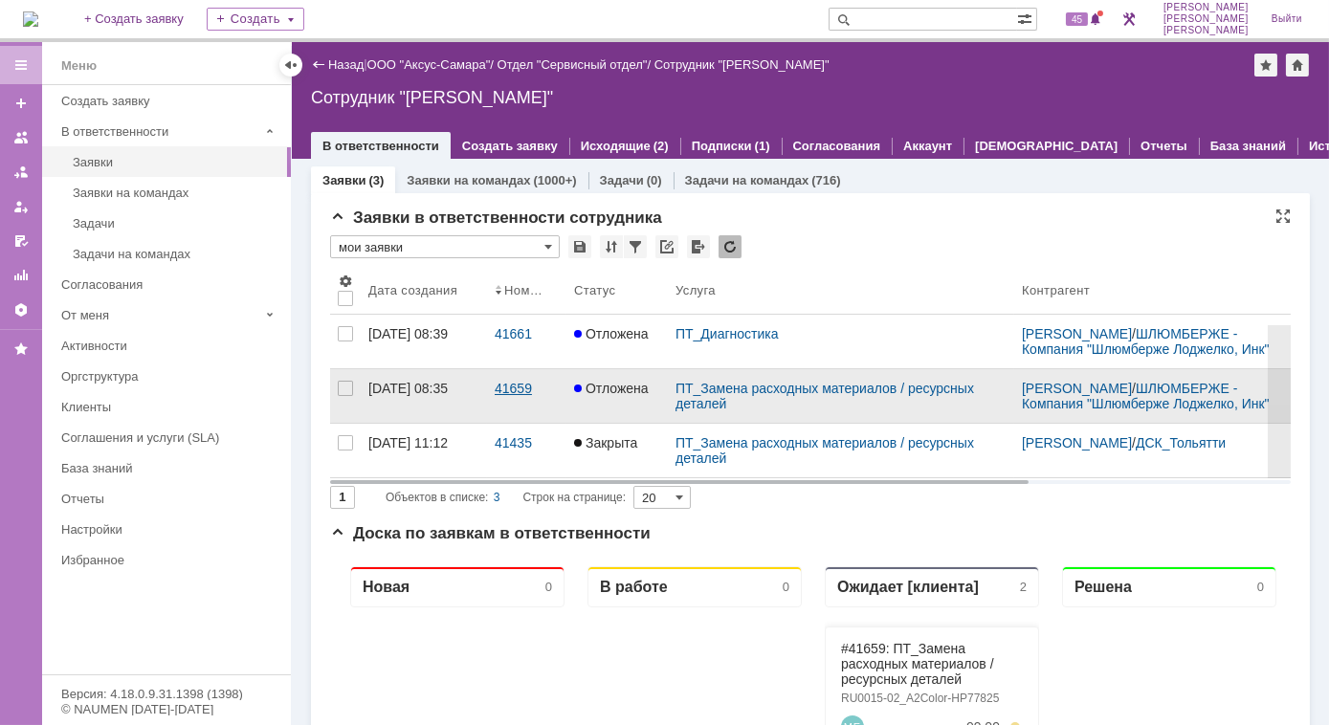
click at [505, 396] on div "41659" at bounding box center [527, 388] width 64 height 15
click at [448, 396] on div "08.09.2025 08:35" at bounding box center [407, 388] width 79 height 15
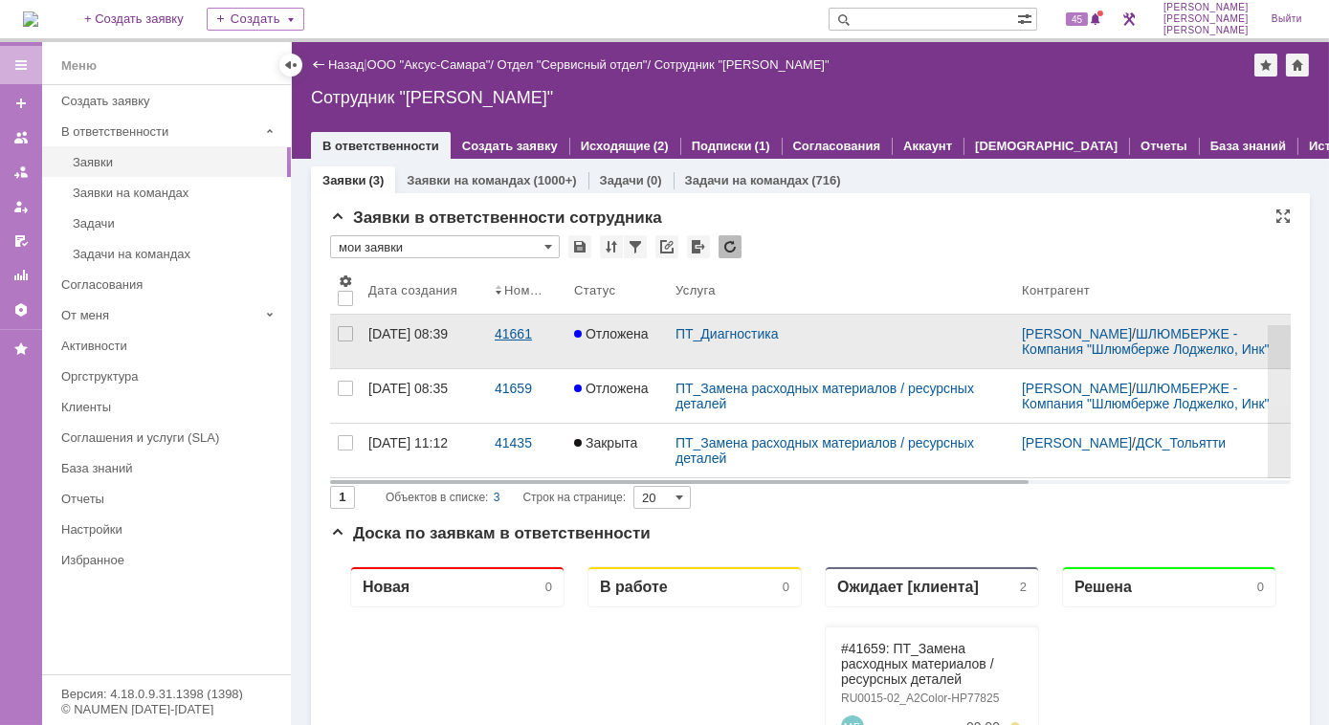
click at [513, 342] on div "41661" at bounding box center [527, 333] width 64 height 15
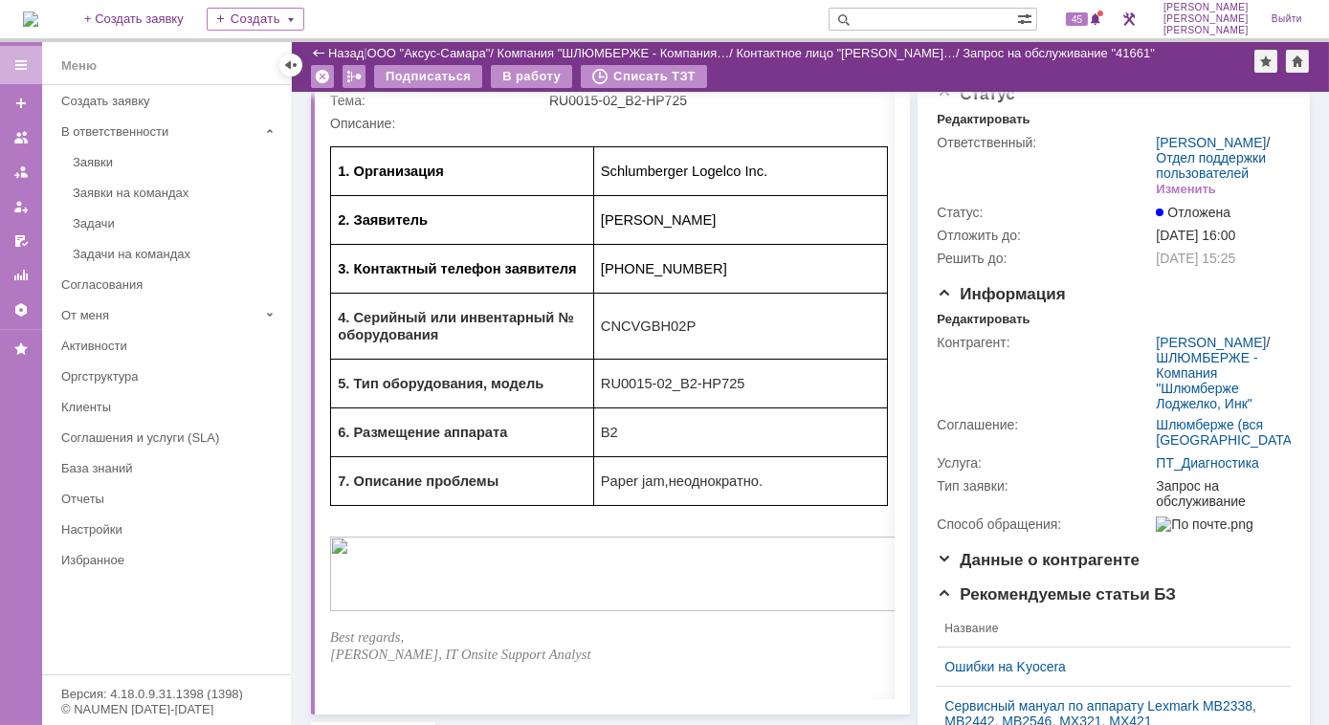
scroll to position [86, 0]
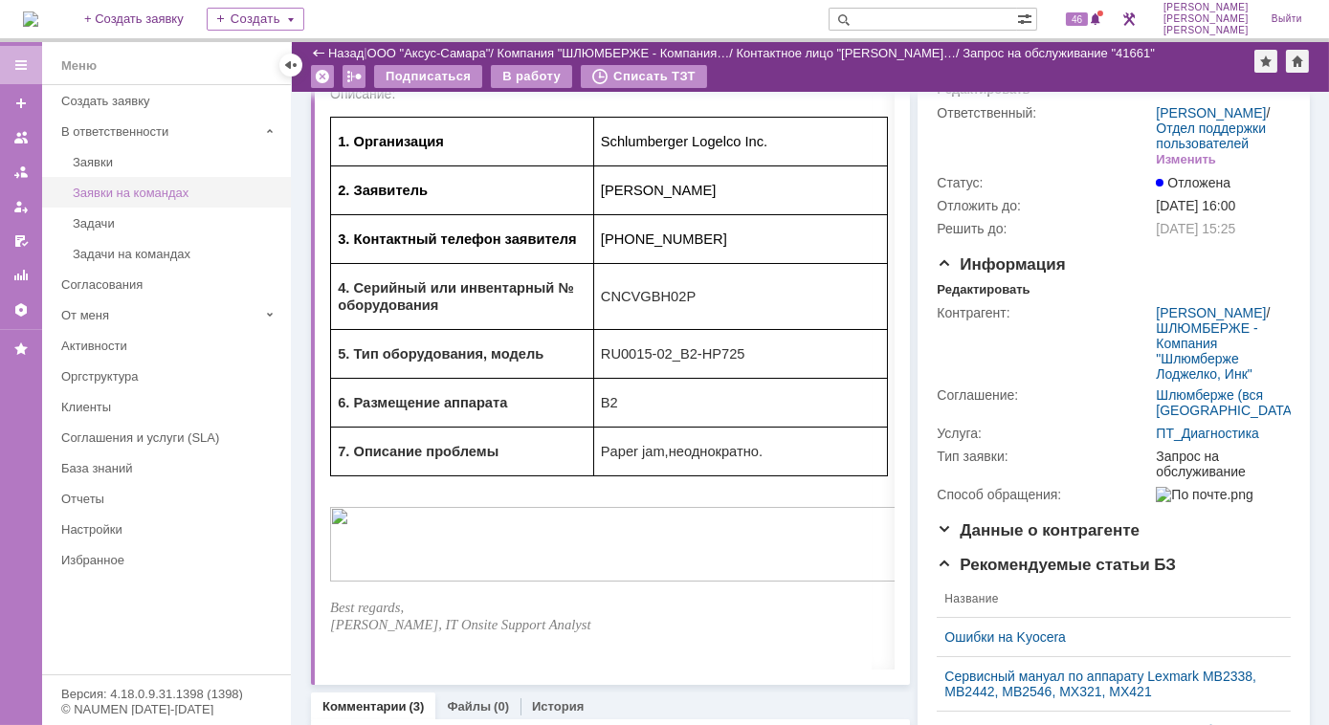
click at [123, 186] on div "Заявки на командах" at bounding box center [176, 193] width 207 height 14
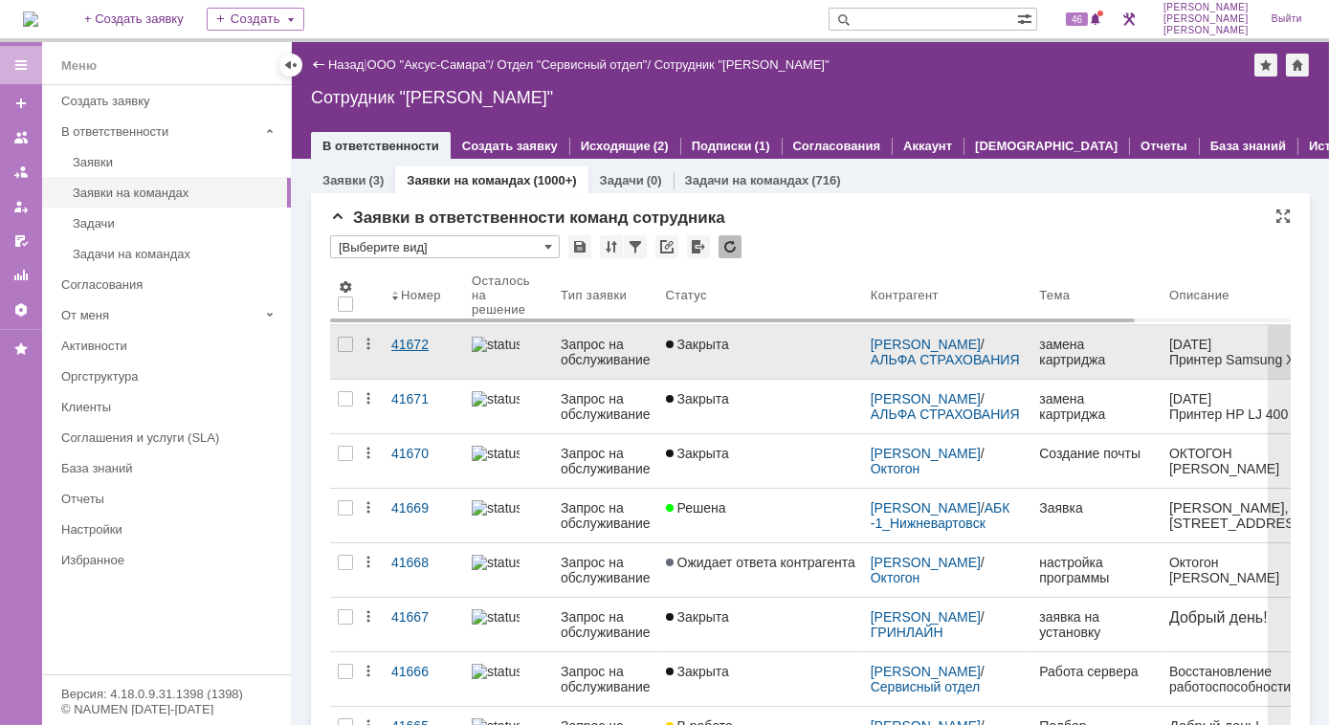
click at [415, 345] on div "41672" at bounding box center [423, 344] width 65 height 15
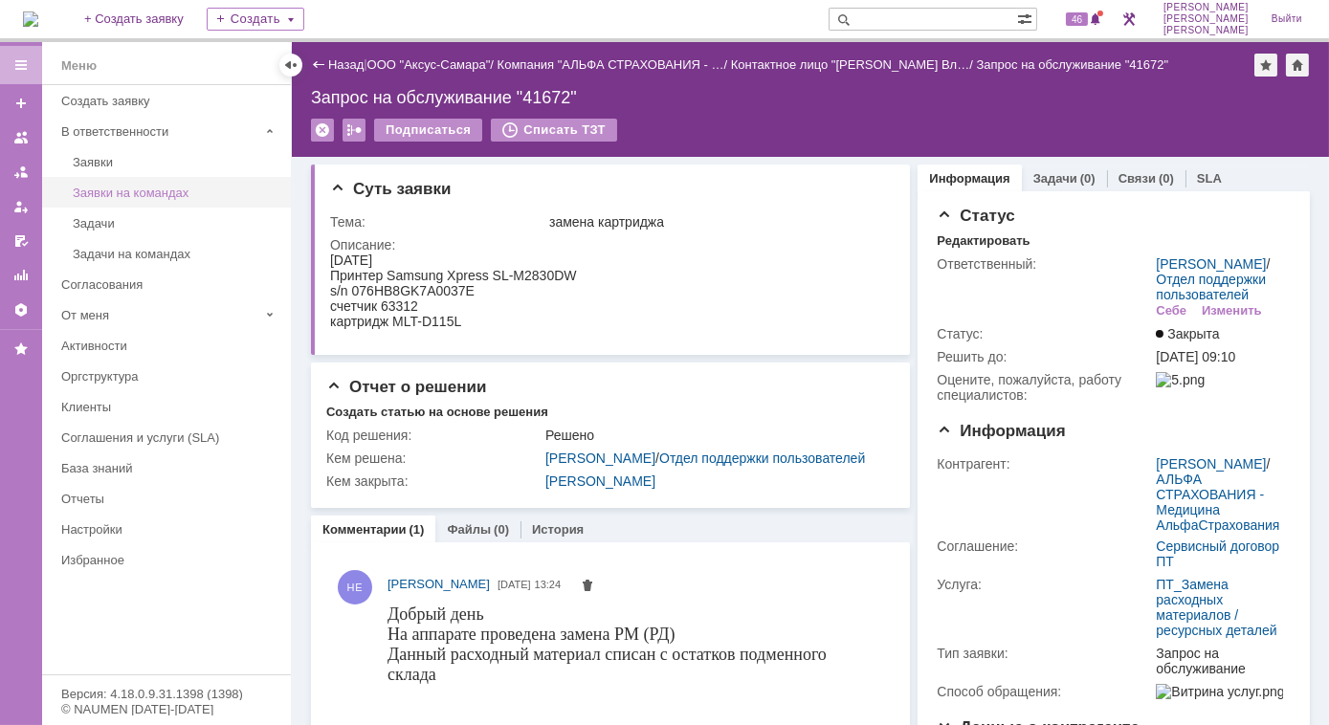
click at [104, 189] on div "Заявки на командах" at bounding box center [176, 193] width 207 height 14
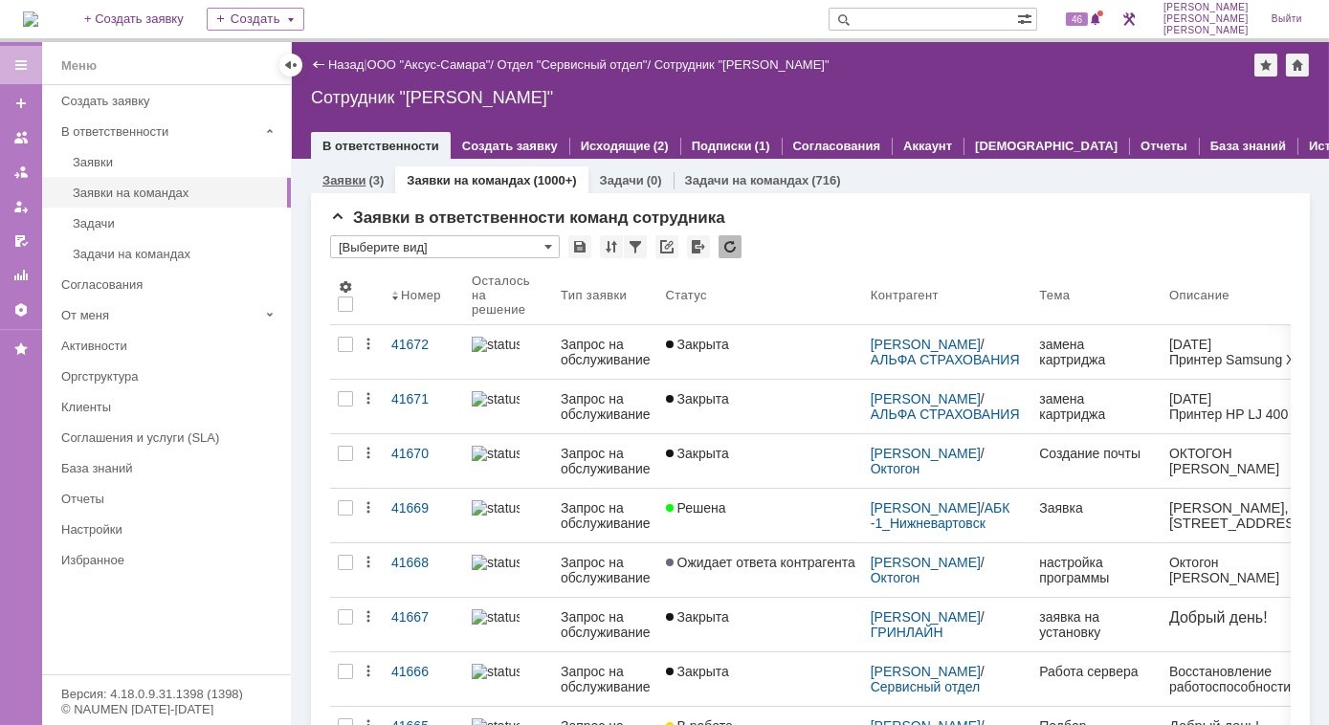
click at [365, 188] on div "Заявки (3)" at bounding box center [353, 180] width 84 height 28
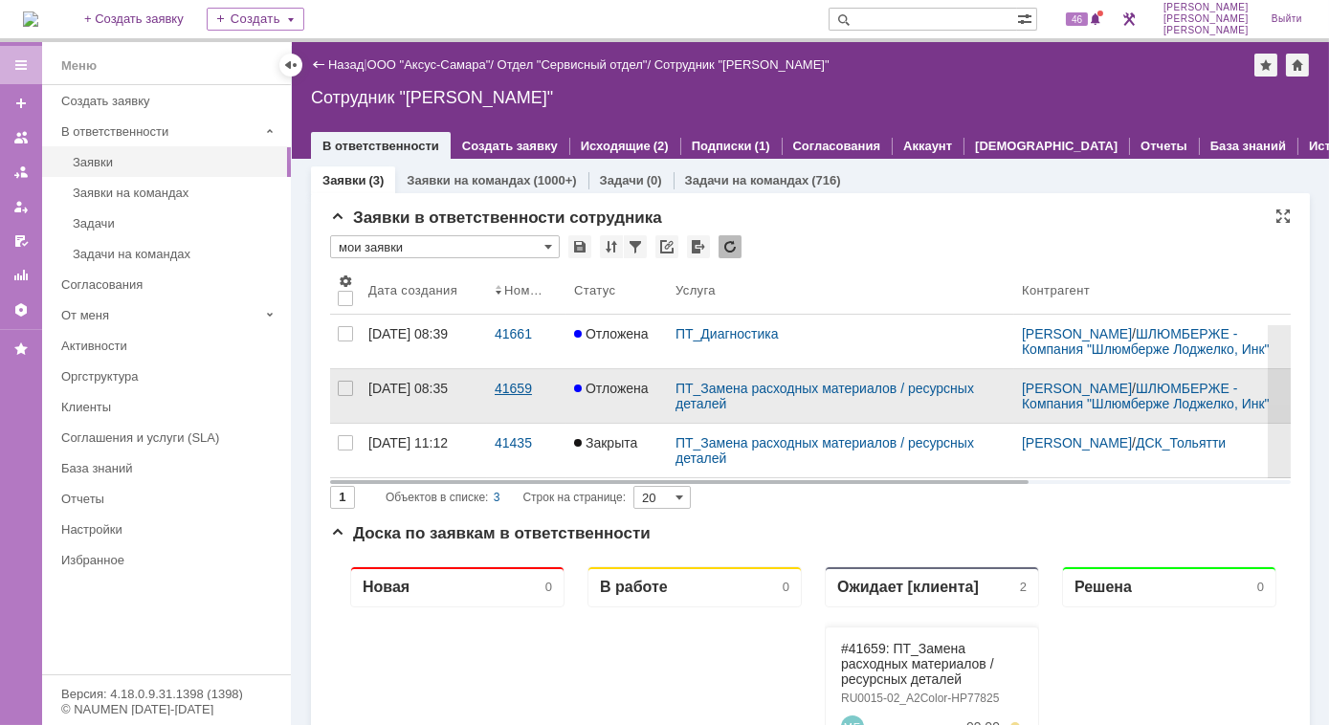
click at [510, 396] on div "41659" at bounding box center [527, 388] width 64 height 15
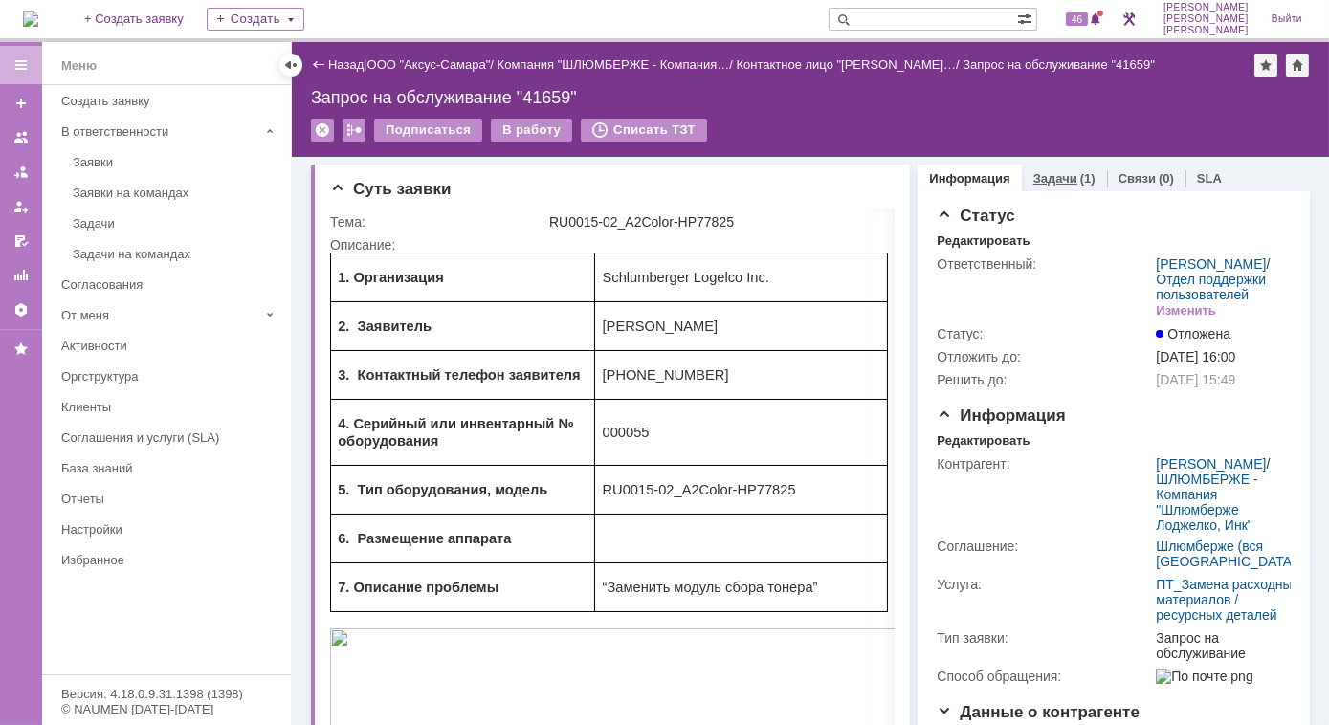
click at [1044, 173] on link "Задачи" at bounding box center [1055, 178] width 44 height 14
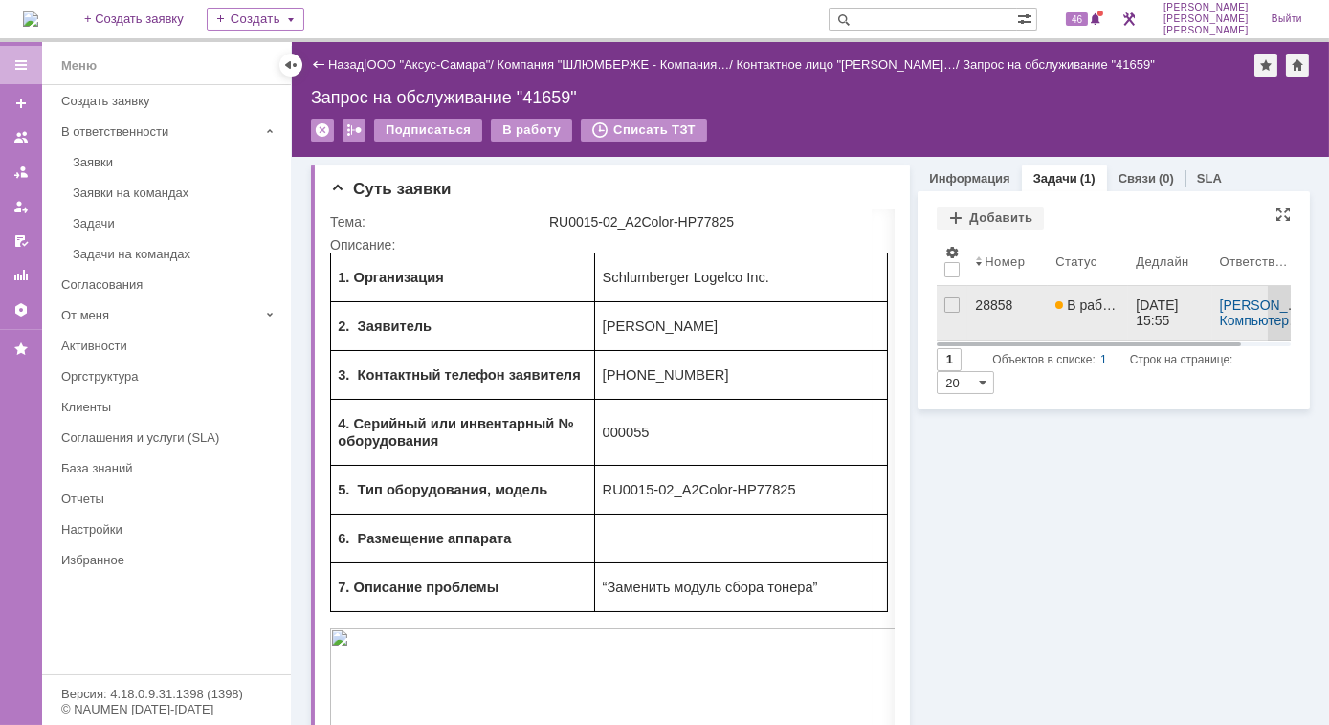
click at [975, 302] on div "28858" at bounding box center [1007, 305] width 65 height 15
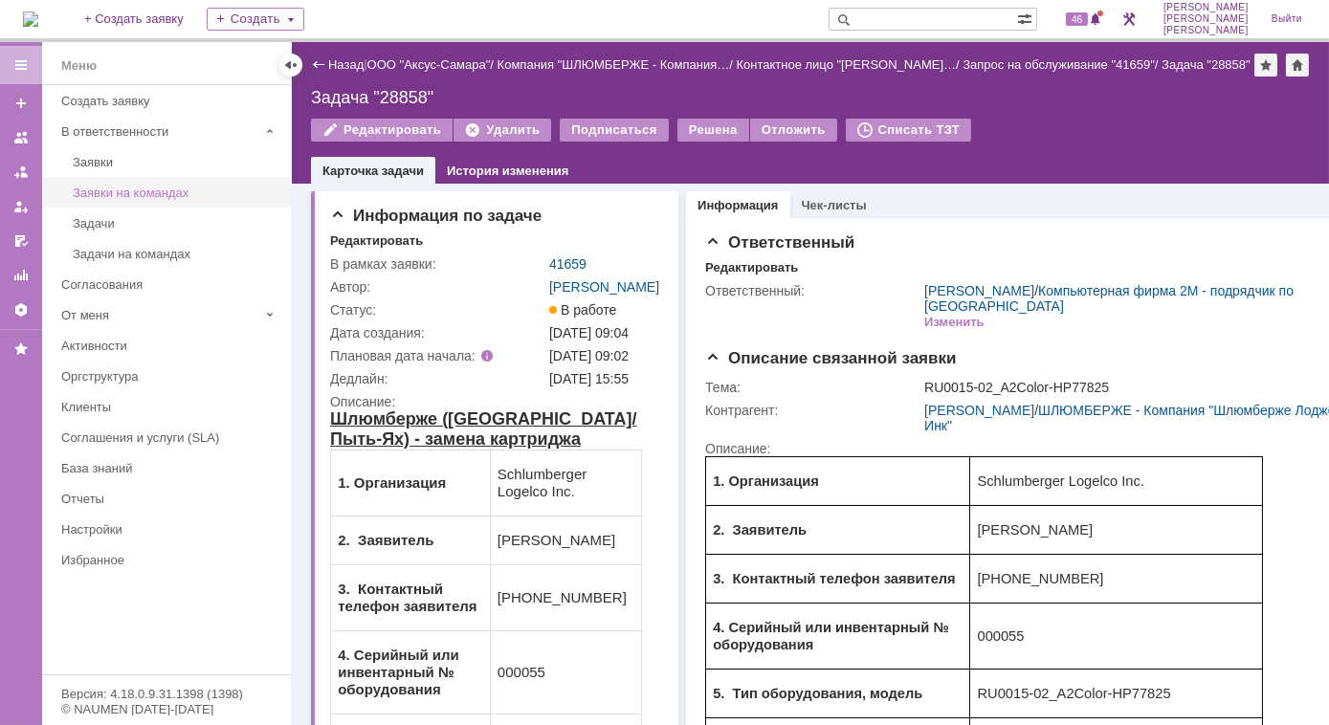
click at [111, 188] on div "Заявки на командах" at bounding box center [176, 193] width 207 height 14
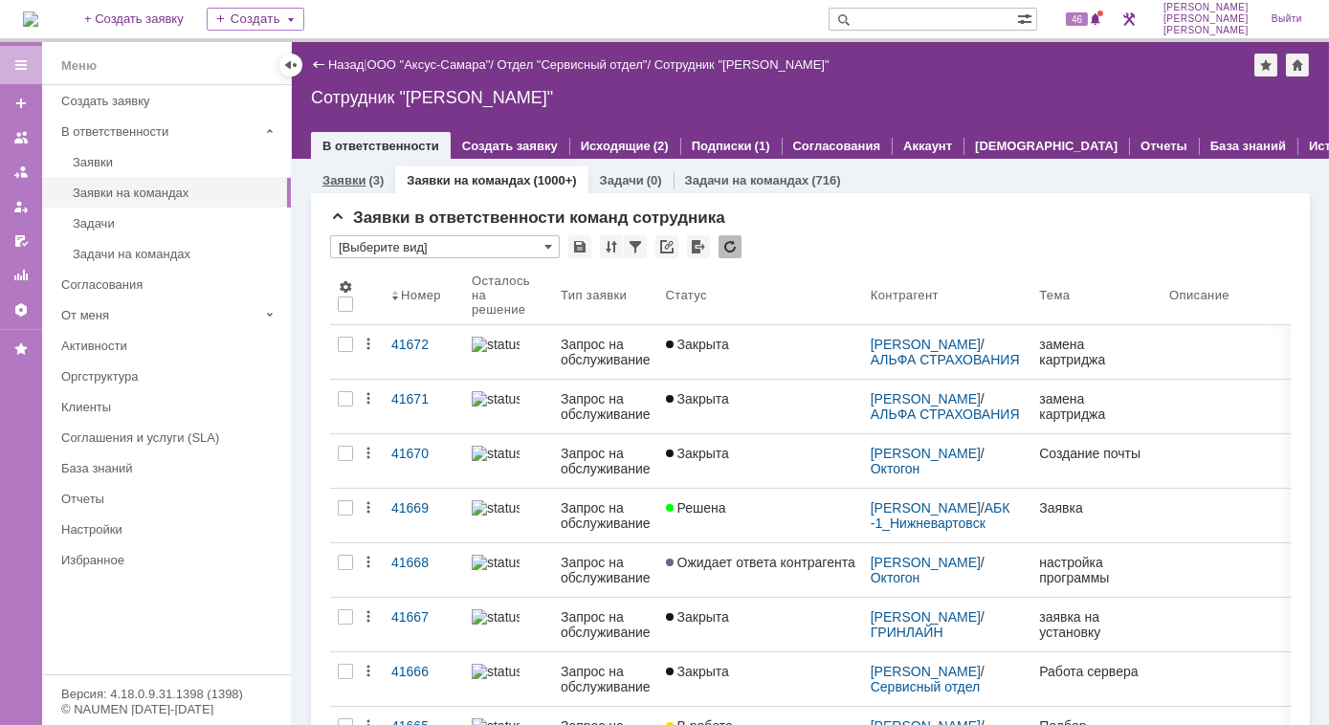
click at [345, 184] on link "Заявки" at bounding box center [343, 180] width 43 height 14
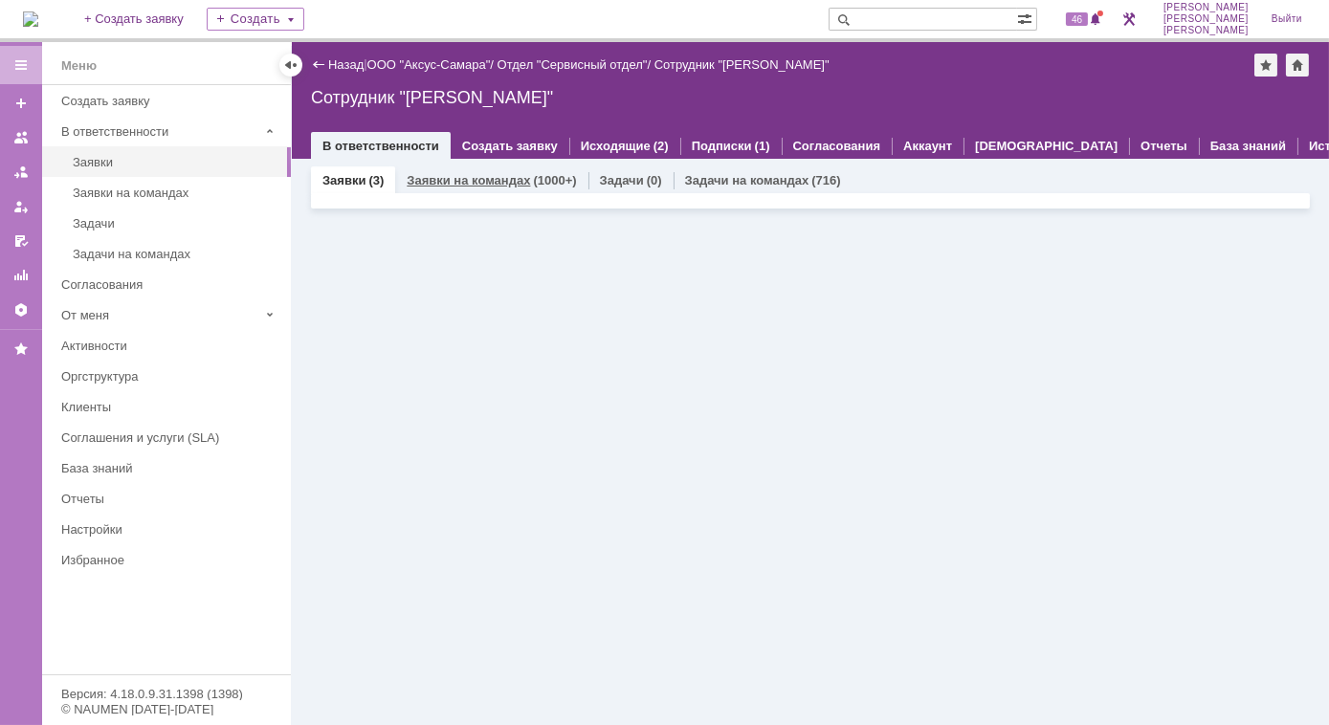
click at [430, 181] on link "Заявки на командах" at bounding box center [468, 180] width 123 height 14
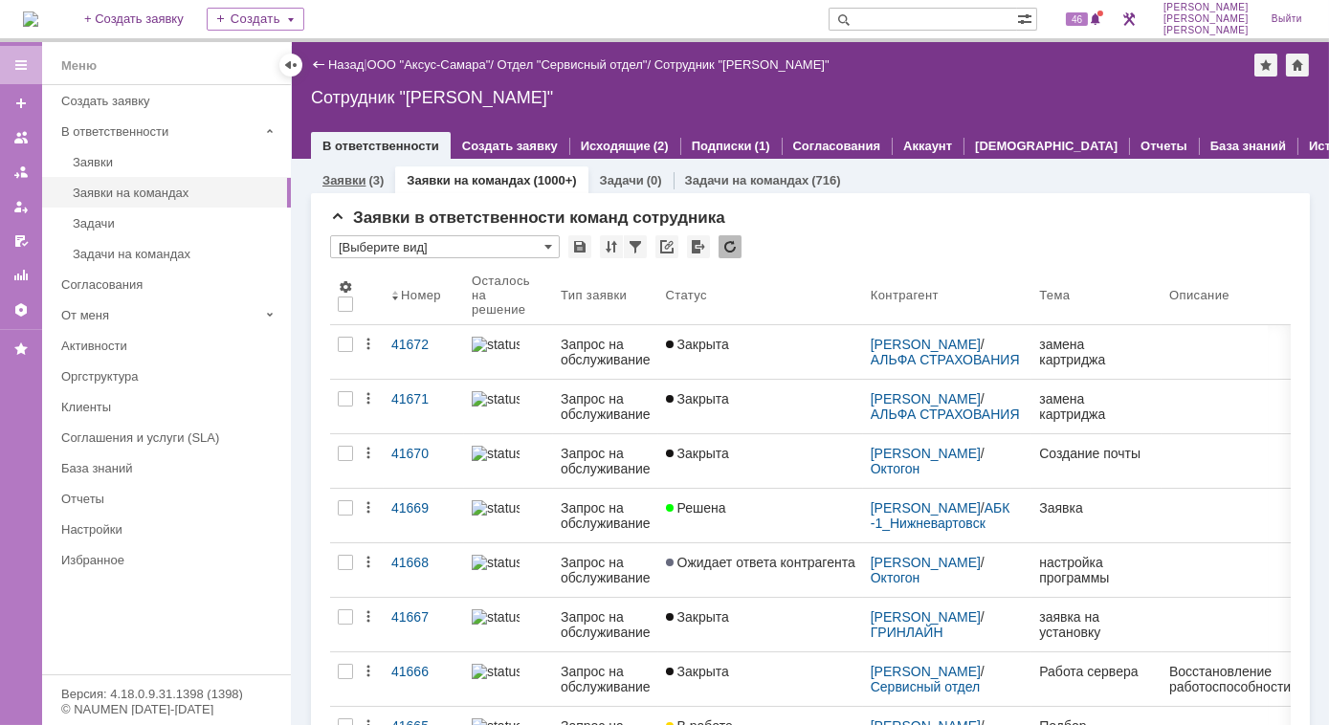
click at [382, 184] on div "(3)" at bounding box center [375, 180] width 15 height 14
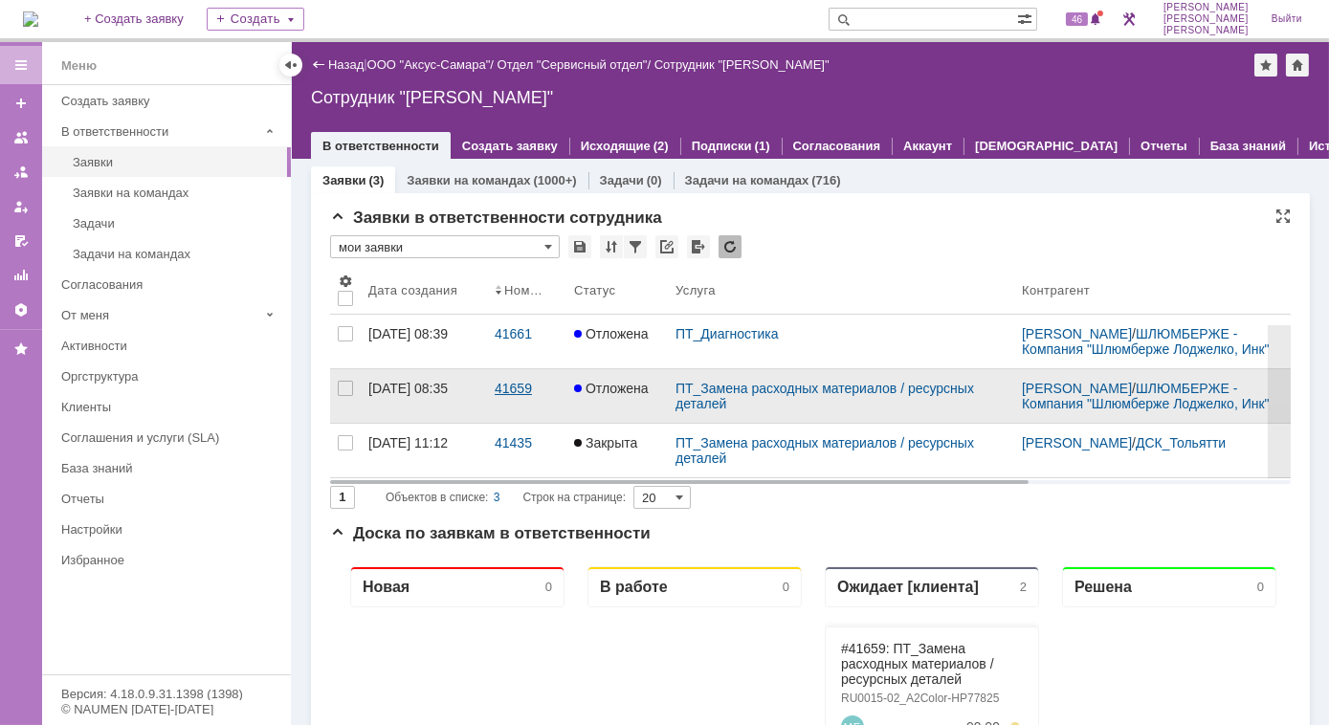
click at [510, 391] on div "41659" at bounding box center [527, 388] width 64 height 15
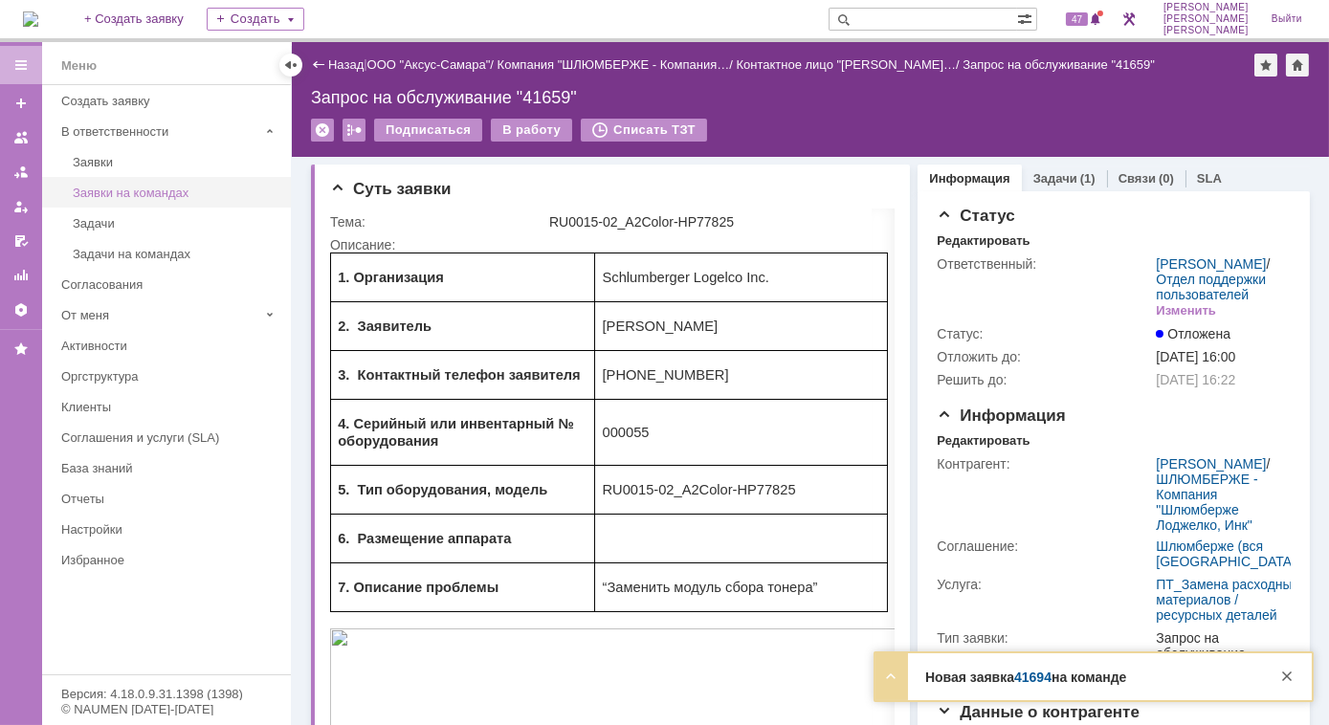
click at [153, 182] on link "Заявки на командах" at bounding box center [176, 193] width 222 height 30
